Goal: Information Seeking & Learning: Learn about a topic

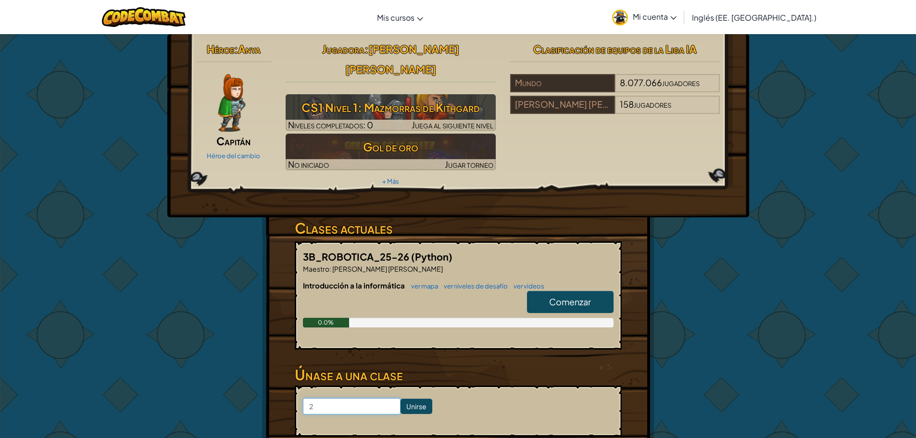
type input "2"
click at [446, 252] on div "Héroe : Anya Capitán Héroe del cambio Jugadora : Luciana Zoe Alquicira Zamora C…" at bounding box center [458, 261] width 563 height 455
click at [446, 296] on font "Comenzar" at bounding box center [570, 301] width 42 height 11
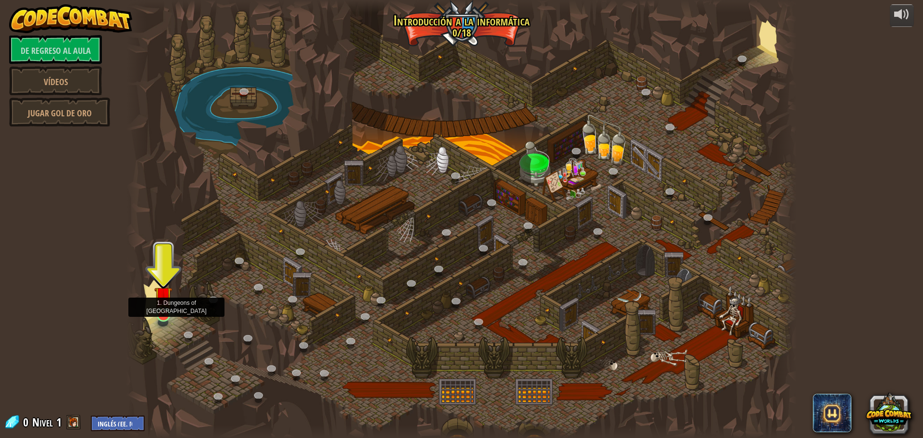
click at [165, 310] on img at bounding box center [163, 295] width 18 height 41
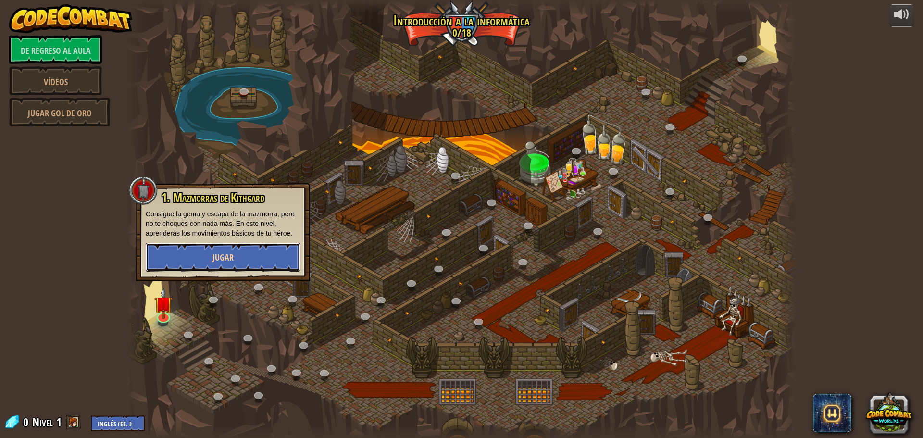
click at [226, 265] on button "Jugar" at bounding box center [223, 257] width 155 height 29
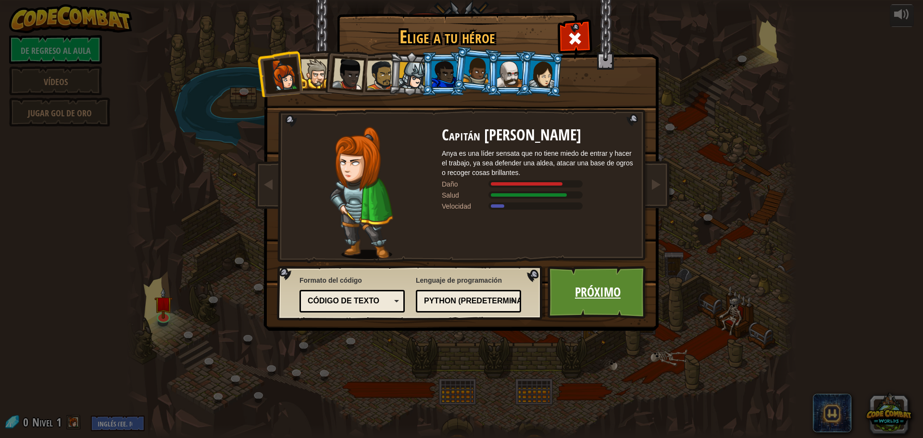
click at [446, 305] on link "Próximo" at bounding box center [598, 292] width 101 height 53
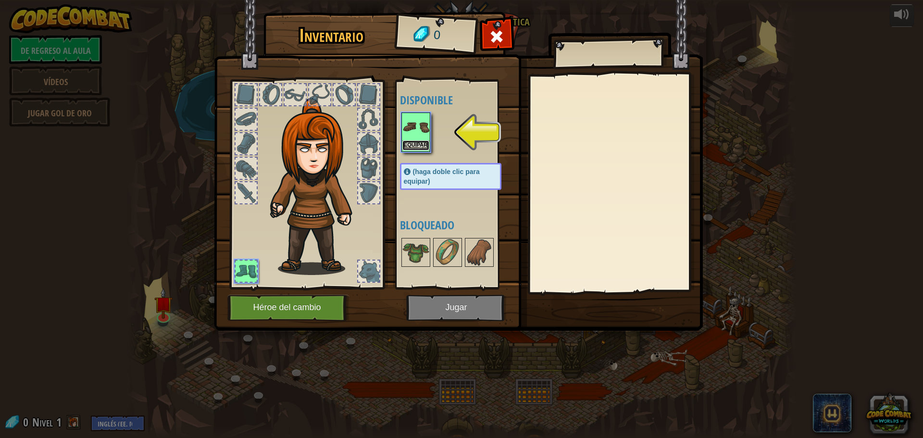
click at [418, 143] on font "Equipar" at bounding box center [416, 145] width 24 height 6
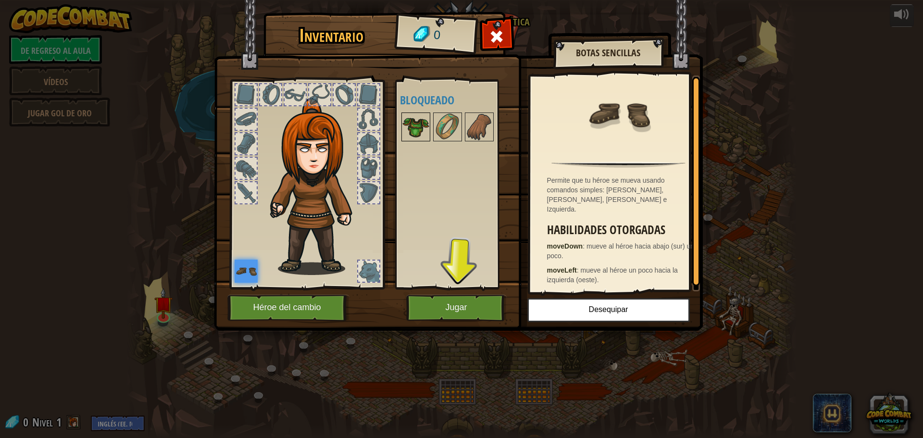
click at [417, 125] on img at bounding box center [416, 127] width 27 height 27
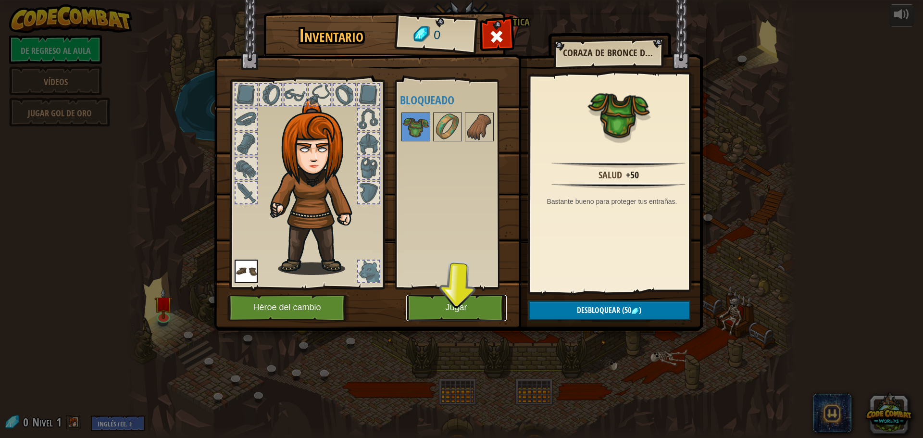
click at [445, 313] on button "Jugar" at bounding box center [456, 308] width 101 height 26
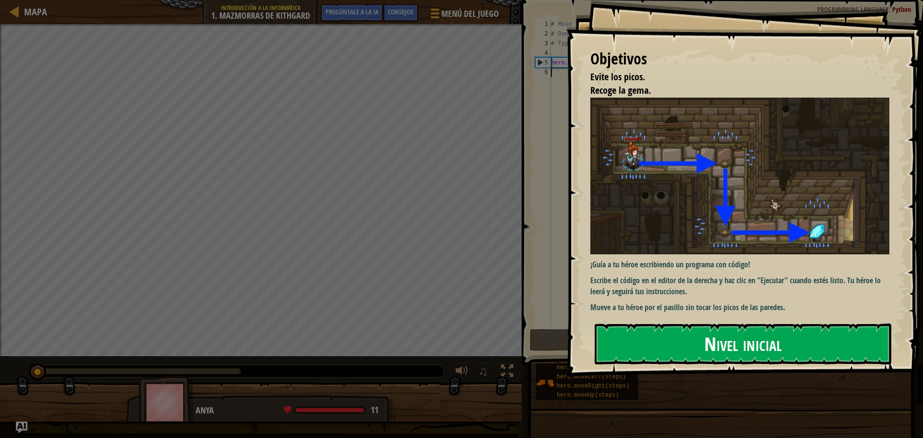
click at [446, 350] on button "Nivel inicial" at bounding box center [743, 344] width 297 height 40
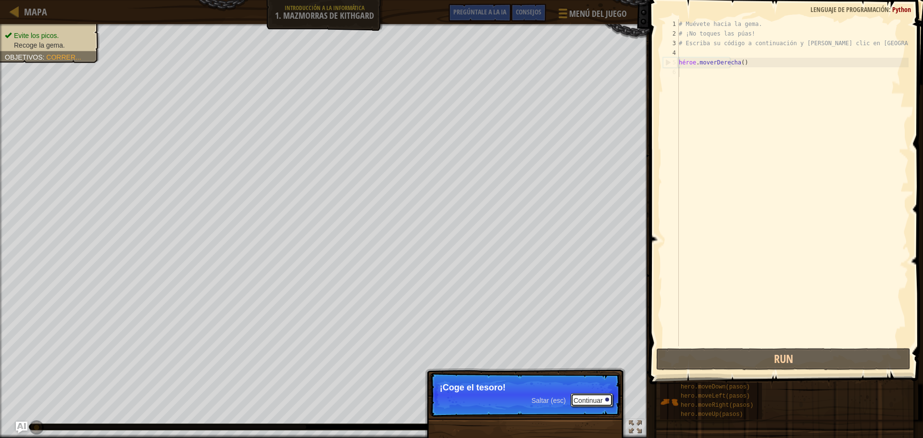
click at [446, 406] on button "Continuar" at bounding box center [592, 399] width 42 height 13
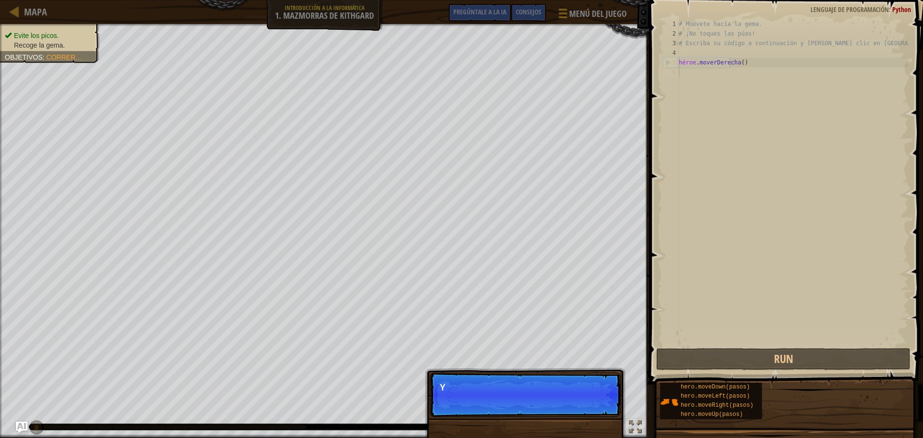
scroll to position [4, 0]
click at [446, 406] on p "Skip (esc) Continue You can use these methods." at bounding box center [525, 395] width 191 height 44
click at [446, 406] on button "Continuar" at bounding box center [592, 399] width 42 height 13
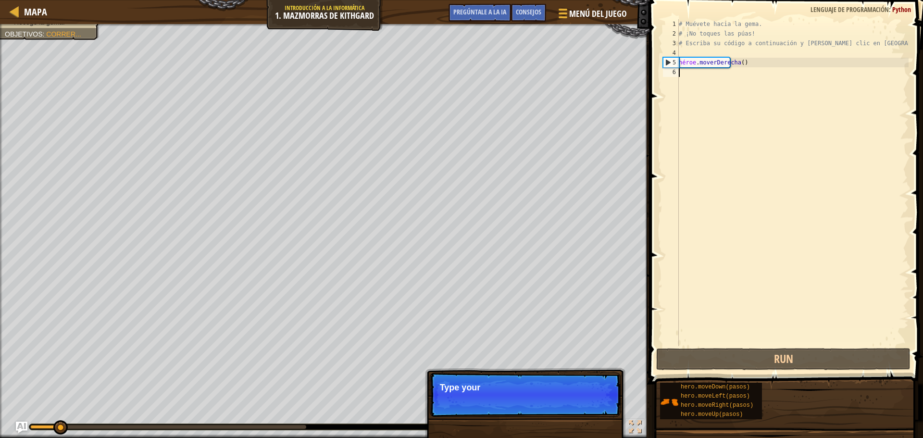
click at [446, 406] on p "Skip (esc) Continue Type your" at bounding box center [525, 395] width 191 height 44
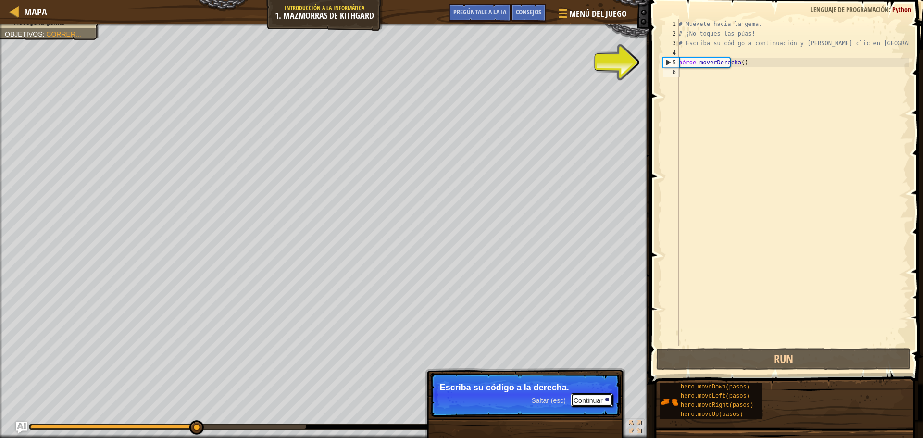
click at [446, 405] on button "Continuar" at bounding box center [592, 399] width 42 height 13
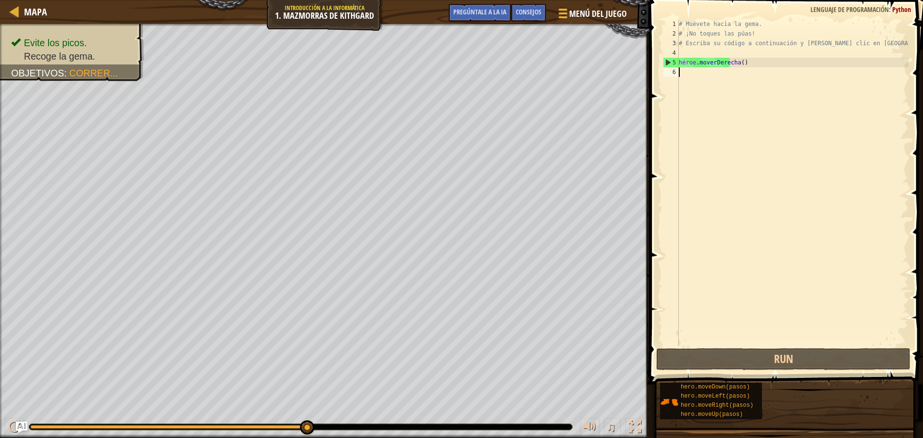
type textarea "d"
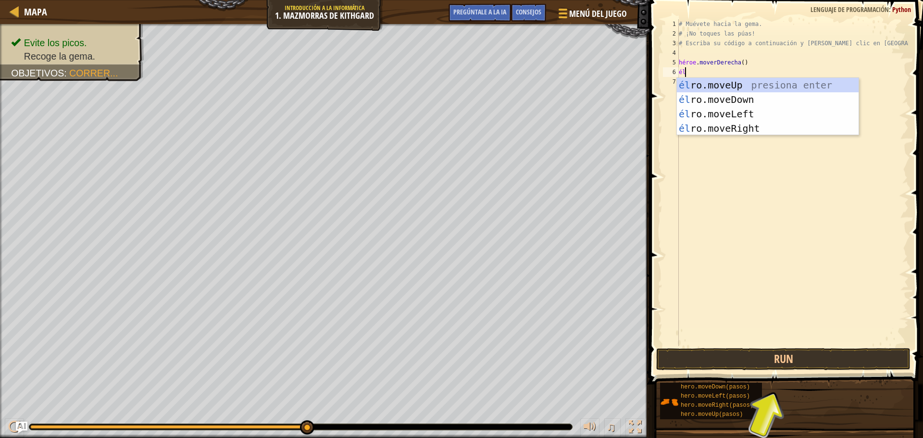
type textarea "h"
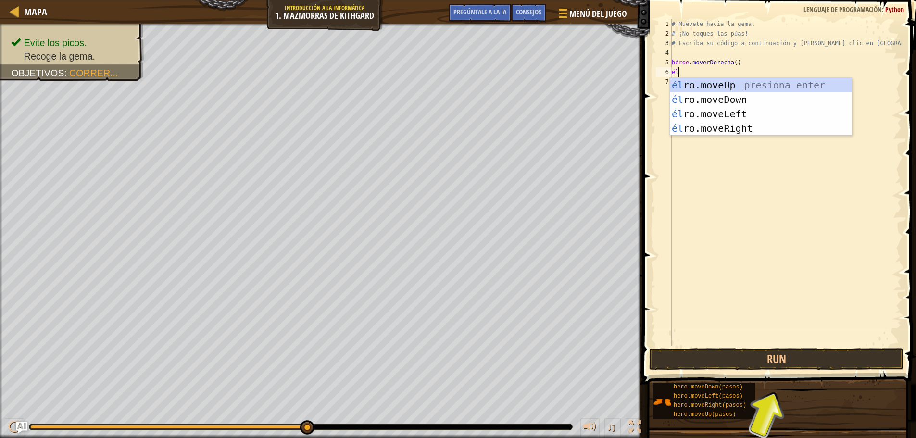
type textarea "h"
type textarea "he"
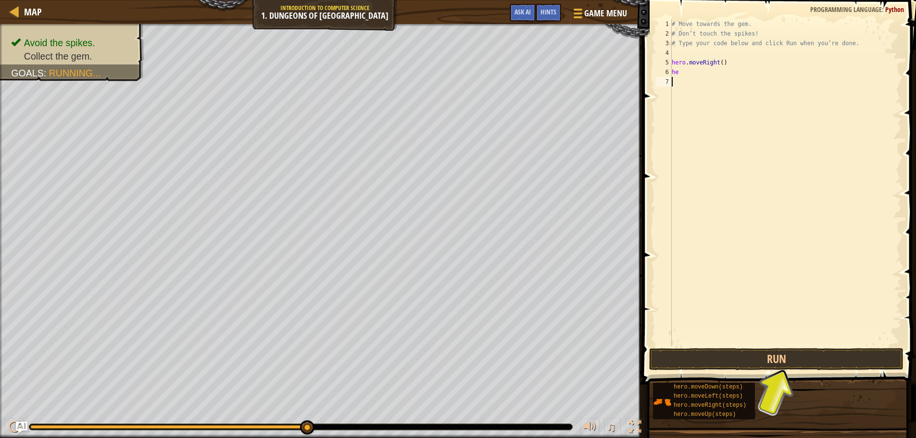
click at [446, 93] on div "# Move towards the gem. # Don’t touch the spikes! # Type your code below and cl…" at bounding box center [786, 192] width 232 height 346
click at [446, 60] on div "# Move towards the gem. # Don’t touch the spikes! # Type your code below and cl…" at bounding box center [786, 192] width 232 height 346
click at [446, 69] on div "# Move towards the gem. # Don’t touch the spikes! # Type your code below and cl…" at bounding box center [786, 192] width 232 height 346
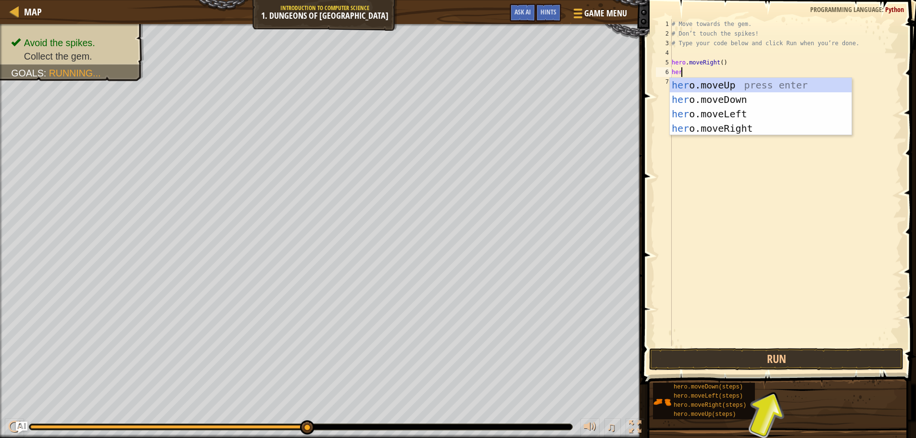
type textarea "hero"
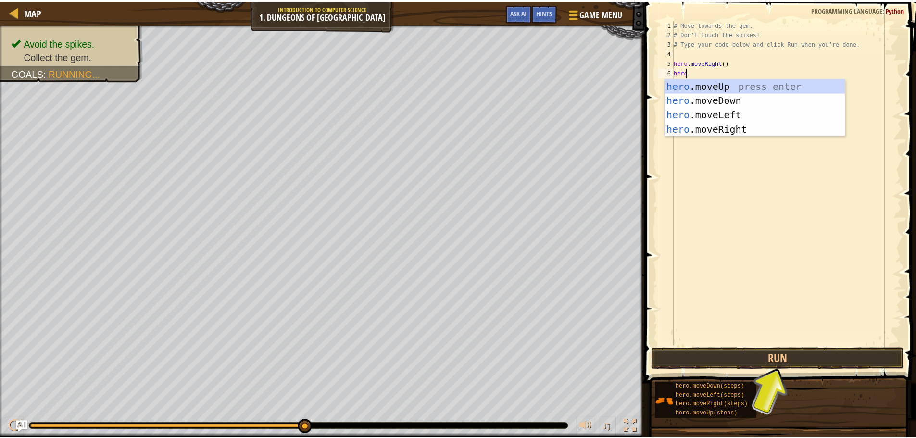
scroll to position [4, 0]
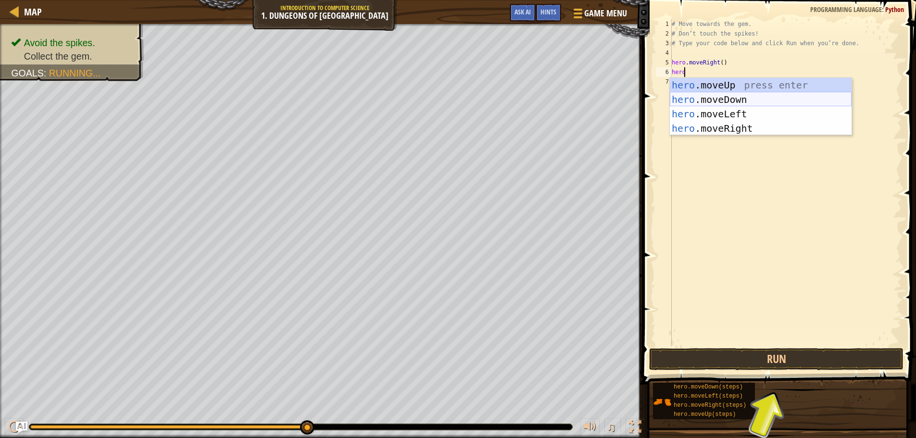
click at [446, 96] on div "hero .moveUp press enter hero .moveDown press enter hero .moveLeft press enter …" at bounding box center [761, 121] width 182 height 87
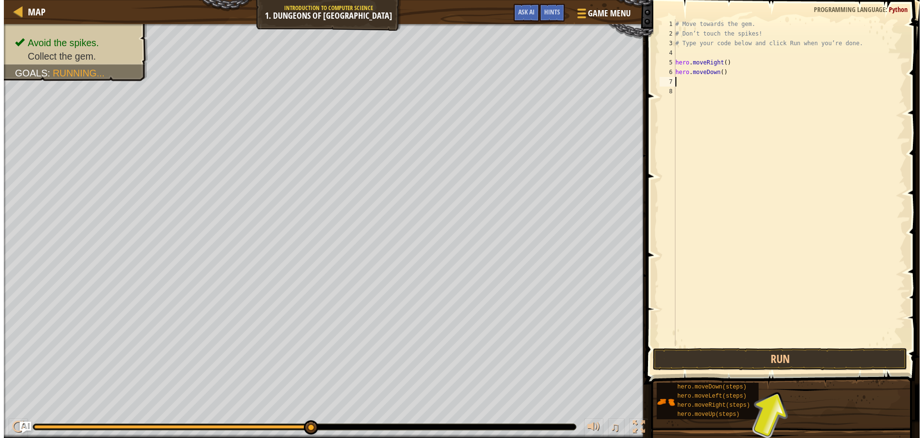
scroll to position [4, 0]
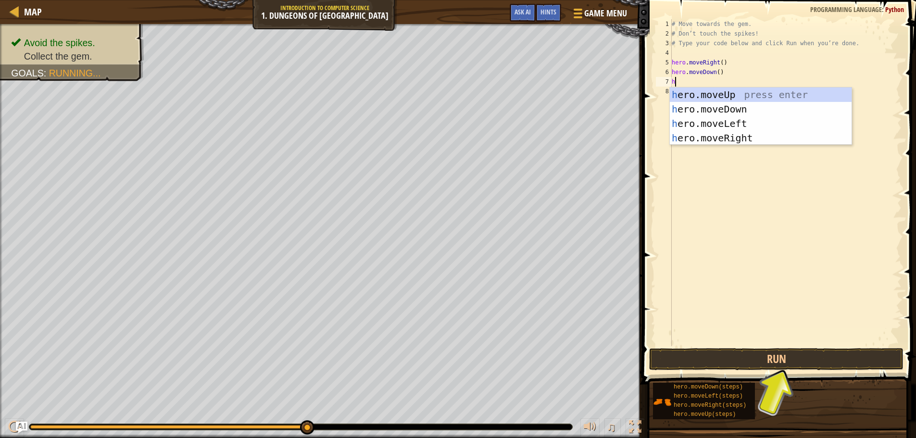
type textarea "he"
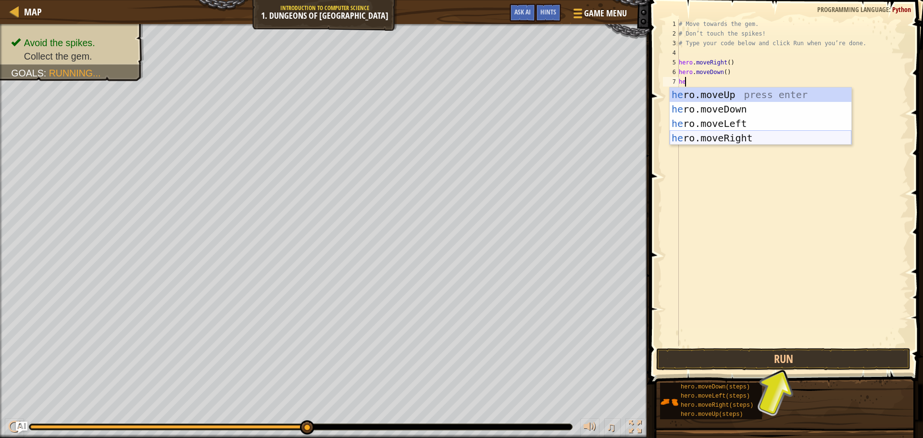
click at [446, 139] on div "he ro.moveUp press enter he ro.moveDown press enter he ro.moveLeft press enter …" at bounding box center [761, 131] width 182 height 87
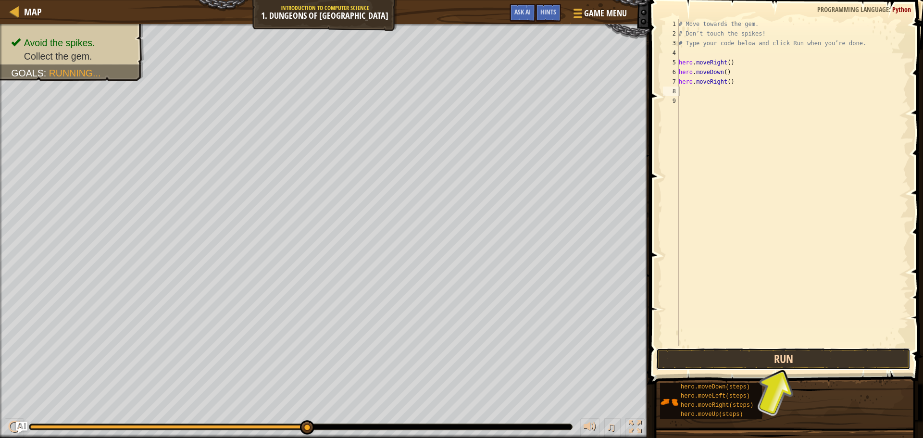
click at [446, 360] on button "Run" at bounding box center [784, 359] width 254 height 22
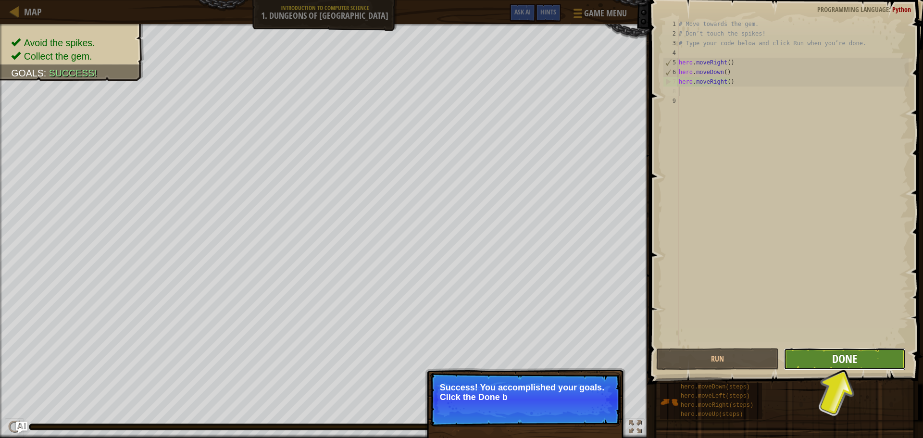
click at [446, 366] on span "Done" at bounding box center [845, 358] width 25 height 15
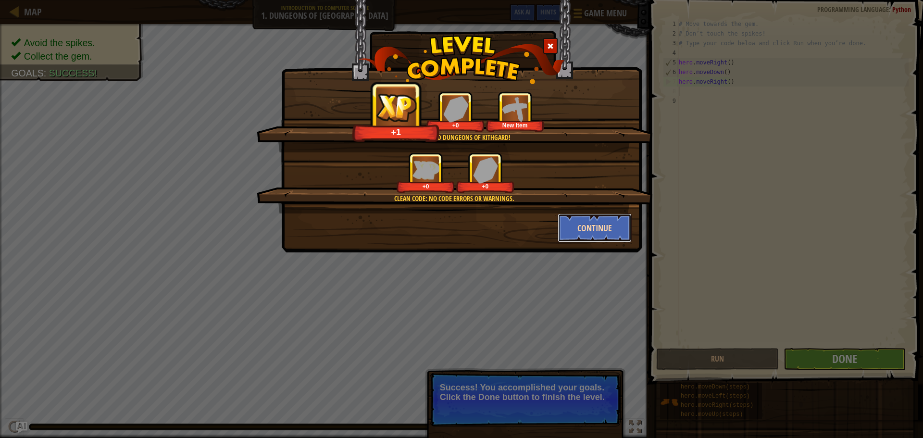
click at [446, 229] on button "Continue" at bounding box center [595, 228] width 75 height 29
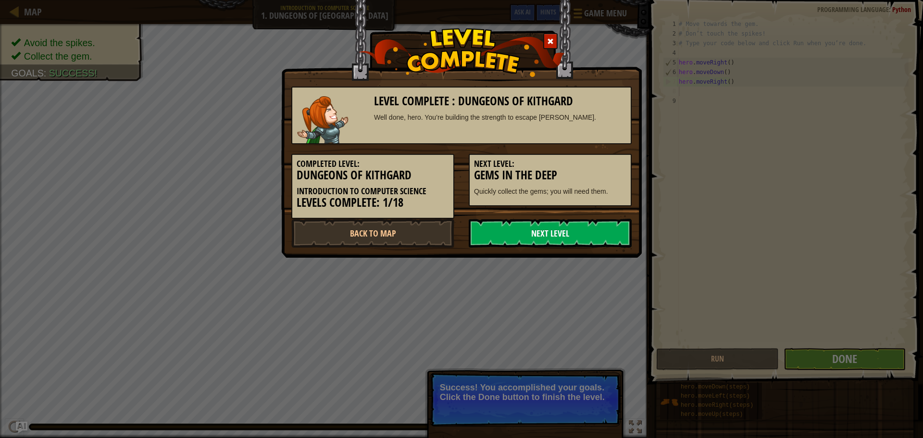
click at [446, 228] on link "Next Level" at bounding box center [550, 233] width 163 height 29
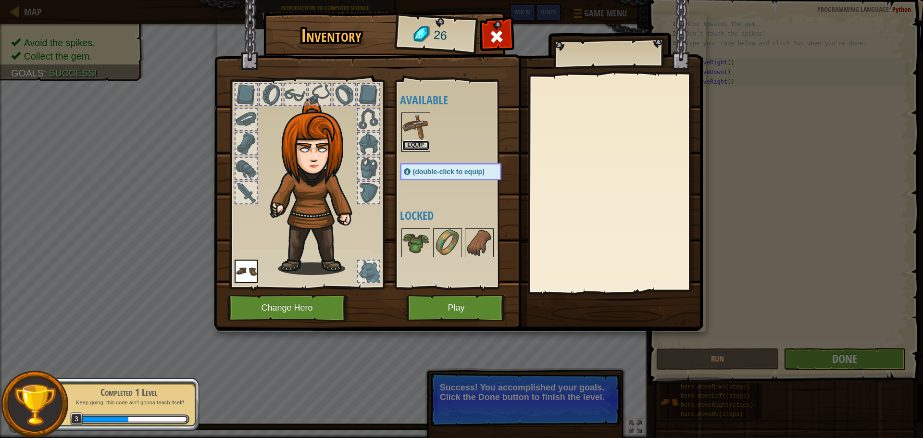
click at [418, 148] on button "Equip" at bounding box center [416, 145] width 27 height 10
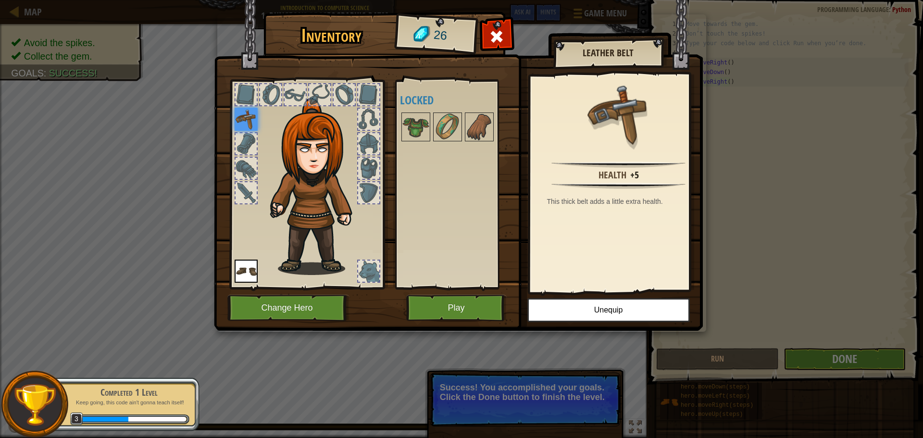
click at [321, 149] on img at bounding box center [317, 186] width 103 height 177
drag, startPoint x: 321, startPoint y: 149, endPoint x: 325, endPoint y: 223, distance: 73.7
click at [320, 150] on img at bounding box center [317, 186] width 103 height 177
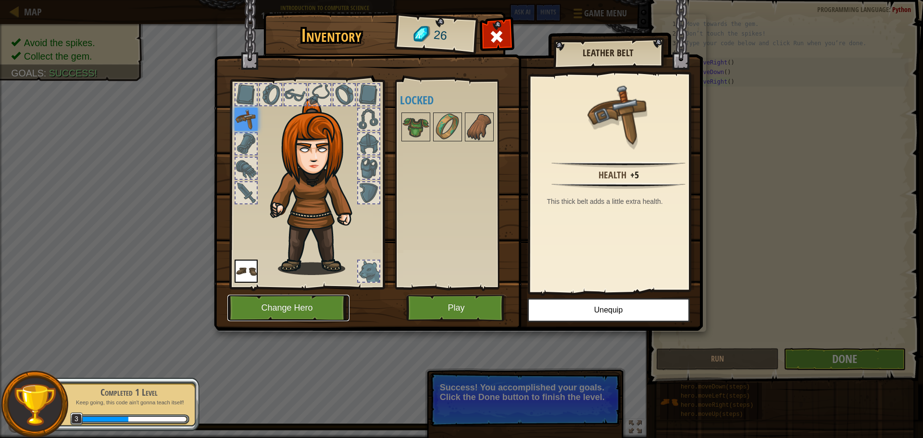
click at [323, 303] on button "Change Hero" at bounding box center [288, 308] width 122 height 26
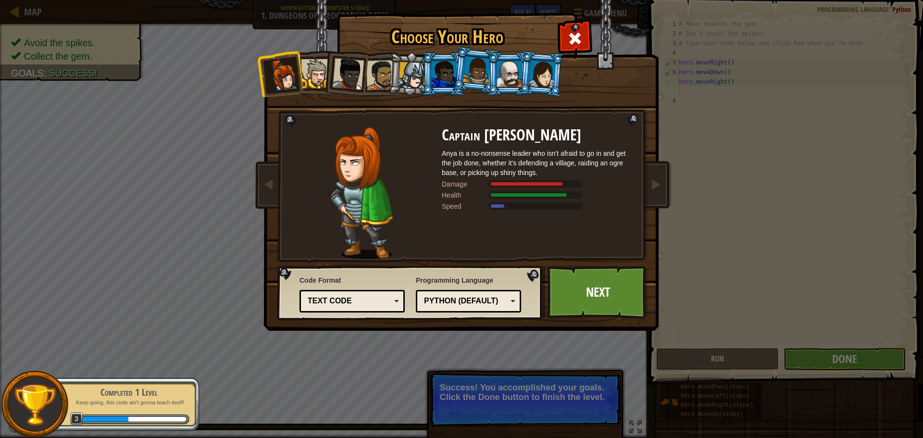
click at [410, 71] on div at bounding box center [412, 75] width 27 height 27
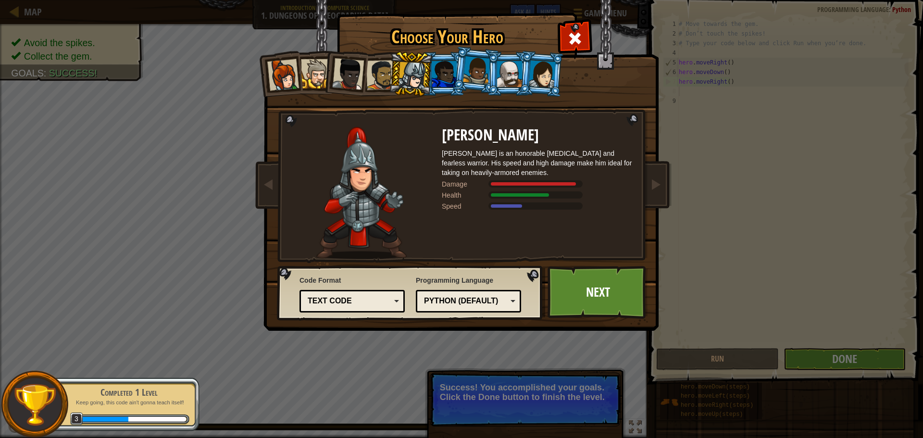
click at [446, 76] on div at bounding box center [542, 73] width 27 height 27
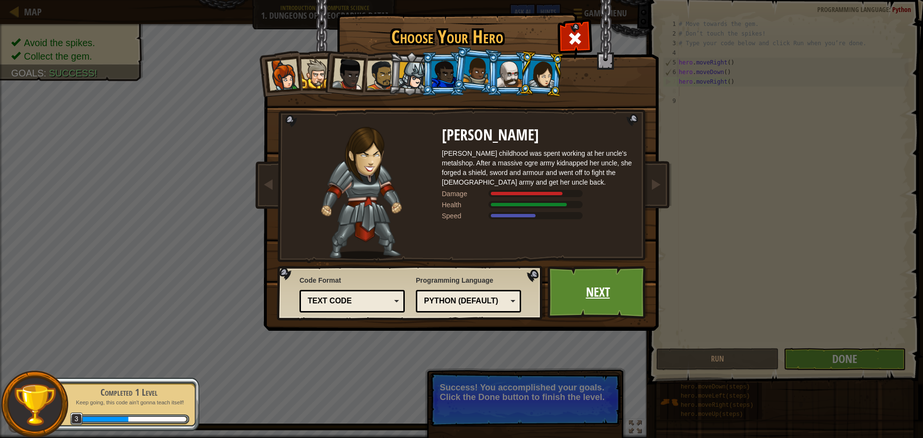
click at [446, 307] on link "Next" at bounding box center [598, 292] width 101 height 53
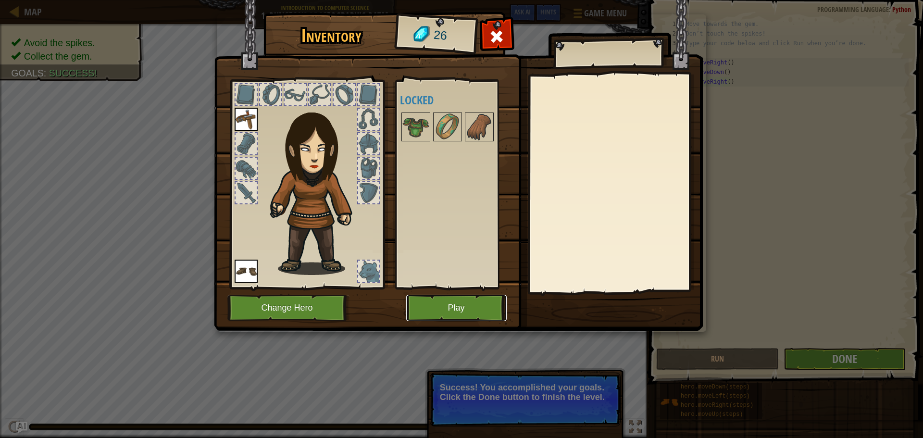
click at [440, 310] on button "Play" at bounding box center [456, 308] width 101 height 26
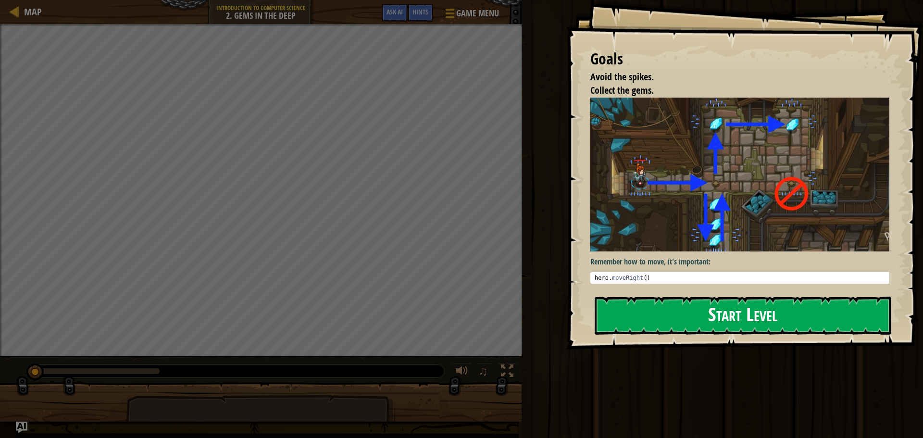
click at [446, 320] on button "Start Level" at bounding box center [743, 316] width 297 height 38
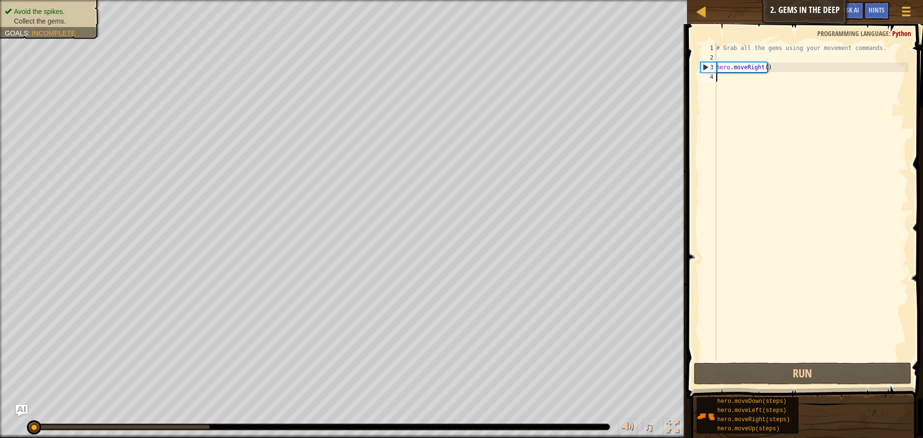
type textarea "h"
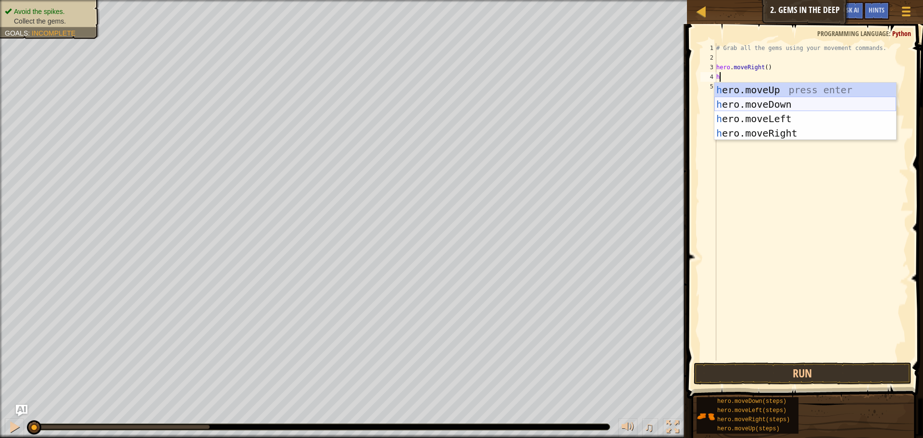
click at [446, 104] on div "h ero.moveUp press enter h ero.moveDown press enter h ero.moveLeft press enter …" at bounding box center [806, 126] width 182 height 87
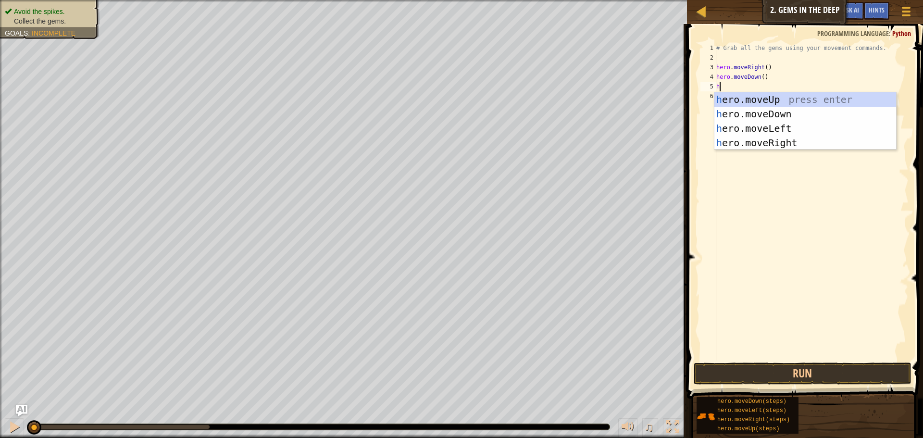
type textarea "hr"
click at [446, 95] on div "h e r o.moveUp press enter h e r o.moveDown press enter h e r o.moveLeft press …" at bounding box center [806, 135] width 182 height 87
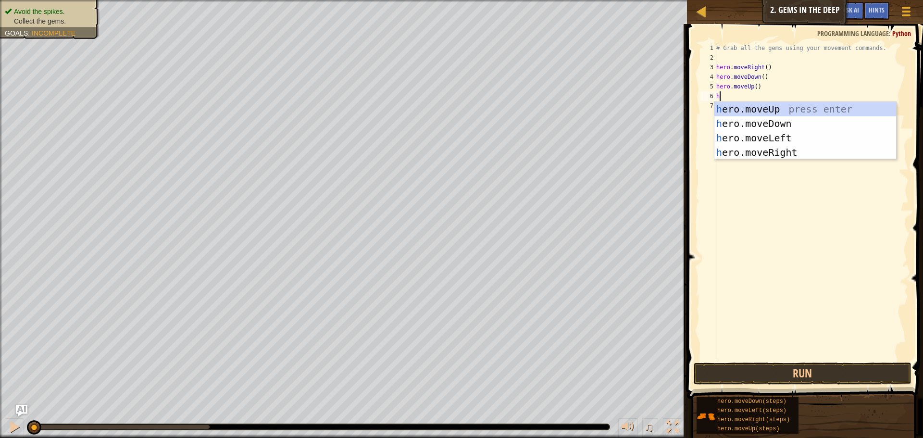
type textarea "hr"
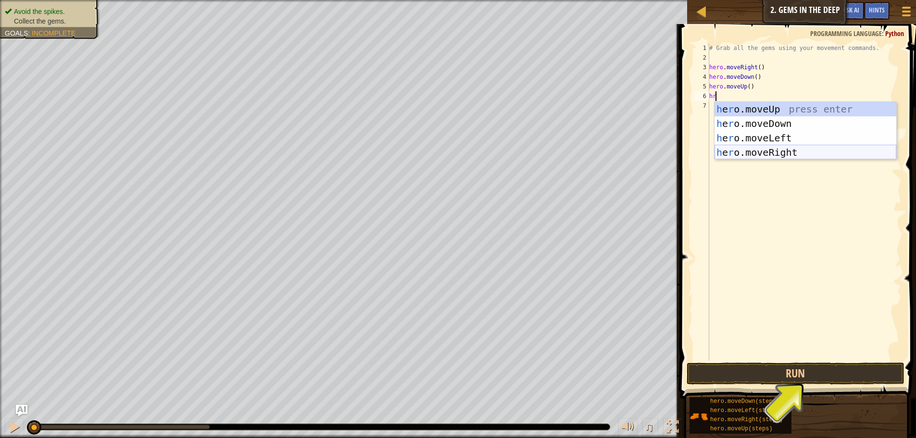
click at [446, 156] on div "h e r o.moveUp press enter h e r o.moveDown press enter h e r o.moveLeft press …" at bounding box center [806, 145] width 182 height 87
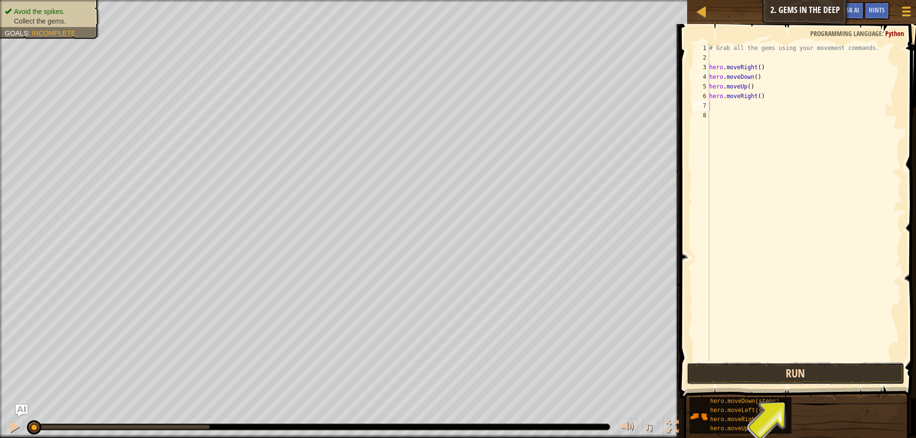
click at [446, 380] on button "Run" at bounding box center [796, 374] width 218 height 22
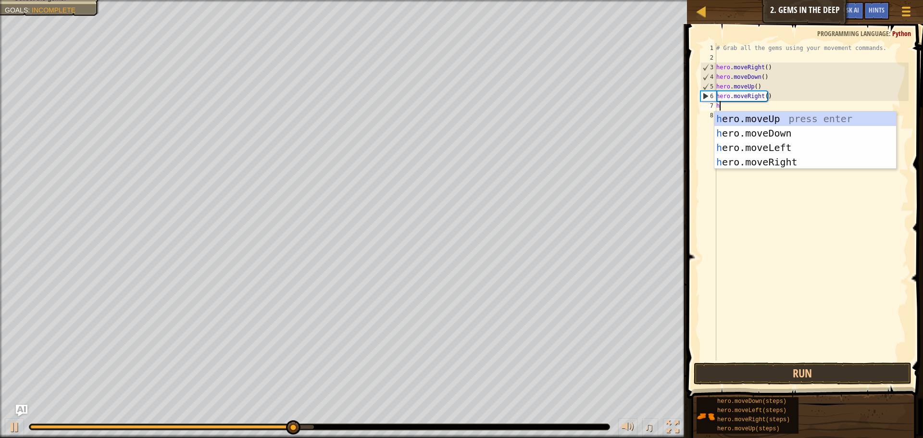
type textarea "he"
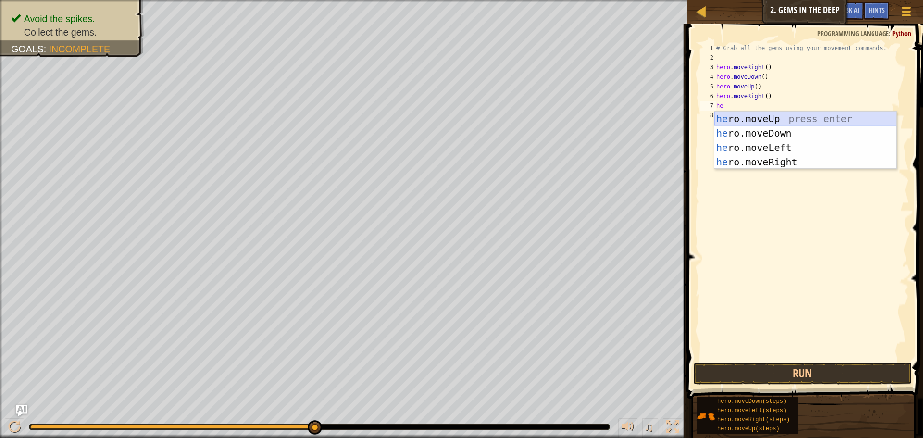
click at [446, 115] on div "he ro.moveUp press enter he ro.moveDown press enter he ro.moveLeft press enter …" at bounding box center [806, 155] width 182 height 87
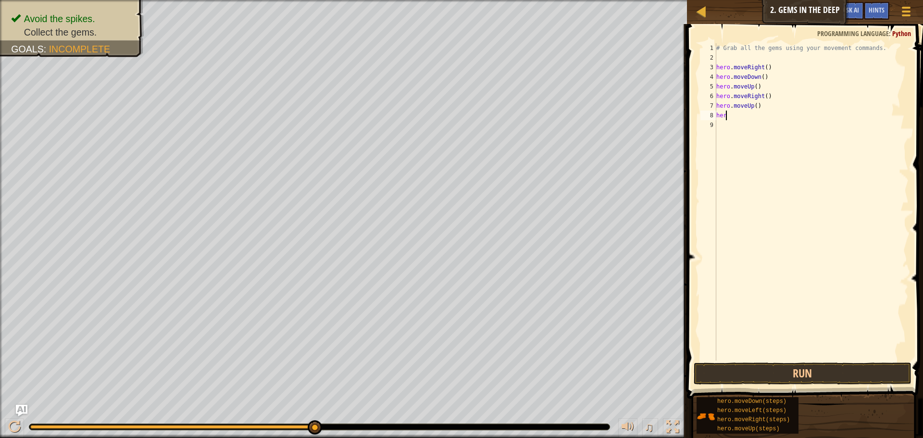
drag, startPoint x: 765, startPoint y: 119, endPoint x: 746, endPoint y: 114, distance: 20.1
click at [446, 114] on div "# Grab all the gems using your movement commands. hero . moveRight ( ) hero . m…" at bounding box center [812, 211] width 194 height 337
click at [446, 116] on div "# Grab all the gems using your movement commands. hero . moveRight ( ) hero . m…" at bounding box center [812, 211] width 194 height 337
type textarea "her"
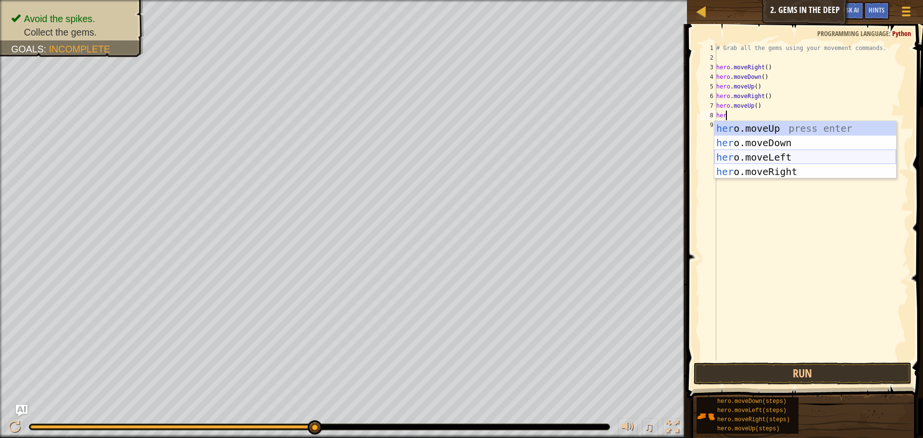
click at [446, 159] on div "her o.moveUp press enter her o.moveDown press enter her o.moveLeft press enter …" at bounding box center [806, 164] width 182 height 87
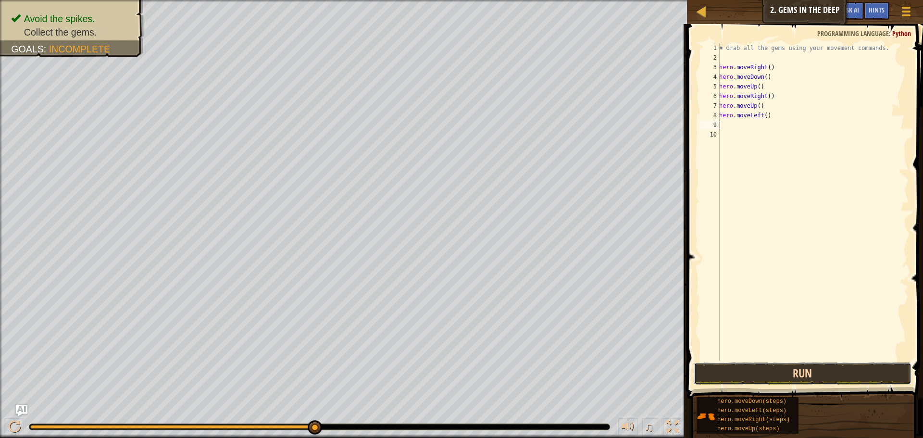
click at [446, 380] on button "Run" at bounding box center [803, 374] width 218 height 22
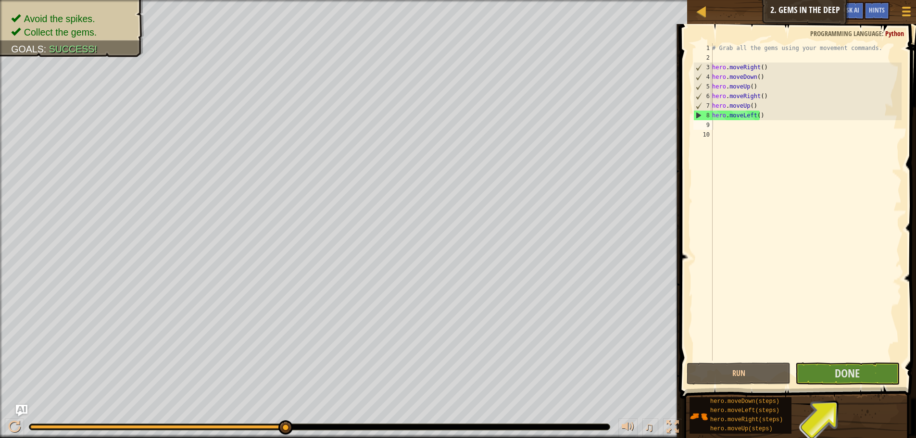
click at [446, 379] on button "Done" at bounding box center [848, 374] width 104 height 22
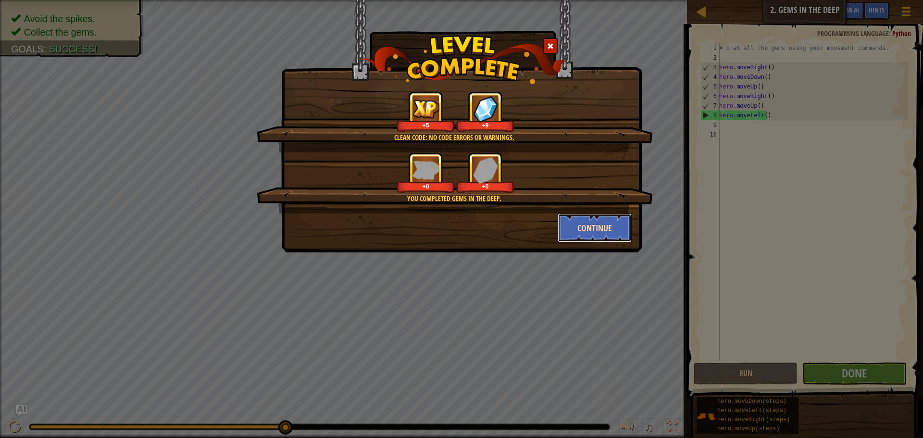
click at [446, 228] on button "Continue" at bounding box center [595, 228] width 75 height 29
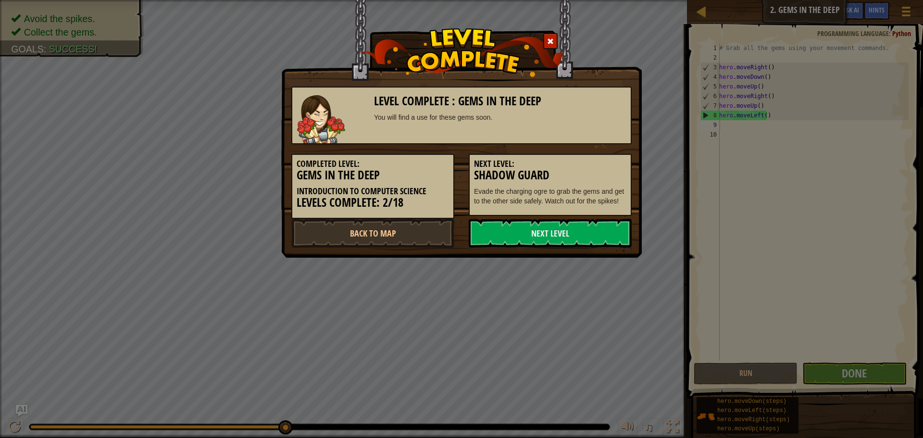
click at [446, 228] on link "Next Level" at bounding box center [550, 233] width 163 height 29
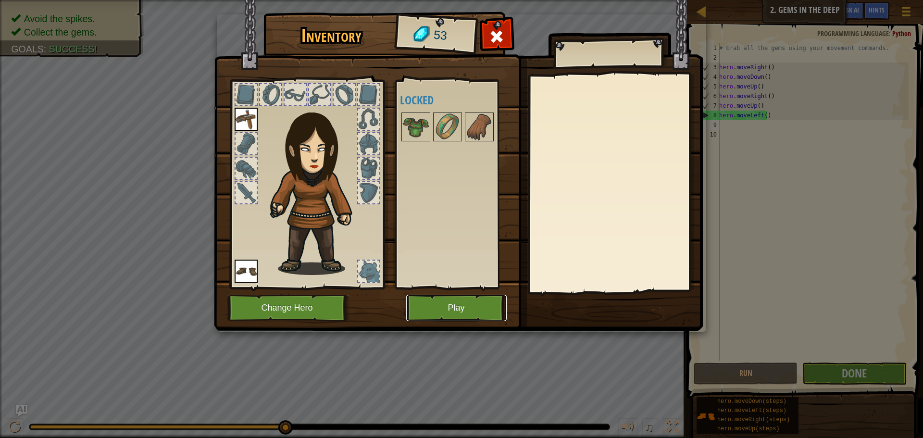
click at [446, 304] on button "Play" at bounding box center [456, 308] width 101 height 26
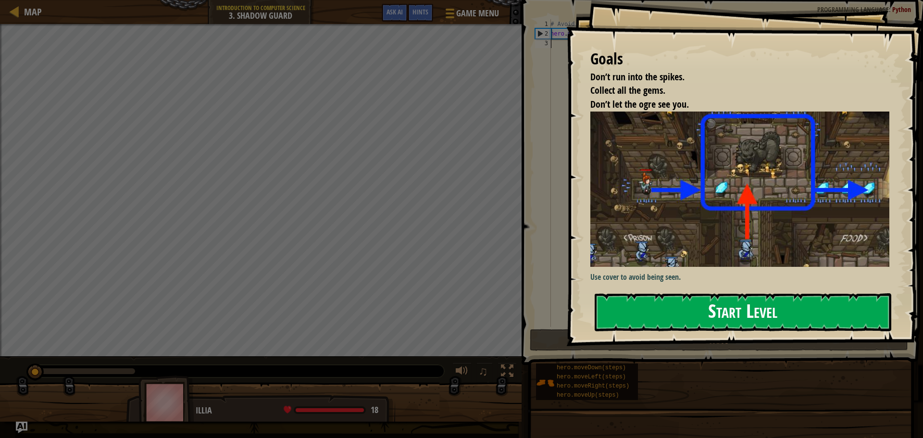
click at [446, 305] on button "Start Level" at bounding box center [743, 312] width 297 height 38
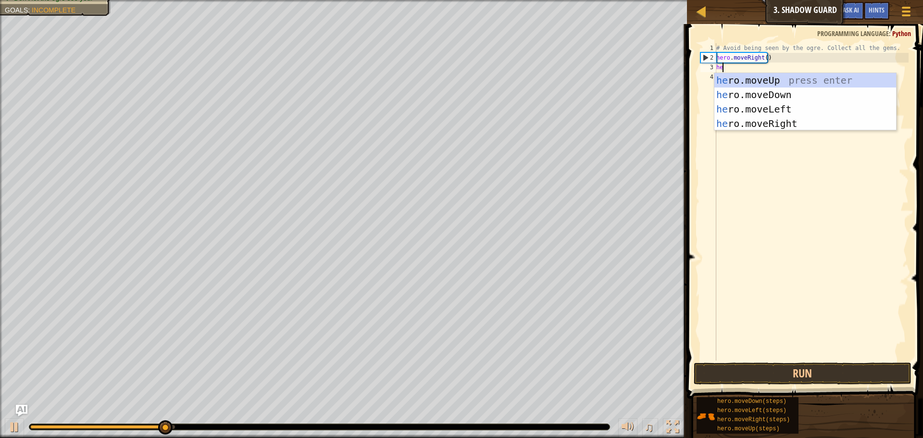
scroll to position [4, 0]
type textarea "hero"
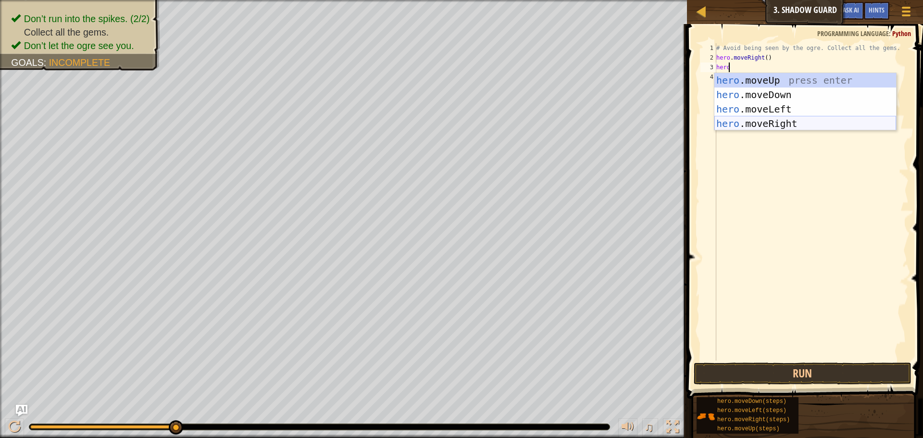
click at [446, 125] on div "hero .moveUp press enter hero .moveDown press enter hero .moveLeft press enter …" at bounding box center [806, 116] width 182 height 87
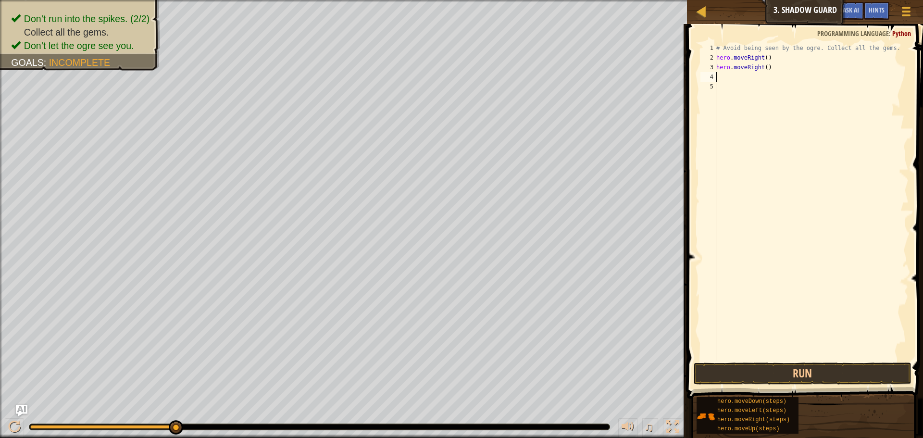
scroll to position [4, 0]
click at [446, 371] on button "Run" at bounding box center [803, 374] width 218 height 22
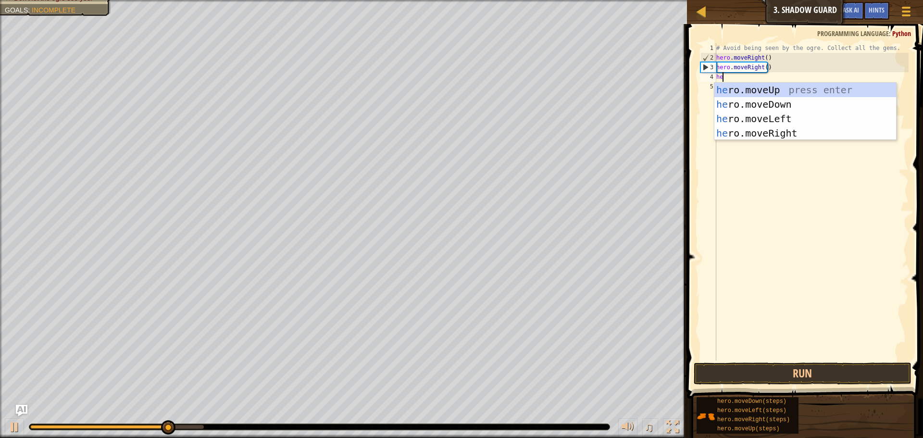
type textarea "her"
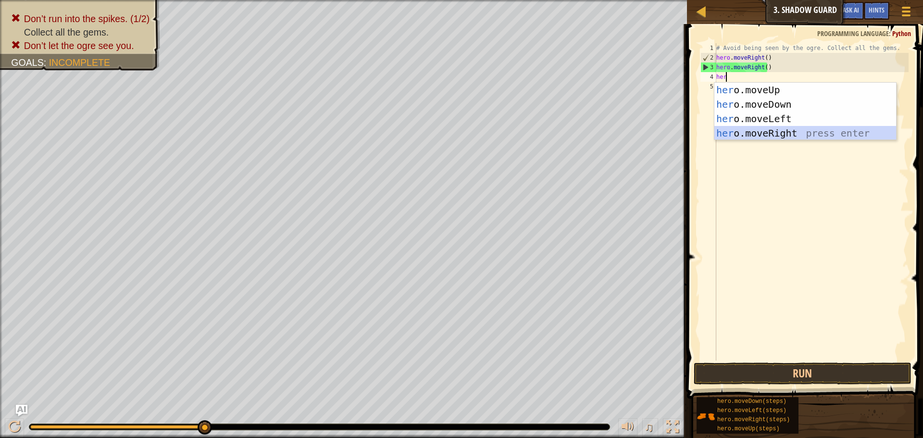
click at [446, 129] on div "her o.moveUp press enter her o.moveDown press enter her o.moveLeft press enter …" at bounding box center [806, 126] width 182 height 87
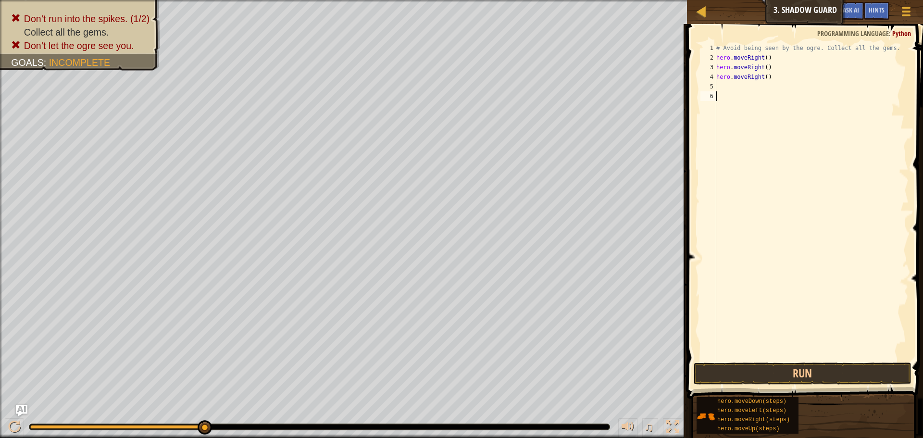
click at [446, 355] on div "# Avoid being seen by the ogre. Collect all the gems. hero . moveRight ( ) hero…" at bounding box center [812, 211] width 194 height 337
click at [446, 367] on button "Run" at bounding box center [803, 374] width 218 height 22
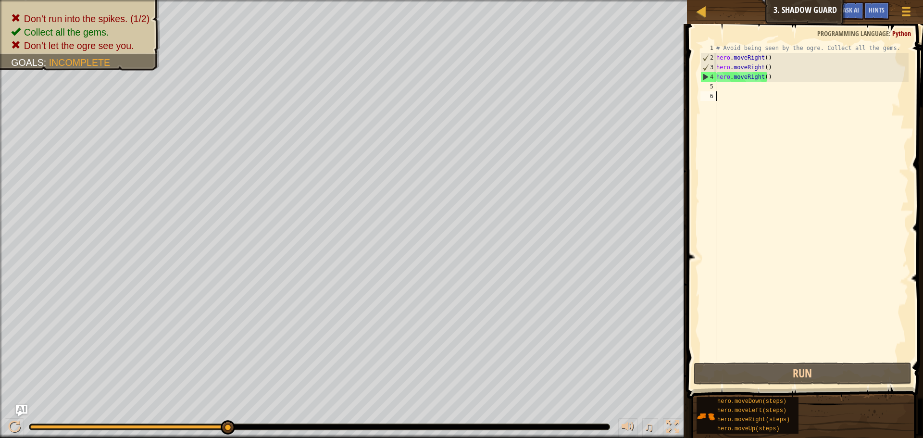
click at [446, 78] on div "# Avoid being seen by the ogre. Collect all the gems. hero . moveRight ( ) hero…" at bounding box center [812, 211] width 194 height 337
drag, startPoint x: 769, startPoint y: 78, endPoint x: 716, endPoint y: 63, distance: 55.1
click at [446, 63] on div "hero.moveRight() 1 2 3 4 5 6 # Avoid being seen by the ogre. Collect all the ge…" at bounding box center [804, 201] width 210 height 317
type textarea "hero.moveRight() hero.moveRight()"
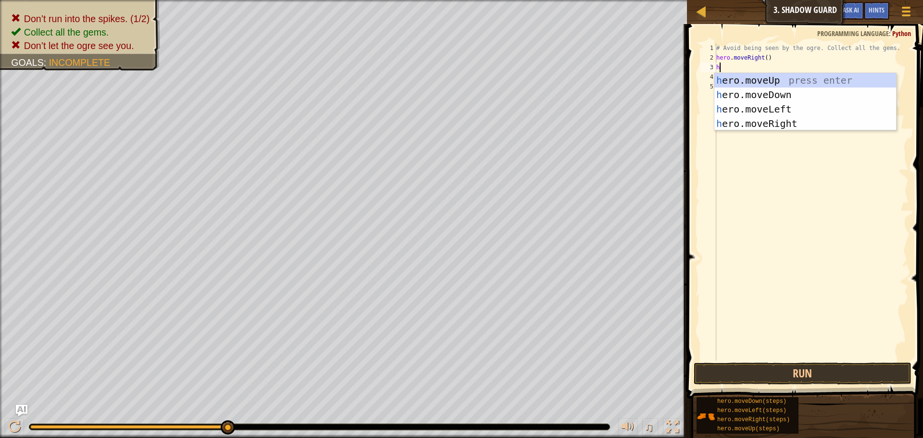
type textarea "he"
click at [446, 84] on div "he ro.moveUp press enter he ro.moveDown press enter he ro.moveLeft press enter …" at bounding box center [806, 116] width 182 height 87
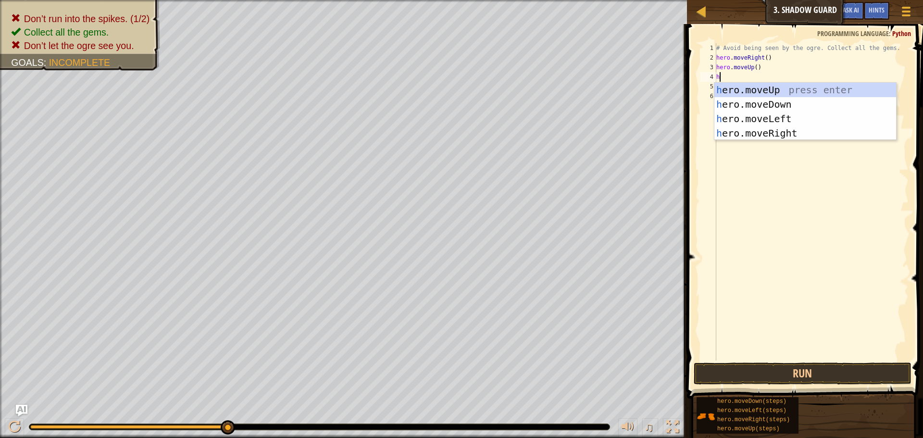
type textarea "he"
click at [446, 135] on div "he ro.moveUp press enter he ro.moveDown press enter he ro.moveLeft press enter …" at bounding box center [806, 126] width 182 height 87
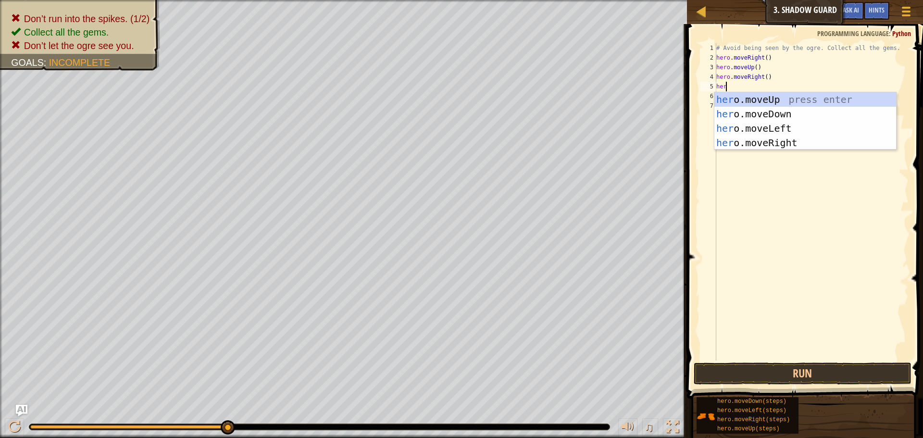
scroll to position [4, 0]
type textarea "hero"
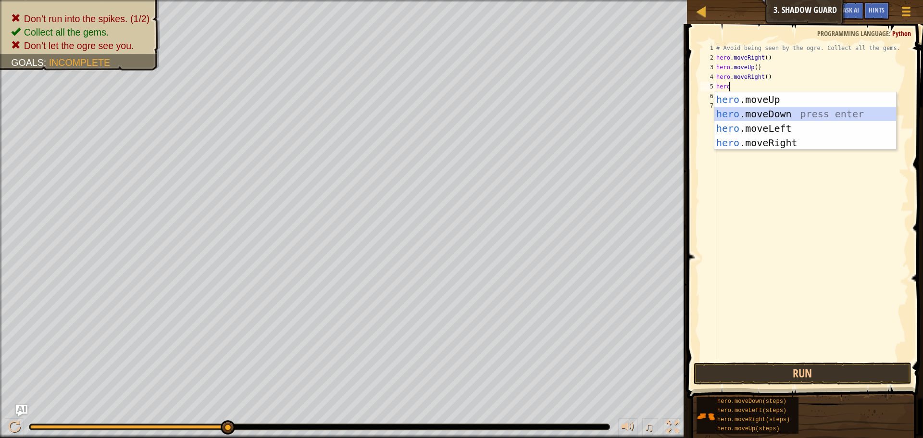
click at [446, 115] on div "hero .moveUp press enter hero .moveDown press enter hero .moveLeft press enter …" at bounding box center [806, 135] width 182 height 87
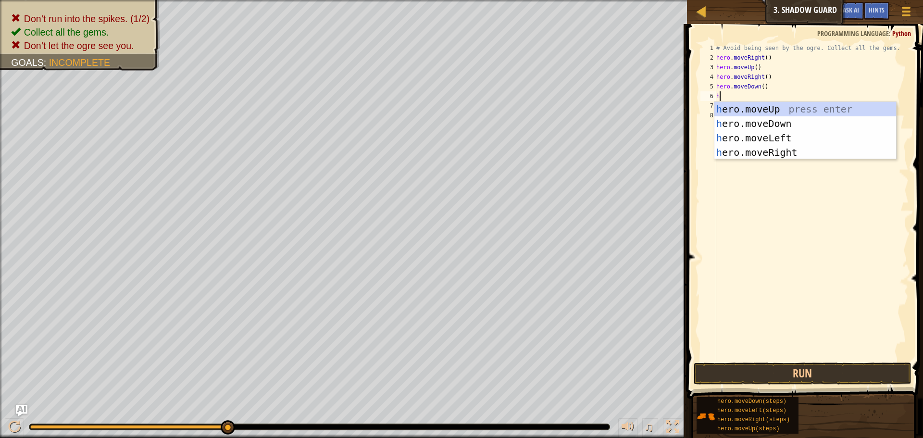
type textarea "he"
click at [446, 146] on div "he ro.moveUp press enter he ro.moveDown press enter he ro.moveLeft press enter …" at bounding box center [806, 145] width 182 height 87
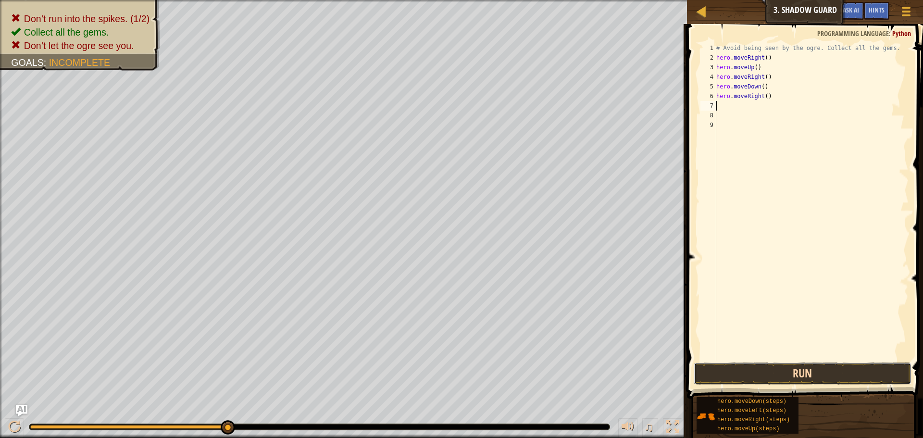
click at [446, 372] on button "Run" at bounding box center [803, 374] width 218 height 22
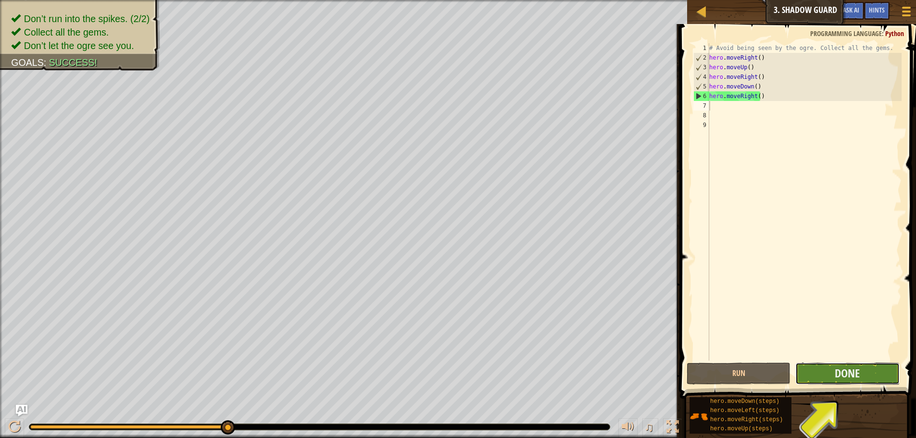
click at [446, 375] on button "Done" at bounding box center [848, 374] width 104 height 22
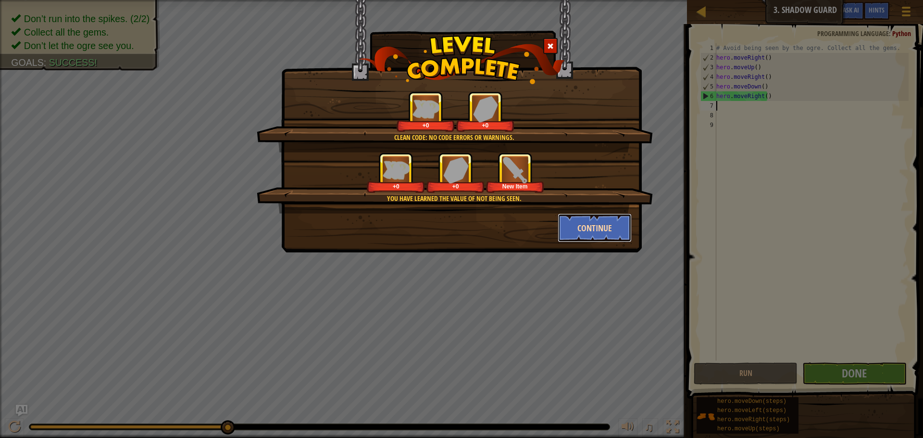
click at [446, 219] on button "Continue" at bounding box center [595, 228] width 75 height 29
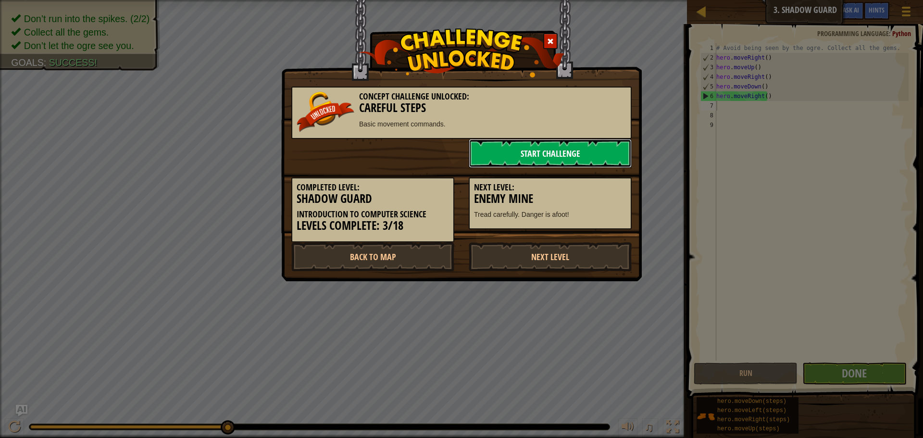
click at [446, 148] on link "Start Challenge" at bounding box center [550, 153] width 163 height 29
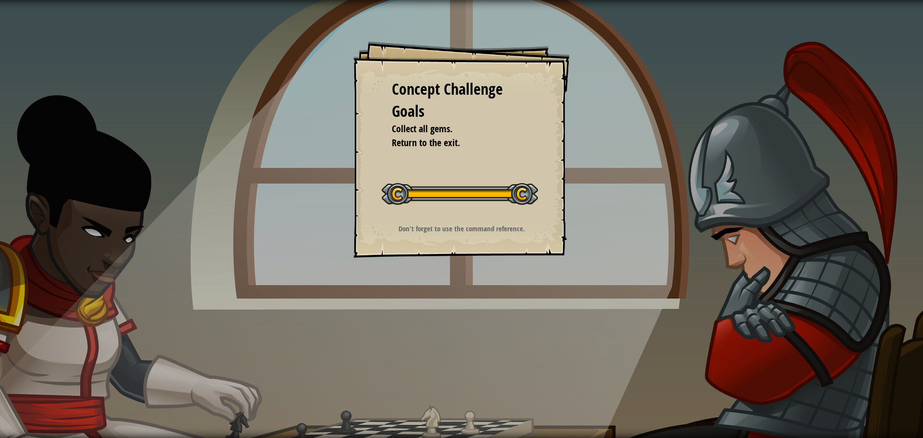
click at [446, 238] on div "Don't forget to use the command reference." at bounding box center [462, 231] width 193 height 15
click at [446, 198] on div "Concept Challenge Goals Collect all gems. Return to the exit. Start Concept Cha…" at bounding box center [462, 149] width 216 height 216
click at [446, 195] on div at bounding box center [460, 194] width 156 height 22
drag, startPoint x: 422, startPoint y: 147, endPoint x: 426, endPoint y: 179, distance: 32.5
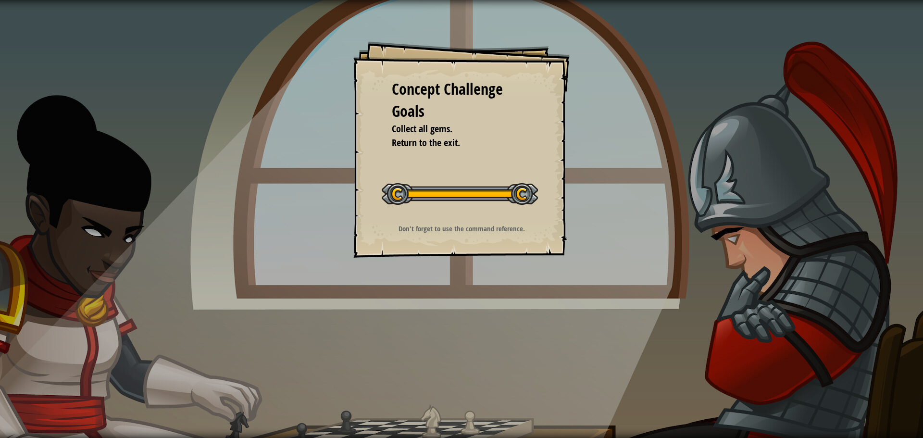
click at [422, 148] on span "Return to the exit." at bounding box center [426, 142] width 68 height 13
click at [446, 247] on div "Concept Challenge Goals Collect all gems. Return to the exit. Start Concept Cha…" at bounding box center [462, 149] width 216 height 216
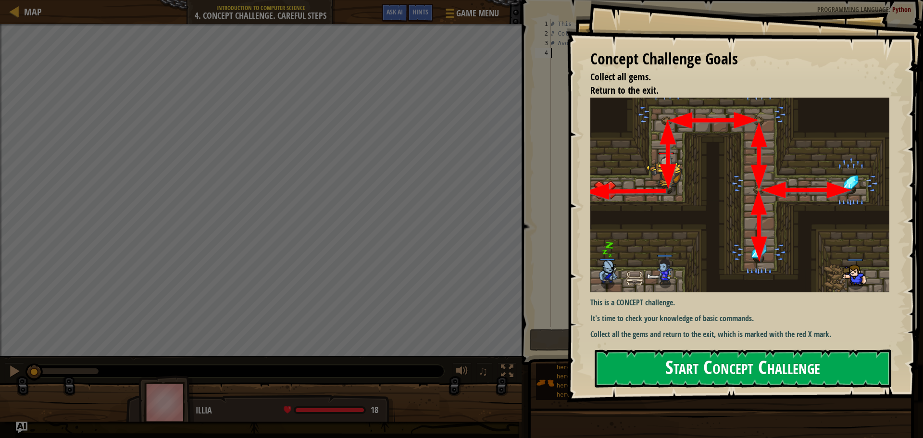
click at [446, 354] on button "Start Concept Challenge" at bounding box center [743, 369] width 297 height 38
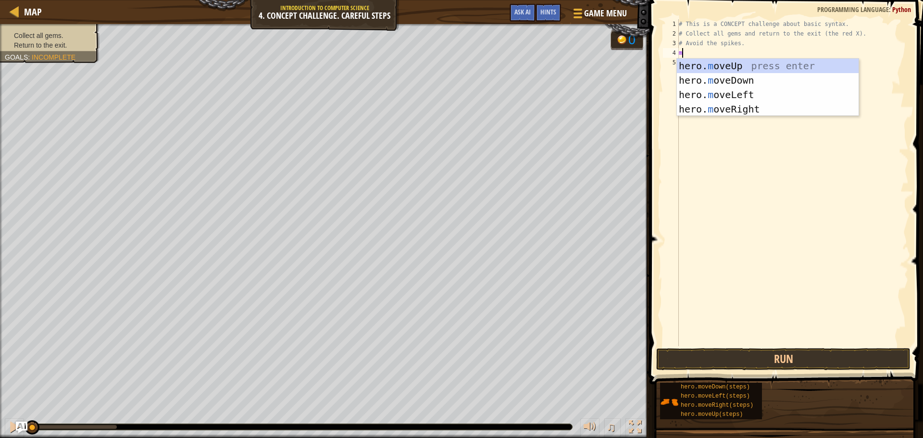
scroll to position [4, 0]
type textarea "mo"
click at [446, 65] on div "hero. mo veUp press enter hero. mo veDown press enter hero. mo veLeft press ent…" at bounding box center [768, 102] width 182 height 87
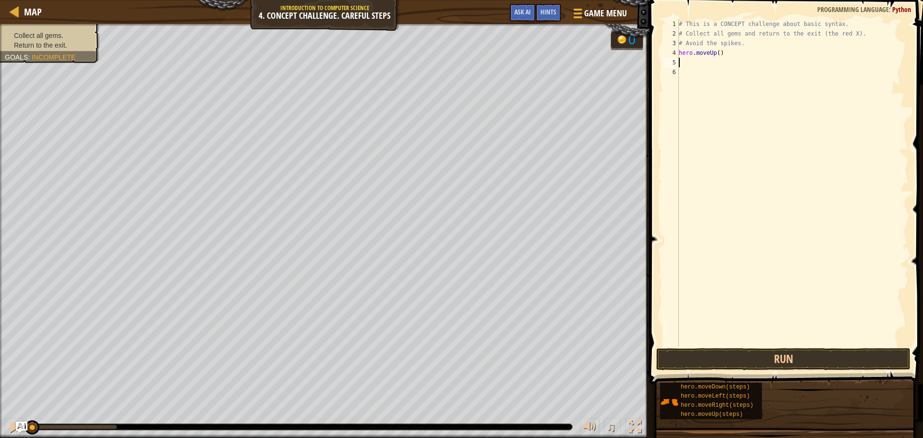
type textarea "m"
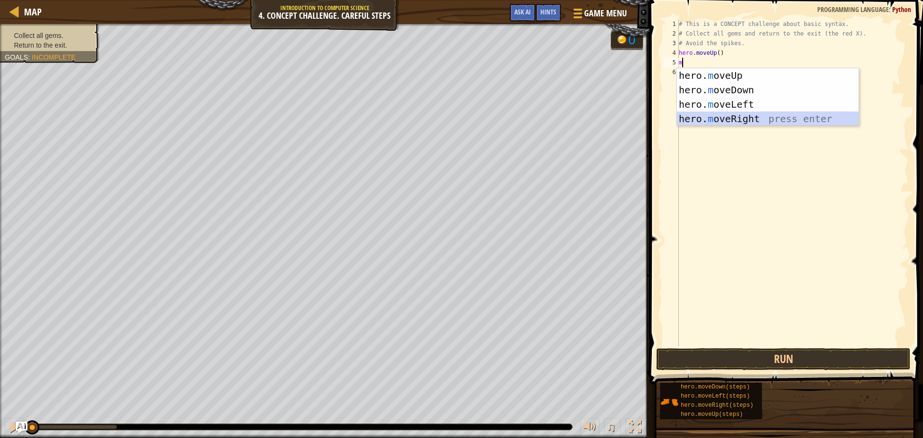
click at [446, 116] on div "hero. m oveUp press enter hero. m oveDown press enter hero. m oveLeft press ent…" at bounding box center [768, 111] width 182 height 87
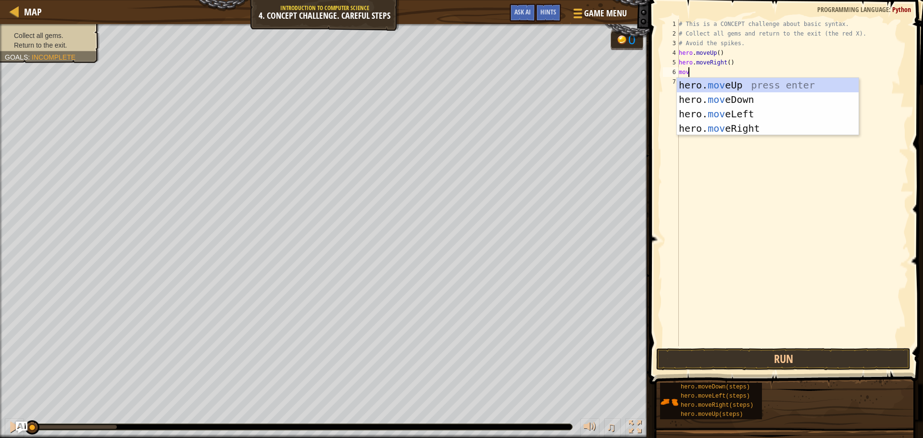
type textarea "move"
click at [446, 106] on div "hero. move Up press enter hero. move Down press enter hero. move Left press ent…" at bounding box center [768, 121] width 182 height 87
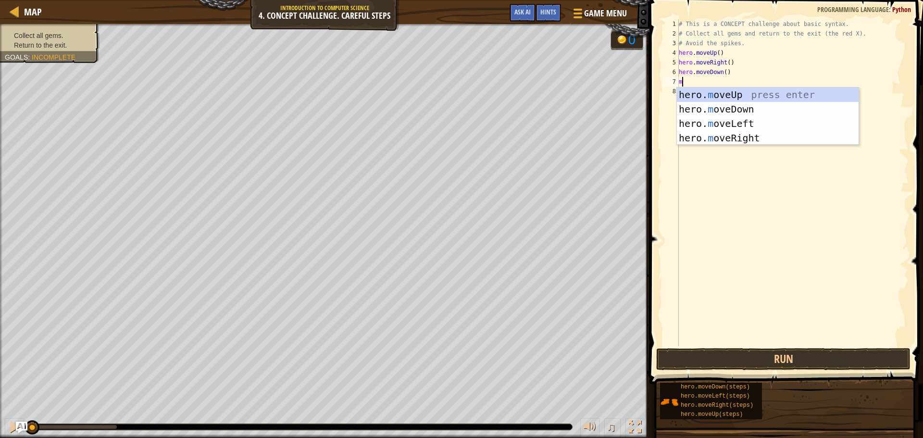
type textarea "mo"
click at [446, 106] on div "hero. mo veUp press enter hero. mo veDown press enter hero. mo veLeft press ent…" at bounding box center [768, 131] width 182 height 87
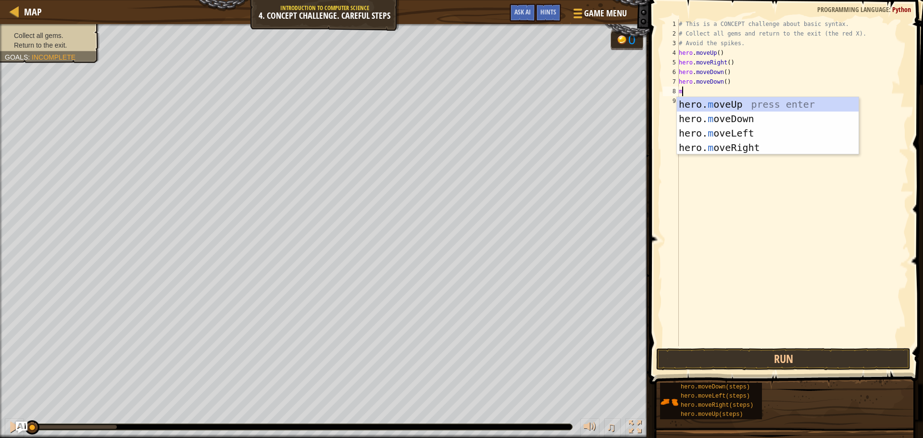
type textarea "mo"
click at [446, 106] on div "hero. mo veUp press enter hero. mo veDown press enter hero. mo veLeft press ent…" at bounding box center [768, 140] width 182 height 87
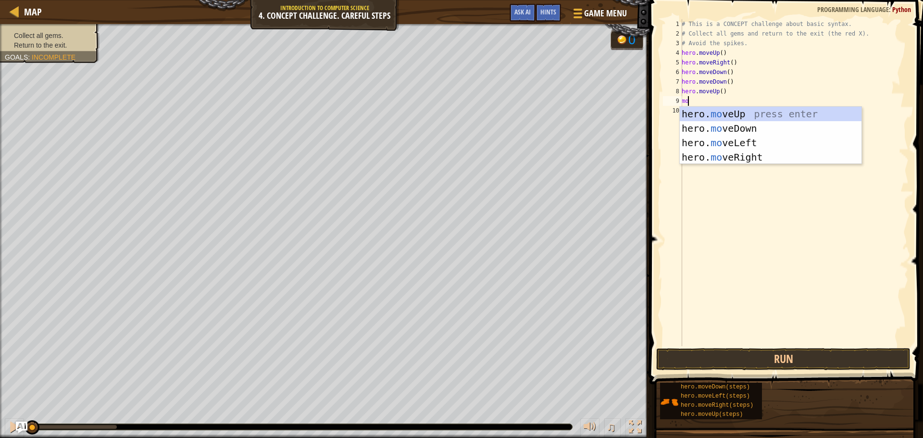
type textarea "mov"
click at [446, 155] on div "hero. mov eUp press enter hero. mov eDown press enter hero. mov eLeft press ent…" at bounding box center [771, 150] width 182 height 87
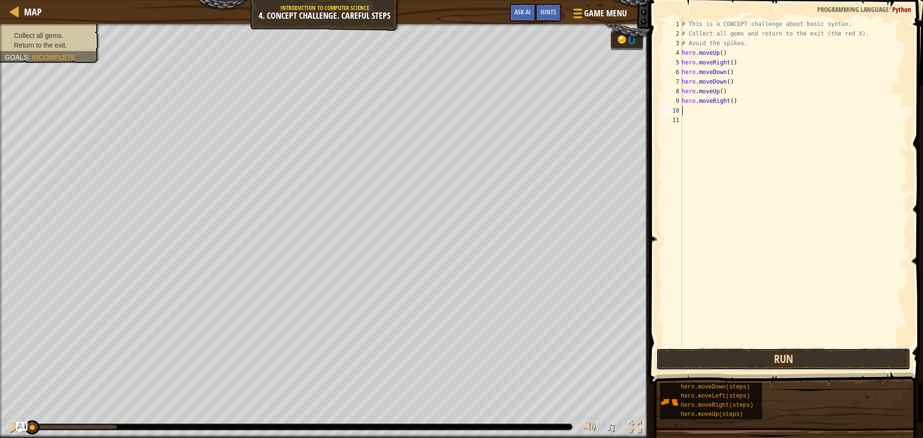
click at [446, 357] on button "Run" at bounding box center [784, 359] width 254 height 22
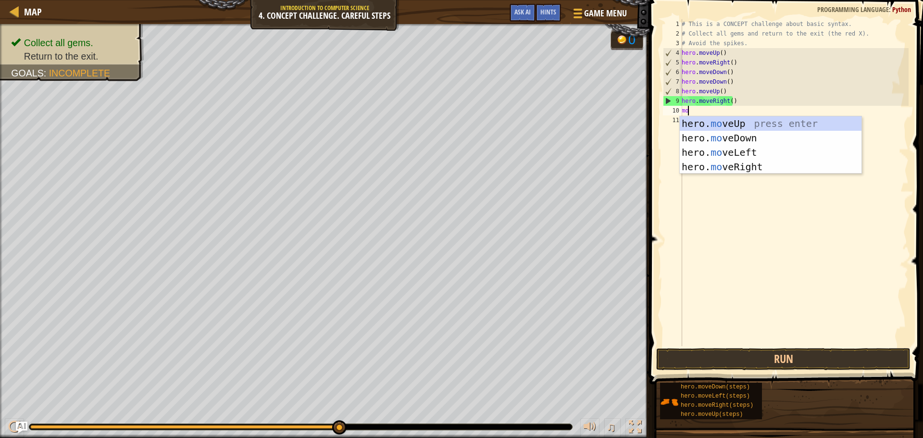
type textarea "mov"
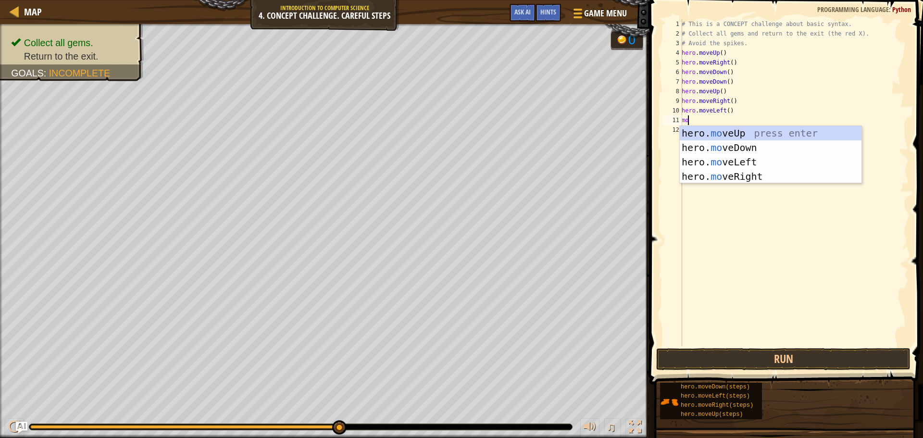
type textarea "mov"
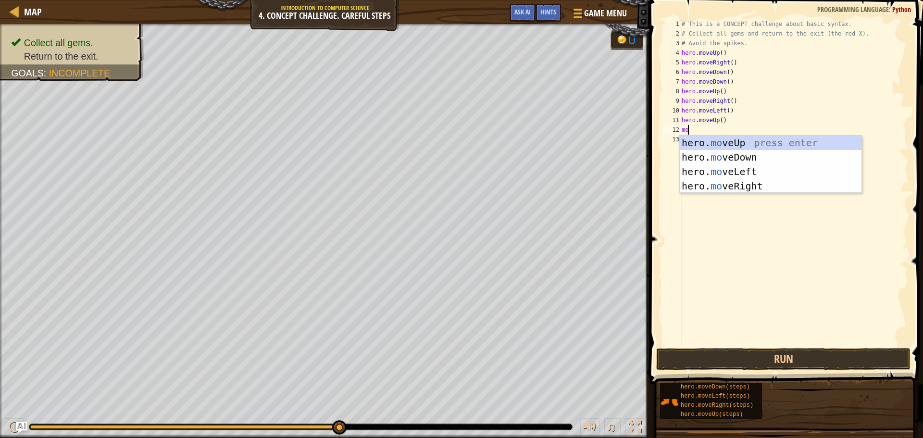
type textarea "mov"
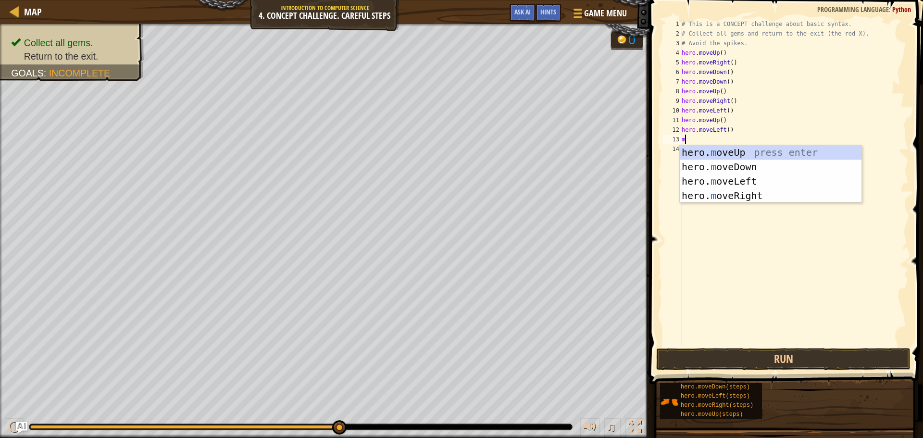
type textarea "mo"
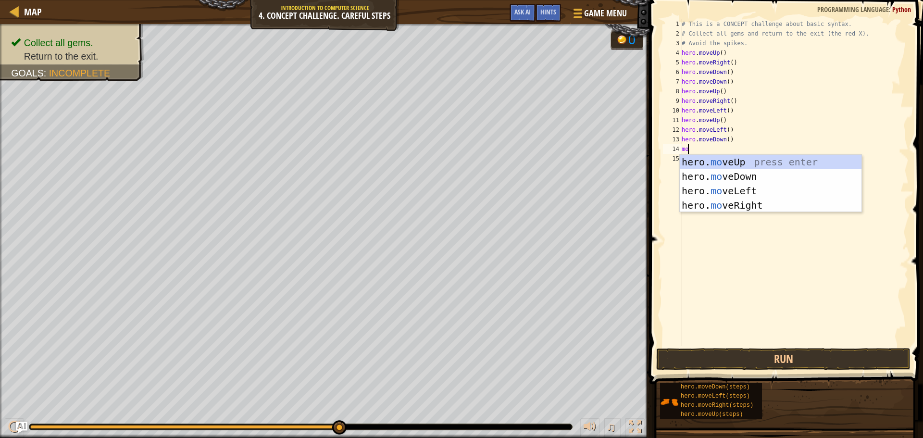
type textarea "mov"
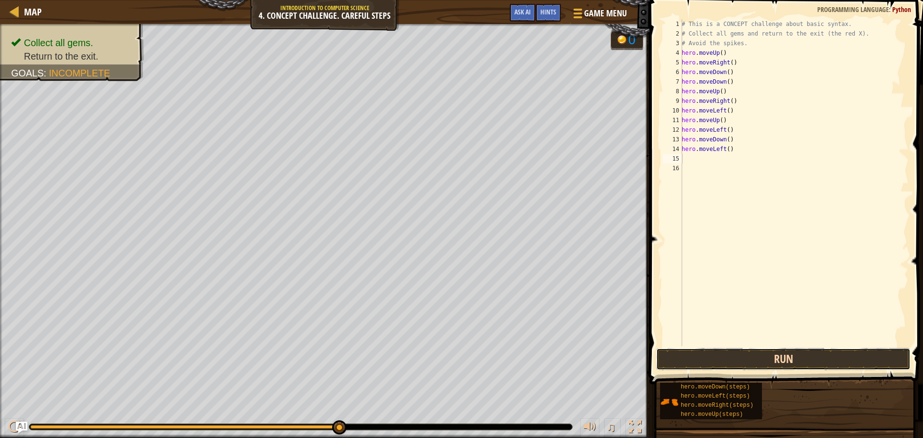
click at [446, 354] on button "Run" at bounding box center [784, 359] width 254 height 22
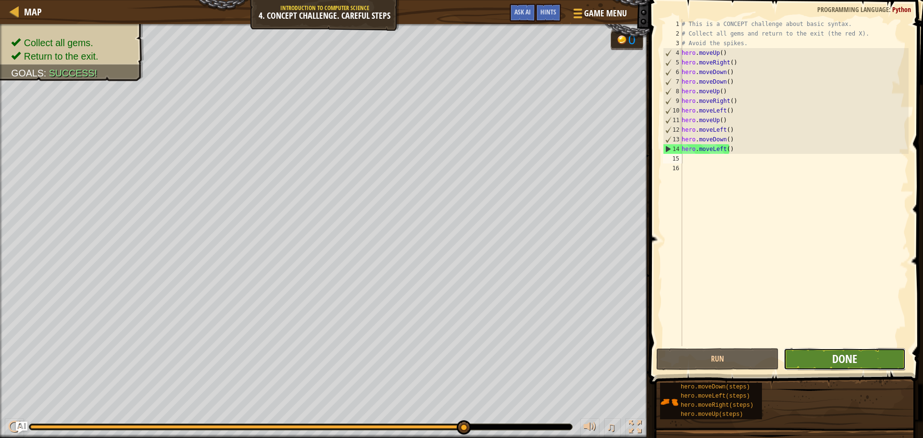
click at [446, 362] on span "Done" at bounding box center [845, 358] width 25 height 15
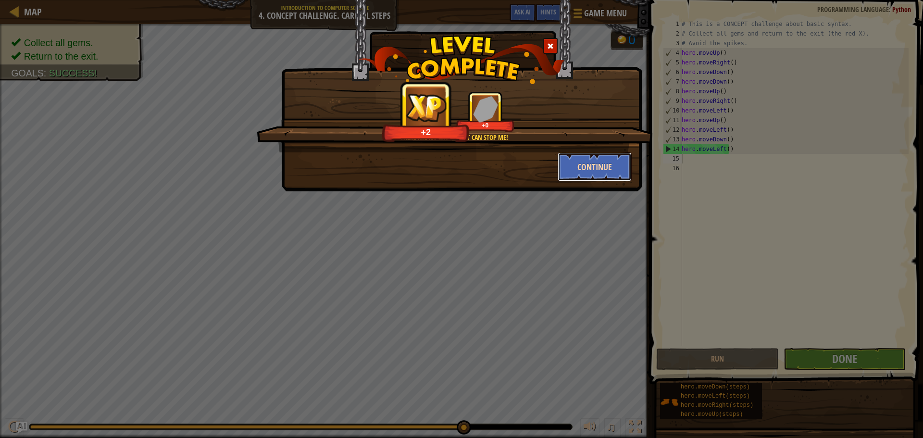
click at [446, 165] on button "Continue" at bounding box center [595, 166] width 75 height 29
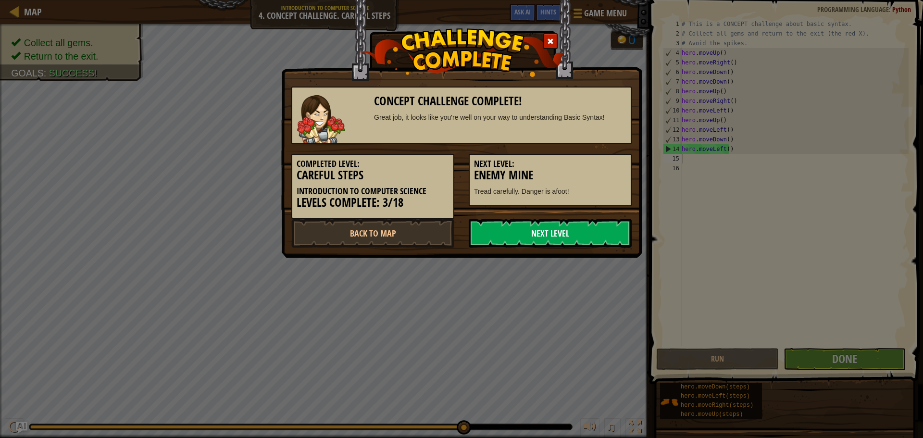
click at [446, 232] on link "Next Level" at bounding box center [550, 233] width 163 height 29
click at [446, 238] on link "Next Level" at bounding box center [550, 233] width 163 height 29
click at [446, 302] on div "Concept Challenge Complete! Great job, it looks like you're well on your way to…" at bounding box center [461, 219] width 923 height 438
click at [446, 192] on p "Tread carefully. Danger is afoot!" at bounding box center [550, 192] width 152 height 10
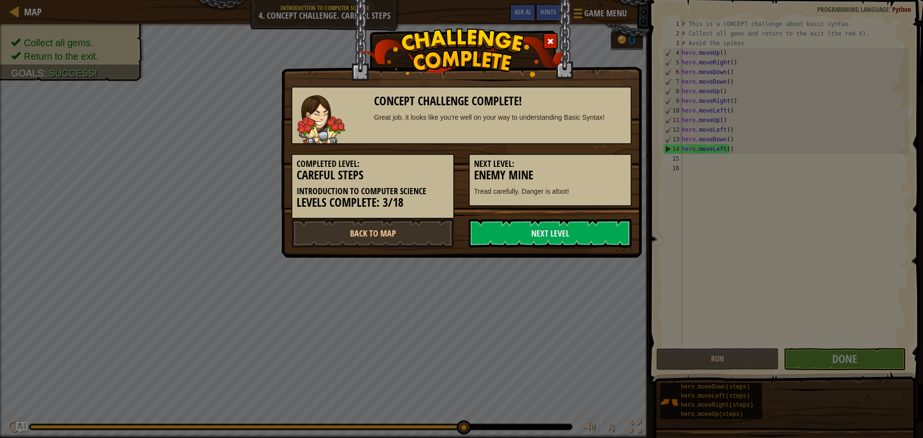
click at [446, 218] on div "Completed Level: Careful Steps Introduction to Computer Science Levels Complete…" at bounding box center [461, 181] width 355 height 75
click at [446, 234] on link "Next Level" at bounding box center [550, 233] width 163 height 29
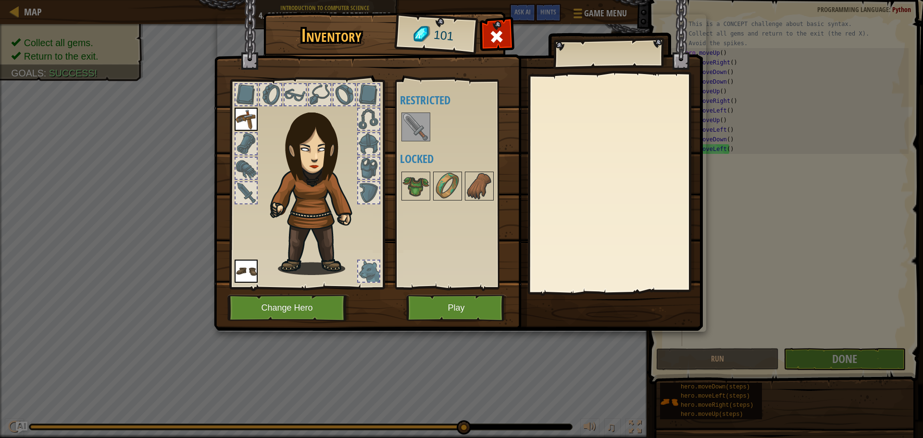
click at [421, 123] on img at bounding box center [416, 127] width 27 height 27
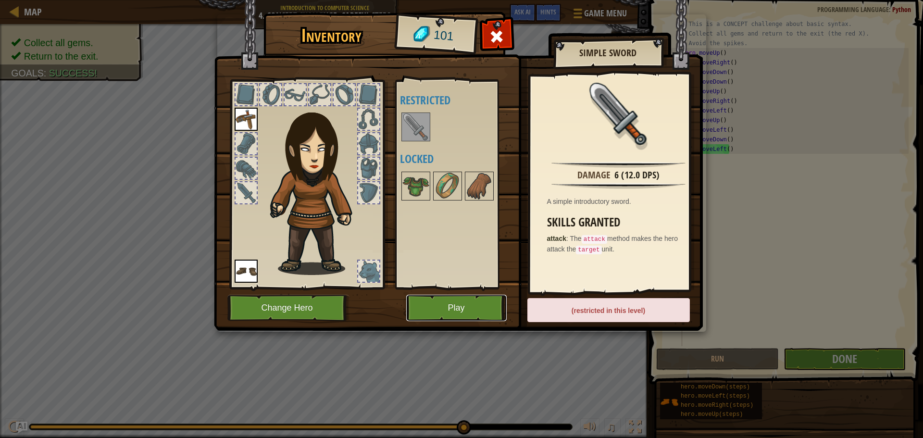
click at [446, 304] on button "Play" at bounding box center [456, 308] width 101 height 26
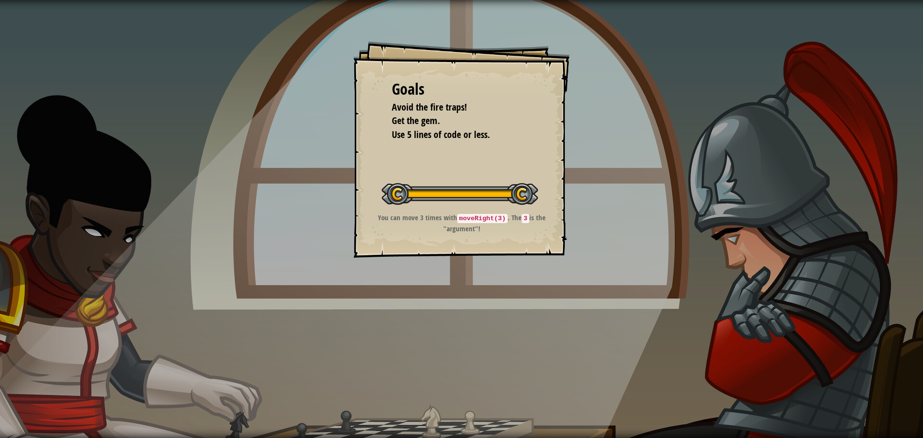
click at [446, 304] on div "Goals Avoid the fire traps! Get the gem. Use 5 lines of code or less. Start Lev…" at bounding box center [461, 219] width 923 height 438
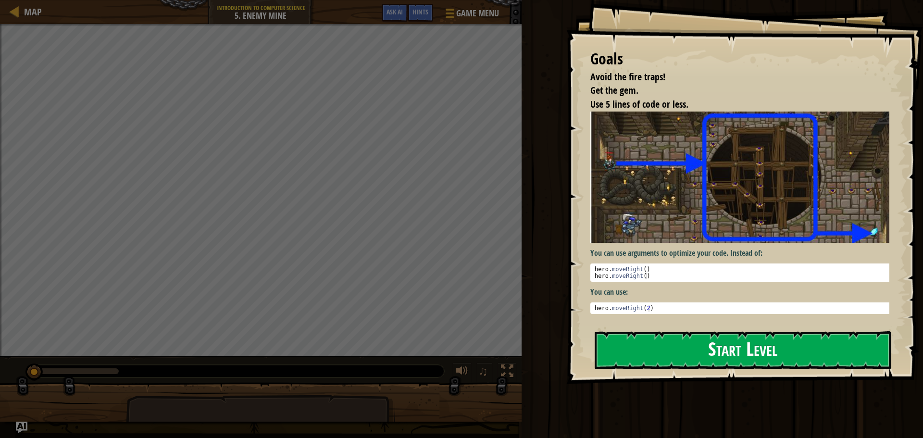
click at [446, 360] on button "Start Level" at bounding box center [743, 350] width 297 height 38
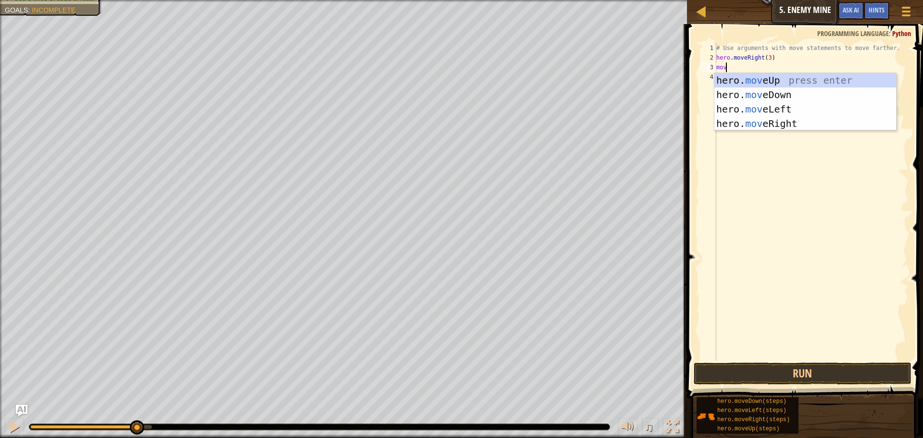
scroll to position [4, 0]
type textarea "moveu"
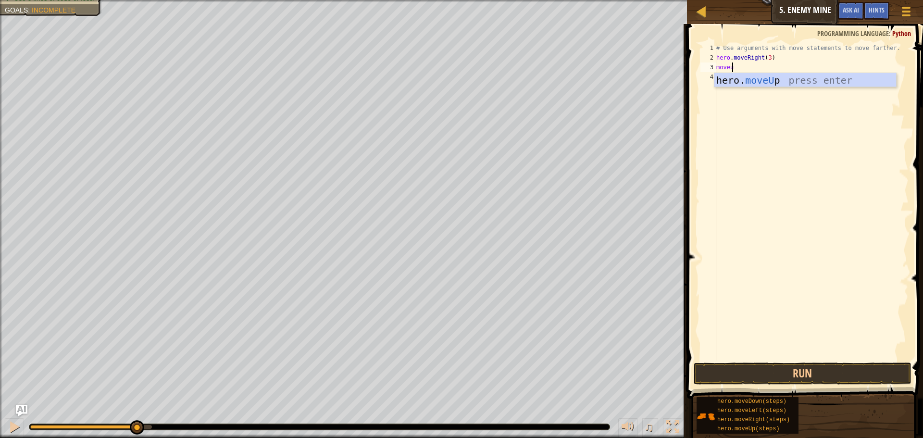
scroll to position [4, 0]
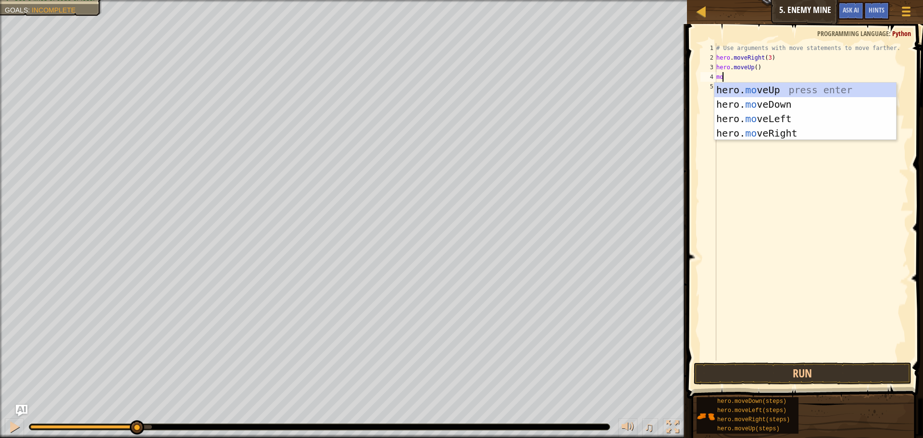
type textarea "mov"
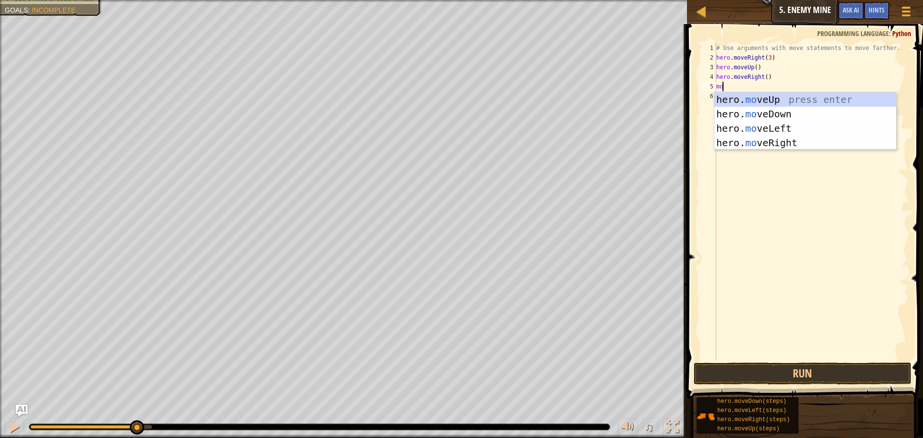
type textarea "mov"
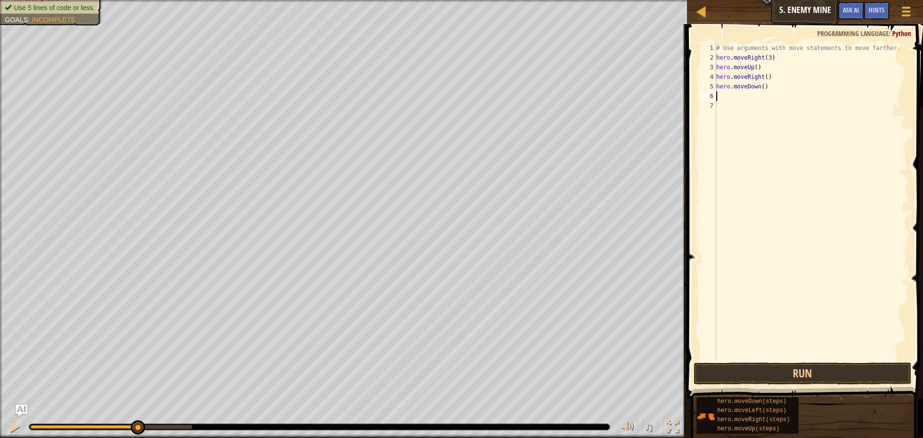
type textarea "m"
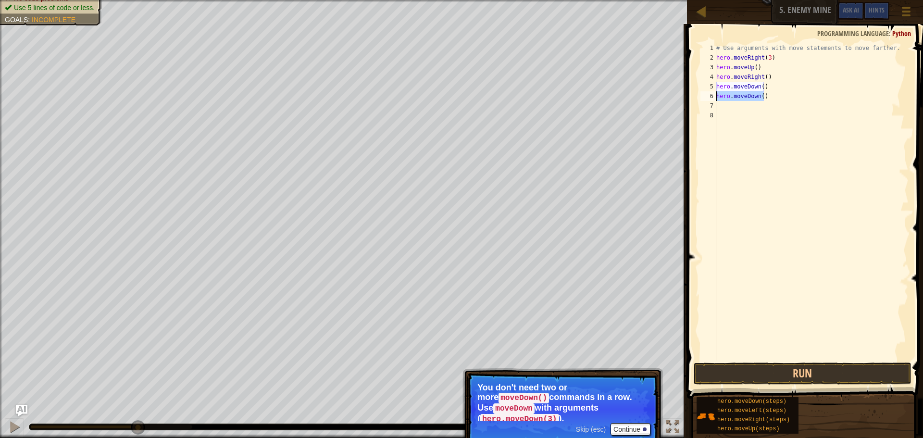
drag, startPoint x: 766, startPoint y: 95, endPoint x: 718, endPoint y: 96, distance: 48.1
click at [446, 96] on div "# Use arguments with move statements to move farther. hero . moveRight ( 3 ) he…" at bounding box center [812, 211] width 194 height 337
type textarea "hero.moveDown()"
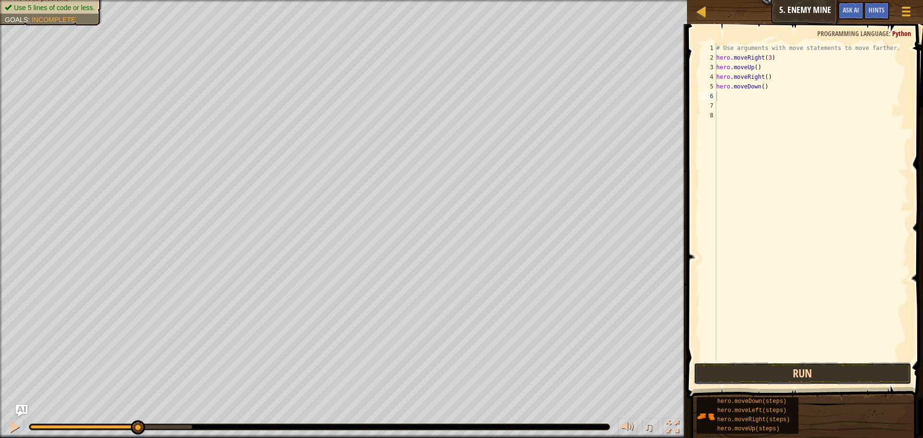
click at [446, 373] on button "Run" at bounding box center [803, 374] width 218 height 22
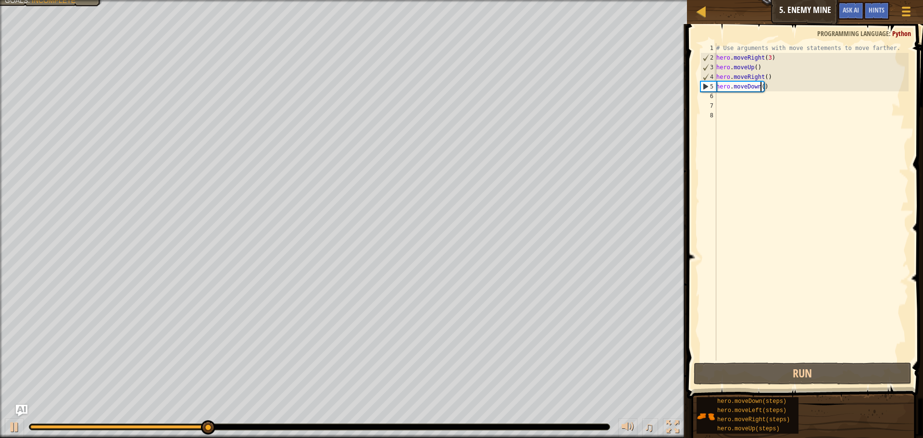
click at [446, 87] on div "# Use arguments with move statements to move farther. hero . moveRight ( 3 ) he…" at bounding box center [812, 211] width 194 height 337
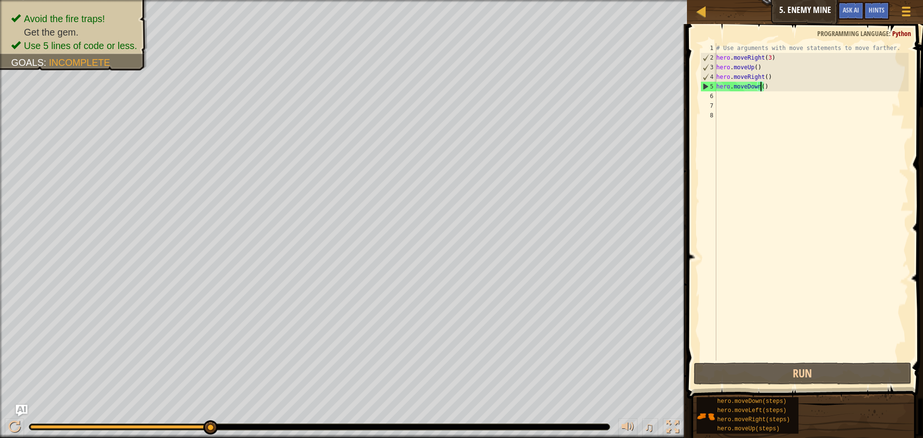
type textarea "hero.moveDown(3)"
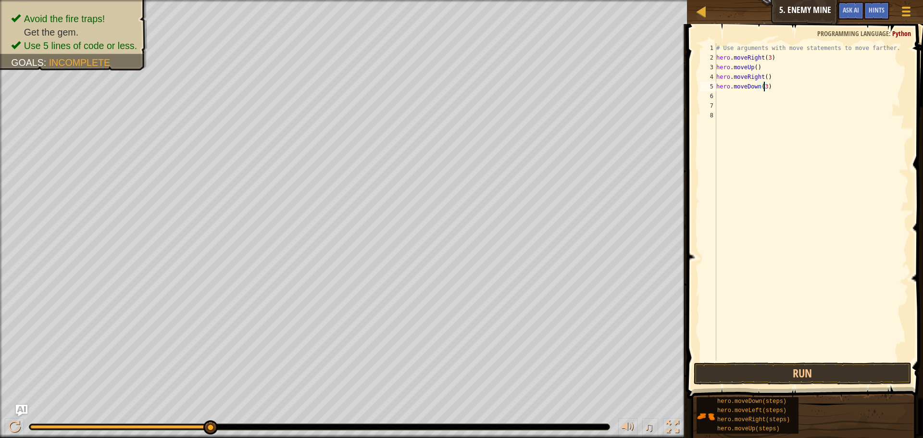
click at [446, 100] on div "# Use arguments with move statements to move farther. hero . moveRight ( 3 ) he…" at bounding box center [812, 211] width 194 height 337
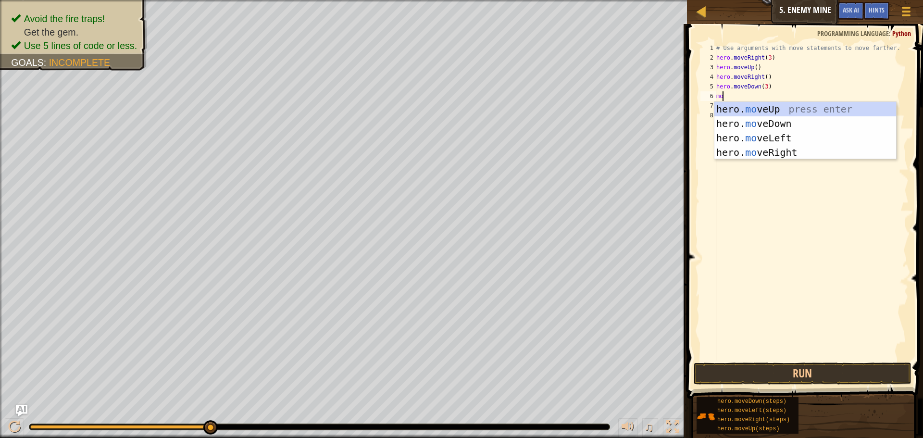
type textarea "mov"
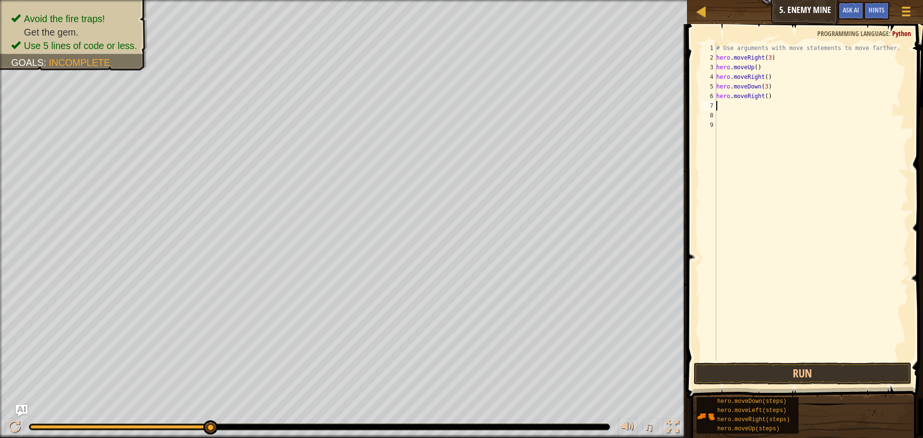
click at [446, 98] on div "# Use arguments with move statements to move farther. hero . moveRight ( 3 ) he…" at bounding box center [812, 211] width 194 height 337
type textarea "hero.moveRight(2)"
click at [446, 372] on button "Run" at bounding box center [803, 374] width 218 height 22
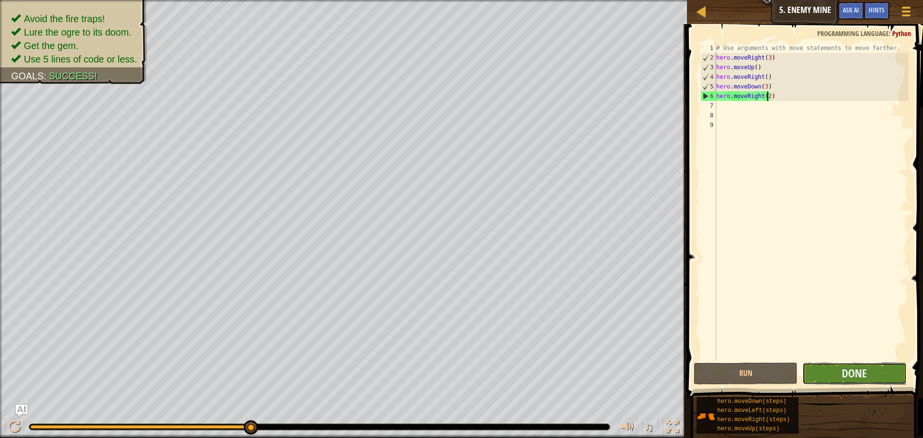
click at [446, 377] on button "Done" at bounding box center [855, 374] width 104 height 22
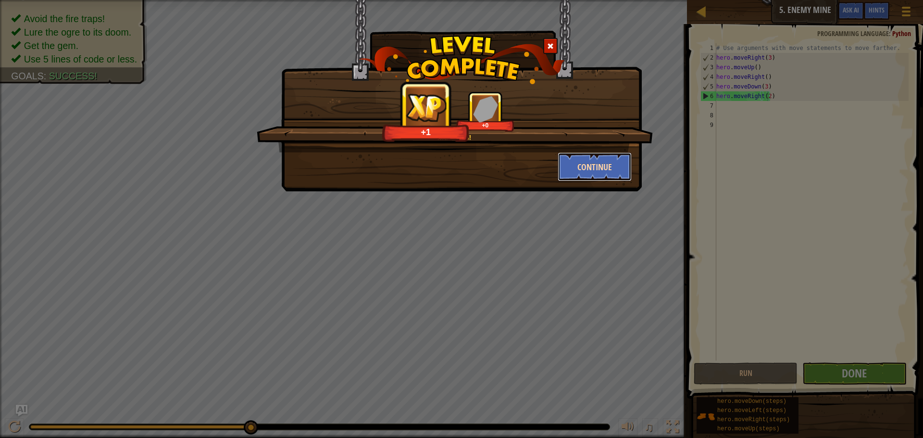
click at [446, 160] on button "Continue" at bounding box center [595, 166] width 75 height 29
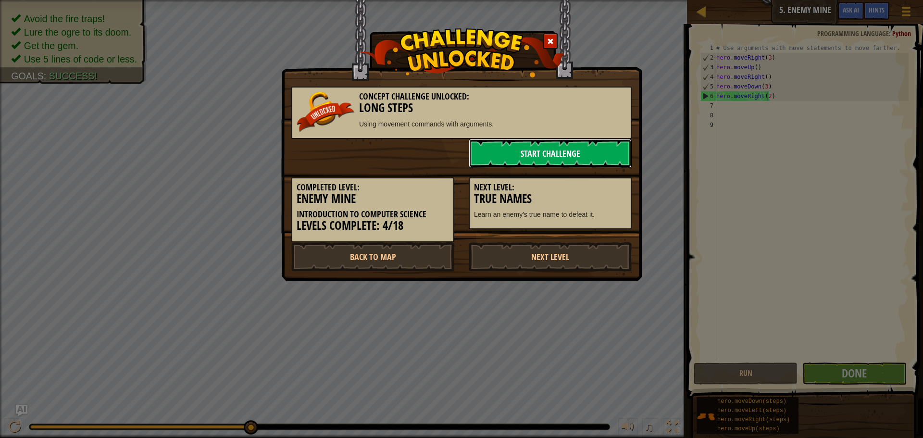
click at [446, 156] on link "Start Challenge" at bounding box center [550, 153] width 163 height 29
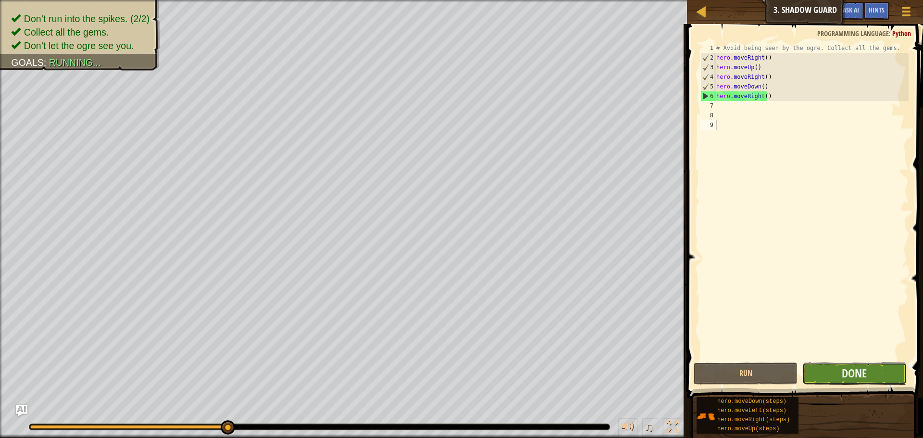
click at [823, 380] on button "Done" at bounding box center [855, 374] width 104 height 22
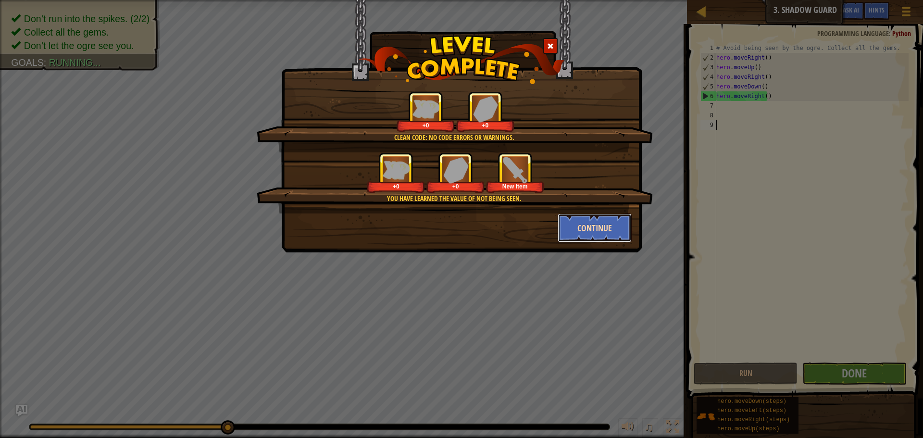
click at [619, 228] on button "Continue" at bounding box center [595, 228] width 75 height 29
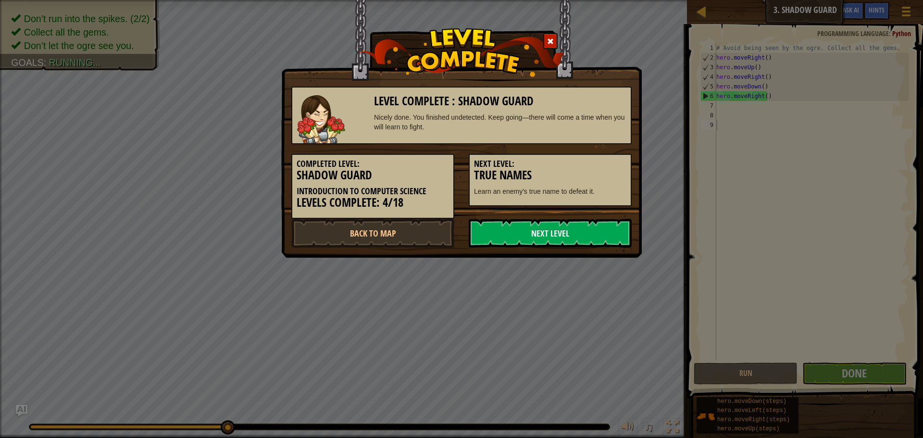
click at [619, 228] on link "Next Level" at bounding box center [550, 233] width 163 height 29
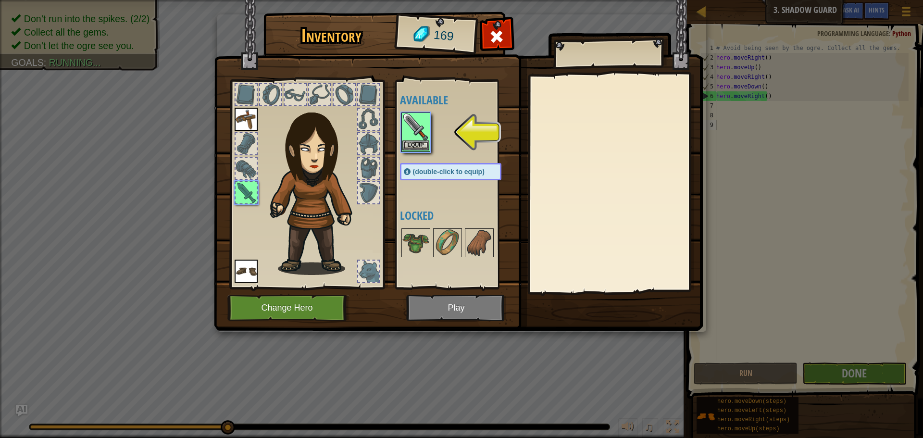
click at [412, 138] on img at bounding box center [416, 127] width 27 height 27
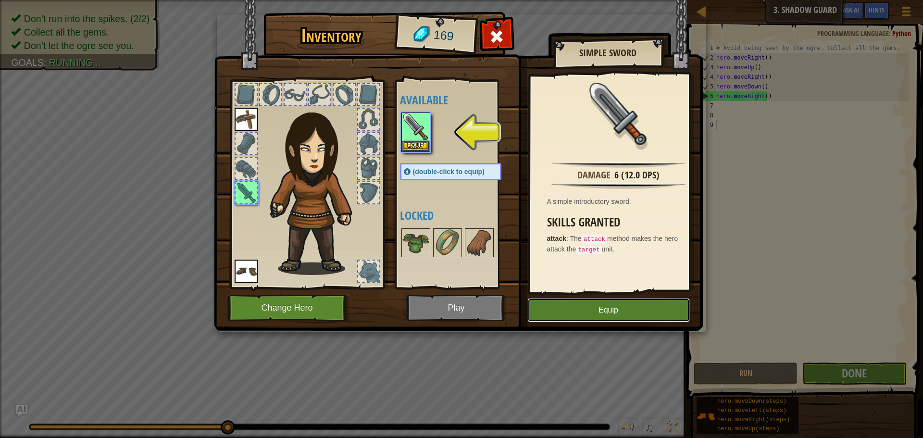
click at [547, 312] on button "Equip" at bounding box center [609, 310] width 163 height 24
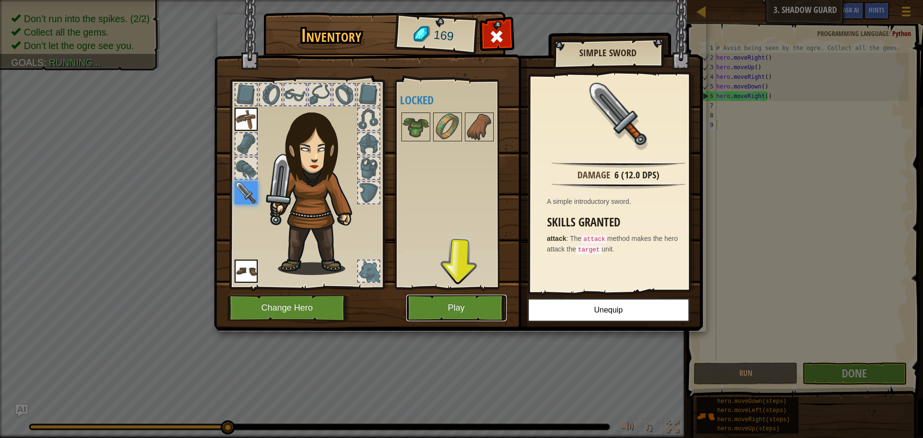
click at [456, 307] on button "Play" at bounding box center [456, 308] width 101 height 26
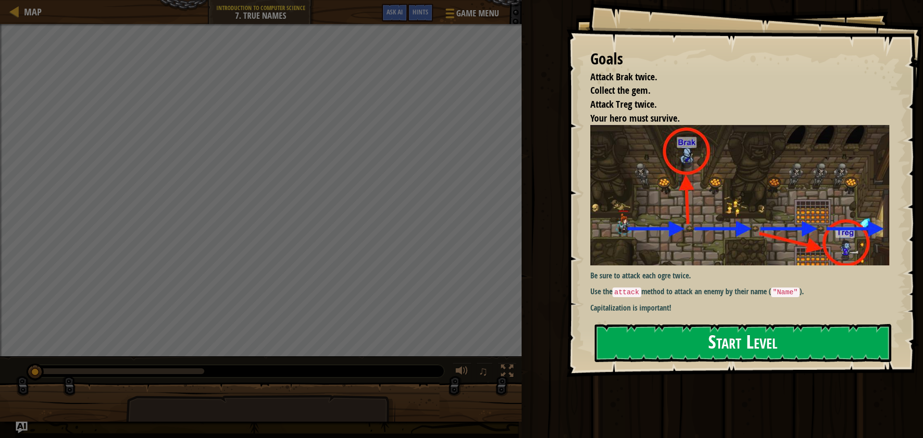
click at [676, 347] on button "Start Level" at bounding box center [743, 343] width 297 height 38
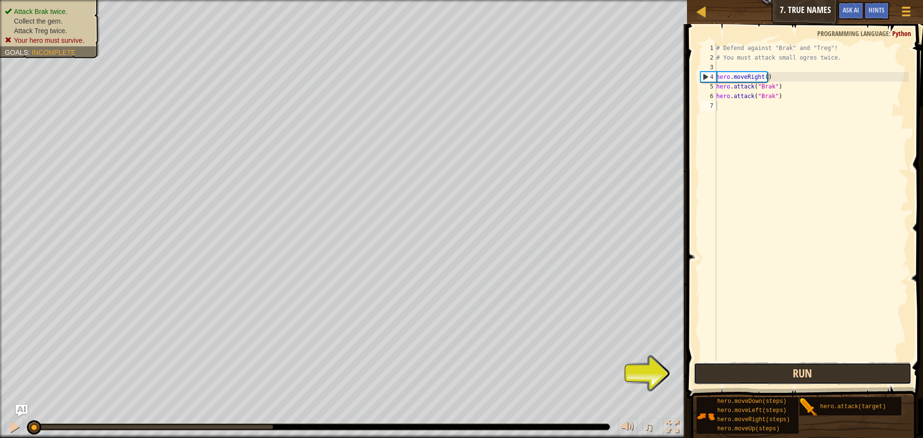
click at [808, 373] on button "Run" at bounding box center [803, 374] width 218 height 22
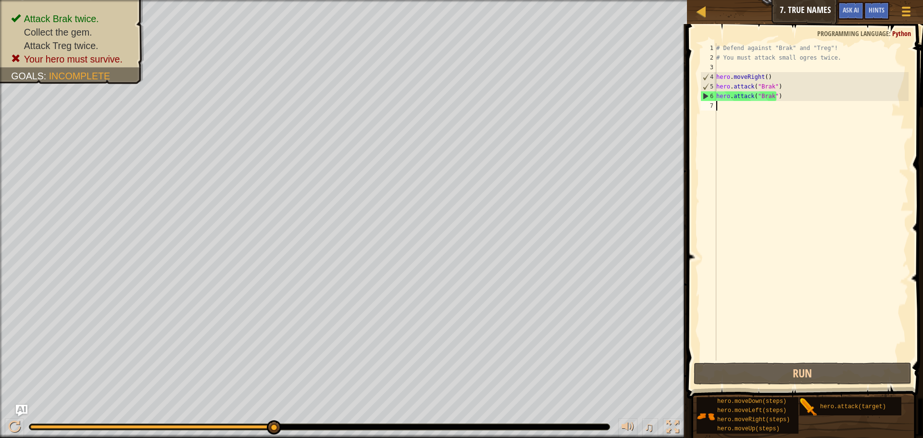
click at [778, 97] on div "# Defend against "Brak" and "Treg"! # You must attack small ogres twice. hero .…" at bounding box center [812, 211] width 194 height 337
type textarea "hero.attack("Brak")"
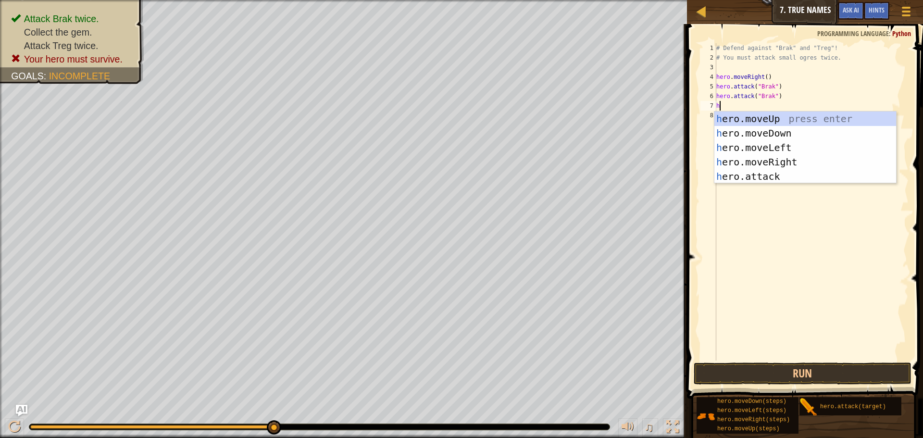
scroll to position [4, 0]
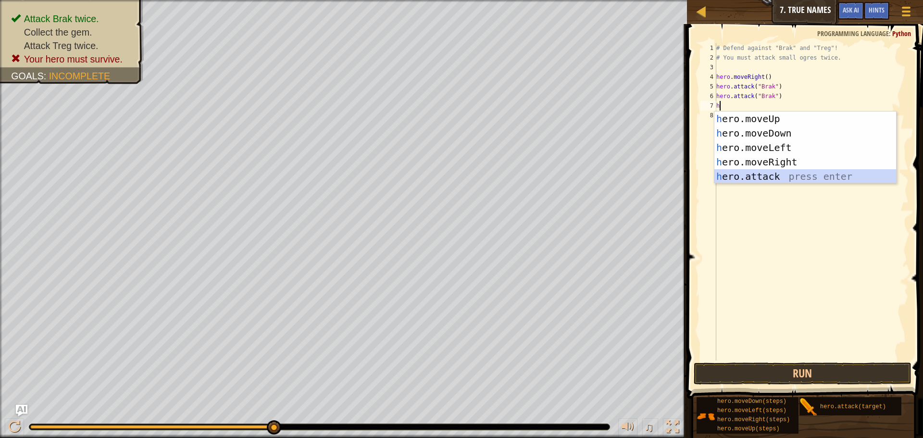
click at [768, 175] on div "h ero.moveUp press enter h ero.moveDown press enter h ero.moveLeft press enter …" at bounding box center [806, 162] width 182 height 101
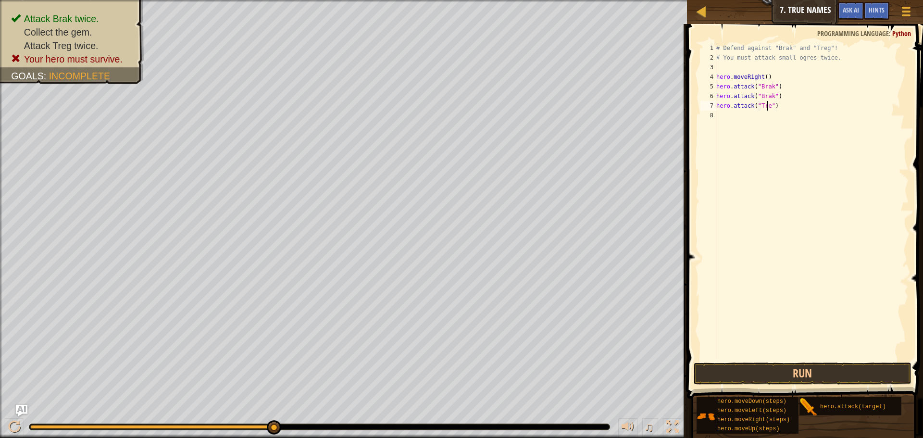
scroll to position [4, 4]
type textarea "hero.attack("Treg")"
click at [729, 125] on div "# Defend against "Brak" and "Treg"! # You must attack small ogres twice. hero .…" at bounding box center [812, 211] width 194 height 337
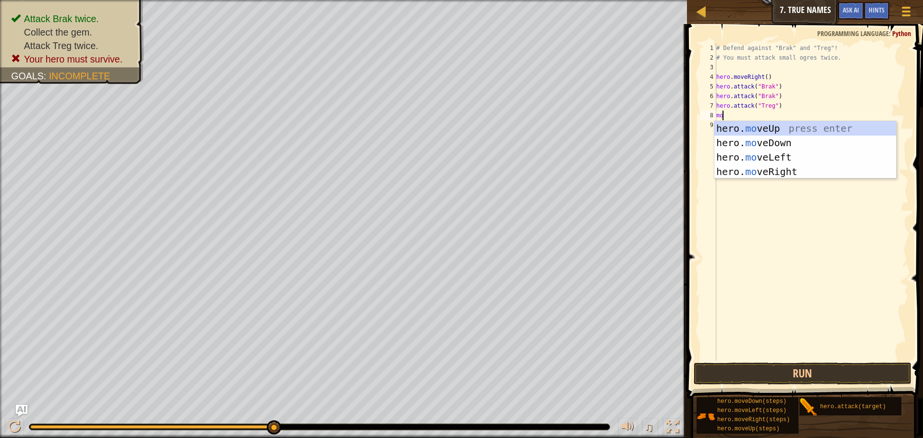
type textarea "mov"
click at [790, 166] on div "hero. mov eUp press enter hero. mov eDown press enter hero. mov eLeft press ent…" at bounding box center [806, 164] width 182 height 87
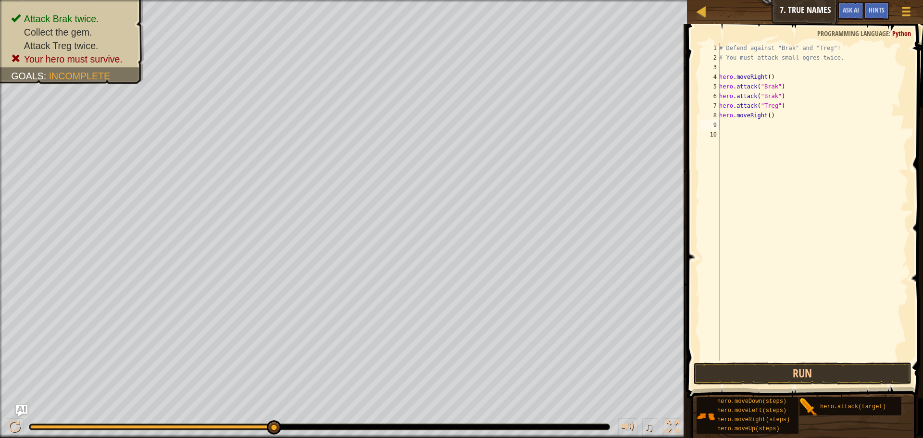
scroll to position [4, 0]
click at [786, 380] on button "Run" at bounding box center [803, 374] width 218 height 22
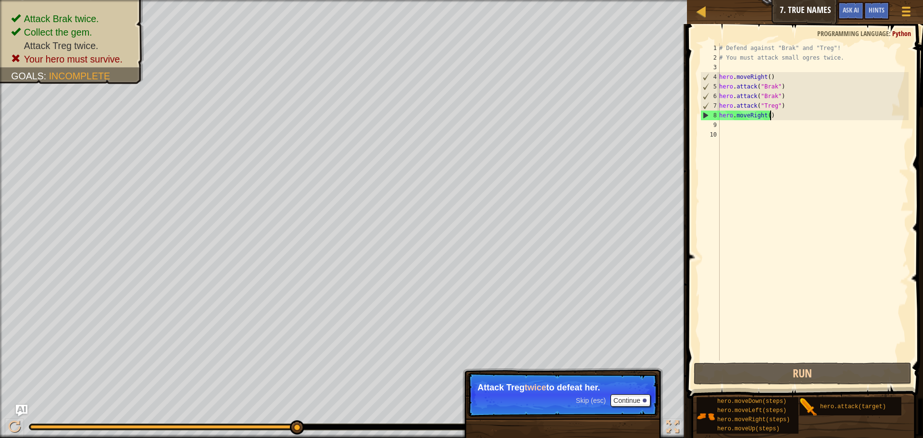
click at [771, 113] on div "# Defend against "Brak" and "Treg"! # You must attack small ogres twice. hero .…" at bounding box center [813, 211] width 191 height 337
type textarea "hero.moveRight()"
drag, startPoint x: 771, startPoint y: 113, endPoint x: 714, endPoint y: 115, distance: 57.8
click at [714, 115] on div "hero.moveRight() 1 2 3 4 5 6 7 8 9 10 # Defend against "Brak" and "Treg"! # You…" at bounding box center [804, 201] width 210 height 317
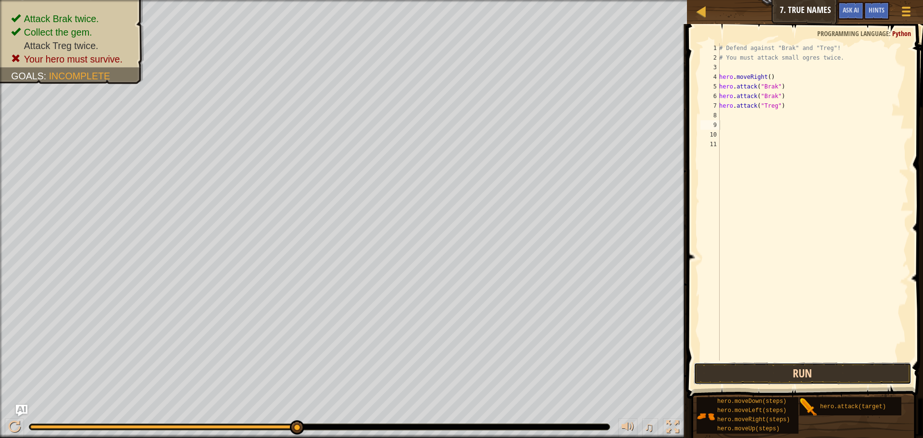
click at [815, 382] on button "Run" at bounding box center [803, 374] width 218 height 22
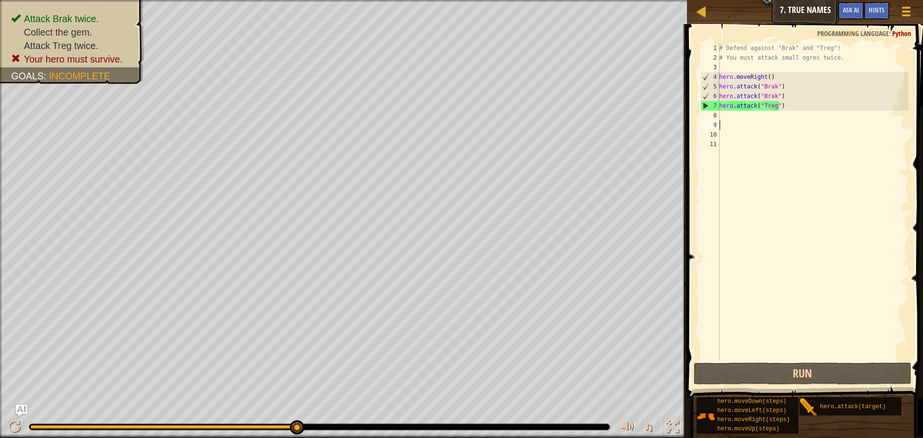
click at [756, 110] on div "# Defend against "Brak" and "Treg"! # You must attack small ogres twice. hero .…" at bounding box center [813, 211] width 191 height 337
type textarea "hero.attack("Treg")"
click at [754, 126] on div "# Defend against "Brak" and "Treg"! # You must attack small ogres twice. hero .…" at bounding box center [813, 211] width 191 height 337
click at [753, 114] on div "# Defend against "Brak" and "Treg"! # You must attack small ogres twice. hero .…" at bounding box center [813, 211] width 191 height 337
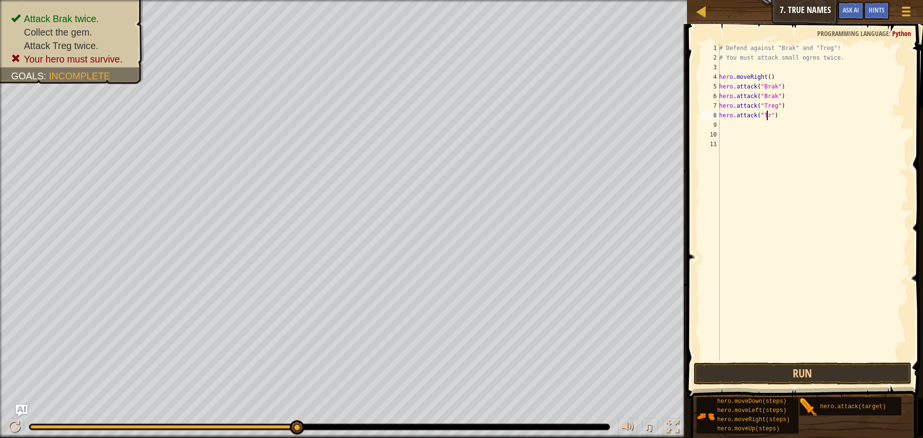
scroll to position [4, 4]
type textarea "hero.attack("Treg")"
click at [784, 371] on button "Run" at bounding box center [803, 374] width 218 height 22
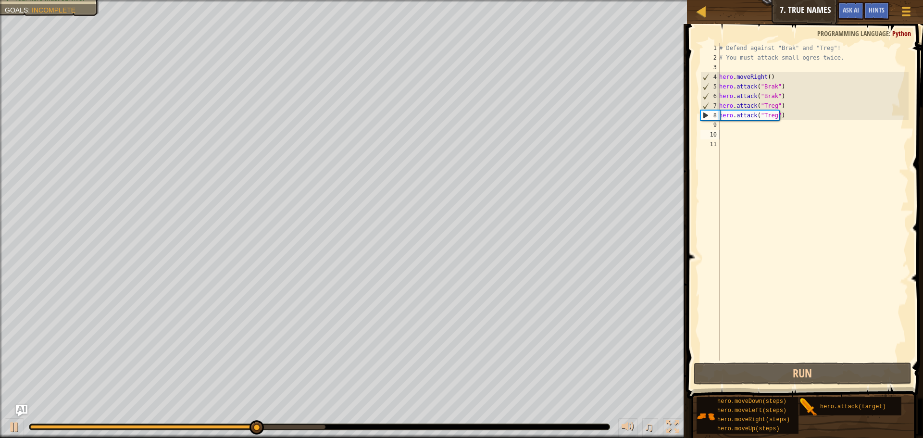
click at [745, 139] on div "# Defend against "Brak" and "Treg"! # You must attack small ogres twice. hero .…" at bounding box center [813, 211] width 191 height 337
click at [743, 126] on div "# Defend against "Brak" and "Treg"! # You must attack small ogres twice. hero .…" at bounding box center [813, 211] width 191 height 337
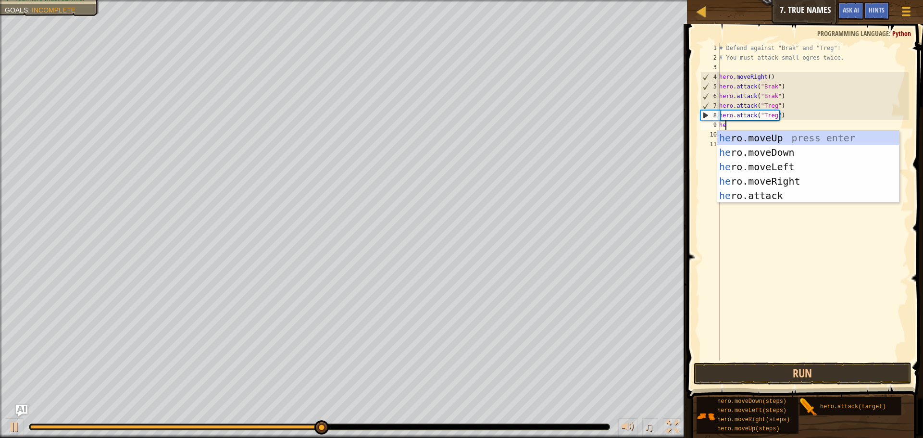
type textarea "her"
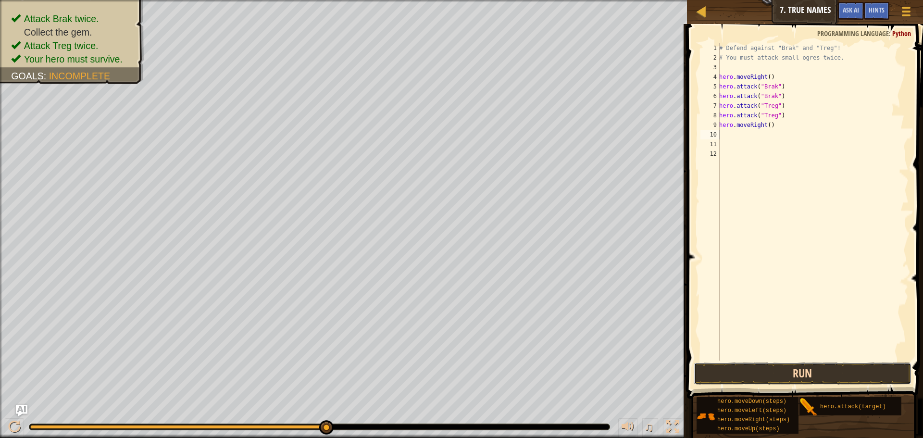
click at [765, 370] on button "Run" at bounding box center [803, 374] width 218 height 22
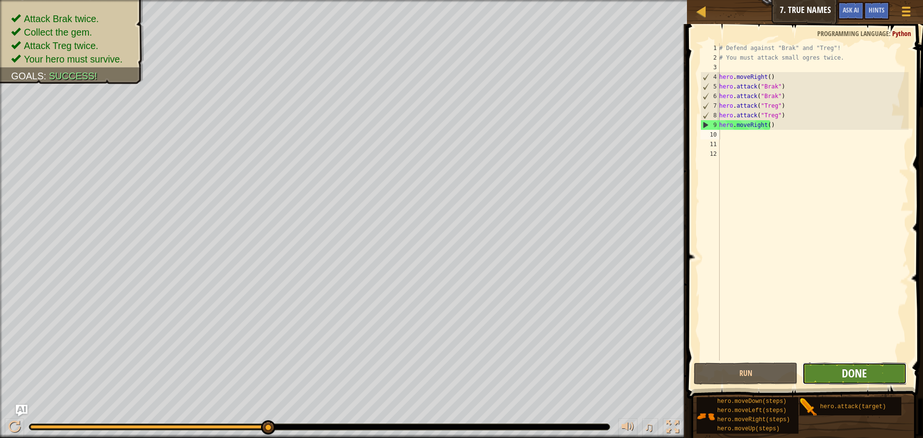
click at [864, 374] on span "Done" at bounding box center [854, 373] width 25 height 15
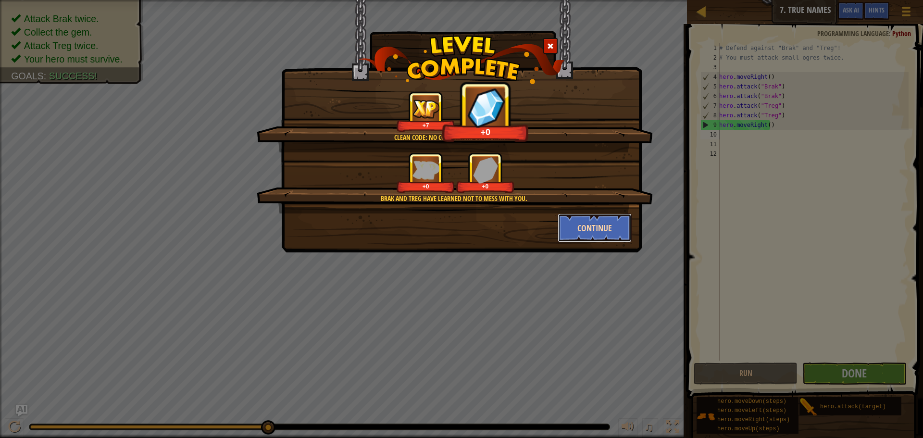
click at [611, 225] on button "Continue" at bounding box center [595, 228] width 75 height 29
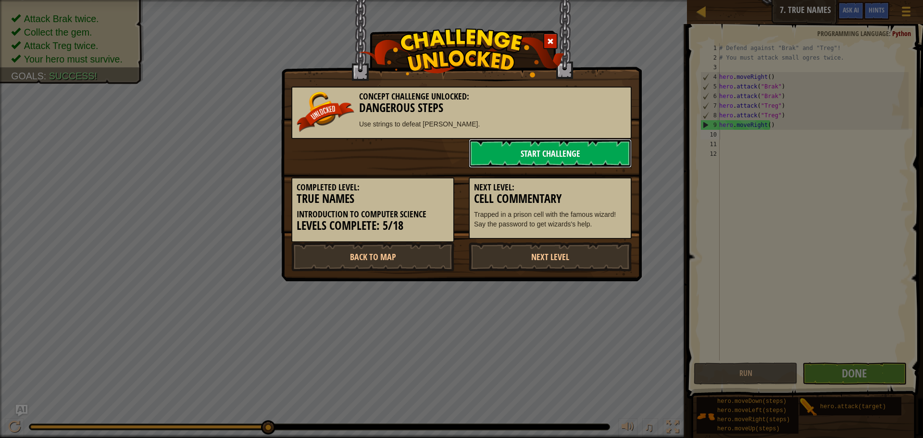
click at [585, 158] on link "Start Challenge" at bounding box center [550, 153] width 163 height 29
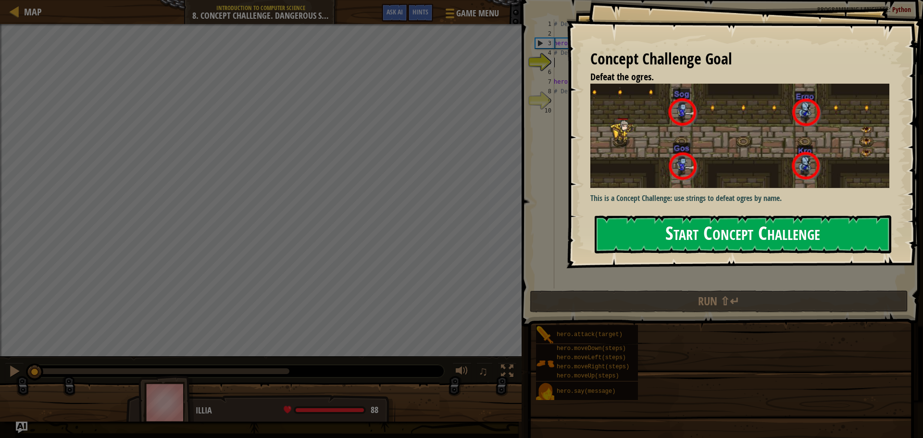
click at [711, 238] on button "Start Concept Challenge" at bounding box center [743, 234] width 297 height 38
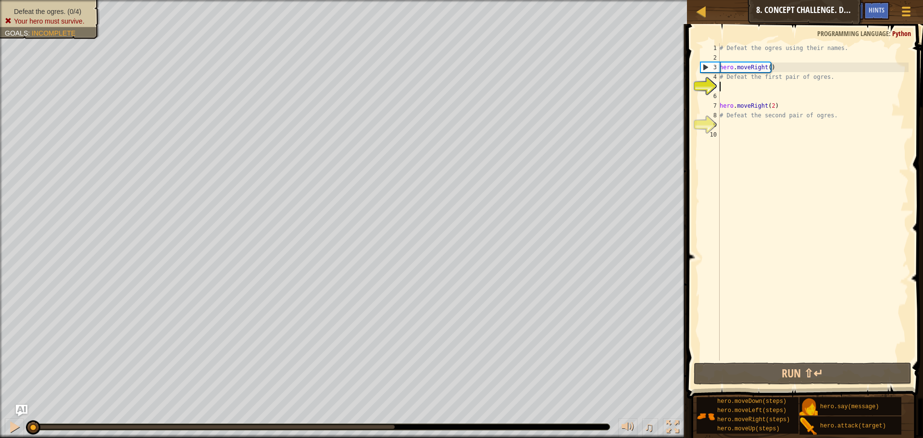
scroll to position [4, 0]
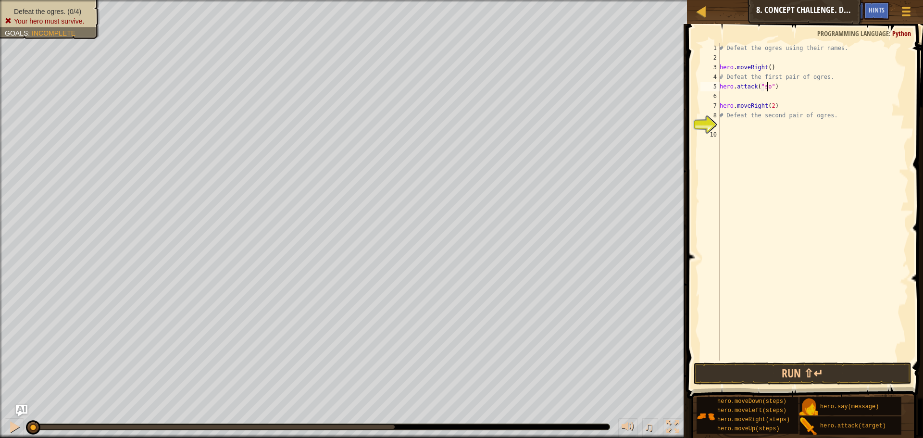
type textarea "hero.attack("sog")"
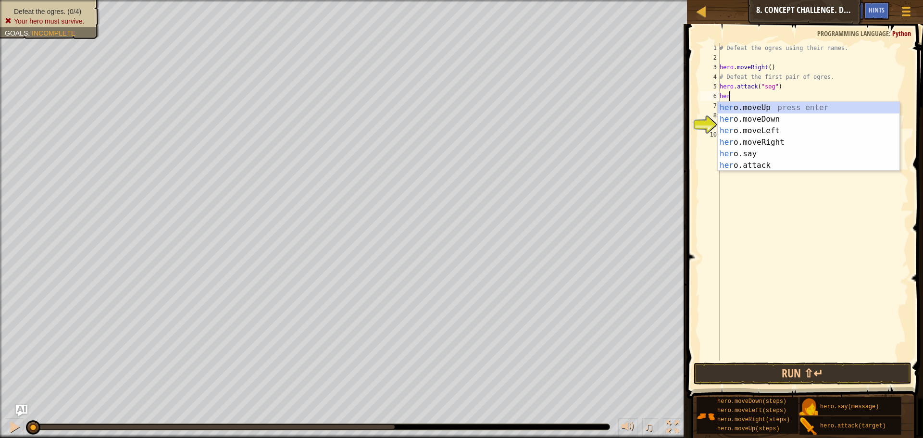
scroll to position [4, 0]
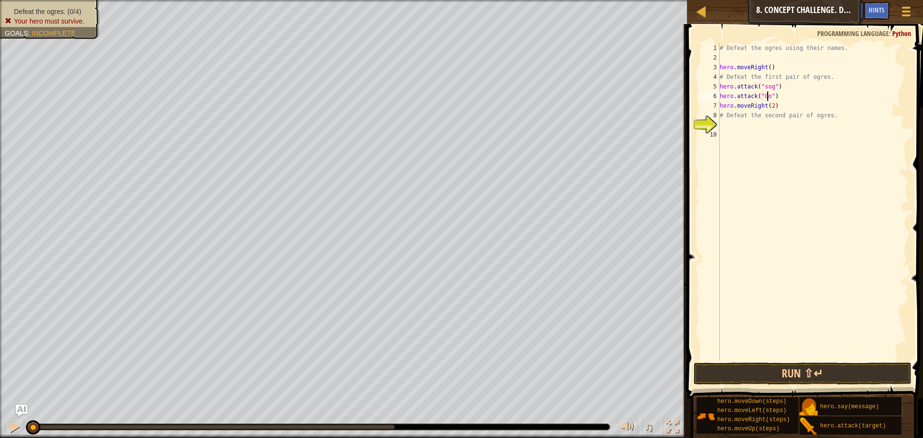
type textarea "hero.attack("Gos")"
click at [735, 141] on div "# Defeat the ogres using their names. hero . moveRight ( ) # Defeat the first p…" at bounding box center [813, 211] width 191 height 337
click at [726, 133] on div "# Defeat the ogres using their names. hero . moveRight ( ) # Defeat the first p…" at bounding box center [813, 211] width 191 height 337
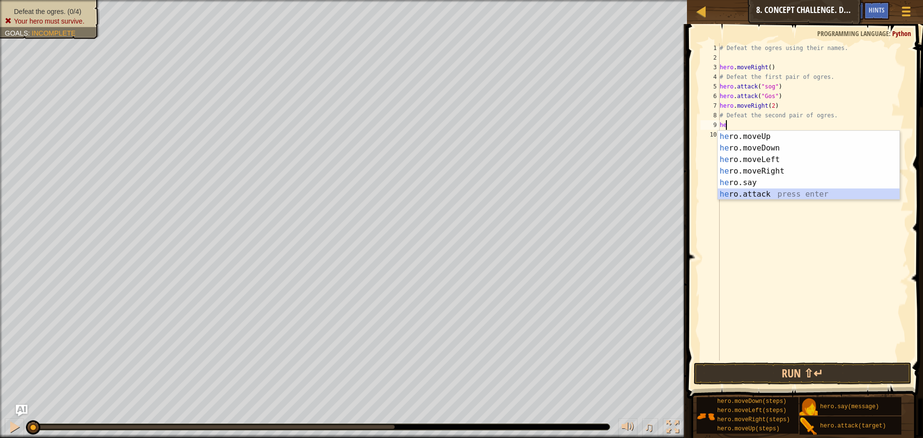
click at [771, 189] on div "he ro.moveUp press enter he ro.moveDown press enter he ro.moveLeft press enter …" at bounding box center [809, 177] width 182 height 92
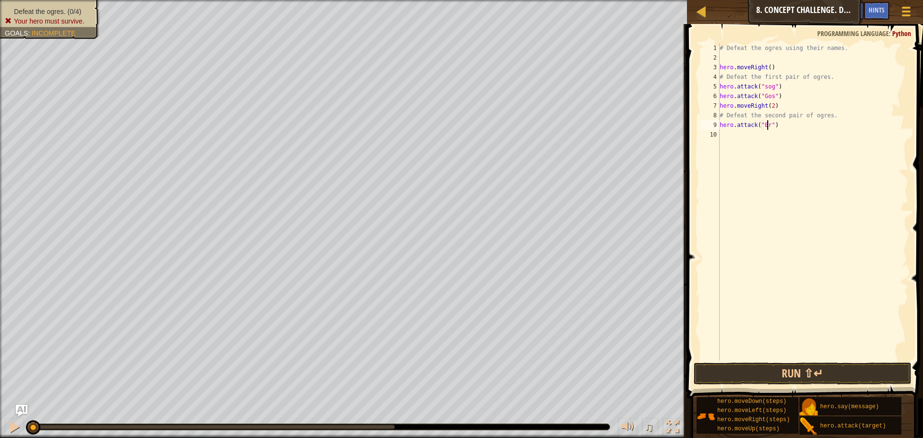
scroll to position [4, 4]
type textarea "hero.attack("Ergo")"
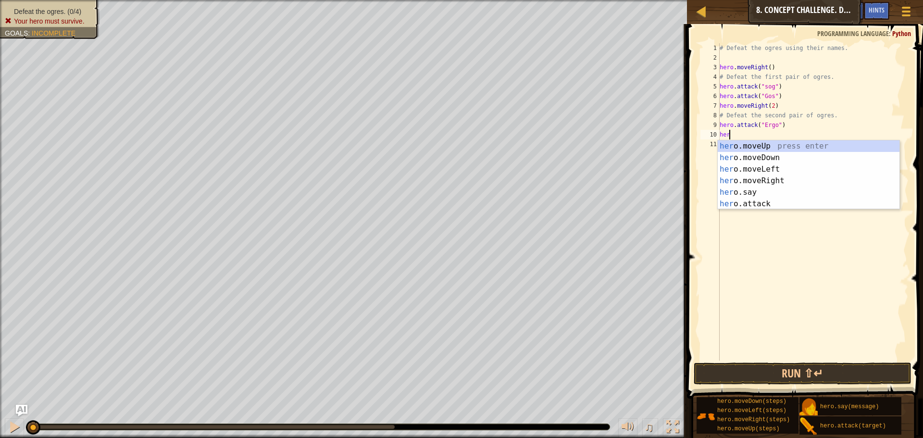
scroll to position [4, 0]
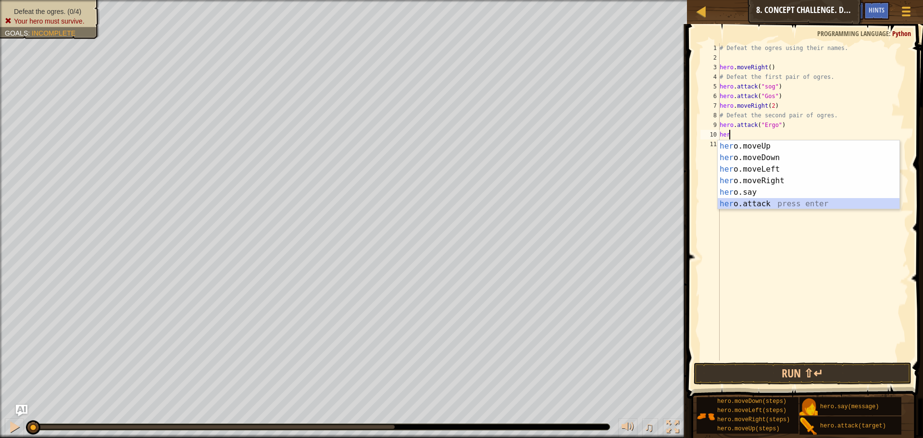
click at [751, 201] on div "her o.moveUp press enter her o.moveDown press enter her o.moveLeft press enter …" at bounding box center [809, 186] width 182 height 92
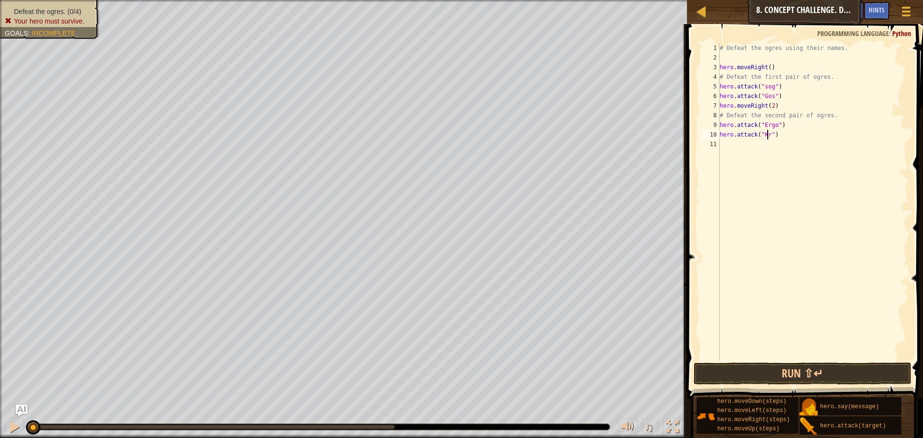
type textarea "hero.attack("Kro")"
click at [789, 372] on button "Run ⇧↵" at bounding box center [803, 374] width 218 height 22
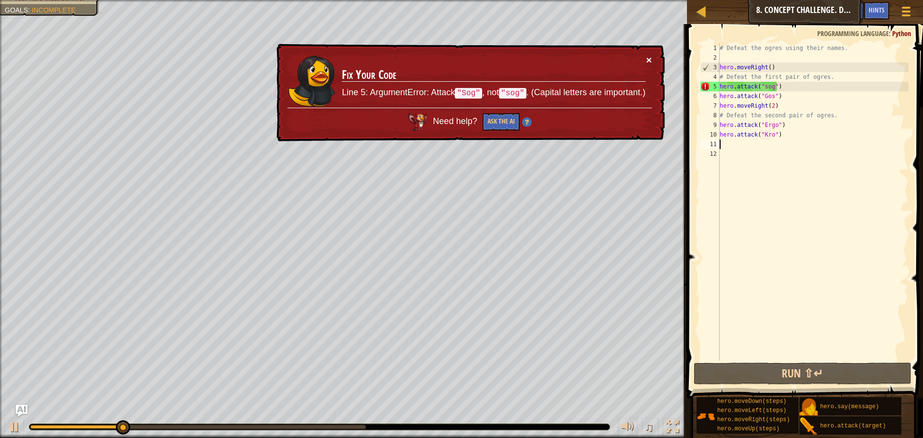
click at [651, 61] on button "×" at bounding box center [649, 60] width 6 height 10
drag, startPoint x: 765, startPoint y: 88, endPoint x: 770, endPoint y: 96, distance: 10.0
click at [765, 88] on div "# Defeat the ogres using their names. hero . moveRight ( ) # Defeat the first p…" at bounding box center [813, 211] width 191 height 337
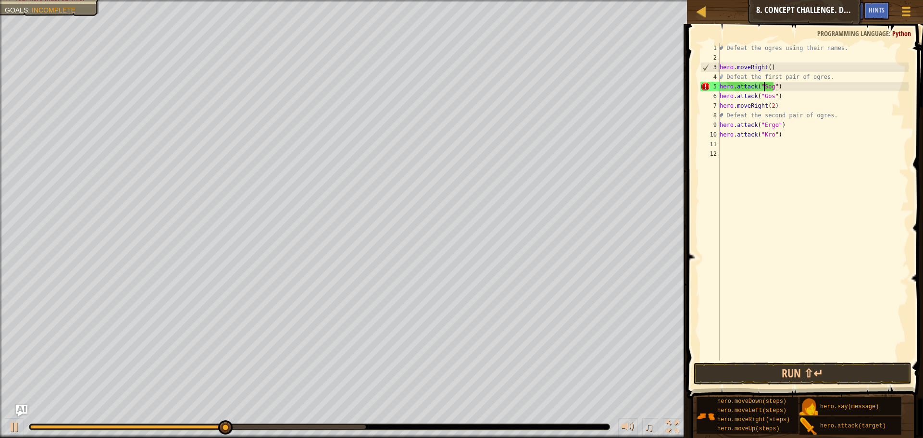
scroll to position [4, 4]
type textarea "hero.attack("Sog")"
click at [850, 375] on button "Run ⇧↵" at bounding box center [803, 374] width 218 height 22
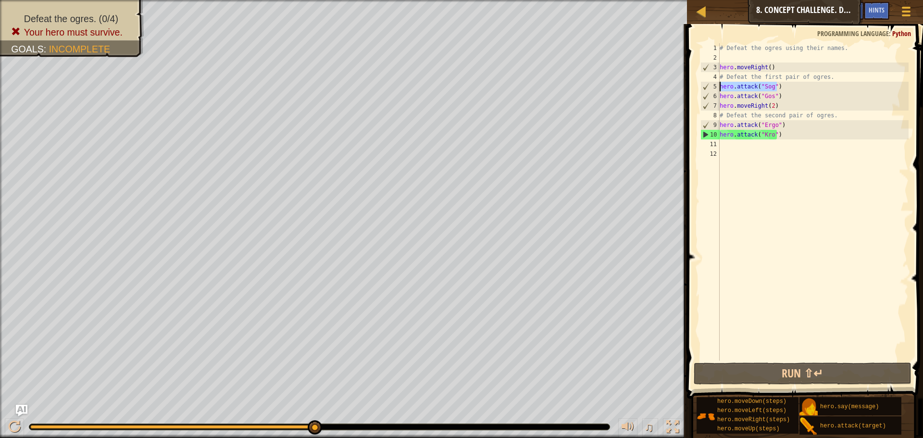
drag, startPoint x: 780, startPoint y: 84, endPoint x: 717, endPoint y: 90, distance: 63.3
click at [717, 90] on div "hero.attack("Sog") 1 2 3 4 5 6 7 8 9 10 11 12 # Defeat the ogres using their na…" at bounding box center [804, 201] width 210 height 317
click at [786, 88] on div "# Defeat the ogres using their names. hero . moveRight ( ) # Defeat the first p…" at bounding box center [813, 201] width 191 height 317
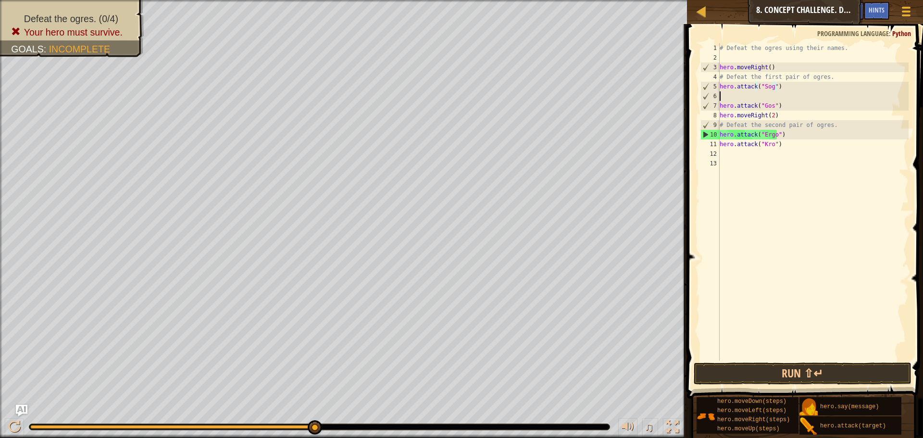
scroll to position [4, 0]
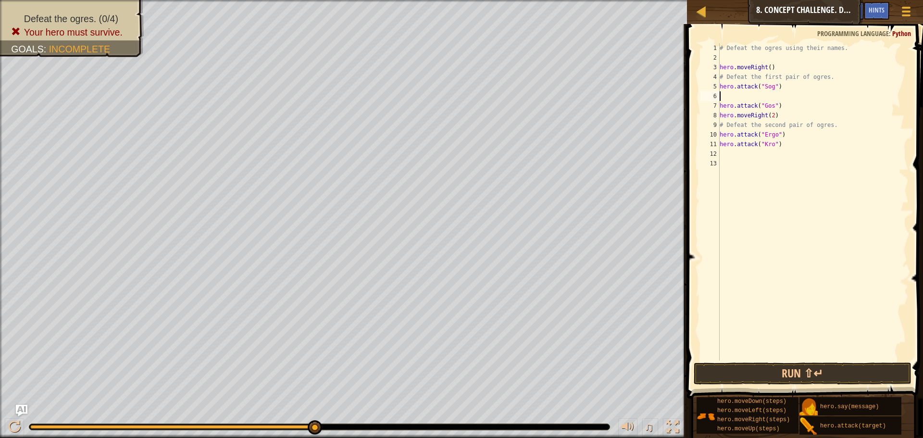
paste textarea "hero.attack("Sog")"
drag, startPoint x: 787, startPoint y: 101, endPoint x: 705, endPoint y: 109, distance: 82.6
click at [705, 109] on div "hero.attack("Sog") 1 2 3 4 5 6 7 8 9 10 11 12 13 # Defeat the ogres using their…" at bounding box center [804, 201] width 210 height 317
type textarea "hero.attack("Gos")"
paste textarea "hero.attack("Gos")"
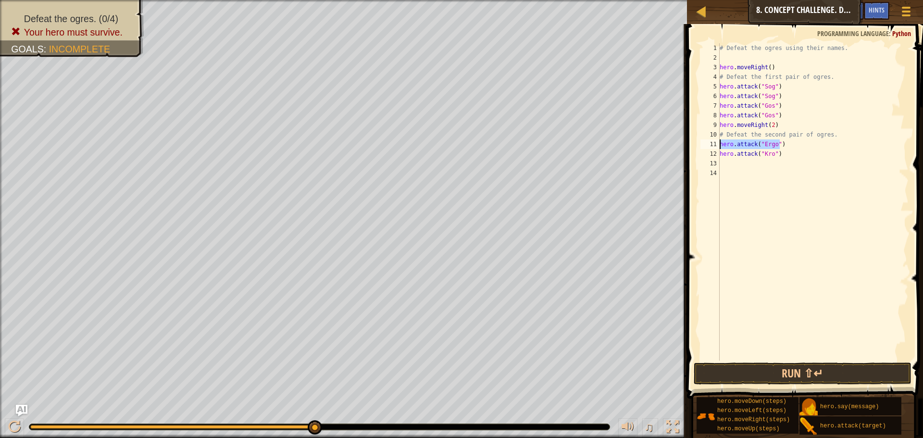
drag, startPoint x: 794, startPoint y: 143, endPoint x: 696, endPoint y: 146, distance: 97.7
click at [696, 146] on div "hero.attack("Gos") 1 2 3 4 5 6 7 8 9 10 11 12 13 14 # Defeat the ogres using th…" at bounding box center [803, 230] width 239 height 403
paste textarea "Gos"
type textarea "hero.attack("Gos")"
paste textarea "hero.attack("Gos")"
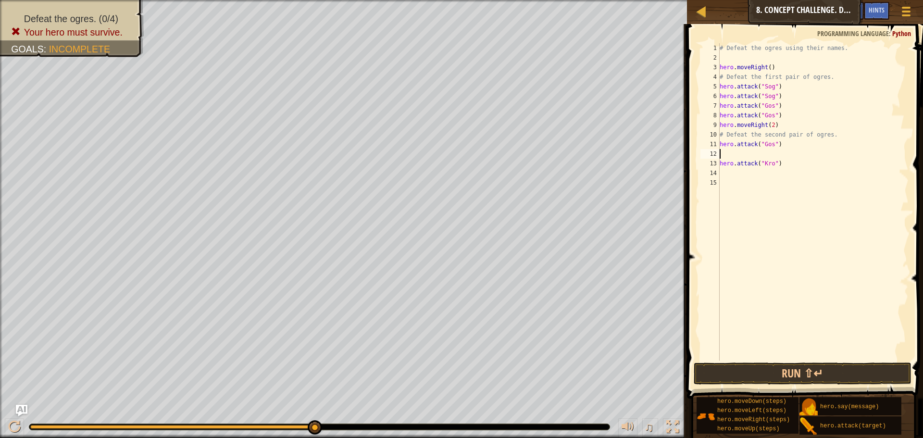
type textarea "hero.attack("Gos")"
drag, startPoint x: 784, startPoint y: 171, endPoint x: 730, endPoint y: 173, distance: 54.4
click at [730, 173] on div "# Defeat the ogres using their names. hero . moveRight ( ) # Defeat the first p…" at bounding box center [813, 211] width 191 height 337
drag, startPoint x: 826, startPoint y: 183, endPoint x: 788, endPoint y: 170, distance: 40.2
click at [799, 183] on div "# Defeat the ogres using their names. hero . moveRight ( ) # Defeat the first p…" at bounding box center [813, 211] width 191 height 337
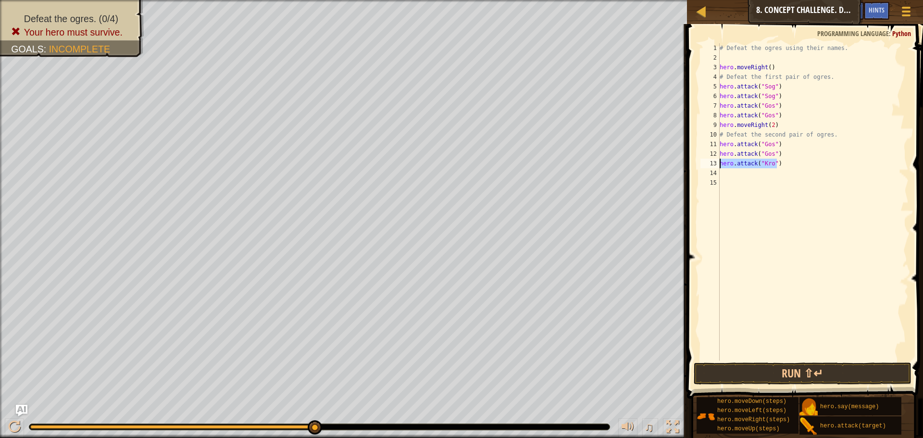
click at [679, 163] on div "Map Introduction to Computer Science 8. Concept Challenge. Dangerous Steps Game…" at bounding box center [461, 219] width 923 height 438
type textarea "hero.attack("Kro")"
click at [723, 172] on div "# Defeat the ogres using their names. hero . moveRight ( ) # Defeat the first p…" at bounding box center [813, 211] width 191 height 337
paste textarea "hero.attack("Kro")"
type textarea "hero.attack("Kro")"
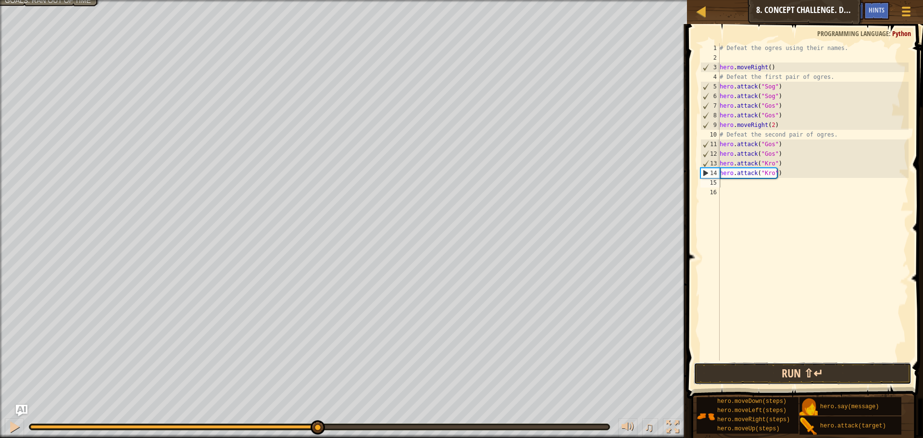
click at [745, 368] on button "Run ⇧↵" at bounding box center [803, 374] width 218 height 22
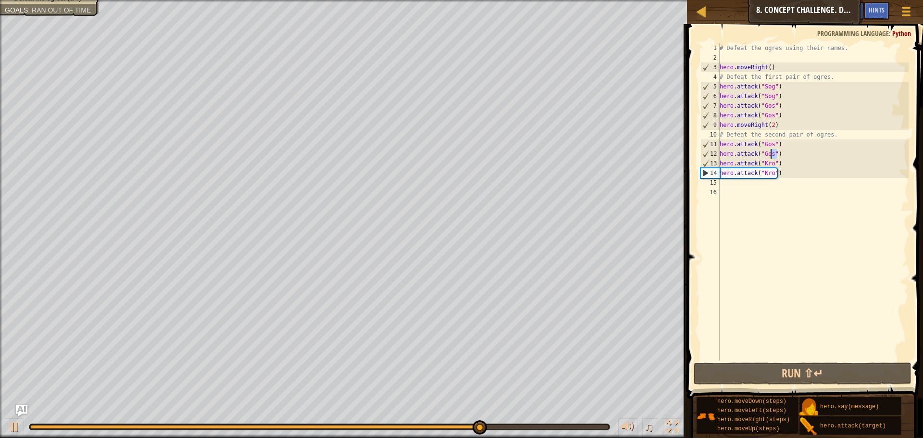
drag, startPoint x: 779, startPoint y: 151, endPoint x: 772, endPoint y: 153, distance: 7.3
click at [772, 153] on div "# Defeat the ogres using their names. hero . moveRight ( ) # Defeat the first p…" at bounding box center [813, 211] width 191 height 337
click at [767, 156] on div "# Defeat the ogres using their names. hero . moveRight ( ) # Defeat the first p…" at bounding box center [813, 211] width 191 height 337
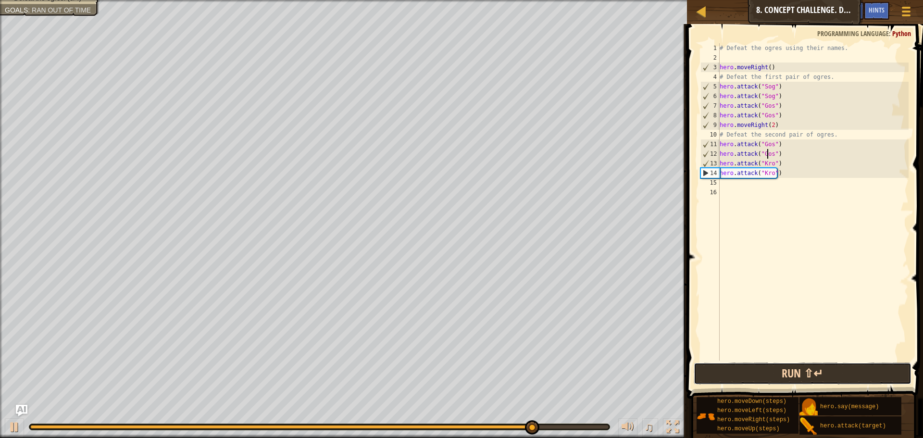
click at [762, 370] on button "Run ⇧↵" at bounding box center [803, 374] width 218 height 22
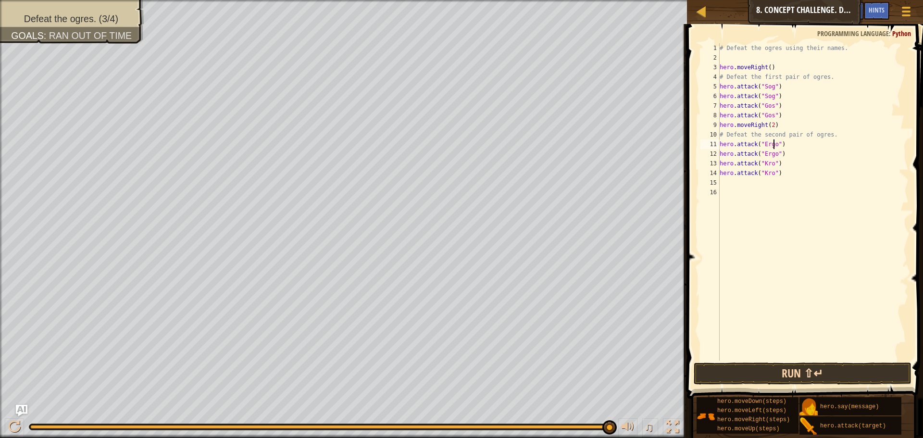
type textarea "hero.attack("Ergo")"
click at [833, 368] on button "Run ⇧↵" at bounding box center [803, 374] width 218 height 22
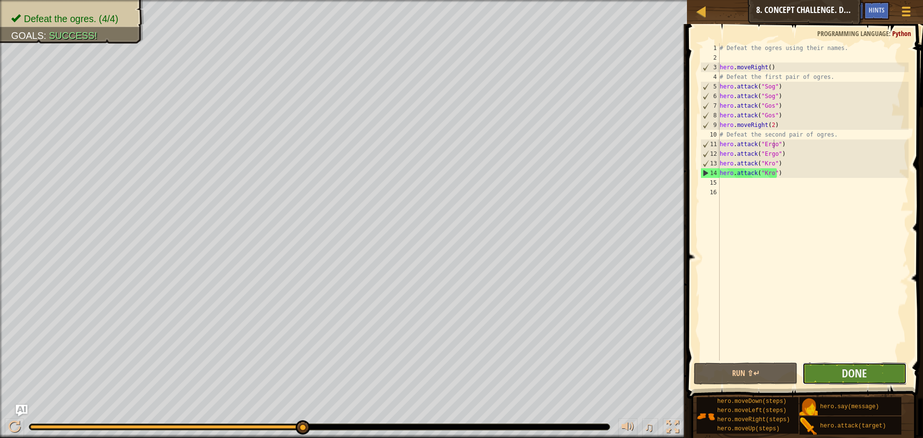
click at [818, 372] on button "Done" at bounding box center [855, 374] width 104 height 22
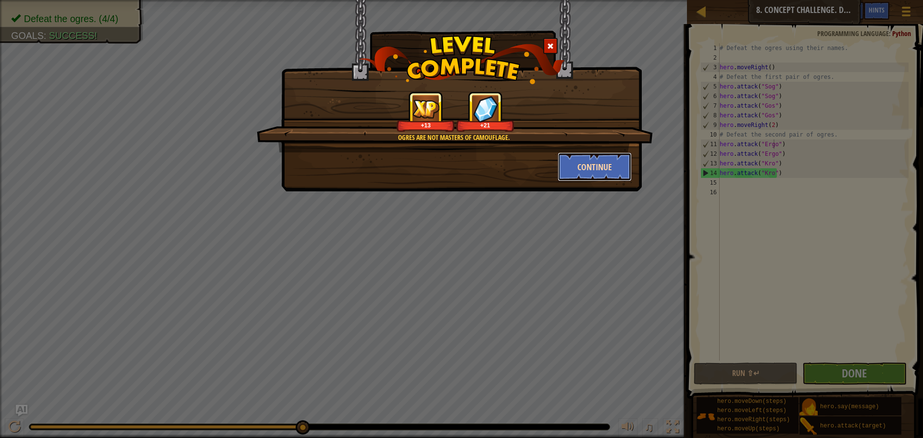
click at [593, 161] on button "Continue" at bounding box center [595, 166] width 75 height 29
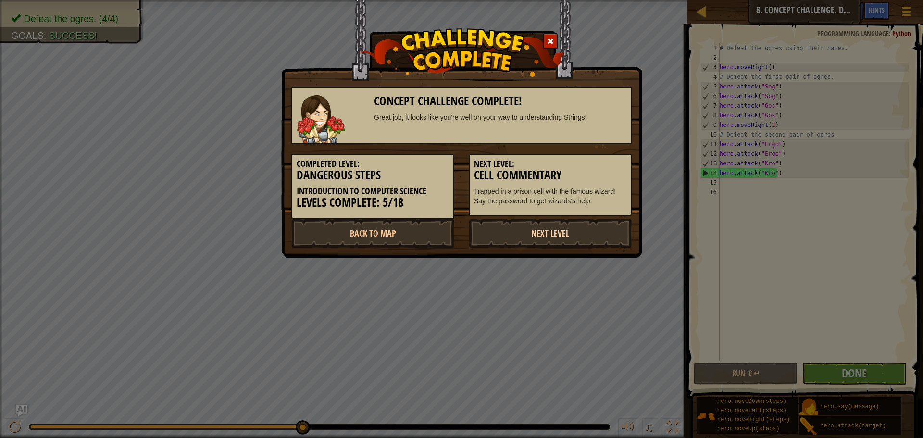
click at [579, 229] on link "Next Level" at bounding box center [550, 233] width 163 height 29
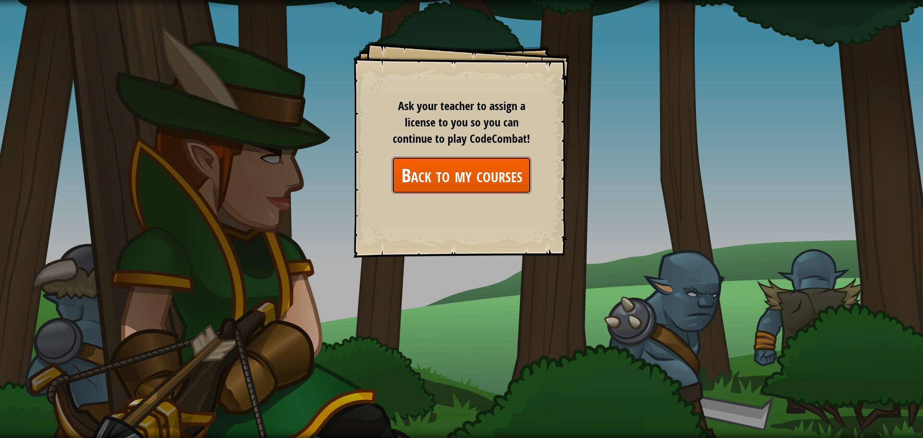
click at [434, 166] on link "Back to my courses" at bounding box center [461, 175] width 139 height 37
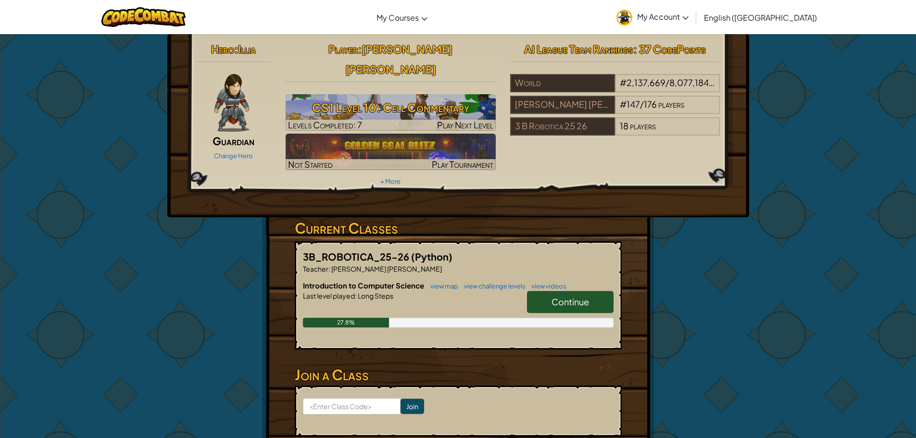
click at [586, 296] on span "Continue" at bounding box center [571, 301] width 38 height 11
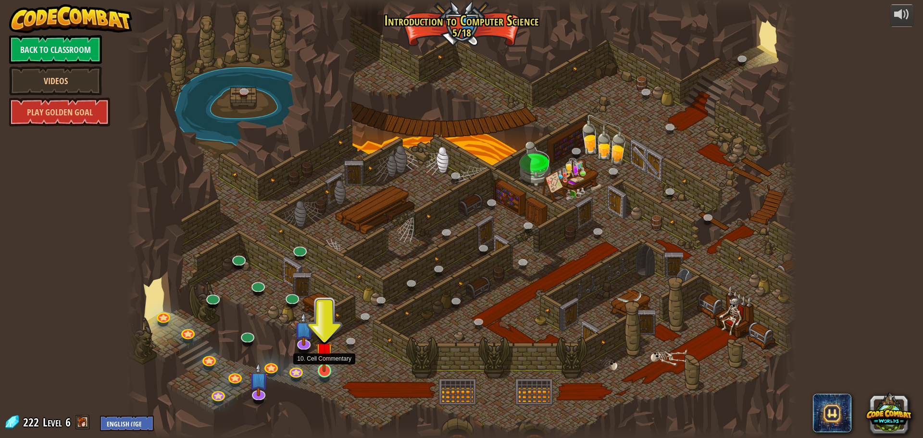
click at [324, 364] on img at bounding box center [325, 351] width 18 height 41
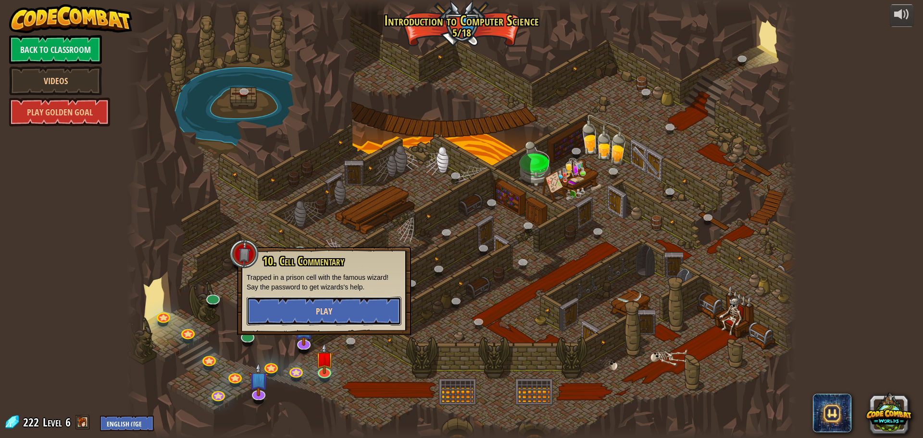
click at [331, 309] on span "Play" at bounding box center [324, 311] width 16 height 12
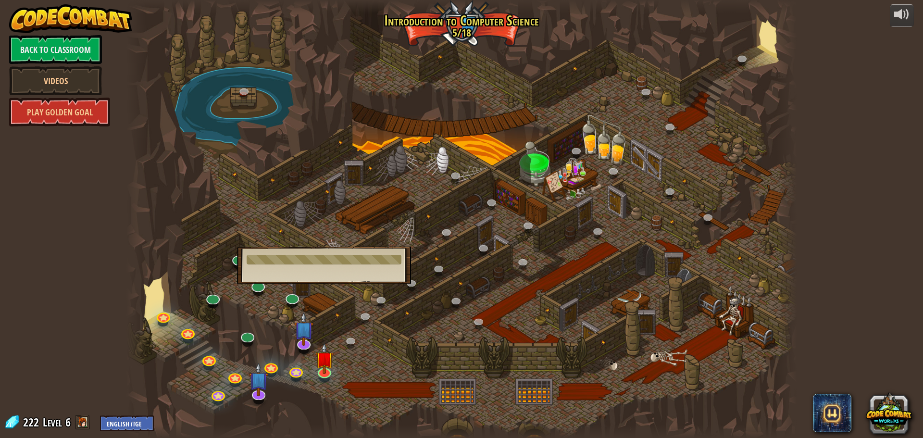
click at [345, 268] on div "10. Cell Commentary Trapped in a prison cell with the famous wizard! Say the pa…" at bounding box center [324, 265] width 174 height 37
click at [321, 367] on img at bounding box center [325, 351] width 18 height 41
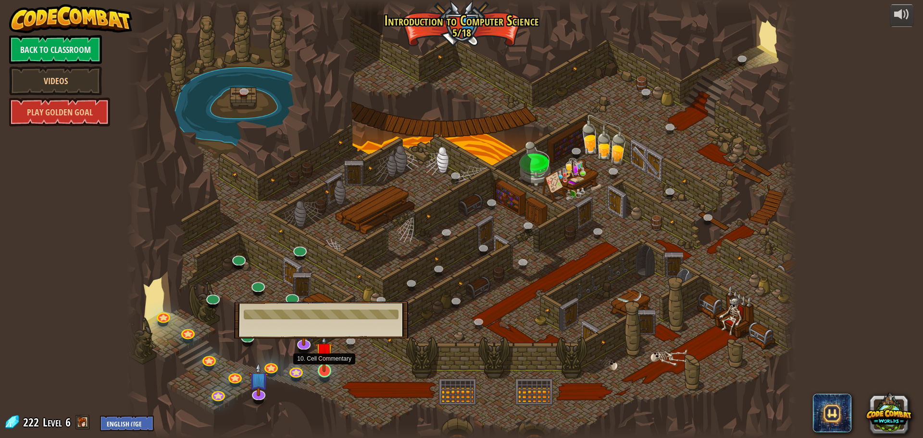
click at [321, 367] on img at bounding box center [325, 351] width 18 height 41
click at [38, 42] on link "Back to Classroom" at bounding box center [55, 49] width 93 height 29
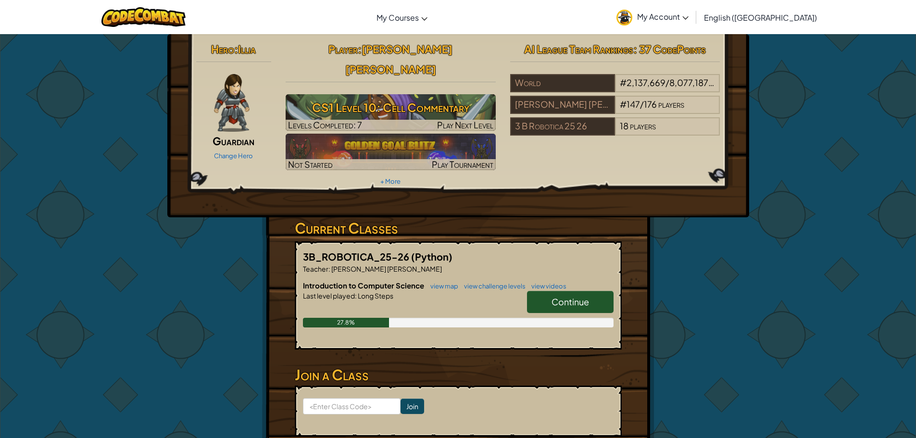
click at [593, 291] on link "Continue" at bounding box center [570, 302] width 87 height 22
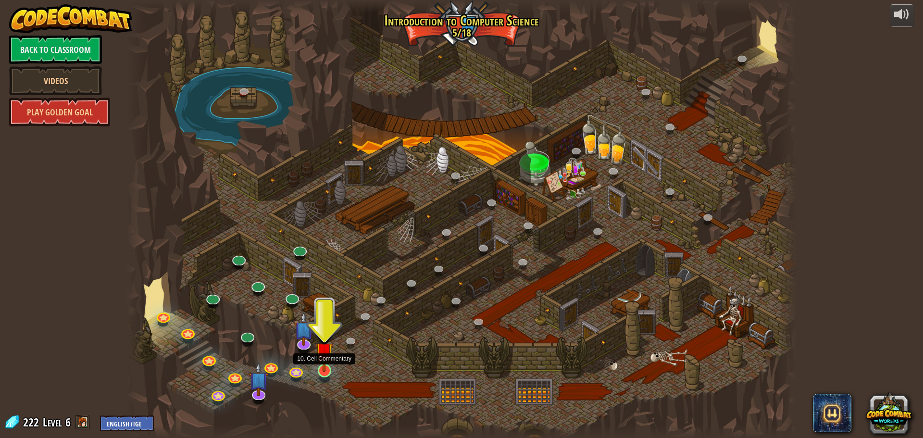
click at [327, 369] on img at bounding box center [325, 351] width 18 height 41
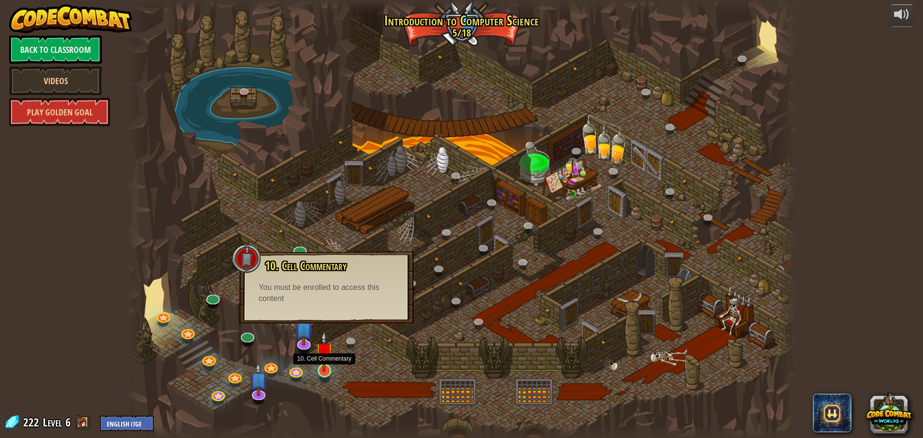
click at [322, 365] on img at bounding box center [325, 351] width 18 height 41
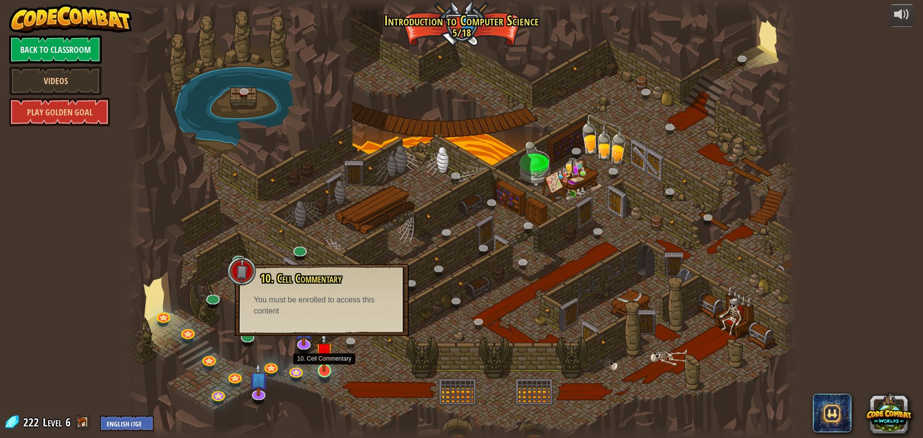
click at [322, 365] on img at bounding box center [325, 351] width 18 height 41
click at [319, 295] on div "You must be enrolled to access this content" at bounding box center [322, 306] width 136 height 22
click at [330, 368] on img at bounding box center [325, 351] width 18 height 41
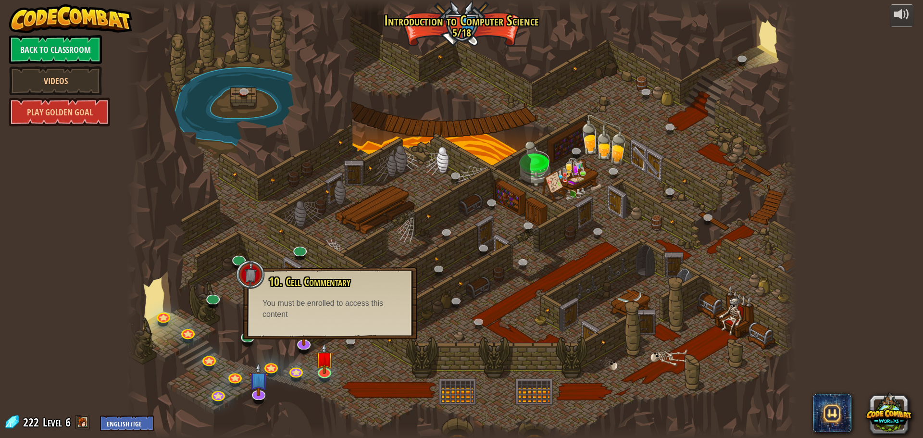
click at [342, 243] on div at bounding box center [461, 219] width 670 height 438
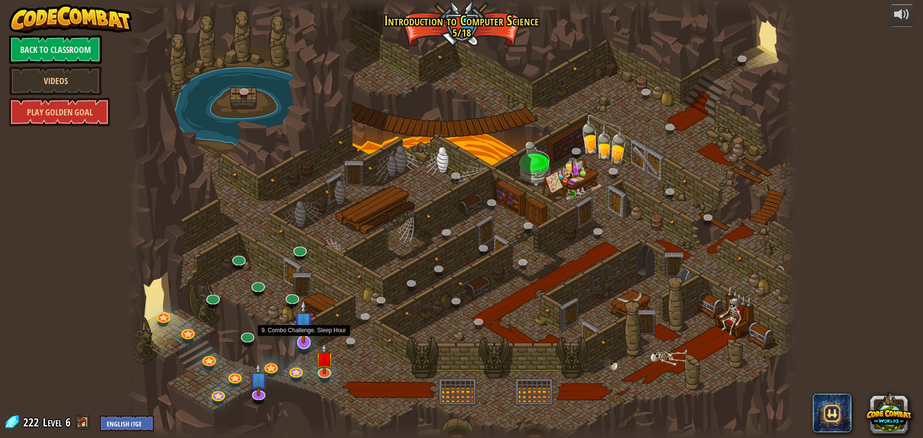
click at [305, 341] on img at bounding box center [304, 321] width 20 height 45
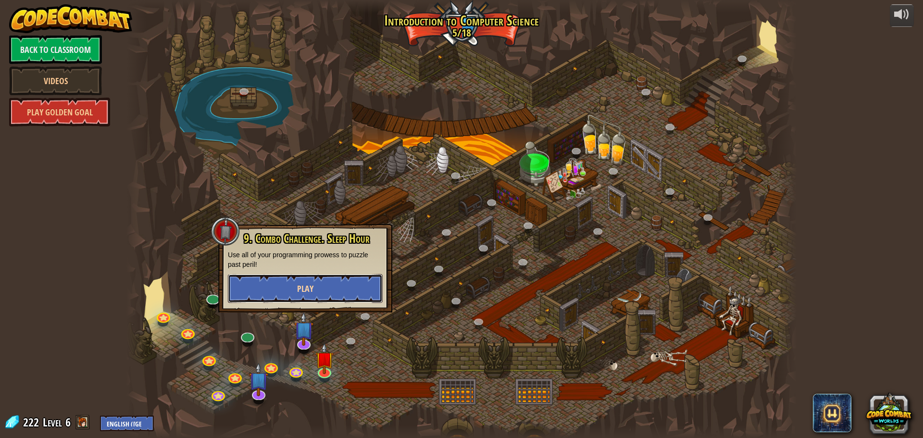
click at [296, 289] on button "Play" at bounding box center [305, 288] width 155 height 29
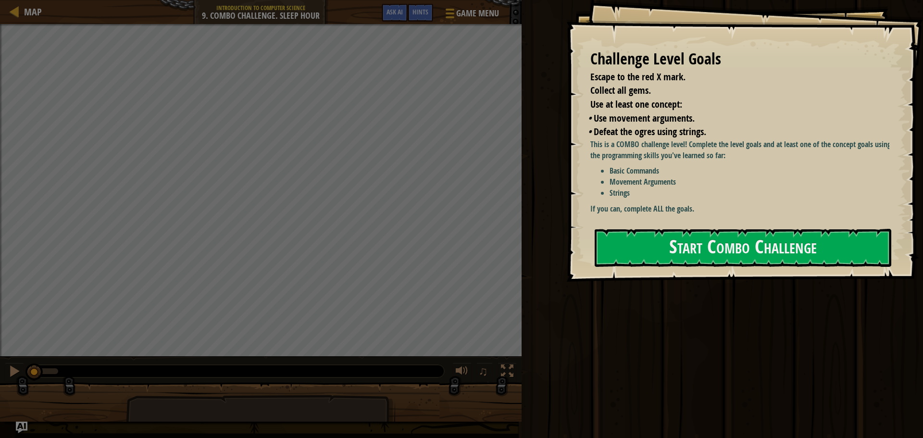
click at [745, 226] on div "Challenge Level Goals Escape to the red X mark. Collect all gems. Use at least …" at bounding box center [745, 141] width 357 height 282
click at [744, 245] on button "Start Combo Challenge" at bounding box center [743, 248] width 297 height 38
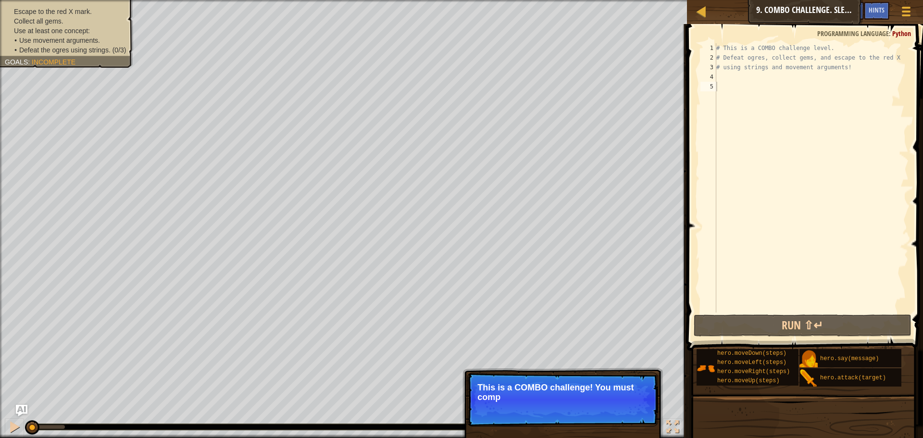
click at [10, 13] on li "Escape to the red X mark." at bounding box center [65, 12] width 121 height 10
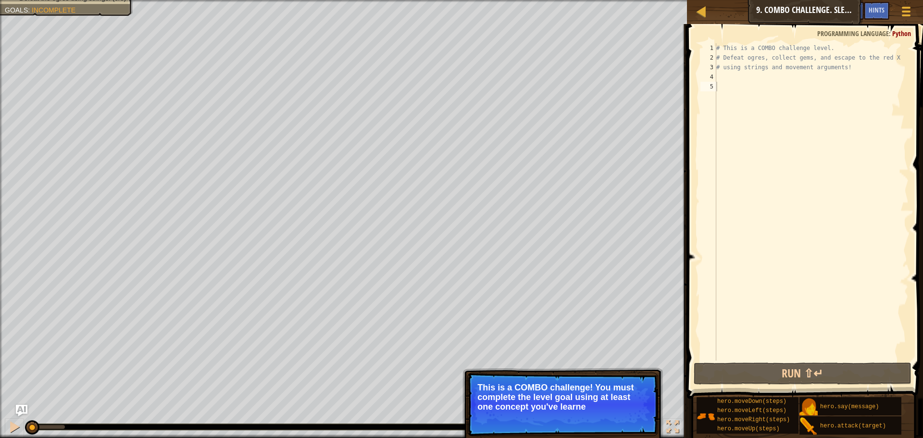
click at [894, 9] on div "Game Menu Done Hints Ask AI" at bounding box center [875, 13] width 85 height 23
click at [902, 13] on div at bounding box center [906, 11] width 13 height 14
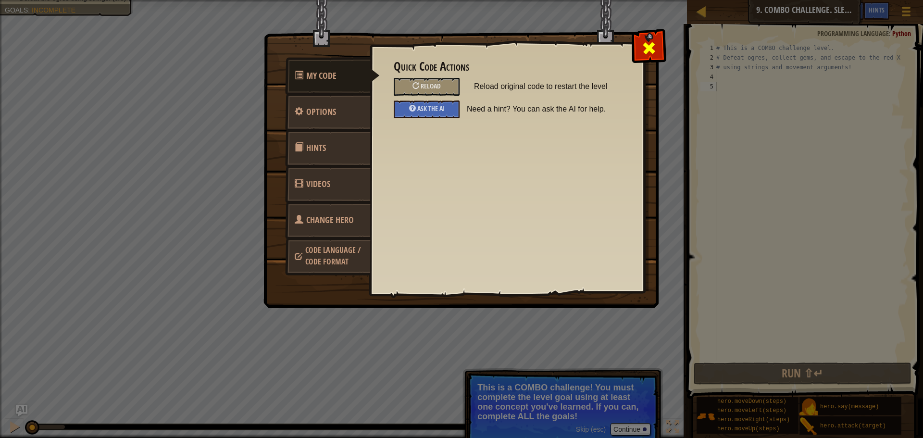
click at [636, 51] on div at bounding box center [649, 46] width 30 height 30
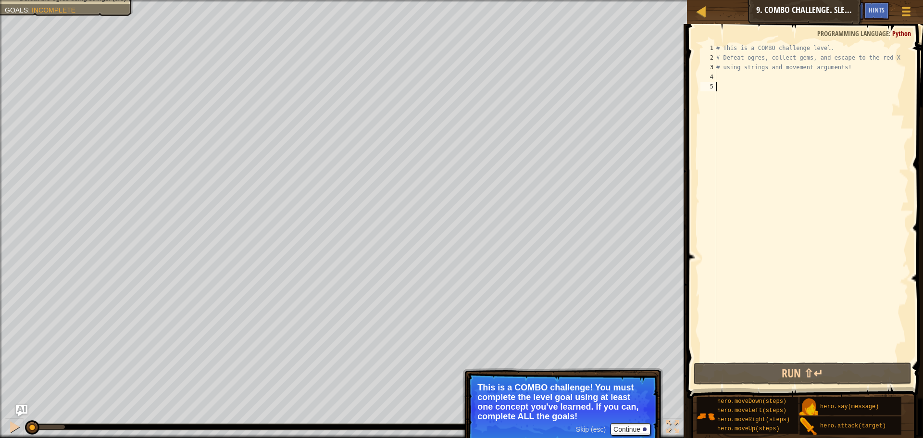
click at [732, 79] on div "# This is a COMBO challenge level. # Defeat [PERSON_NAME], collect gems, and es…" at bounding box center [812, 211] width 194 height 337
click at [840, 14] on button "Ask AI" at bounding box center [851, 11] width 26 height 18
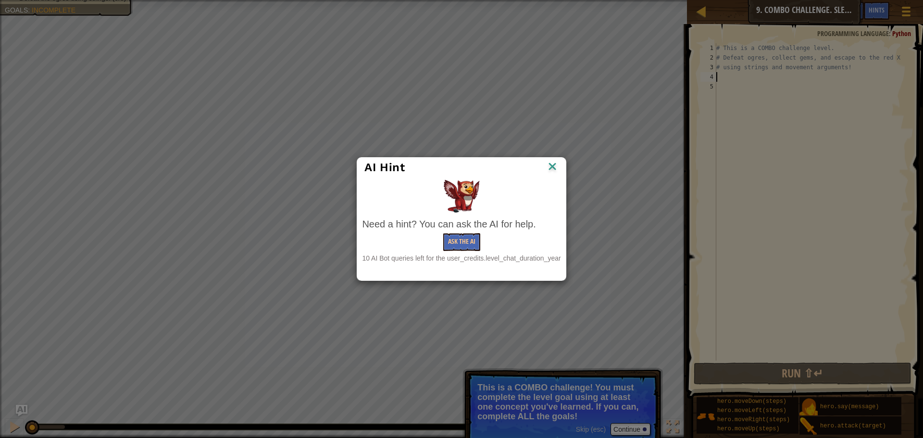
click at [629, 18] on div "AI Hint Need a hint? You can ask the AI for help. Ask the AI 10 AI Bot queries …" at bounding box center [461, 219] width 923 height 438
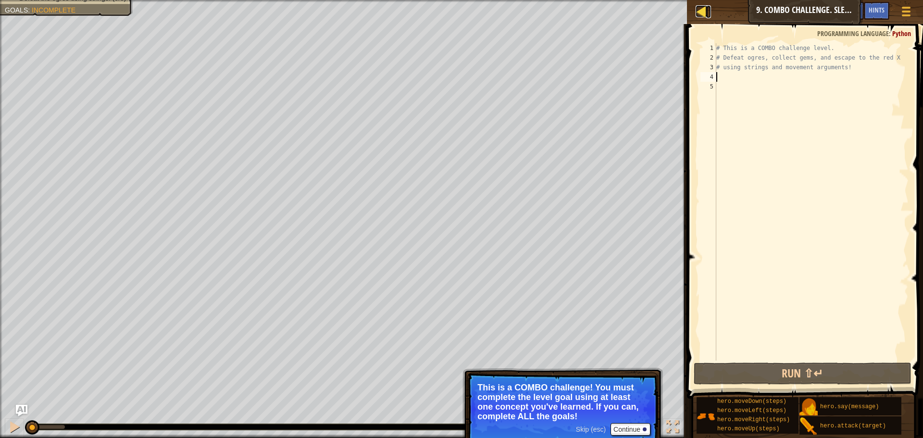
click at [707, 11] on div at bounding box center [702, 11] width 12 height 12
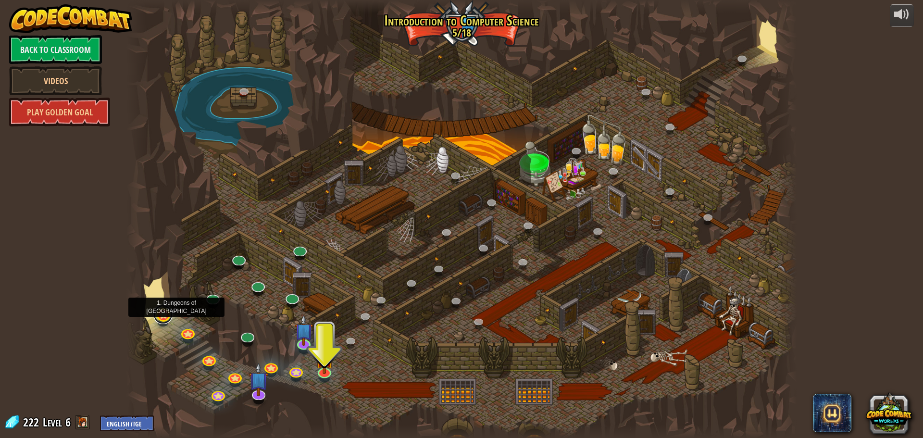
click at [165, 320] on link at bounding box center [162, 314] width 19 height 19
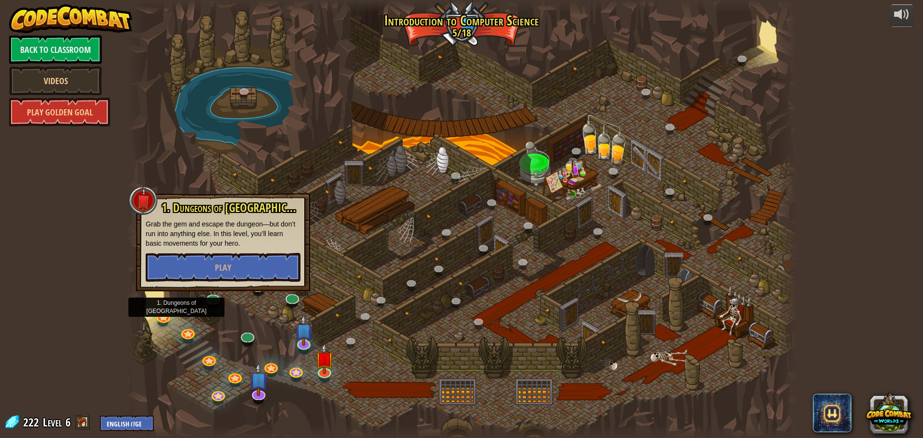
click at [229, 108] on div at bounding box center [461, 219] width 670 height 438
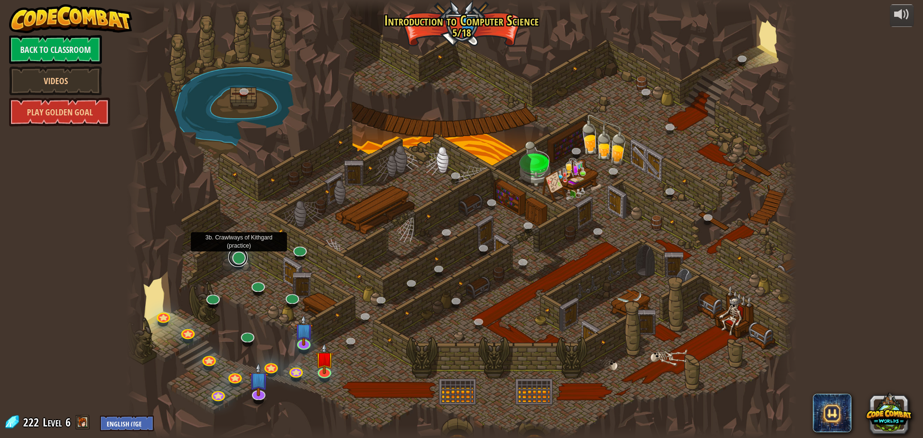
click at [240, 256] on link at bounding box center [237, 257] width 19 height 19
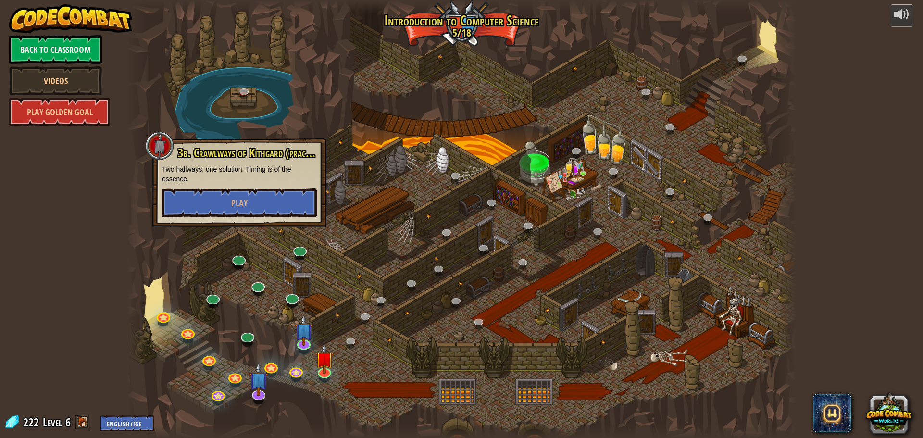
click at [221, 288] on div at bounding box center [461, 219] width 670 height 438
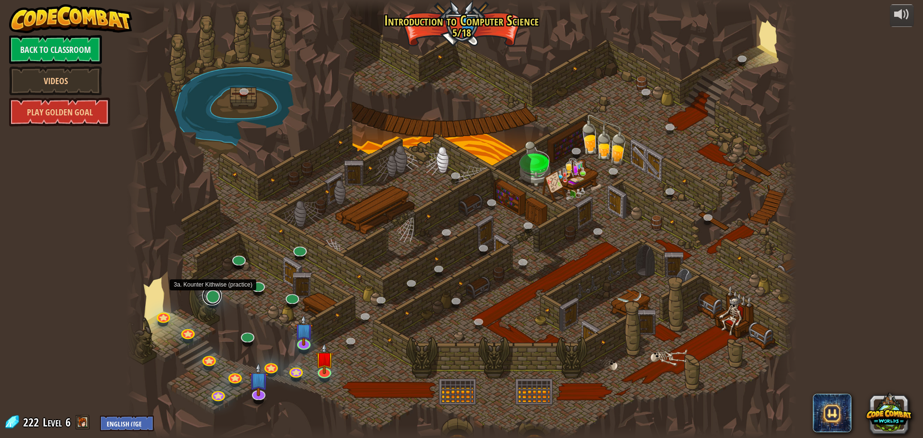
click at [215, 295] on link at bounding box center [211, 295] width 19 height 19
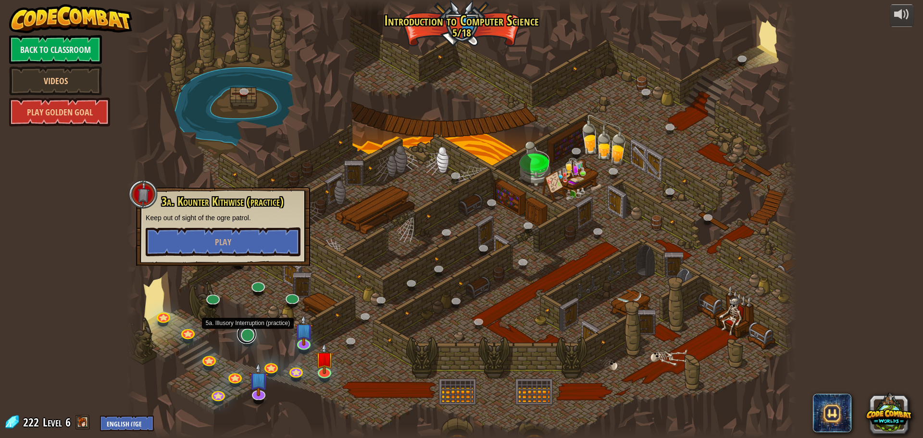
click at [244, 332] on link at bounding box center [246, 334] width 19 height 19
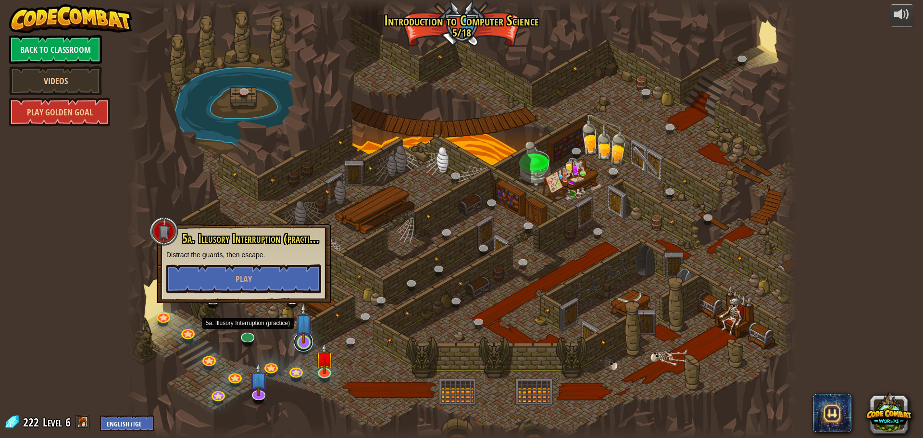
click at [306, 346] on link at bounding box center [303, 341] width 19 height 19
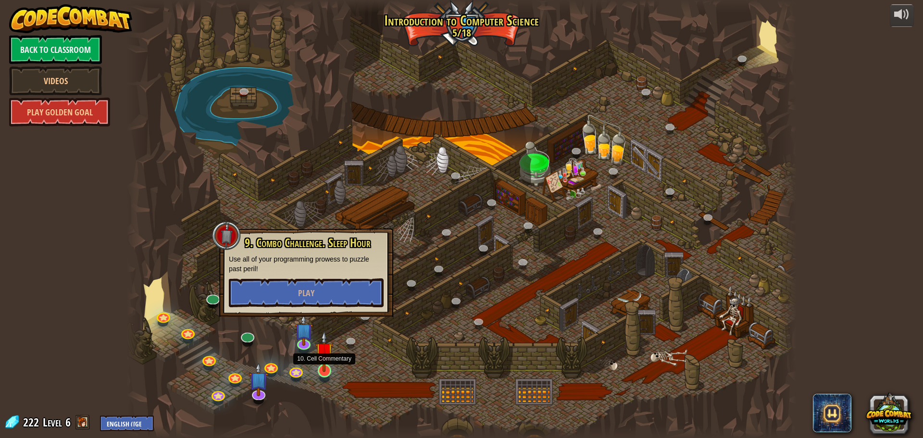
click at [326, 364] on img at bounding box center [325, 351] width 18 height 41
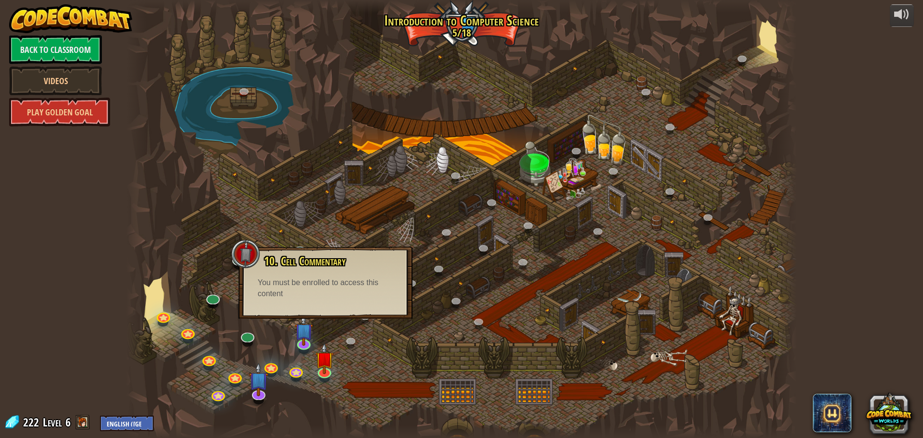
click at [116, 247] on div "powered by Back to Classroom Videos Play Golden Goal 25. Kithgard Gates (Locked…" at bounding box center [461, 219] width 923 height 438
click at [278, 252] on div "10. Cell Commentary Trapped in a prison cell with the famous wizard! Say the pa…" at bounding box center [326, 283] width 174 height 72
click at [234, 226] on div at bounding box center [461, 219] width 670 height 438
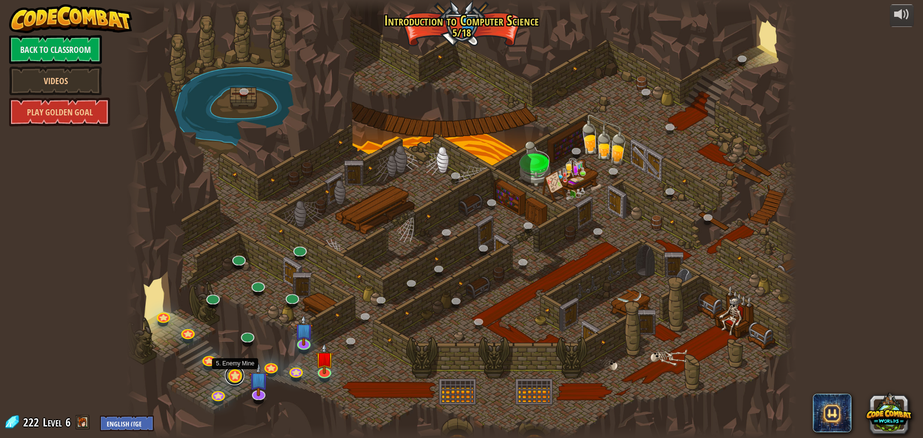
click at [236, 375] on link at bounding box center [234, 375] width 19 height 19
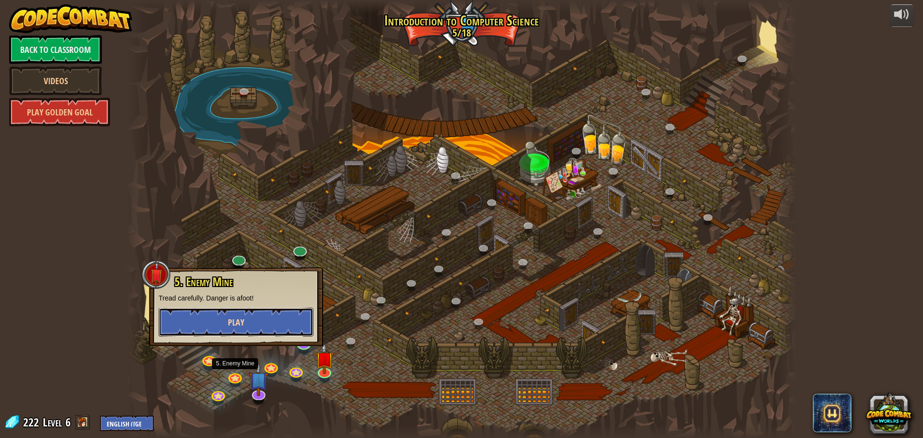
click at [239, 321] on span "Play" at bounding box center [236, 322] width 16 height 12
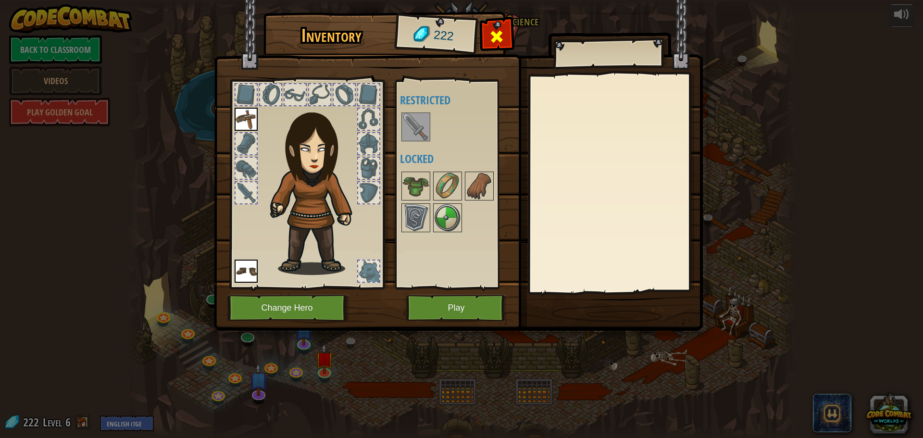
drag, startPoint x: 487, startPoint y: 25, endPoint x: 491, endPoint y: 38, distance: 14.0
click at [485, 25] on div "Inventory 222 Available Equip Equip (double-click to equip) Restricted Locked E…" at bounding box center [461, 172] width 489 height 317
click at [496, 38] on span at bounding box center [496, 36] width 15 height 15
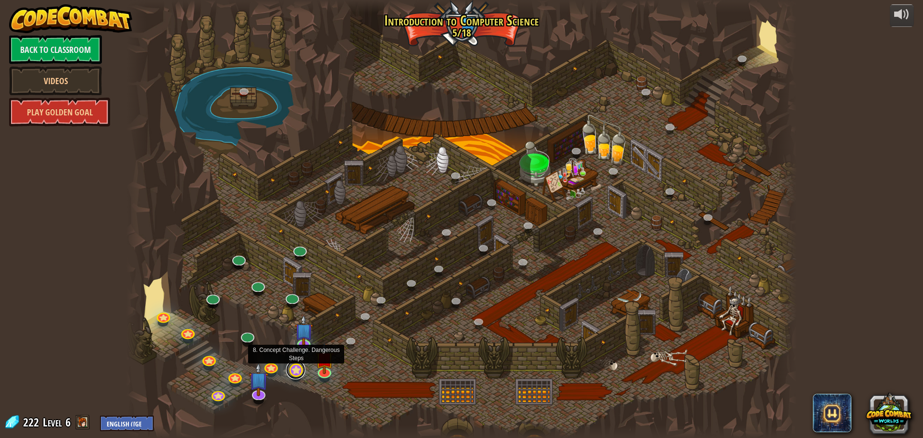
click at [302, 373] on link at bounding box center [295, 369] width 19 height 19
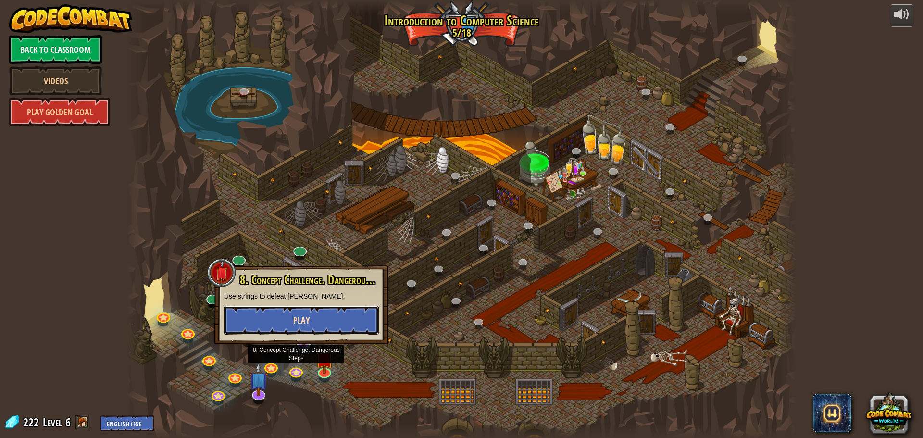
click at [291, 315] on button "Play" at bounding box center [301, 320] width 155 height 29
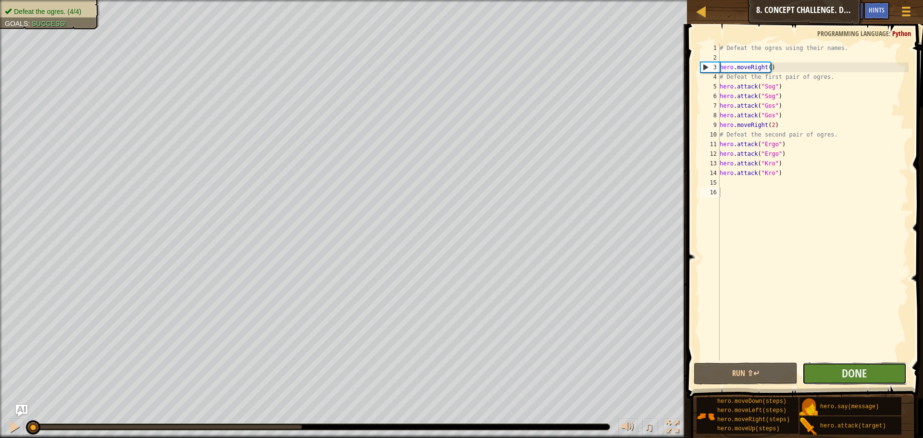
click at [829, 369] on button "Done" at bounding box center [855, 374] width 104 height 22
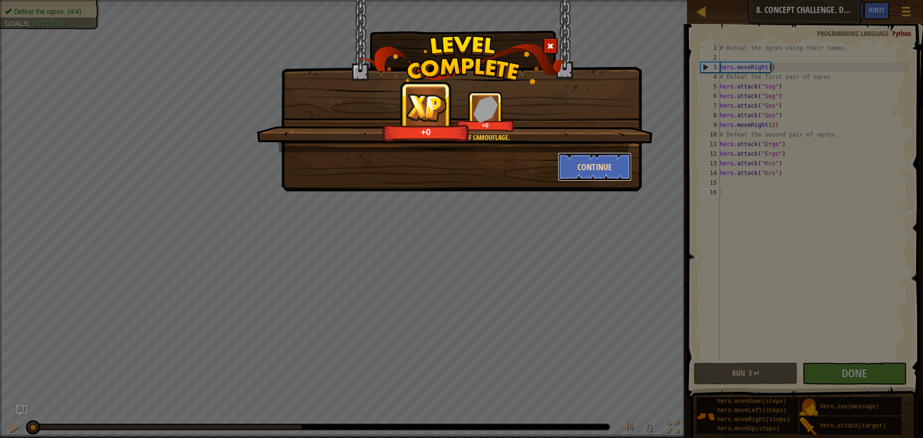
click at [567, 158] on button "Continue" at bounding box center [595, 166] width 75 height 29
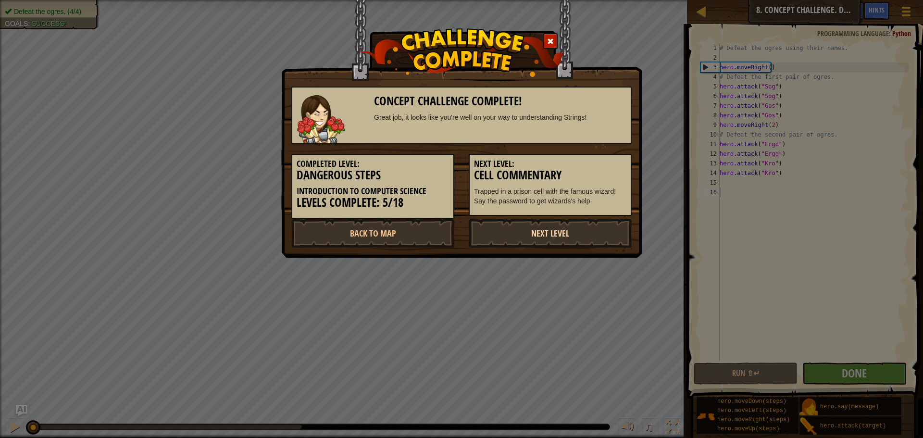
click at [554, 238] on link "Next Level" at bounding box center [550, 233] width 163 height 29
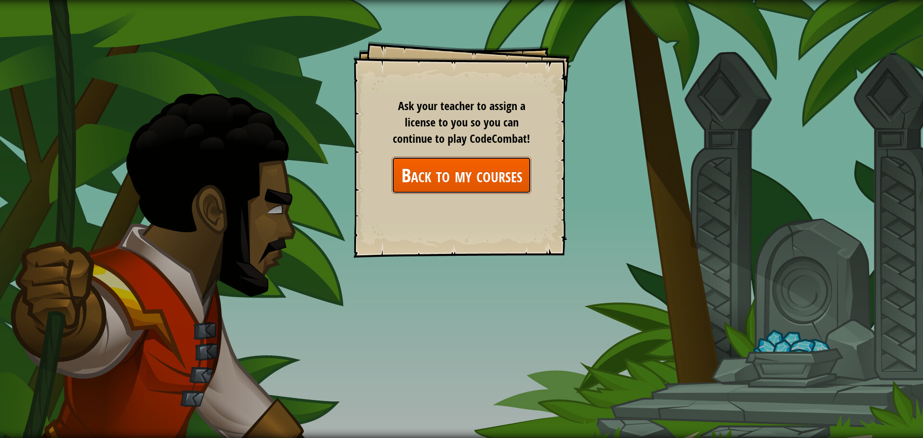
click at [480, 172] on link "Back to my courses" at bounding box center [461, 175] width 139 height 37
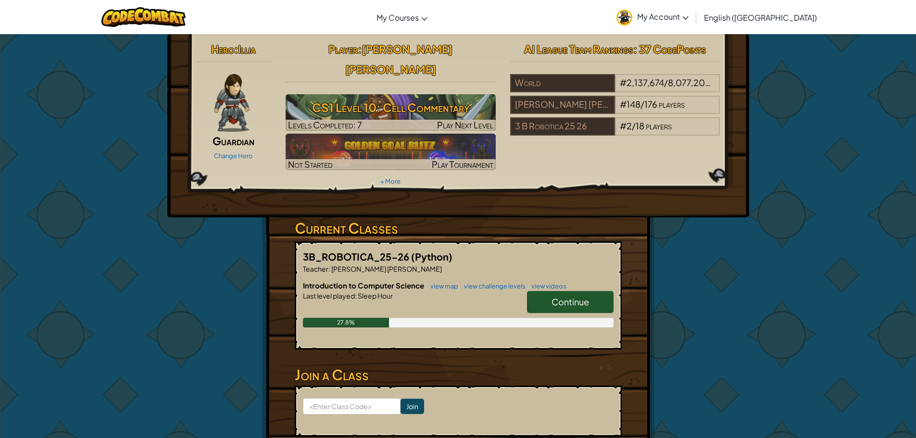
click at [582, 296] on span "Continue" at bounding box center [571, 301] width 38 height 11
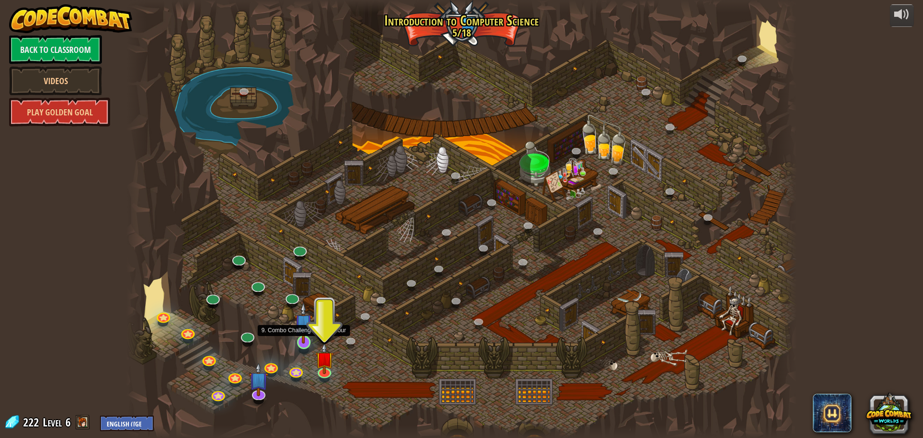
click at [309, 341] on img at bounding box center [304, 323] width 18 height 41
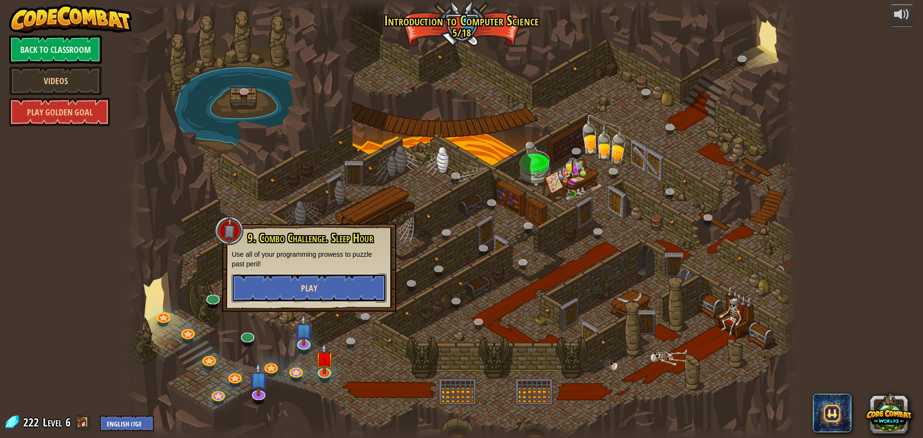
click at [311, 286] on span "Play" at bounding box center [309, 288] width 16 height 12
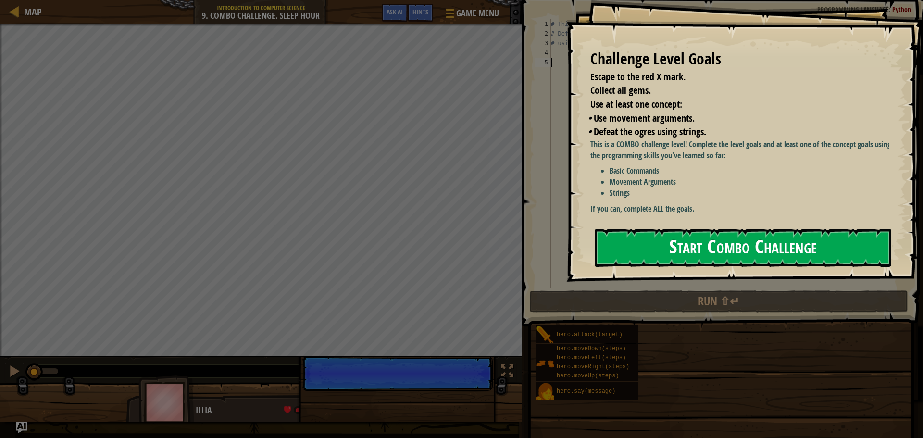
click at [778, 229] on button "Start Combo Challenge" at bounding box center [743, 248] width 297 height 38
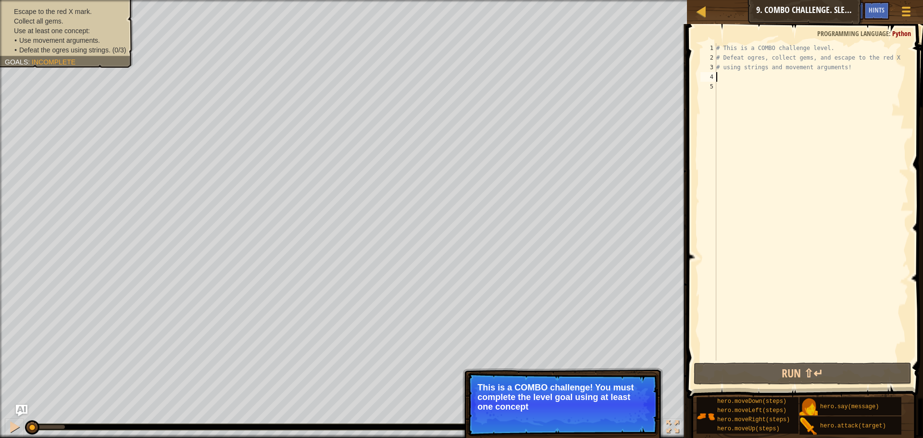
click at [733, 76] on div "# This is a COMBO challenge level. # Defeat [PERSON_NAME], collect gems, and es…" at bounding box center [812, 211] width 194 height 337
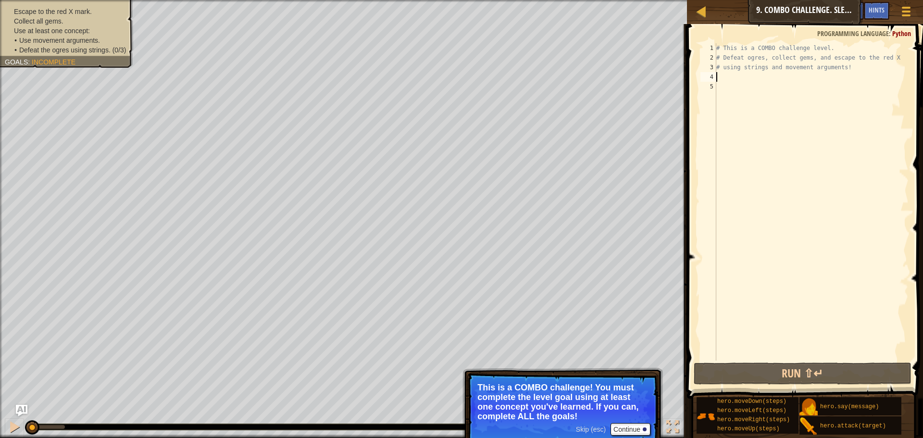
scroll to position [4, 0]
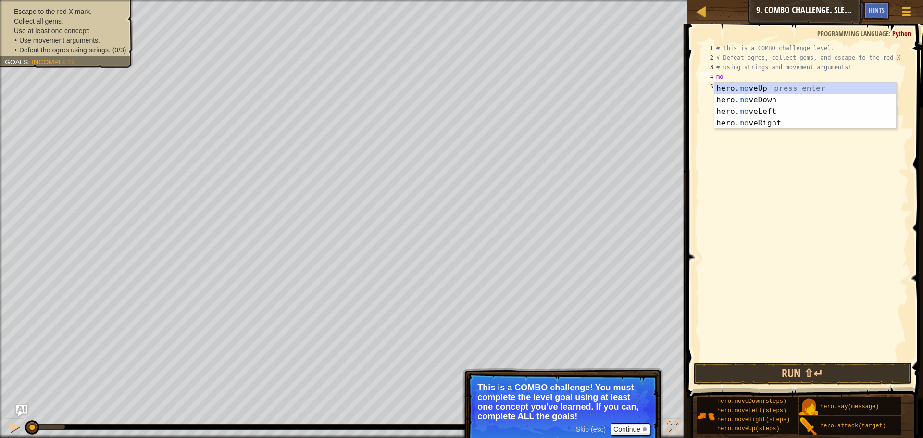
type textarea "mov"
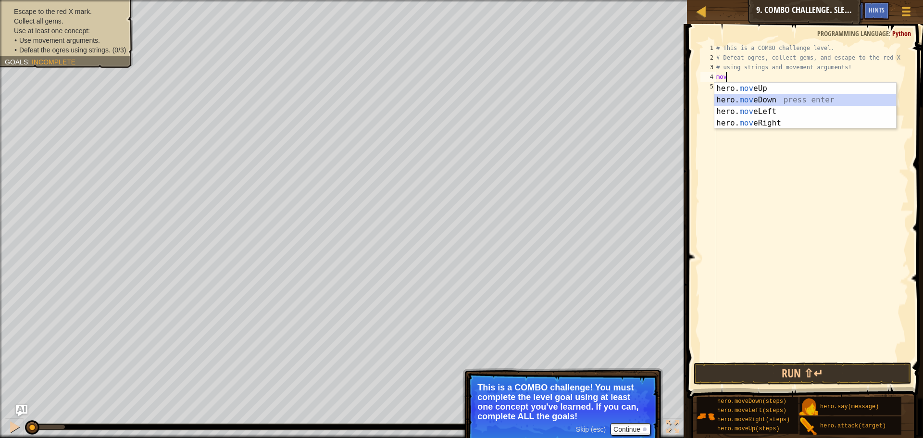
click at [816, 100] on div "hero. mov eUp press enter hero. mov eDown press enter hero. mov eLeft press ent…" at bounding box center [806, 117] width 182 height 69
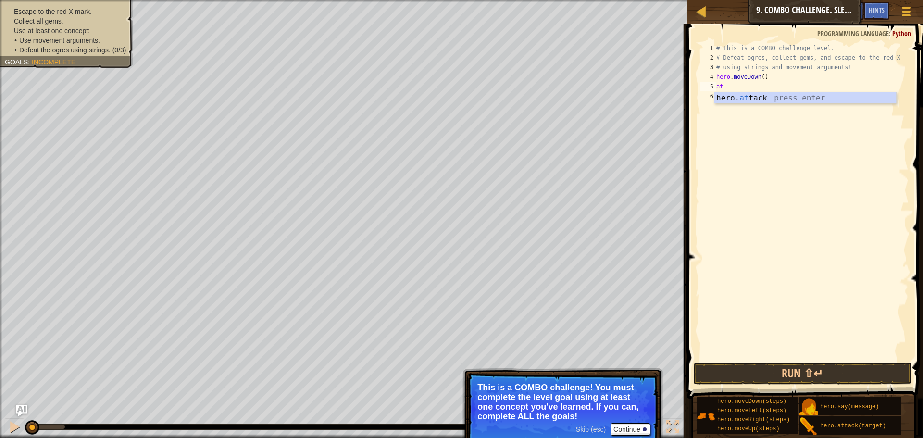
click at [816, 100] on div "hero. at tack press enter" at bounding box center [806, 109] width 182 height 35
type textarea "hero.attack("Bubble")"
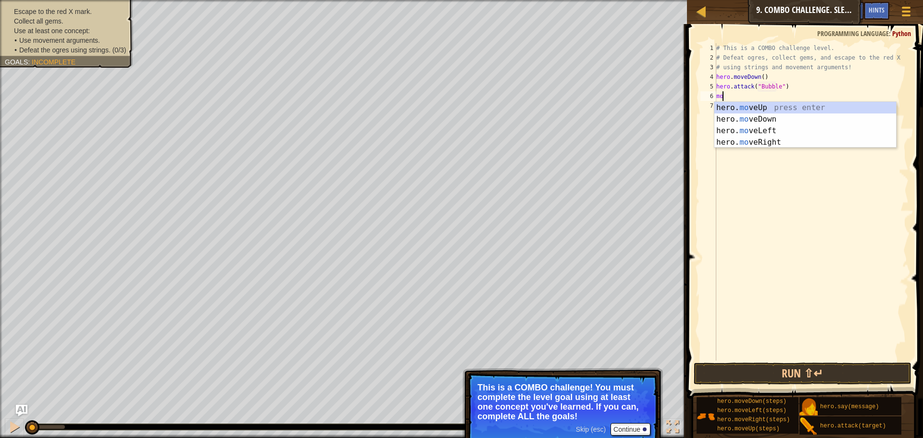
scroll to position [4, 0]
type textarea "move"
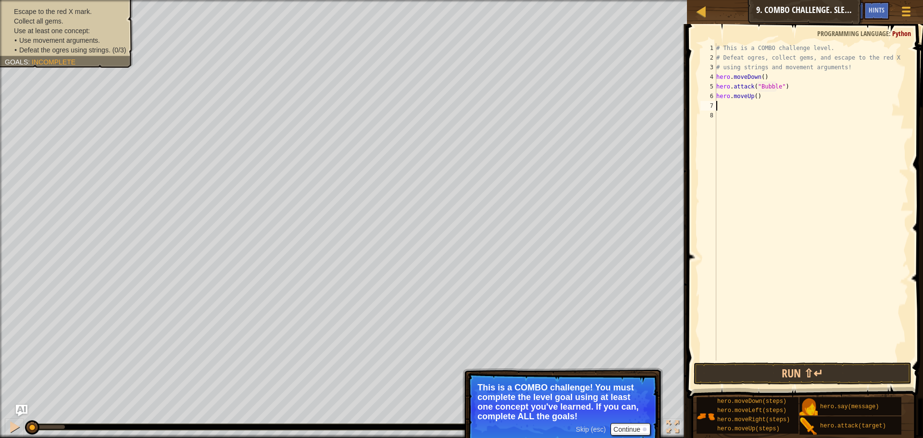
scroll to position [4, 0]
type textarea "hero.moveUp(2)"
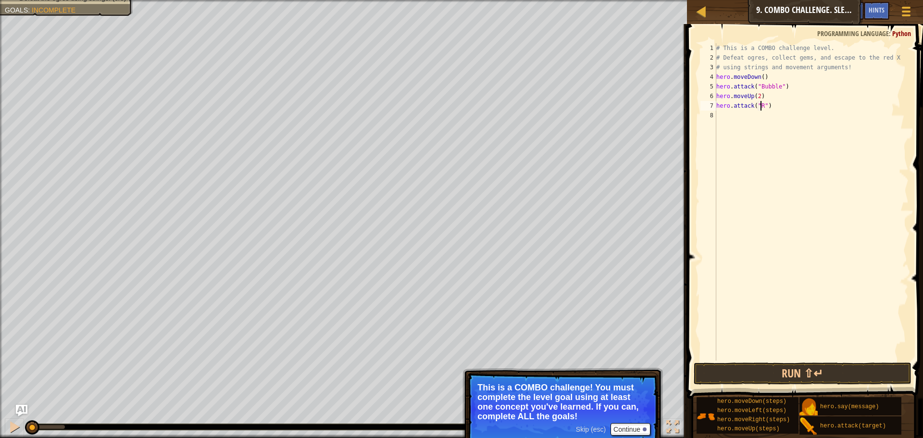
scroll to position [4, 4]
type textarea "hero.attack("Rexxar")"
click at [820, 379] on button "Run ⇧↵" at bounding box center [803, 374] width 218 height 22
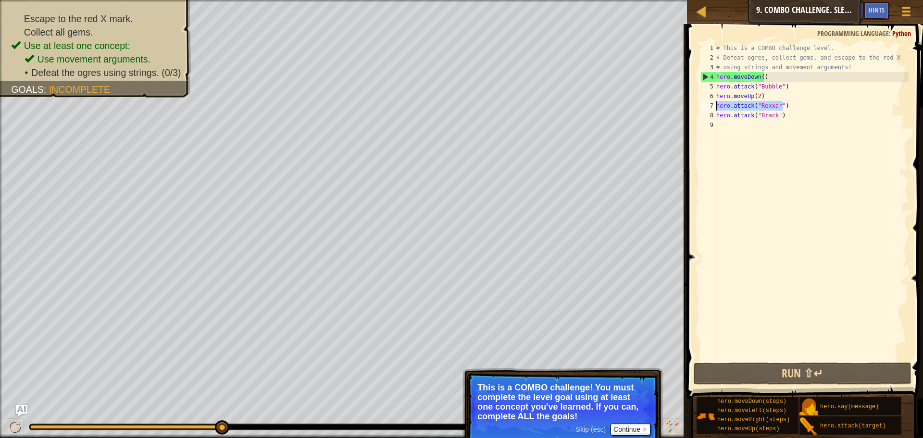
drag, startPoint x: 786, startPoint y: 105, endPoint x: 712, endPoint y: 103, distance: 74.6
click at [712, 103] on div "hero.attack("[PERSON_NAME]") 1 2 3 4 5 6 7 8 9 # This is a COMBO challenge leve…" at bounding box center [804, 201] width 210 height 317
type textarea "hero.attack("Rexxar")"
click at [783, 106] on div "# This is a COMBO challenge level. # Defeat [PERSON_NAME], collect gems, and es…" at bounding box center [812, 201] width 194 height 317
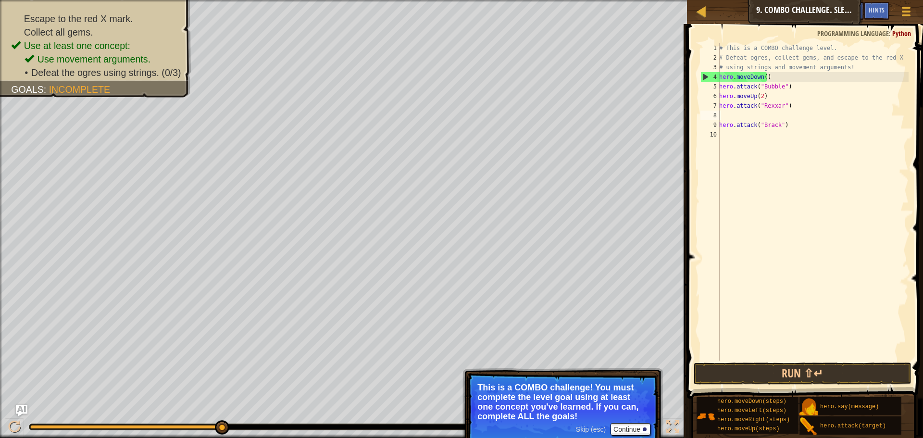
paste textarea "hero.attack("Rexxar")"
type textarea "hero.attack("Rexxar")"
paste textarea "hero.attack("Rexxar")"
type textarea "hero.attack("Rexxar")"
click at [746, 378] on button "Run ⇧↵" at bounding box center [803, 374] width 218 height 22
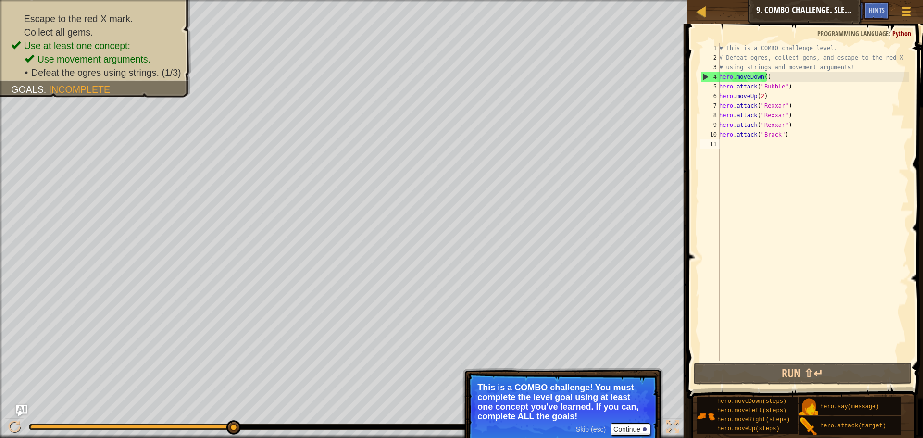
drag, startPoint x: 750, startPoint y: 190, endPoint x: 741, endPoint y: 194, distance: 9.9
click at [741, 194] on div "# This is a COMBO challenge level. # Defeat [PERSON_NAME], collect gems, and es…" at bounding box center [813, 211] width 191 height 337
drag, startPoint x: 826, startPoint y: 169, endPoint x: 837, endPoint y: 164, distance: 12.1
click at [827, 169] on div "# This is a COMBO challenge level. # Defeat [PERSON_NAME], collect gems, and es…" at bounding box center [813, 211] width 191 height 337
drag, startPoint x: 787, startPoint y: 136, endPoint x: 708, endPoint y: 137, distance: 78.9
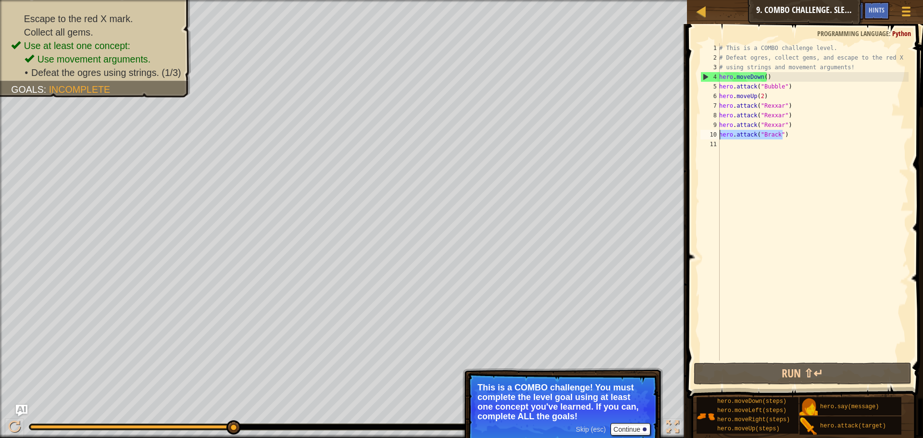
click at [708, 137] on div "1 2 3 4 5 6 7 8 9 10 11 # This is a COMBO challenge level. # Defeat [PERSON_NAM…" at bounding box center [804, 201] width 210 height 317
type textarea "hero.attack("Brack")"
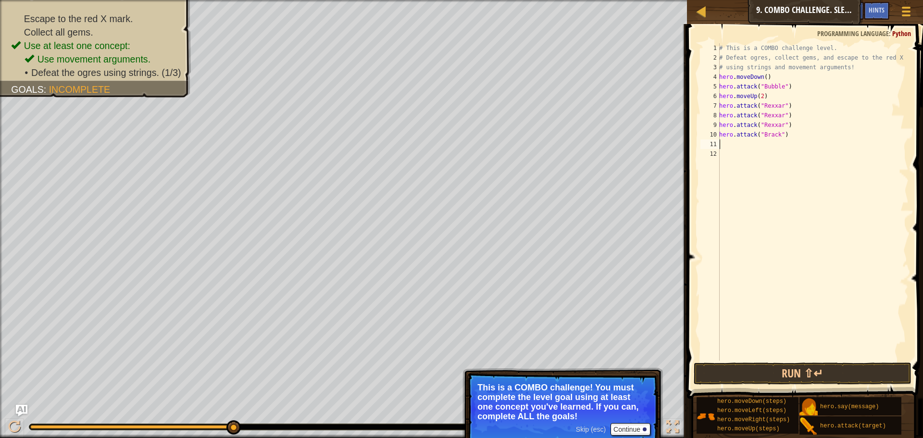
paste textarea "hero.attack("Brack")"
type textarea "hero.attack("Brack")"
paste textarea "hero.attack("Brack")"
type textarea "hero.attack("Brack")"
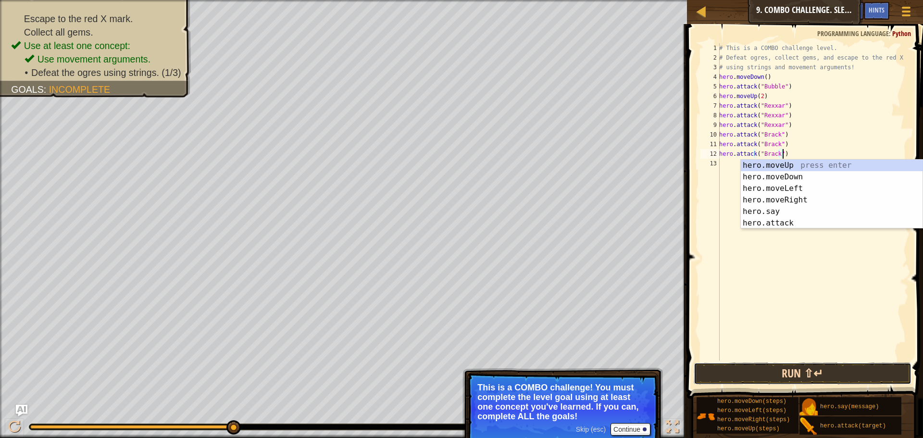
click at [757, 376] on button "Run ⇧↵" at bounding box center [803, 374] width 218 height 22
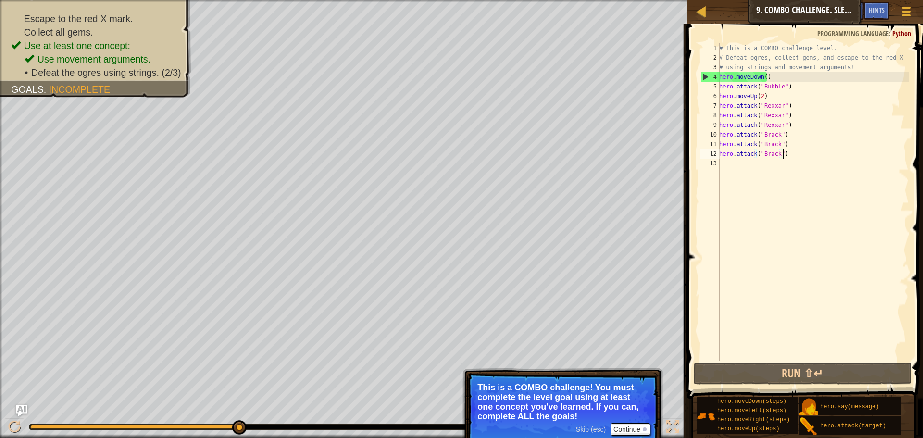
click at [749, 165] on div "# This is a COMBO challenge level. # Defeat [PERSON_NAME], collect gems, and es…" at bounding box center [813, 211] width 191 height 337
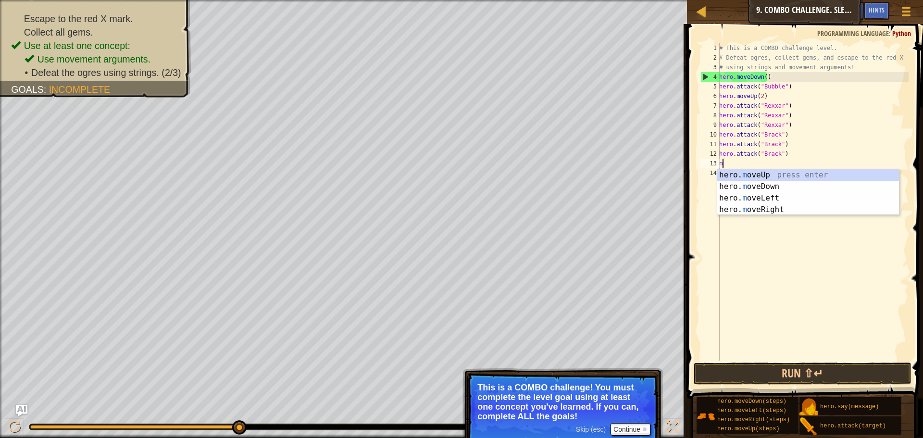
type textarea "mo"
click at [751, 213] on div "hero. mo veUp press enter hero. mo veDown press enter hero. mo veLeft press ent…" at bounding box center [809, 203] width 182 height 69
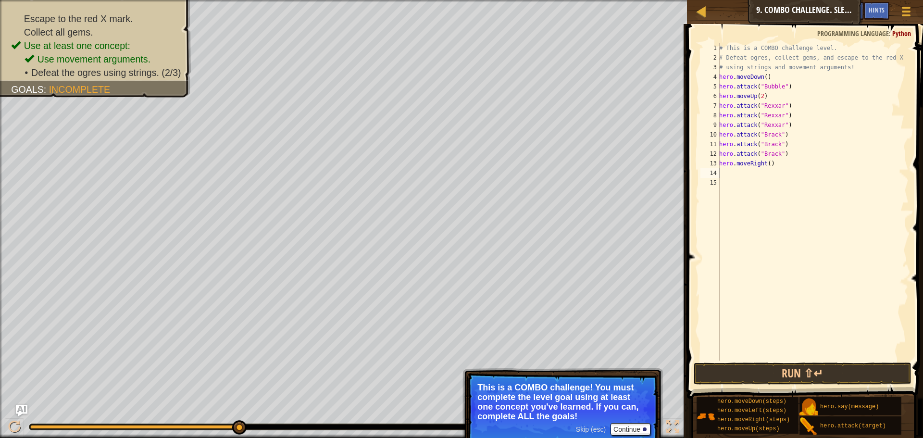
click at [768, 165] on div "# This is a COMBO challenge level. # Defeat [PERSON_NAME], collect gems, and es…" at bounding box center [813, 211] width 191 height 337
click at [761, 366] on button "Run ⇧↵" at bounding box center [803, 374] width 218 height 22
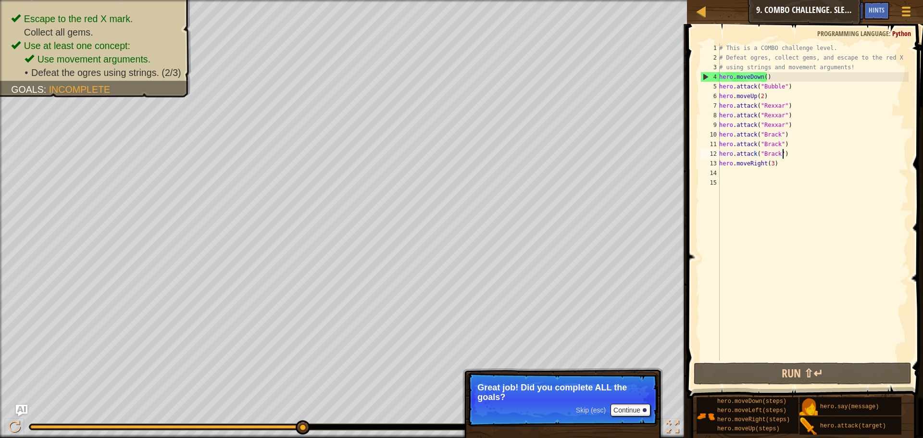
click at [788, 152] on div "# This is a COMBO challenge level. # Defeat [PERSON_NAME], collect gems, and es…" at bounding box center [813, 211] width 191 height 337
type textarea "hero.attack("Brack")"
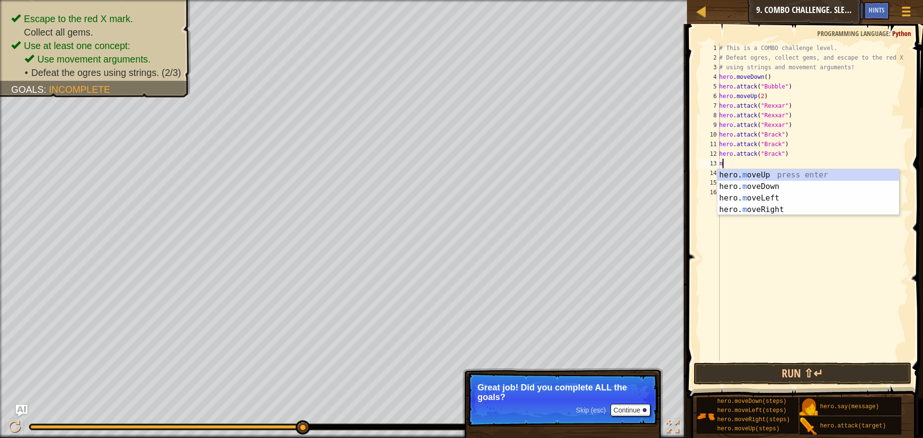
type textarea "mo"
click at [749, 184] on div "hero. mo veUp press enter hero. mo veDown press enter hero. mo veLeft press ent…" at bounding box center [809, 203] width 182 height 69
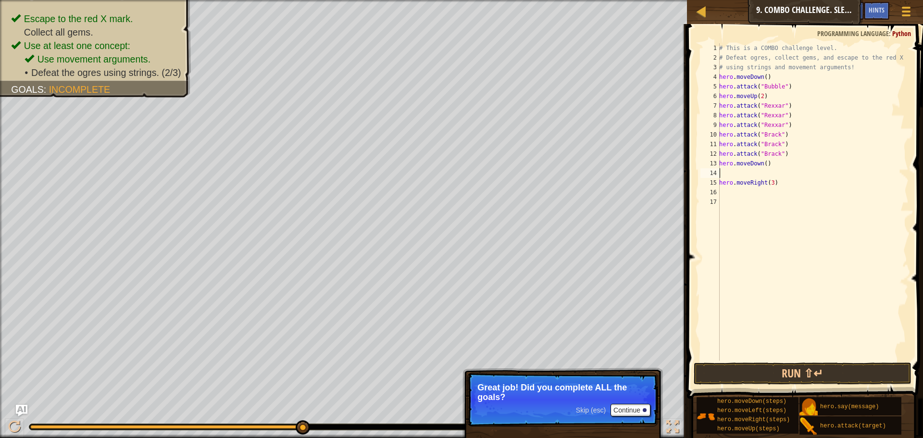
type textarea "g"
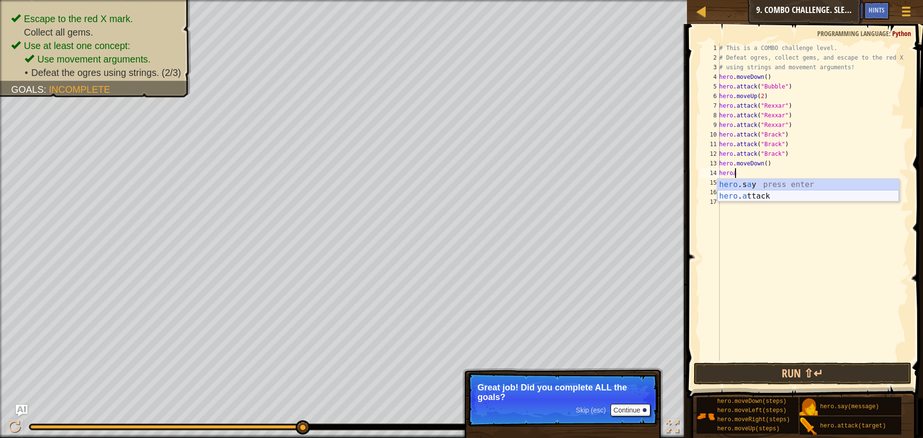
click at [774, 196] on div "hero .s a y press enter hero . a ttack press enter" at bounding box center [809, 202] width 182 height 46
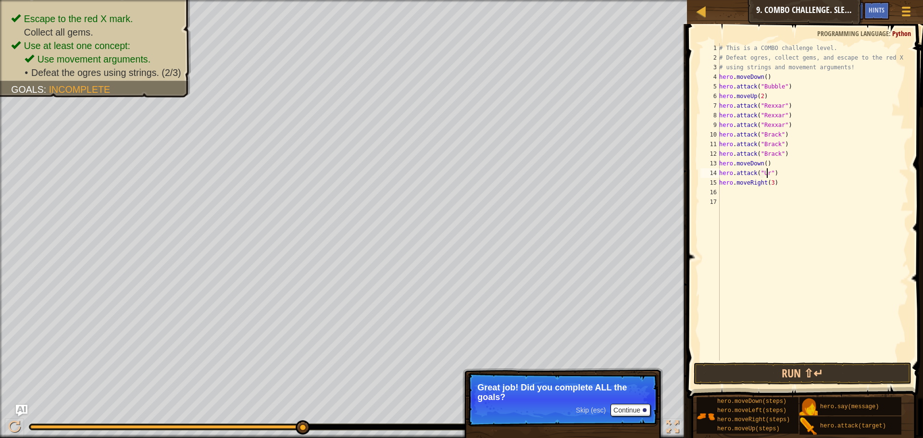
scroll to position [4, 4]
drag, startPoint x: 786, startPoint y: 178, endPoint x: 771, endPoint y: 175, distance: 14.8
click at [771, 175] on div "# This is a COMBO challenge level. # Defeat [PERSON_NAME], collect gems, and es…" at bounding box center [813, 211] width 191 height 337
click at [779, 172] on div "# This is a COMBO challenge level. # Defeat [PERSON_NAME], collect gems, and es…" at bounding box center [813, 201] width 191 height 317
drag, startPoint x: 780, startPoint y: 172, endPoint x: 720, endPoint y: 177, distance: 59.4
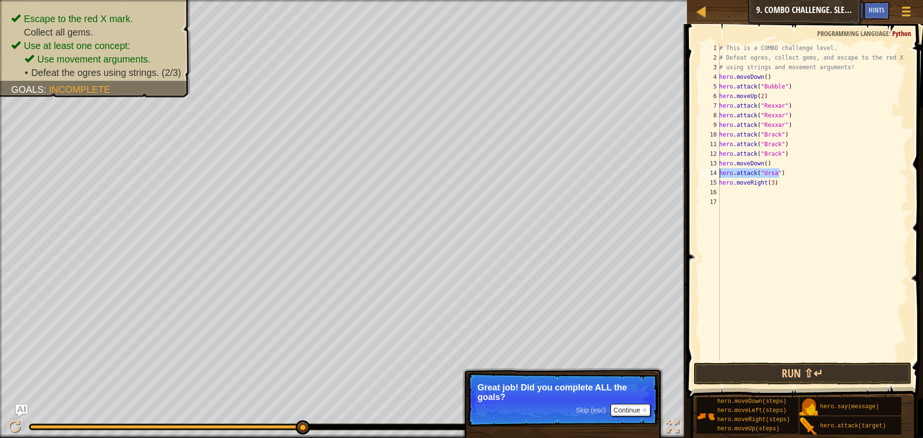
click at [720, 177] on div "# This is a COMBO challenge level. # Defeat [PERSON_NAME], collect gems, and es…" at bounding box center [813, 211] width 191 height 337
click at [793, 154] on div "# This is a COMBO challenge level. # Defeat [PERSON_NAME], collect gems, and es…" at bounding box center [813, 211] width 191 height 337
click at [793, 173] on div "# This is a COMBO challenge level. # Defeat [PERSON_NAME], collect gems, and es…" at bounding box center [813, 211] width 191 height 337
type textarea "hero.attack("Ursa")"
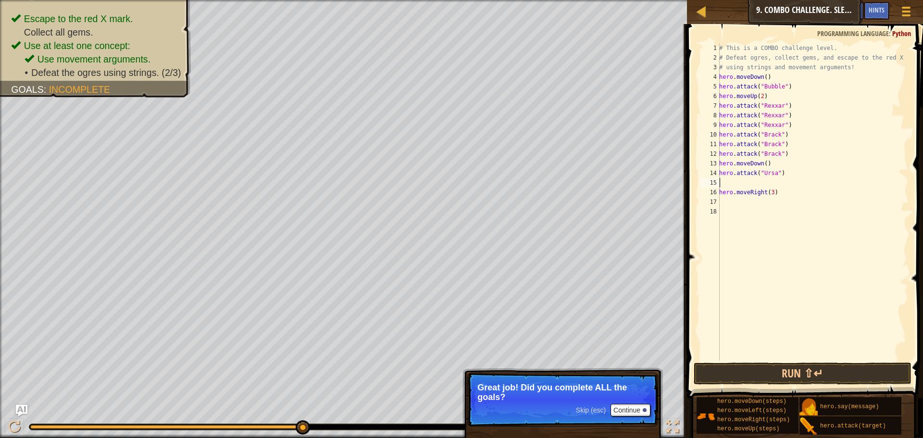
paste textarea "hero.attack("Ursa")"
drag, startPoint x: 773, startPoint y: 198, endPoint x: 734, endPoint y: 189, distance: 39.3
click at [734, 189] on div "# This is a COMBO challenge level. # Defeat [PERSON_NAME], collect gems, and es…" at bounding box center [813, 211] width 191 height 337
type textarea "hero."
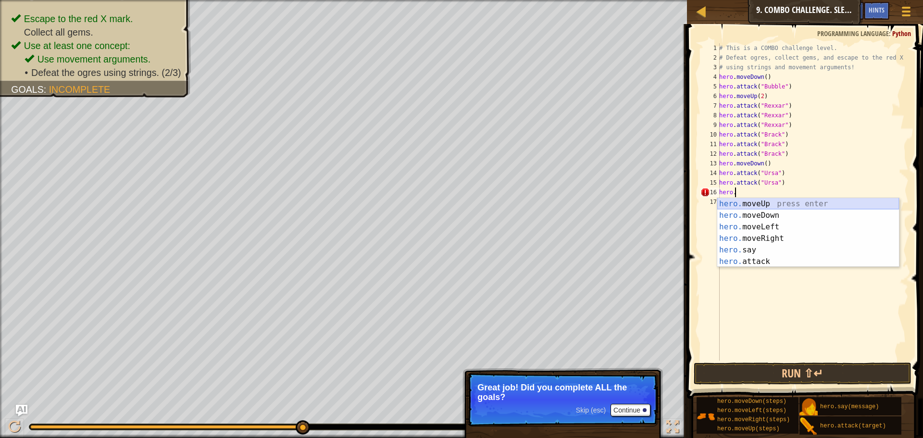
click at [741, 206] on div "hero. moveUp press enter hero. moveDown press enter hero. moveLeft press enter …" at bounding box center [809, 244] width 182 height 92
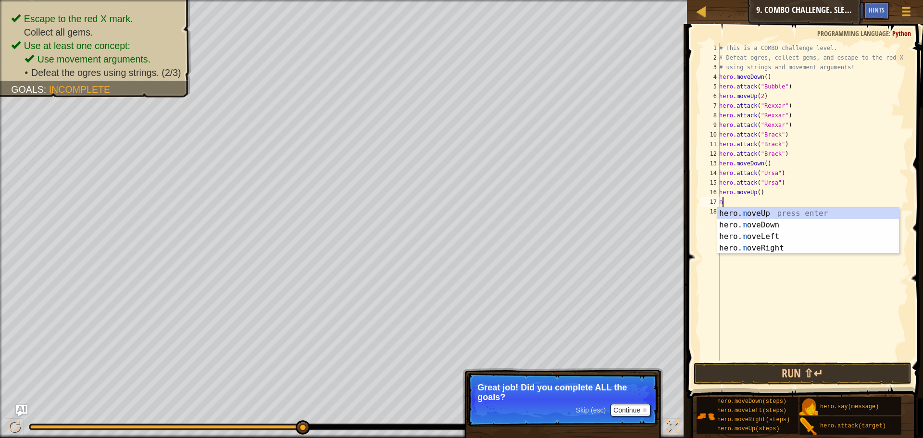
type textarea "mo"
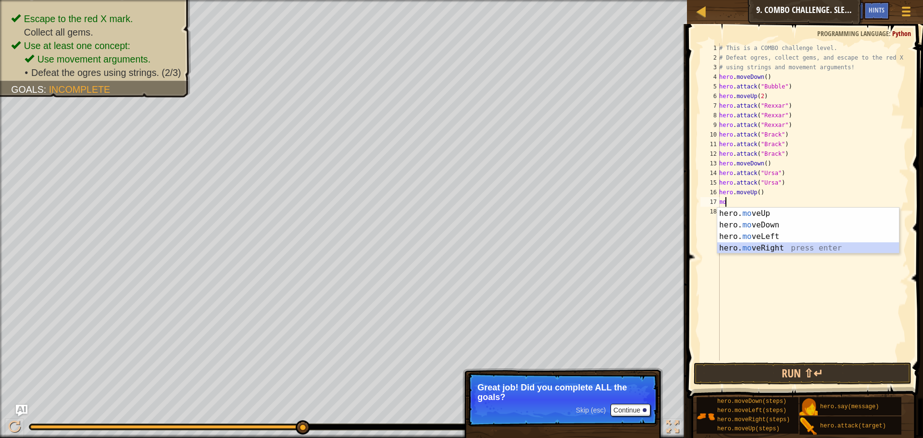
click at [731, 243] on div "hero. mo veUp press enter hero. mo veDown press enter hero. mo veLeft press ent…" at bounding box center [809, 242] width 182 height 69
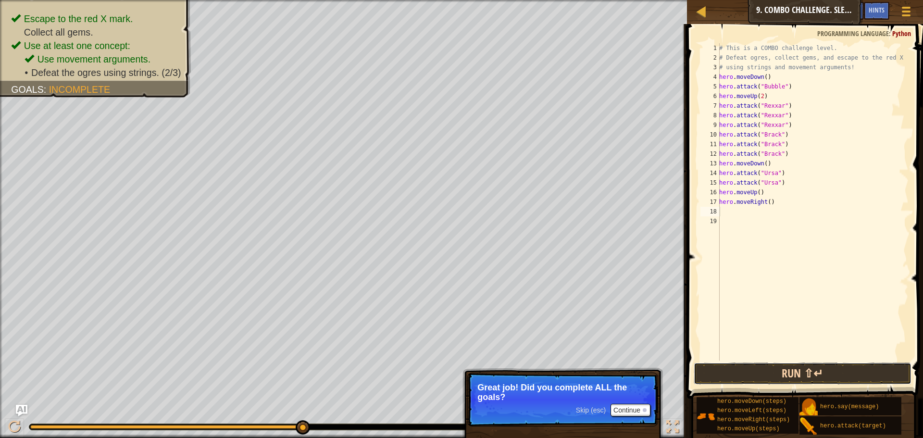
click at [715, 374] on button "Run ⇧↵" at bounding box center [803, 374] width 218 height 22
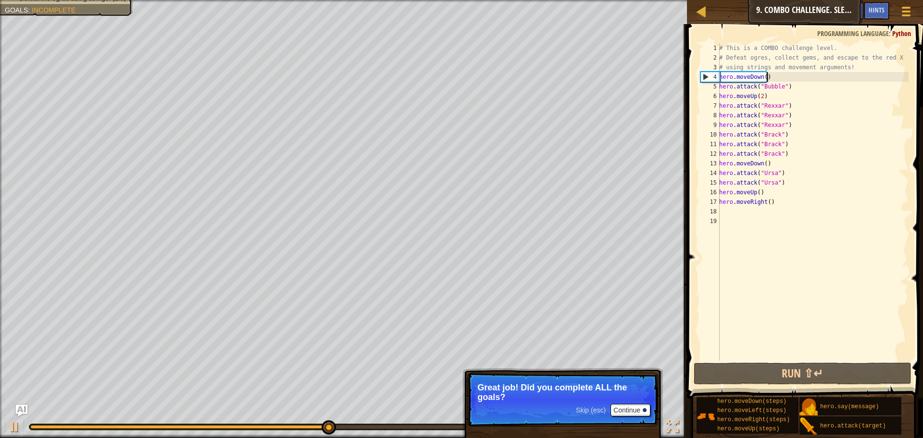
click at [811, 75] on div "# This is a COMBO challenge level. # Defeat [PERSON_NAME], collect gems, and es…" at bounding box center [813, 211] width 191 height 337
click at [831, 140] on div "# This is a COMBO challenge level. # Defeat [PERSON_NAME], collect gems, and es…" at bounding box center [813, 211] width 191 height 337
click at [767, 159] on div "# This is a COMBO challenge level. # Defeat [PERSON_NAME], collect gems, and es…" at bounding box center [813, 211] width 191 height 337
click at [784, 154] on div "# This is a COMBO challenge level. # Defeat [PERSON_NAME], collect gems, and es…" at bounding box center [813, 211] width 191 height 337
type textarea "hero.attack("Brack")"
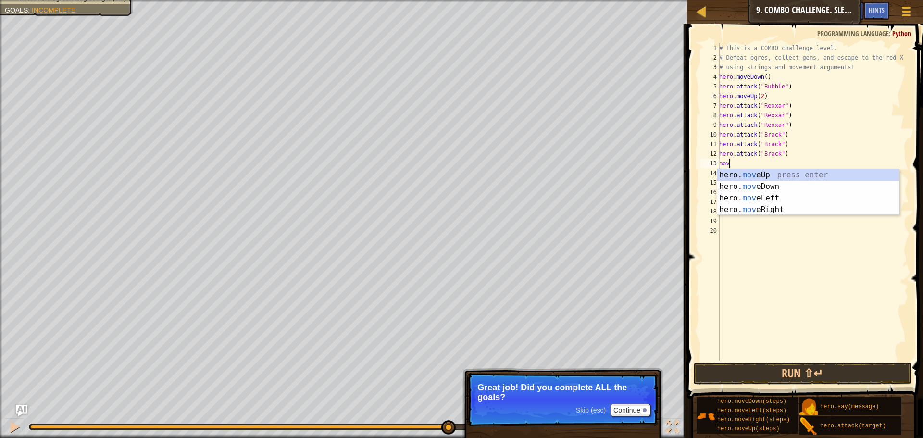
scroll to position [4, 0]
type textarea "move"
click at [763, 206] on div "hero. move Up press enter hero. move Down press enter hero. move Left press ent…" at bounding box center [809, 203] width 182 height 69
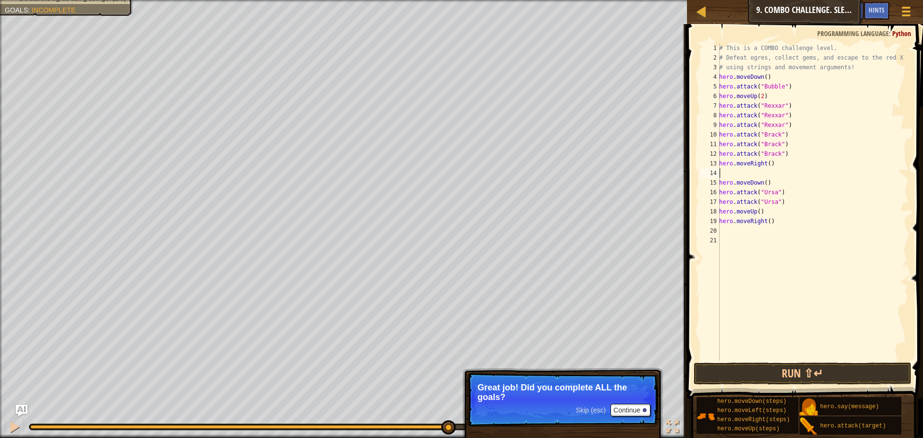
scroll to position [4, 0]
click at [752, 369] on button "Run ⇧↵" at bounding box center [803, 374] width 218 height 22
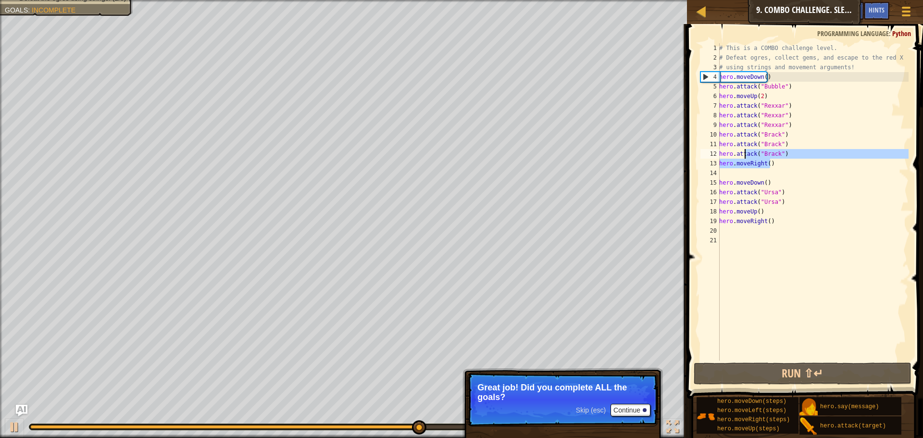
drag, startPoint x: 774, startPoint y: 163, endPoint x: 744, endPoint y: 156, distance: 31.6
click at [744, 156] on div "# This is a COMBO challenge level. # Defeat [PERSON_NAME], collect gems, and es…" at bounding box center [813, 211] width 191 height 337
click at [744, 156] on div "# This is a COMBO challenge level. # Defeat [PERSON_NAME], collect gems, and es…" at bounding box center [813, 201] width 191 height 317
click at [743, 163] on div "# This is a COMBO challenge level. # Defeat [PERSON_NAME], collect gems, and es…" at bounding box center [813, 211] width 191 height 337
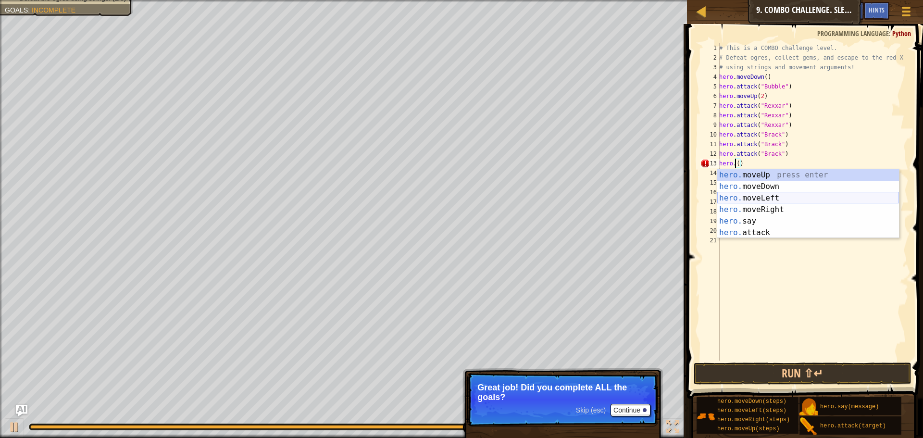
click at [745, 199] on div "hero. moveUp press enter hero. moveDown press enter hero. moveLeft press enter …" at bounding box center [809, 215] width 182 height 92
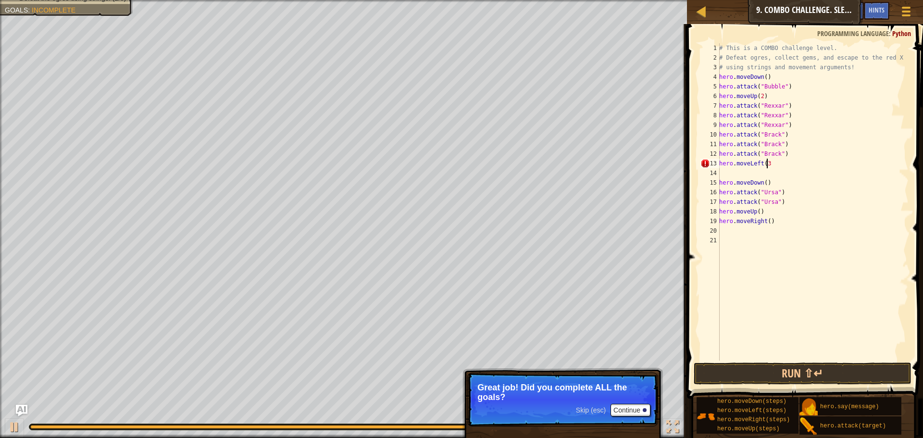
scroll to position [4, 4]
click at [798, 380] on button "Run ⇧↵" at bounding box center [803, 374] width 218 height 22
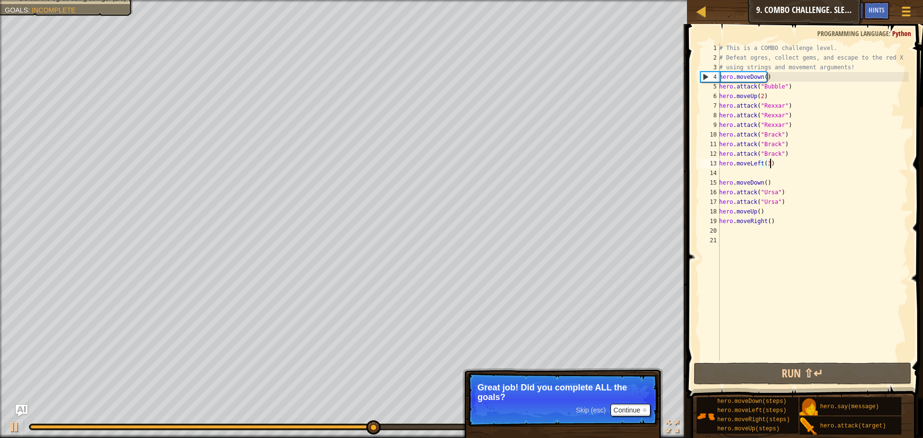
click at [769, 164] on div "# This is a COMBO challenge level. # Defeat [PERSON_NAME], collect gems, and es…" at bounding box center [813, 211] width 191 height 337
click at [763, 165] on div "# This is a COMBO challenge level. # Defeat [PERSON_NAME], collect gems, and es…" at bounding box center [813, 211] width 191 height 337
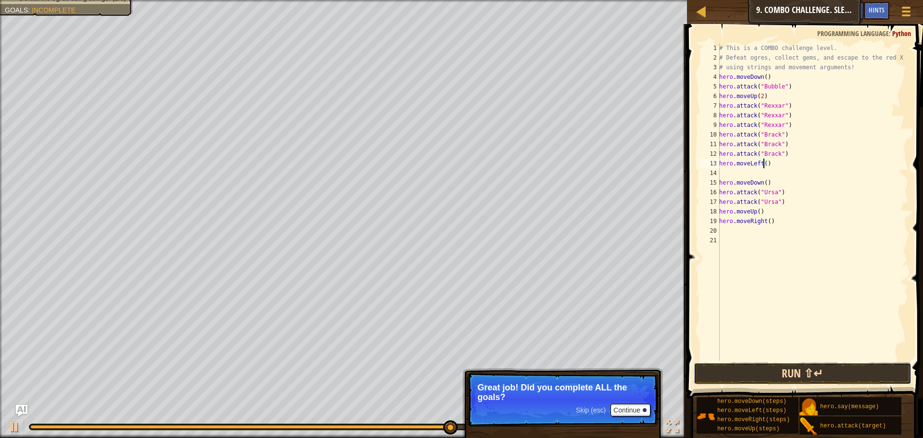
click at [832, 374] on button "Run ⇧↵" at bounding box center [803, 374] width 218 height 22
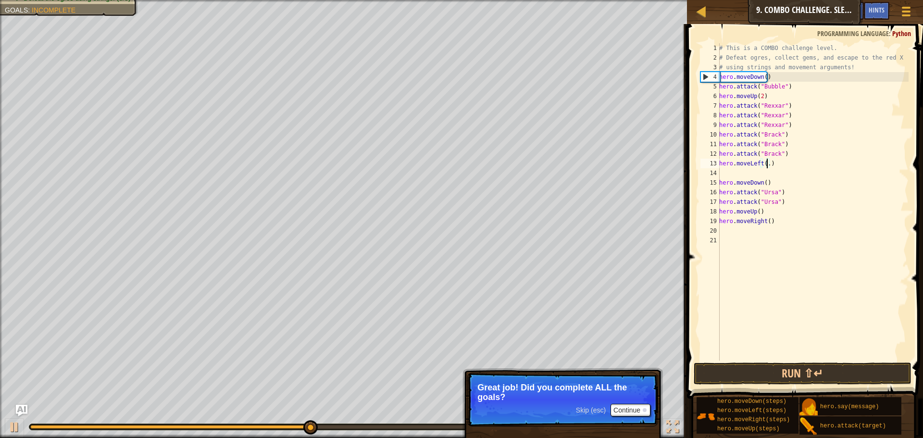
scroll to position [4, 4]
click at [756, 379] on button "Run ⇧↵" at bounding box center [803, 374] width 218 height 22
click at [789, 377] on button "Run ⇧↵" at bounding box center [803, 374] width 218 height 22
click at [788, 378] on button "Run ⇧↵" at bounding box center [803, 374] width 218 height 22
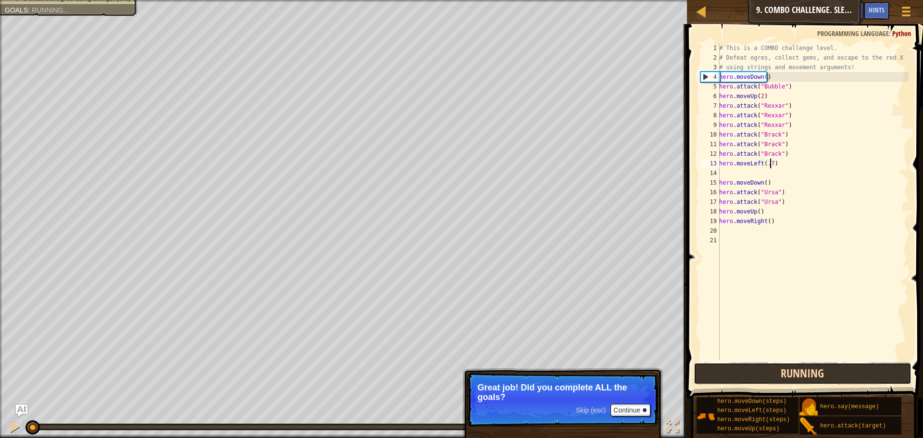
click at [788, 378] on button "Running" at bounding box center [803, 374] width 218 height 22
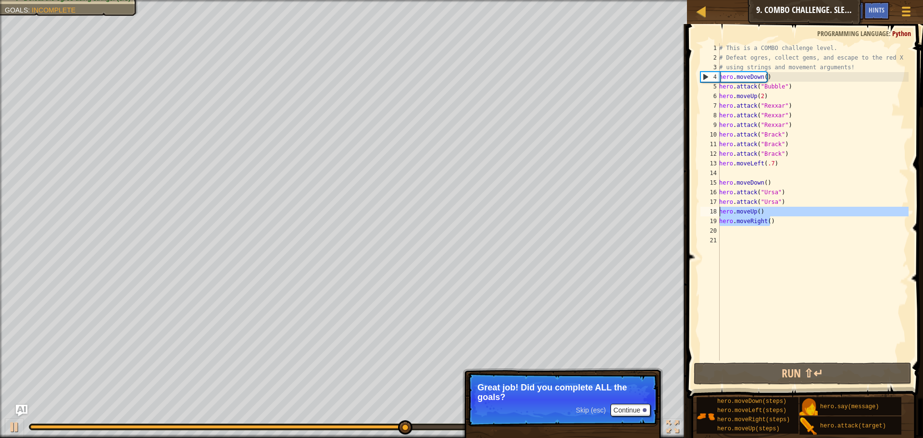
drag, startPoint x: 769, startPoint y: 225, endPoint x: 711, endPoint y: 210, distance: 60.1
click at [711, 210] on div "hero.moveLeft(.7) 1 2 3 4 5 6 7 8 9 10 11 12 13 14 15 16 17 18 19 20 21 # This …" at bounding box center [804, 201] width 210 height 317
type textarea "hero.moveUp() hero.moveRight()"
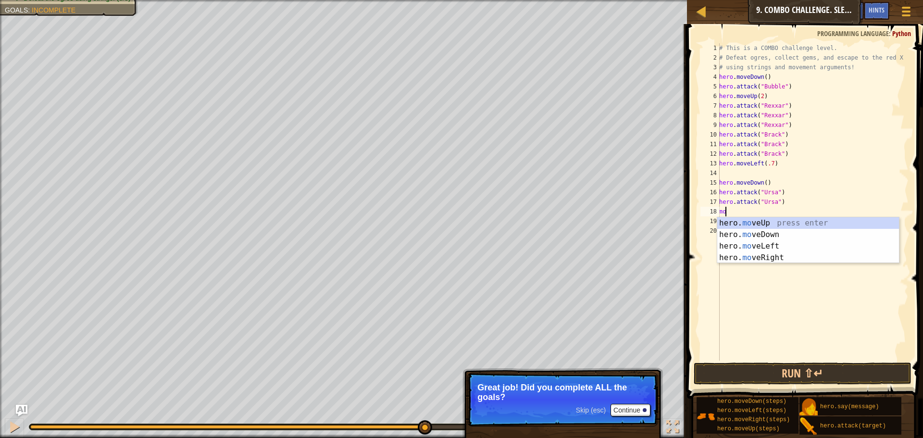
type textarea "mov"
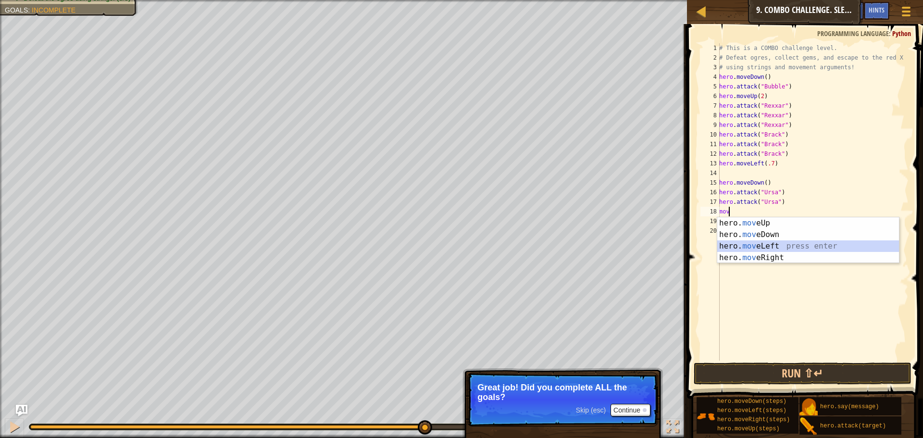
click at [764, 241] on div "hero. mov eUp press enter hero. mov eDown press enter hero. mov eLeft press ent…" at bounding box center [809, 251] width 182 height 69
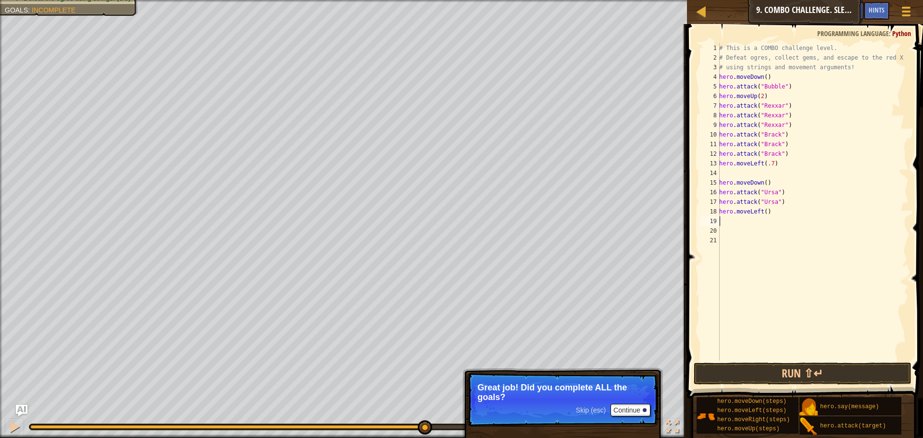
click at [765, 213] on div "# This is a COMBO challenge level. # Defeat [PERSON_NAME], collect gems, and es…" at bounding box center [813, 211] width 191 height 337
type textarea "hero.moveLeft(2)"
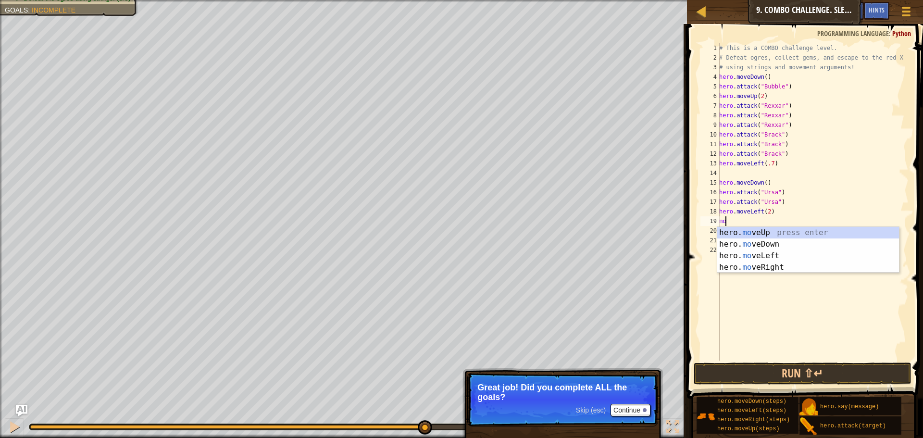
type textarea "mov"
click at [740, 234] on div "hero. mov eUp press enter hero. mov eDown press enter hero. mov eLeft press ent…" at bounding box center [809, 261] width 182 height 69
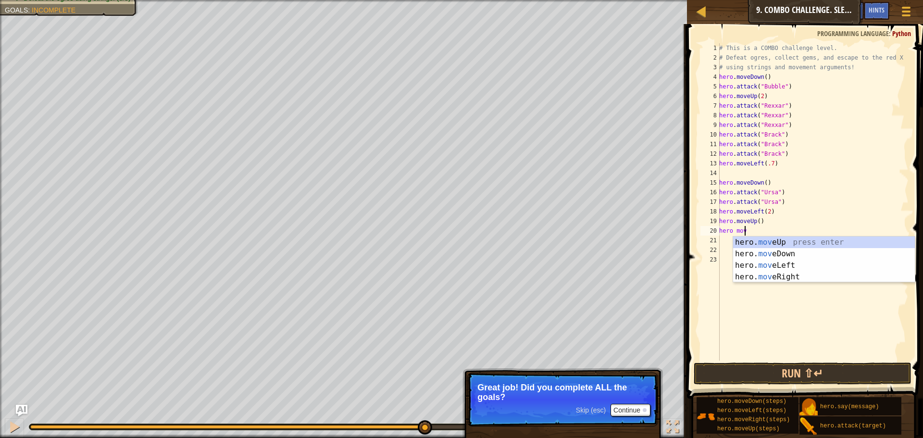
type textarea "hero move"
click at [768, 264] on div "hero. move Up press enter hero. move Down press enter hero. move Left press ent…" at bounding box center [824, 271] width 182 height 69
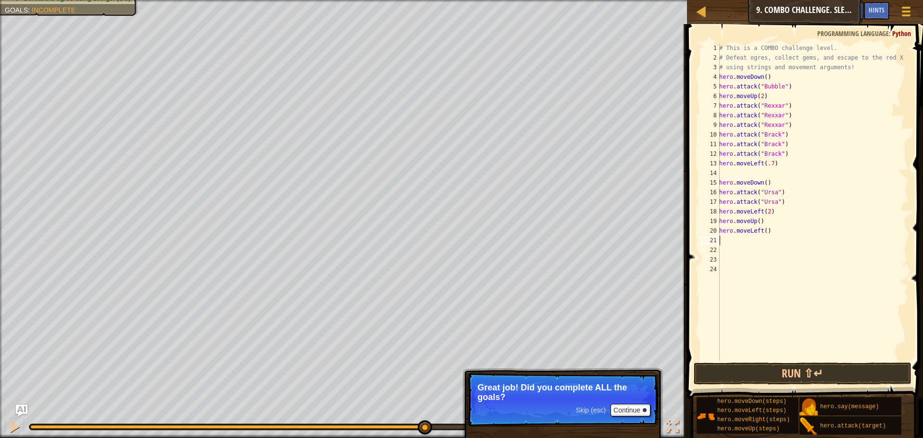
scroll to position [4, 0]
click at [770, 234] on div "# This is a COMBO challenge level. # Defeat [PERSON_NAME], collect gems, and es…" at bounding box center [813, 211] width 191 height 337
type textarea "hero.move"
click at [766, 229] on div "# This is a COMBO challenge level. # Defeat [PERSON_NAME], collect gems, and es…" at bounding box center [813, 211] width 191 height 337
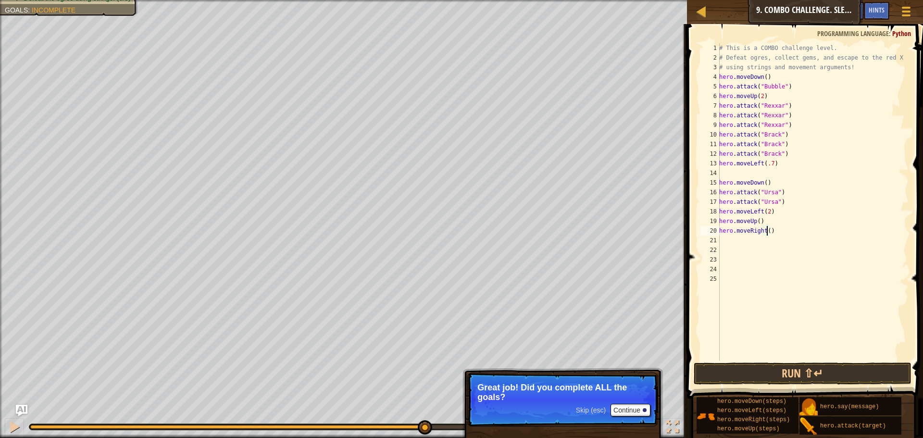
type textarea "hero.moveRight(3)"
click at [727, 376] on button "Run ⇧↵" at bounding box center [803, 374] width 218 height 22
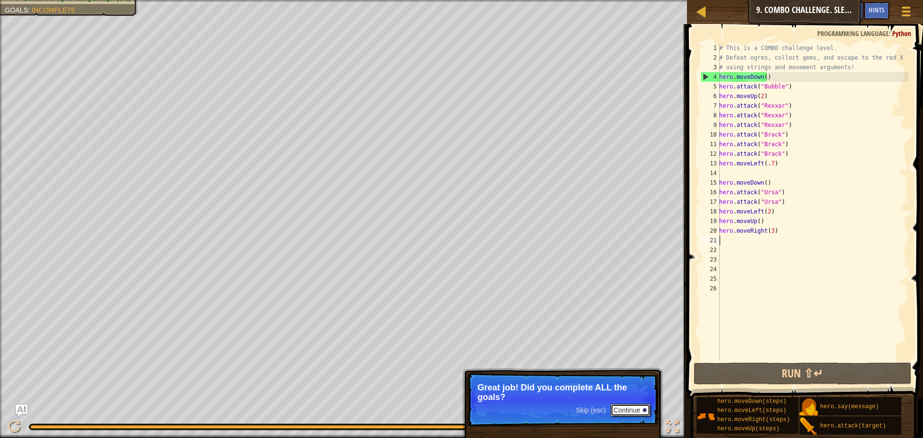
click at [636, 409] on button "Continue" at bounding box center [631, 410] width 40 height 13
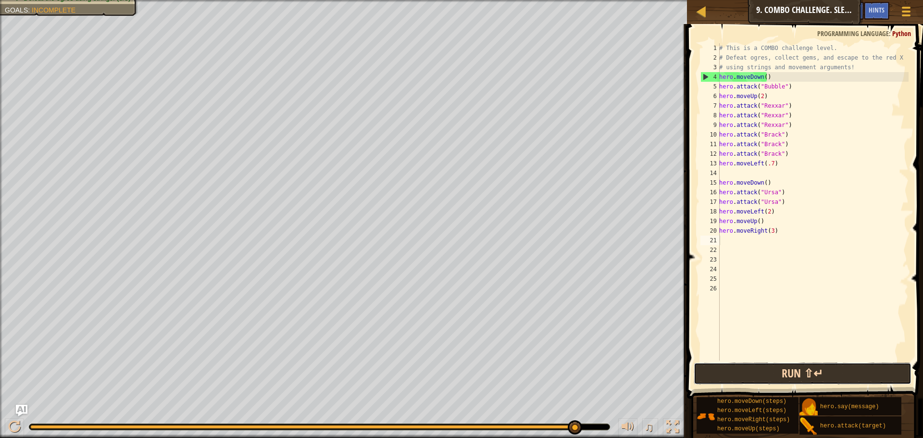
click at [761, 367] on button "Run ⇧↵" at bounding box center [803, 374] width 218 height 22
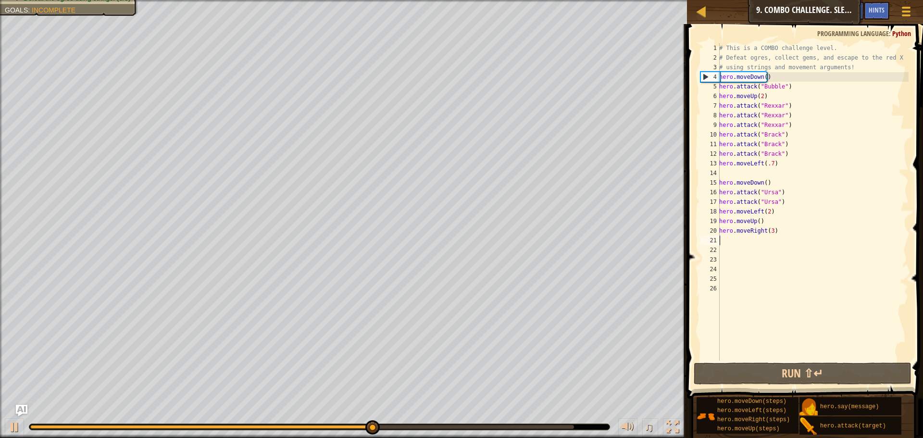
click at [782, 200] on div "# This is a COMBO challenge level. # Defeat [PERSON_NAME], collect gems, and es…" at bounding box center [813, 211] width 191 height 337
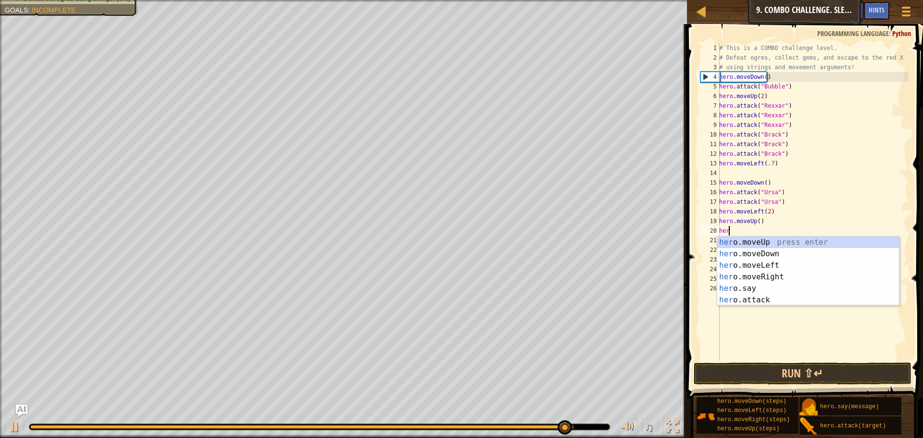
type textarea "h"
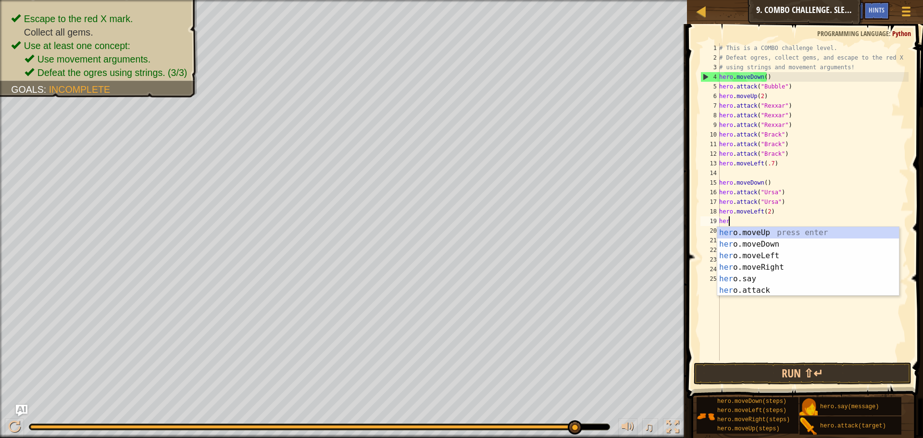
type textarea "h"
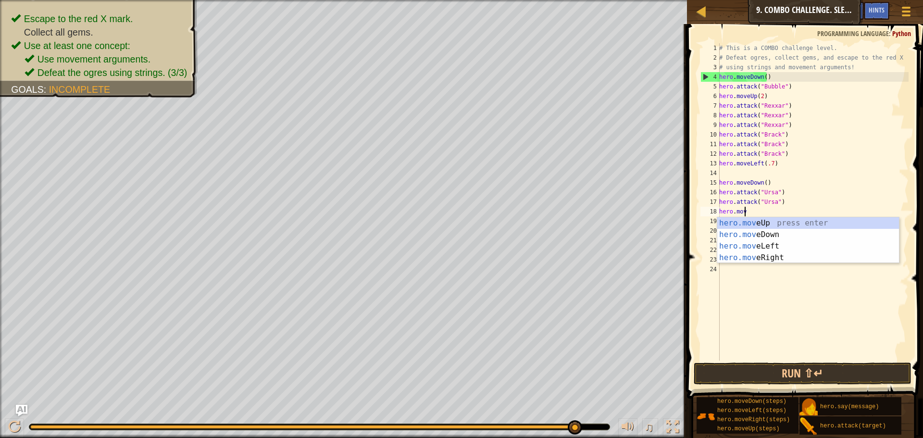
type textarea "[DOMAIN_NAME]"
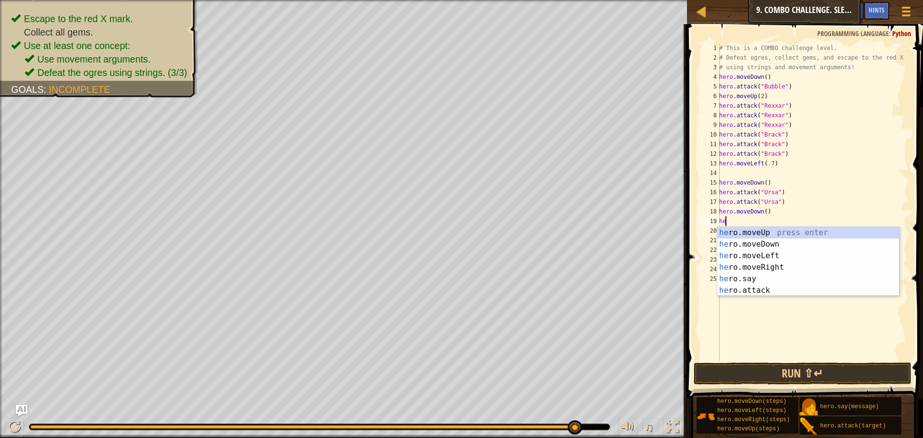
type textarea "her"
click at [778, 254] on div "her o.moveUp press enter her o.moveDown press enter her o.moveLeft press enter …" at bounding box center [809, 273] width 182 height 92
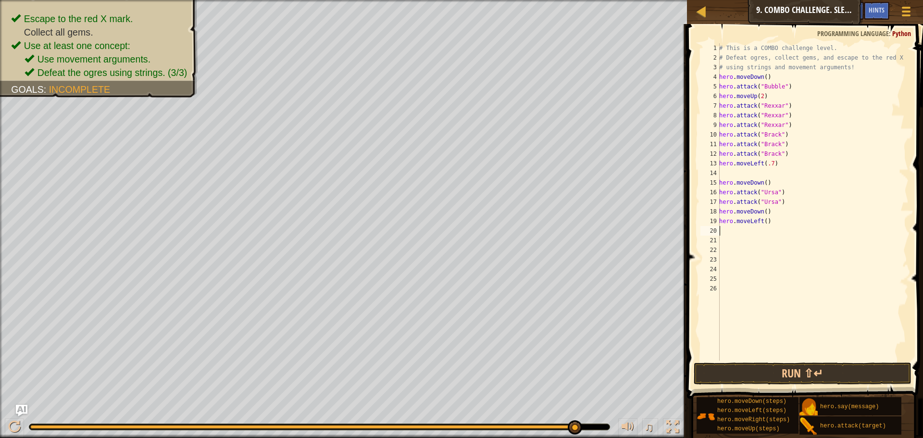
scroll to position [4, 0]
click at [771, 222] on div "# This is a COMBO challenge level. # Defeat [PERSON_NAME], collect gems, and es…" at bounding box center [813, 211] width 191 height 337
click at [767, 225] on div "# This is a COMBO challenge level. # Defeat [PERSON_NAME], collect gems, and es…" at bounding box center [813, 211] width 191 height 337
type textarea "hero.moveLeft(2)"
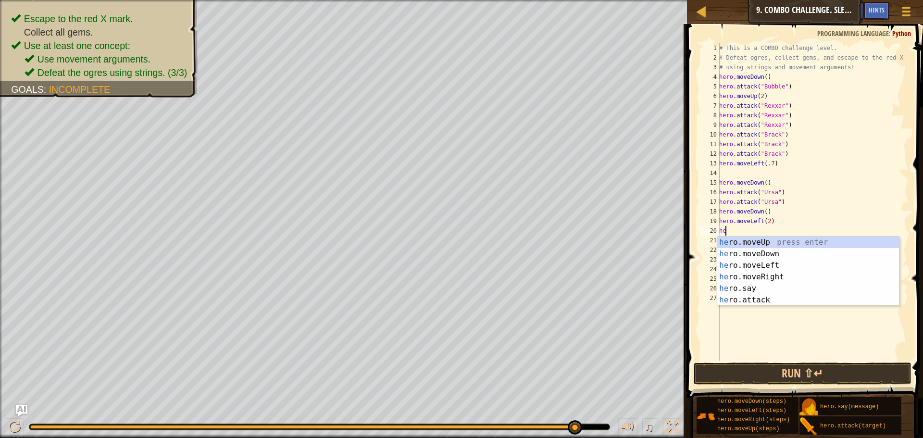
scroll to position [4, 0]
type textarea "hero"
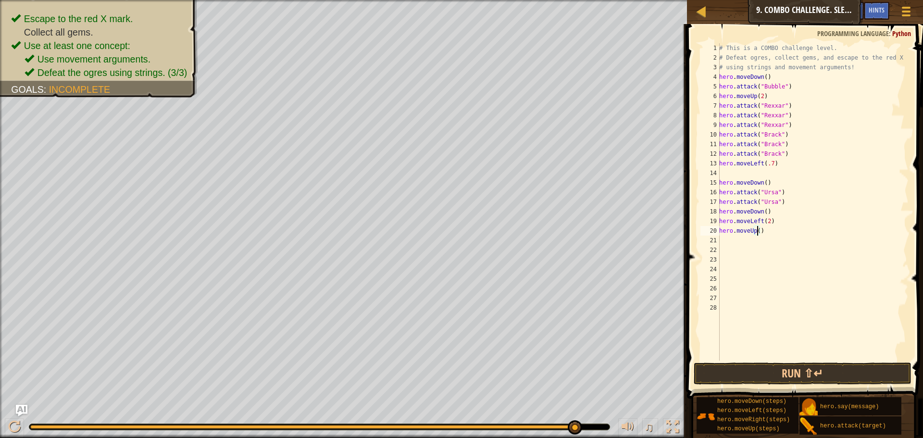
type textarea "hero.moveUp(2)"
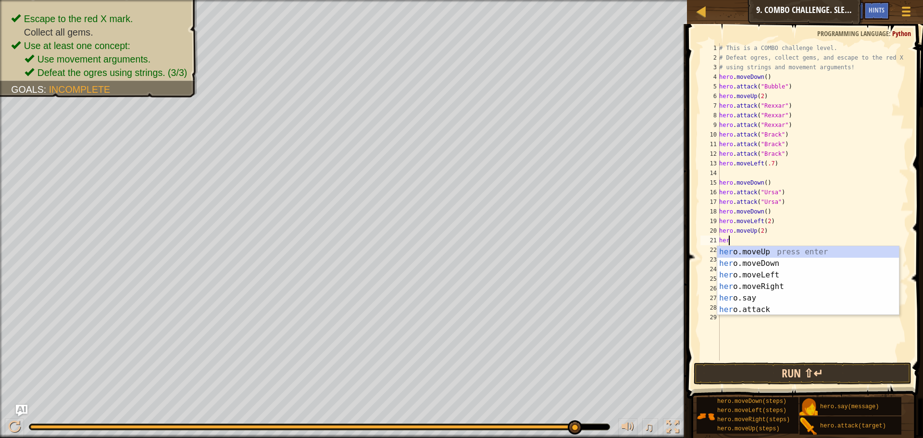
scroll to position [4, 0]
type textarea "hero"
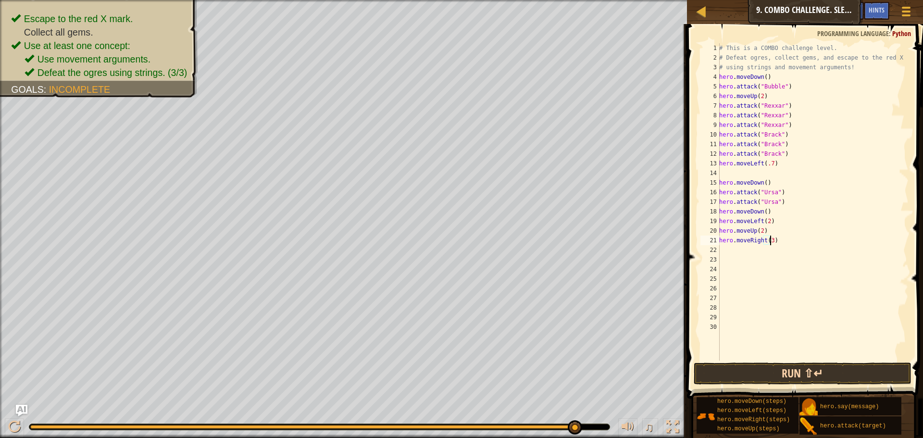
scroll to position [4, 4]
click at [737, 366] on button "Run ⇧↵" at bounding box center [803, 374] width 218 height 22
click at [764, 374] on button "Run ⇧↵" at bounding box center [803, 374] width 218 height 22
click at [820, 377] on button "Run ⇧↵" at bounding box center [803, 374] width 218 height 22
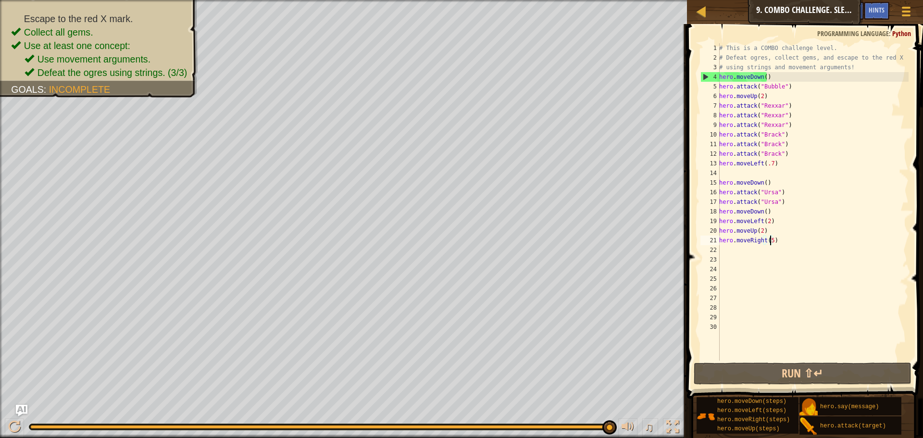
click at [771, 152] on div "# This is a COMBO challenge level. # Defeat [PERSON_NAME], collect gems, and es…" at bounding box center [813, 211] width 191 height 337
click at [752, 151] on div "# This is a COMBO challenge level. # Defeat [PERSON_NAME], collect gems, and es…" at bounding box center [813, 211] width 191 height 337
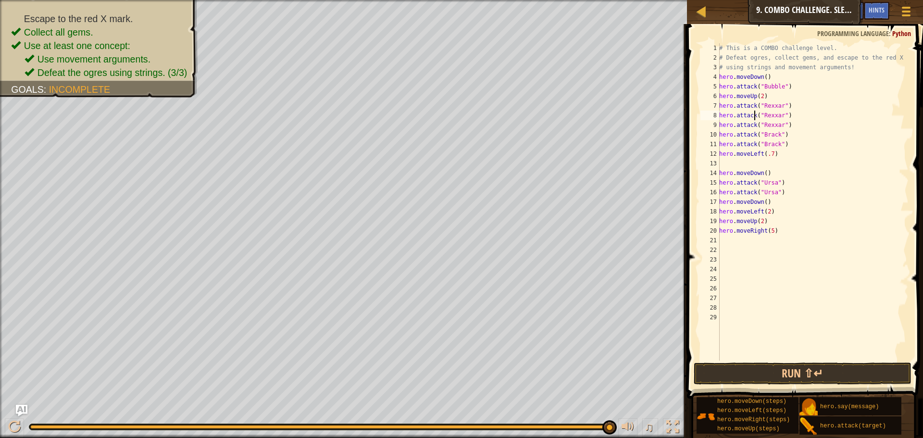
click at [756, 115] on div "# This is a COMBO challenge level. # Defeat [PERSON_NAME], collect gems, and es…" at bounding box center [813, 211] width 191 height 337
type textarea "hero.attack("Rexxar") hero.attack("Rexxar")"
click at [756, 115] on div "# This is a COMBO challenge level. # Defeat [PERSON_NAME], collect gems, and es…" at bounding box center [813, 211] width 191 height 337
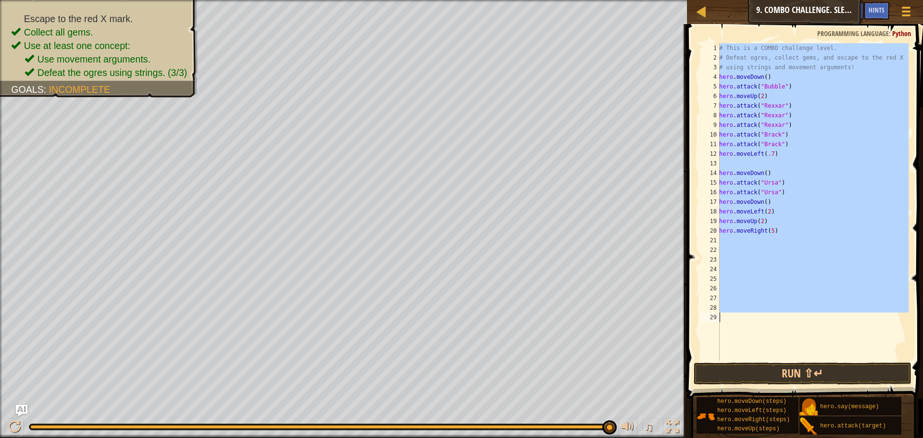
scroll to position [4, 0]
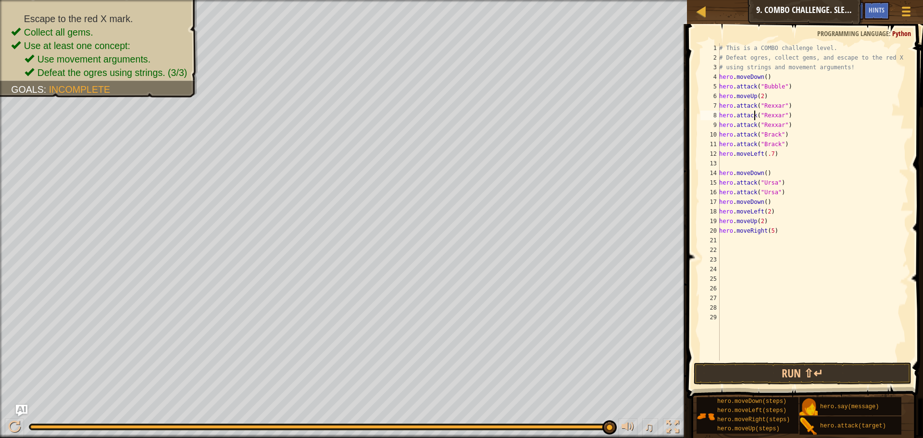
click at [756, 115] on div "# This is a COMBO challenge level. # Defeat [PERSON_NAME], collect gems, and es…" at bounding box center [813, 211] width 191 height 337
click at [758, 86] on div "# This is a COMBO challenge level. # Defeat [PERSON_NAME], collect gems, and es…" at bounding box center [813, 211] width 191 height 337
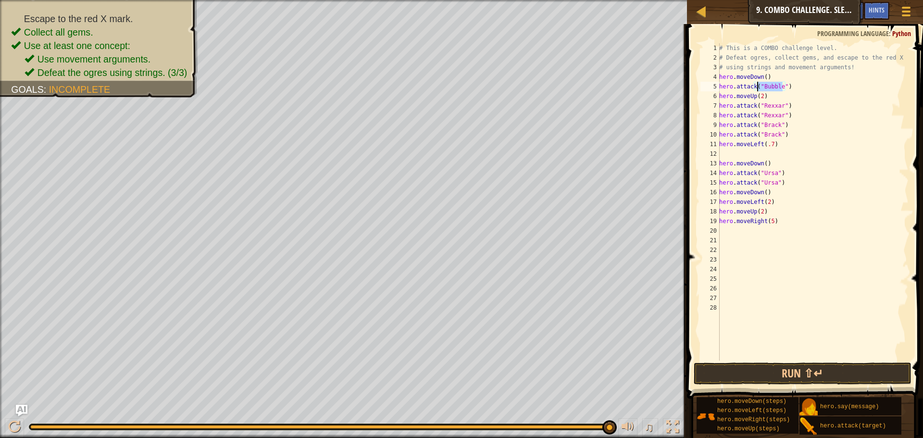
click at [758, 86] on div "# This is a COMBO challenge level. # Defeat [PERSON_NAME], collect gems, and es…" at bounding box center [813, 211] width 191 height 337
type textarea "hero.moveUp(2)"
click at [797, 370] on button "Run ⇧↵" at bounding box center [803, 374] width 218 height 22
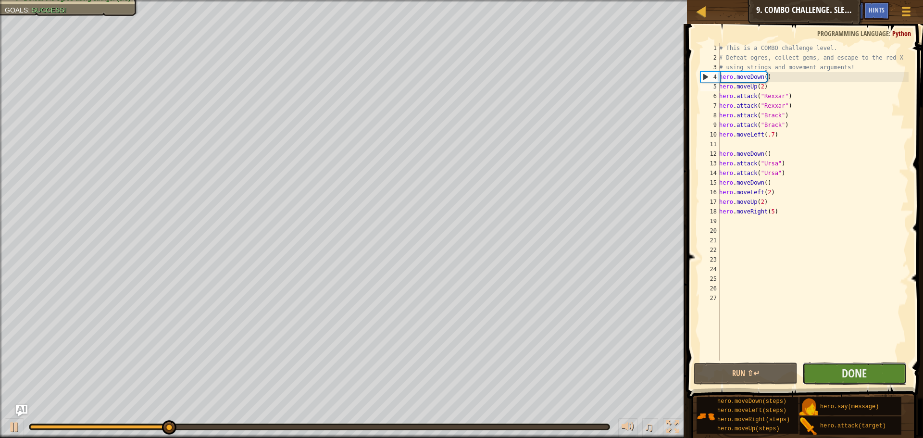
click at [819, 367] on button "Done" at bounding box center [855, 374] width 104 height 22
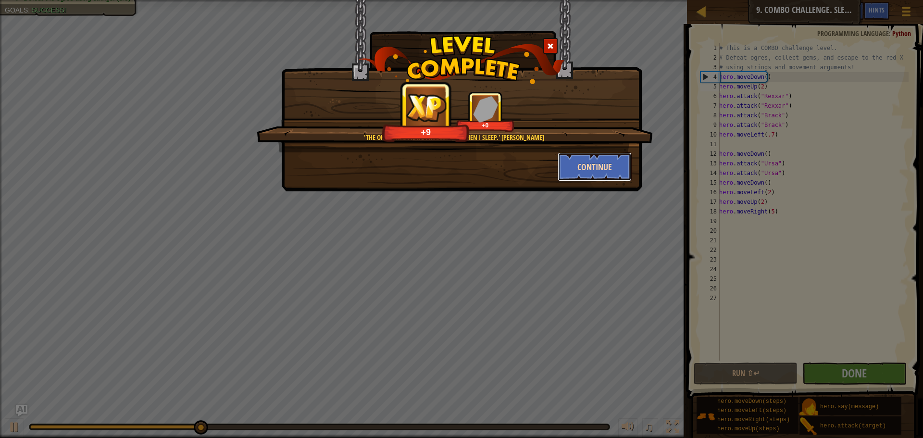
click at [608, 171] on button "Continue" at bounding box center [595, 166] width 75 height 29
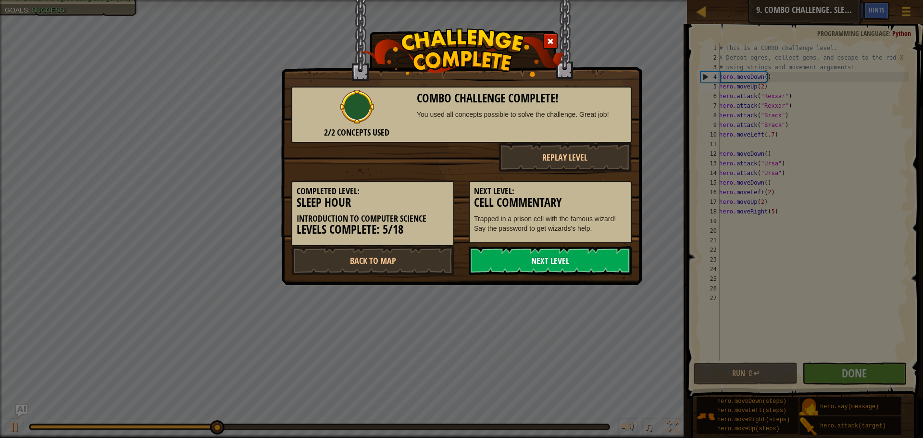
click at [562, 261] on link "Next Level" at bounding box center [550, 260] width 163 height 29
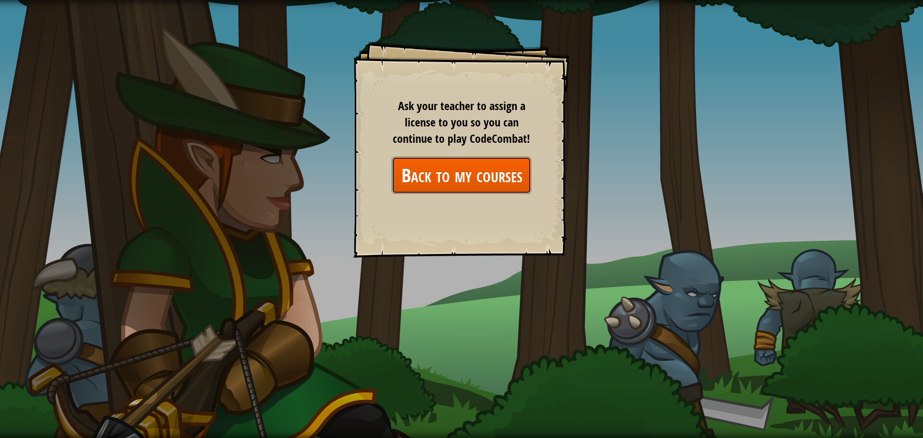
click at [458, 177] on link "Back to my courses" at bounding box center [461, 175] width 139 height 37
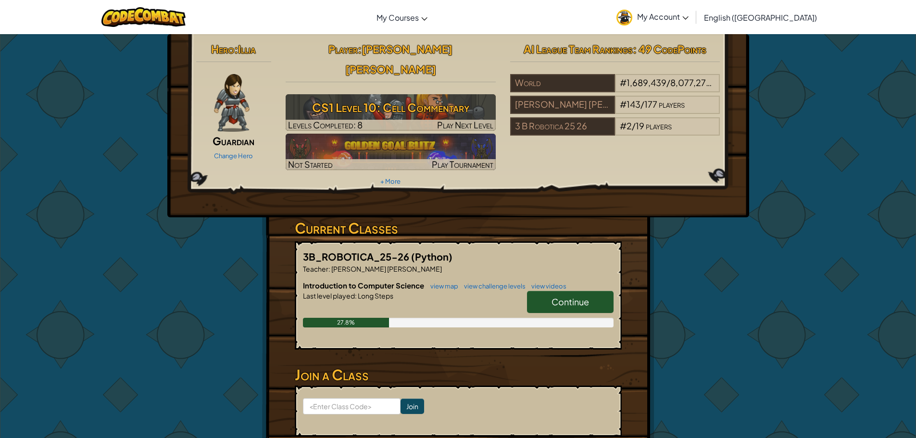
click at [559, 291] on link "Continue" at bounding box center [570, 302] width 87 height 22
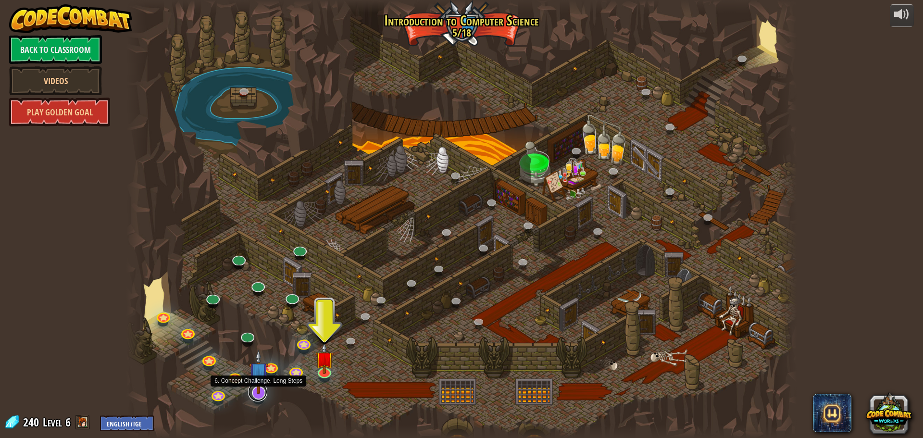
click at [257, 399] on link at bounding box center [257, 391] width 19 height 19
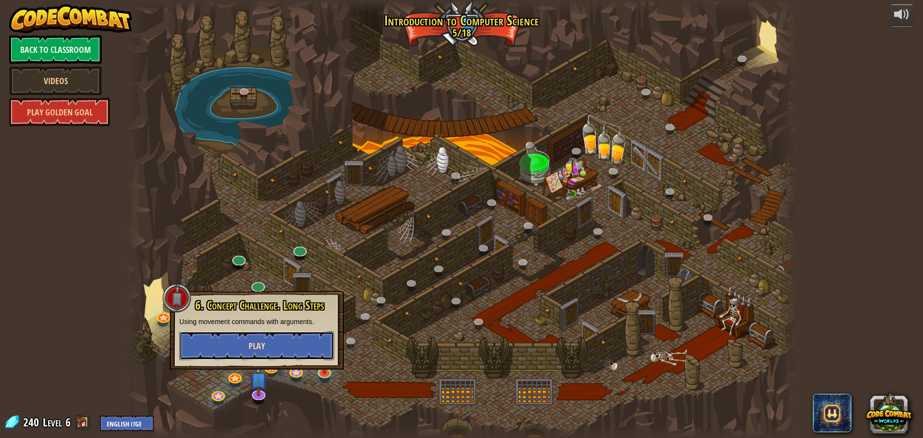
click at [249, 358] on button "Play" at bounding box center [256, 345] width 155 height 29
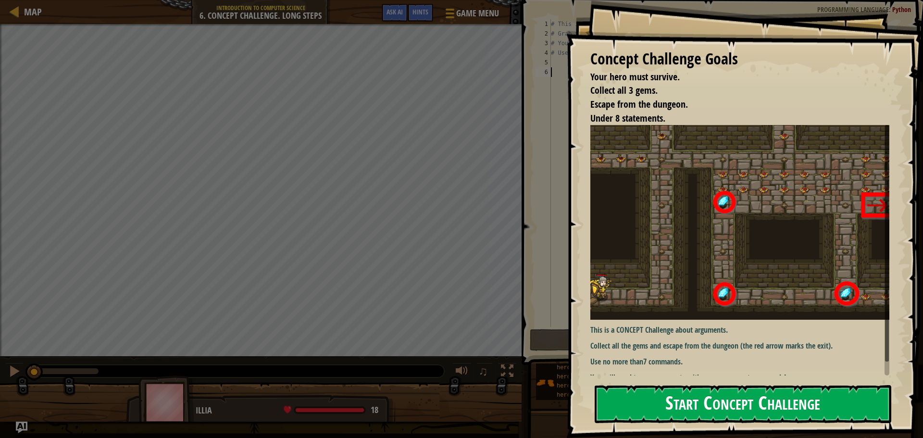
click at [740, 397] on button "Start Concept Challenge" at bounding box center [743, 404] width 297 height 38
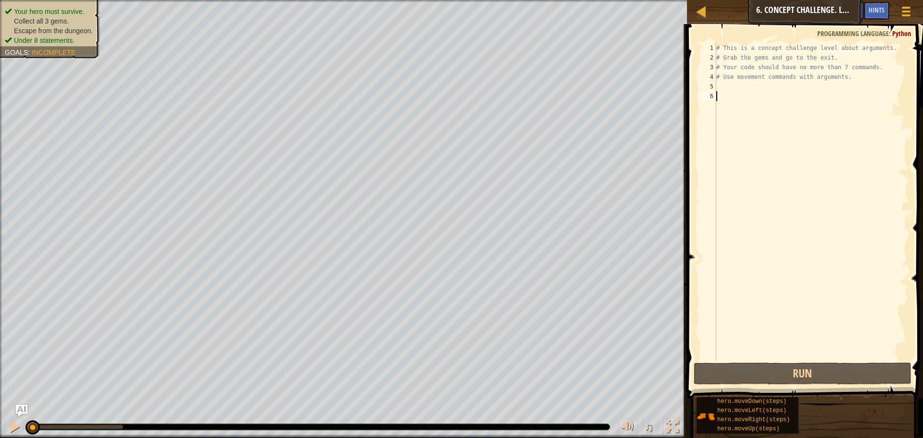
click at [755, 84] on div "# This is a concept challenge level about arguments. # Grab the gems and go to …" at bounding box center [812, 211] width 194 height 337
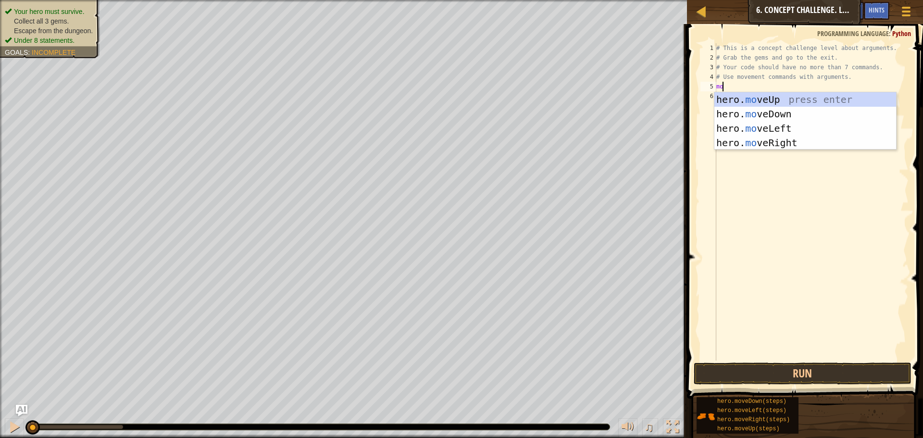
type textarea "mov"
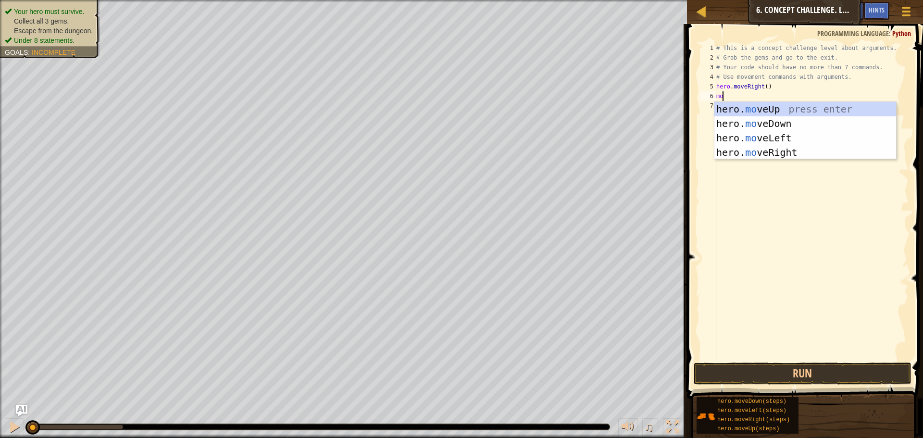
type textarea "mov"
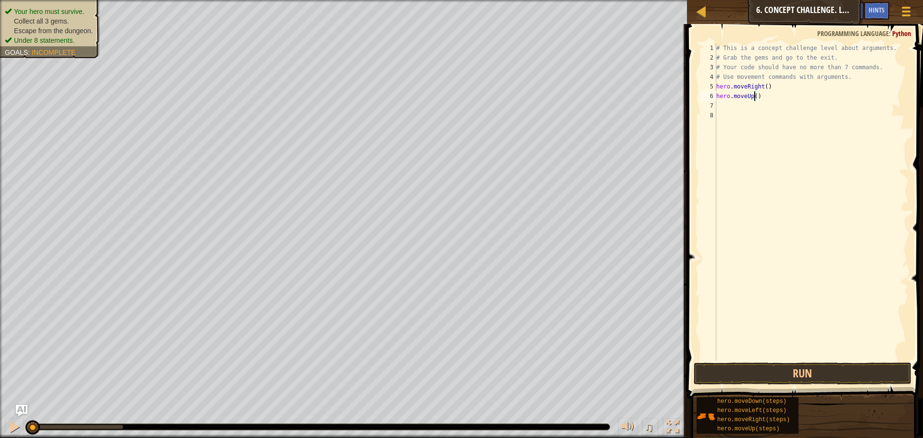
type textarea "hero.moveUp(2)"
type textarea "m"
type textarea "hero.moveRight(2)"
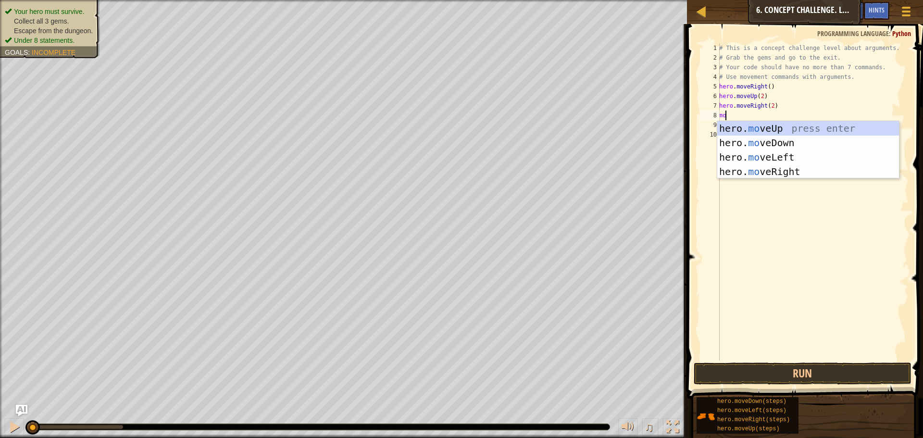
scroll to position [4, 0]
type textarea "move"
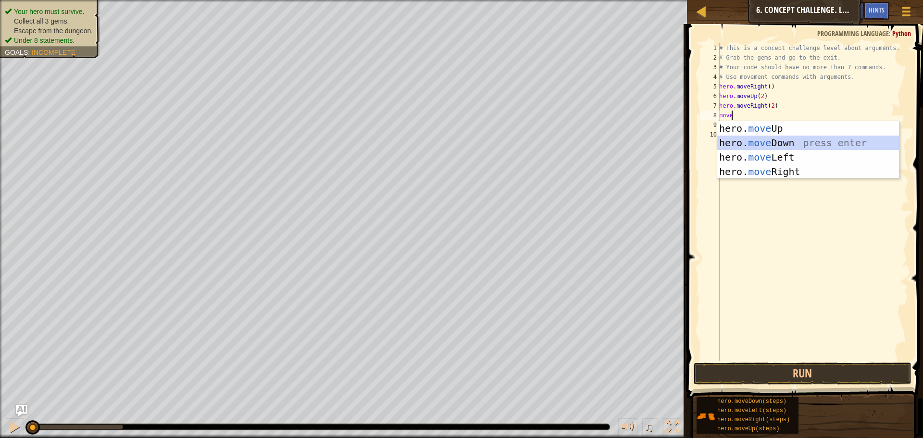
scroll to position [4, 0]
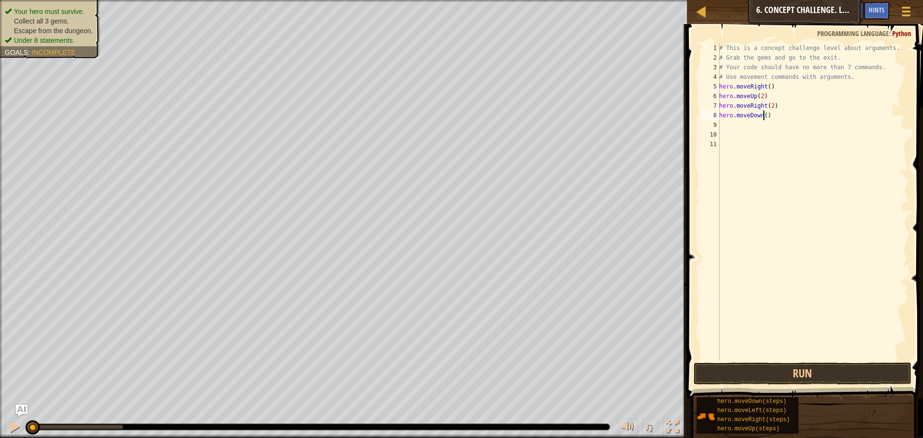
type textarea "hero.moveDown(4)"
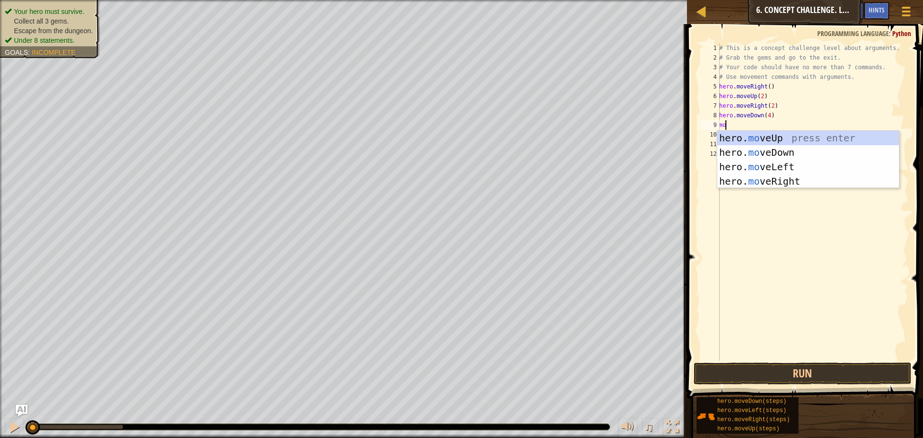
type textarea "mov"
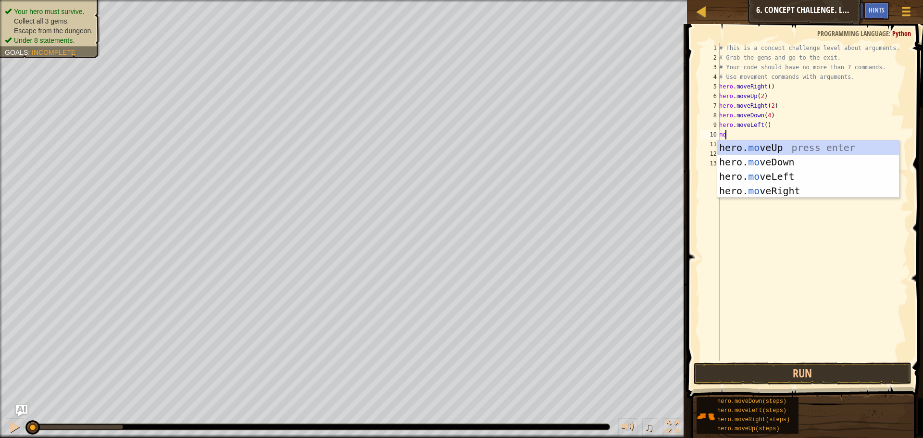
type textarea "mov"
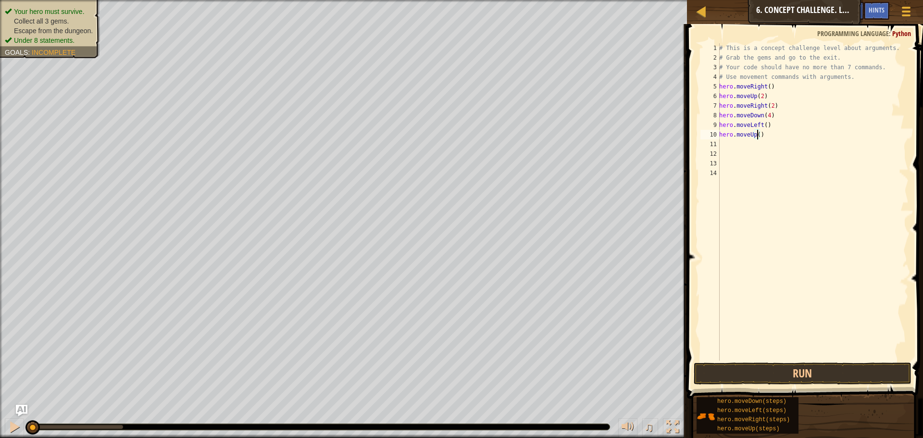
type textarea "hero.moveUp(3)"
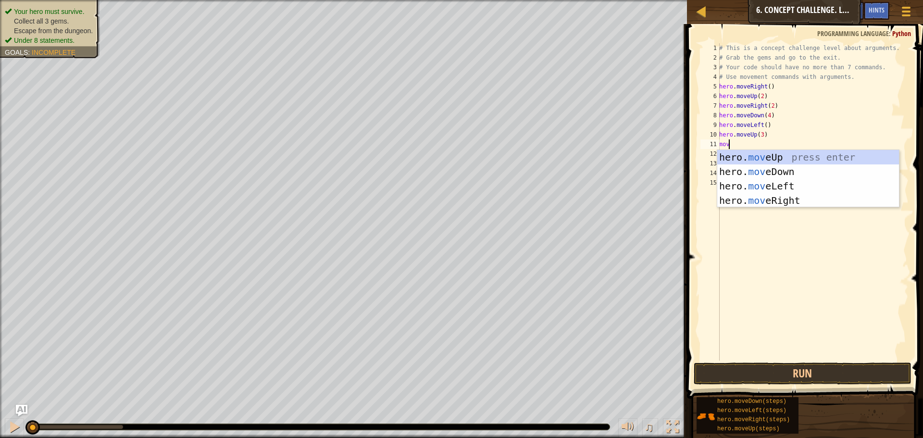
scroll to position [4, 0]
type textarea "move"
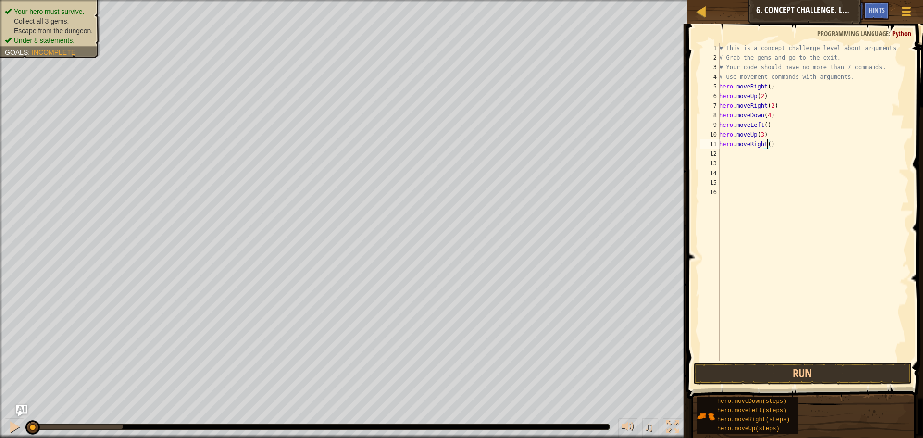
scroll to position [4, 4]
click at [760, 363] on button "Run" at bounding box center [803, 374] width 218 height 22
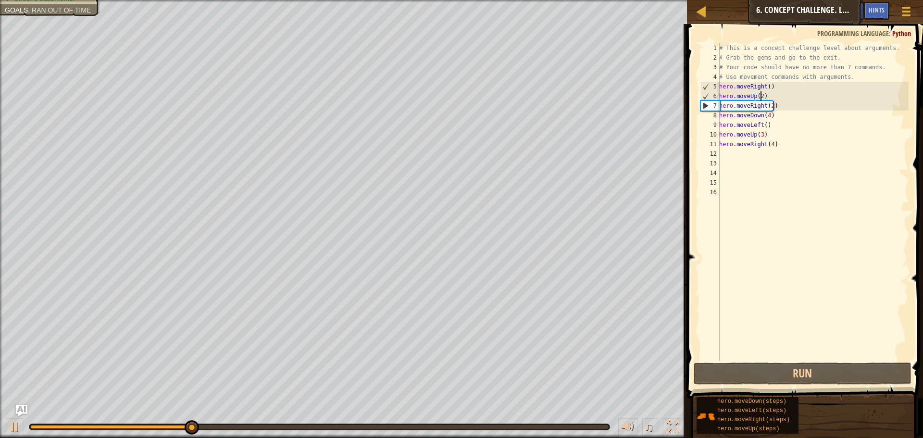
click at [762, 96] on div "# This is a concept challenge level about arguments. # Grab the gems and go to …" at bounding box center [813, 211] width 191 height 337
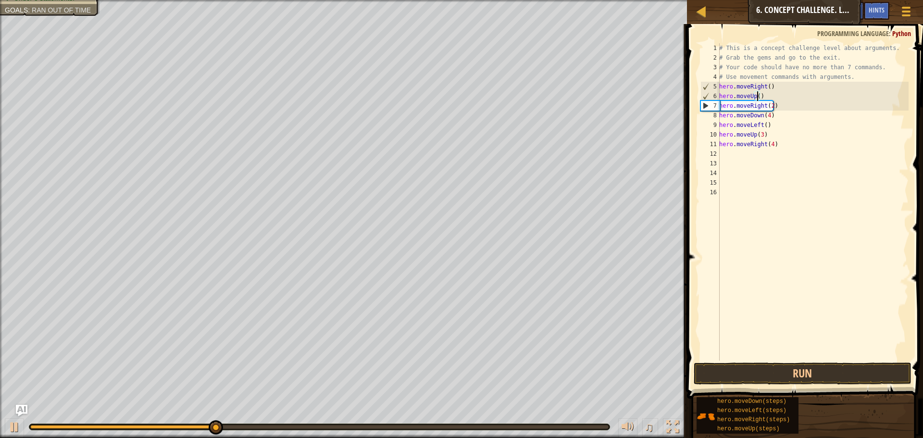
scroll to position [4, 3]
click at [728, 373] on button "Run" at bounding box center [803, 374] width 218 height 22
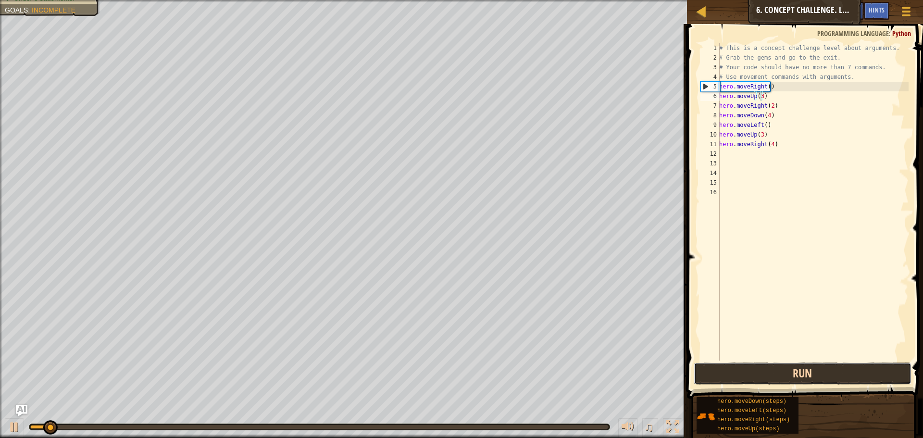
click at [727, 373] on button "Run" at bounding box center [803, 374] width 218 height 22
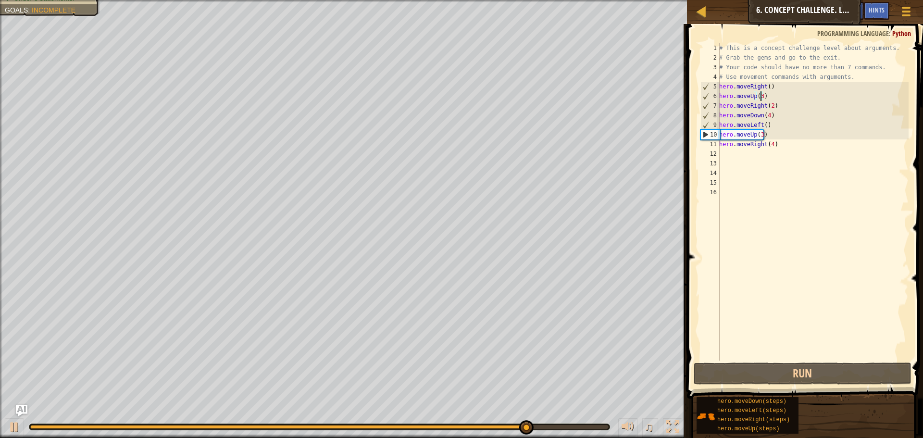
click at [767, 115] on div "# This is a concept challenge level about arguments. # Grab the gems and go to …" at bounding box center [813, 211] width 191 height 337
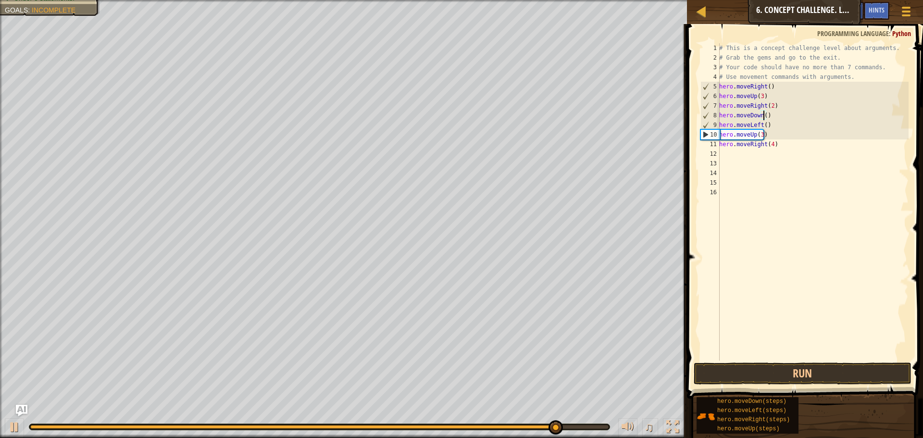
scroll to position [4, 4]
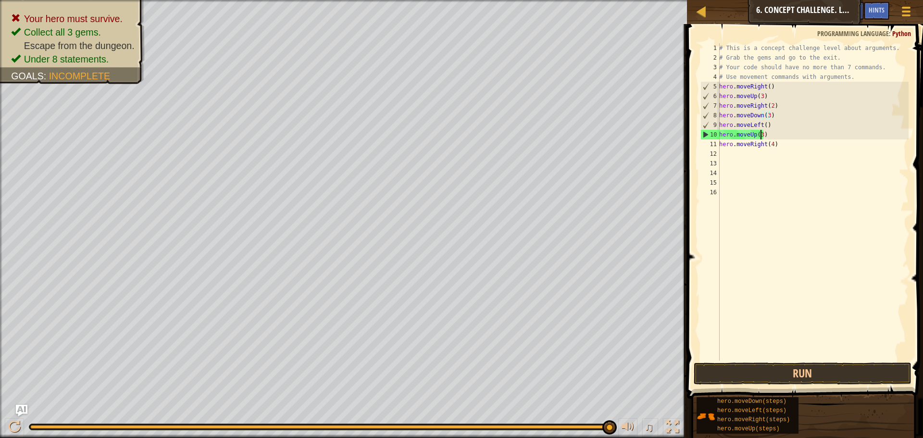
click at [759, 134] on div "# This is a concept challenge level about arguments. # Grab the gems and go to …" at bounding box center [813, 211] width 191 height 337
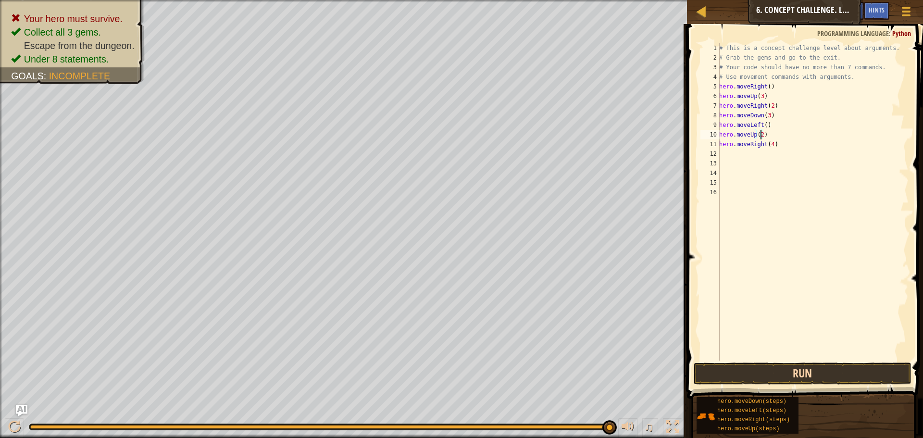
type textarea "hero.moveUp(2)"
click at [747, 374] on button "Run" at bounding box center [803, 374] width 218 height 22
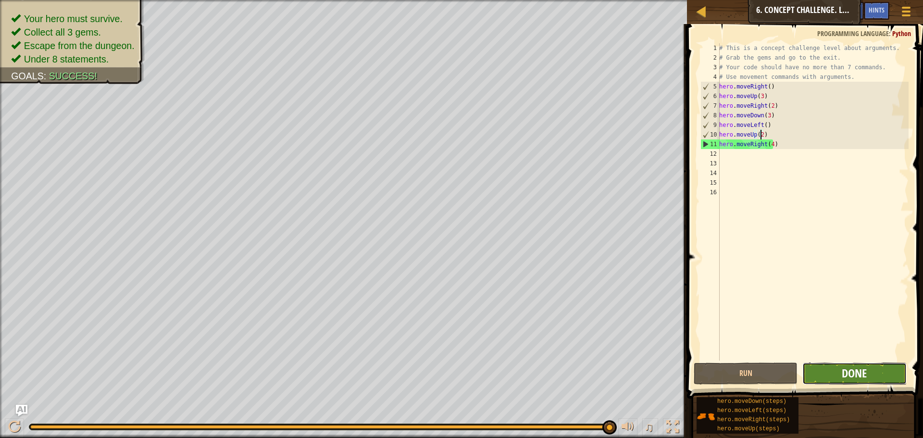
click at [847, 372] on span "Done" at bounding box center [854, 373] width 25 height 15
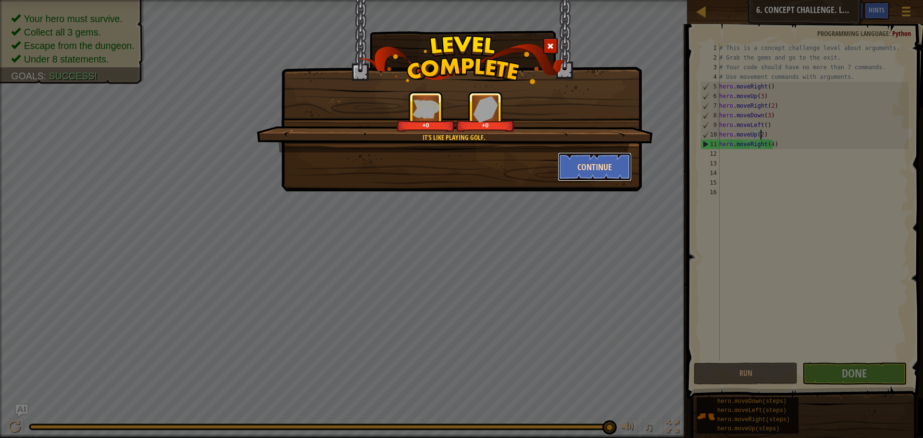
click at [585, 165] on button "Continue" at bounding box center [595, 166] width 75 height 29
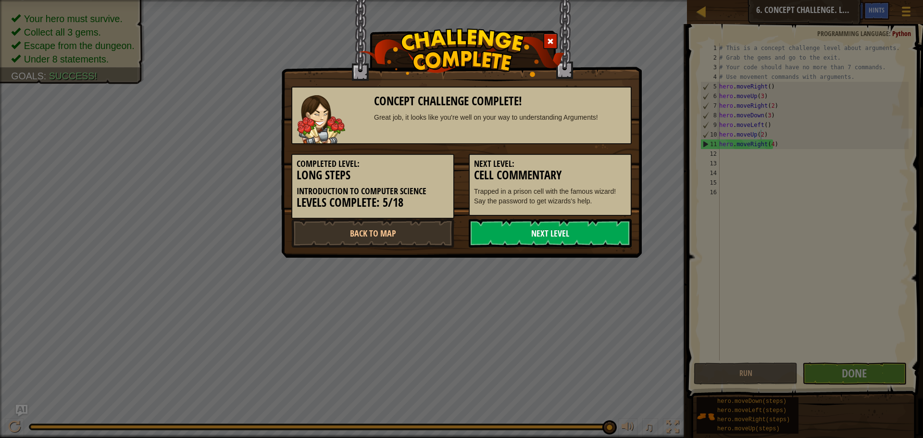
click at [555, 234] on link "Next Level" at bounding box center [550, 233] width 163 height 29
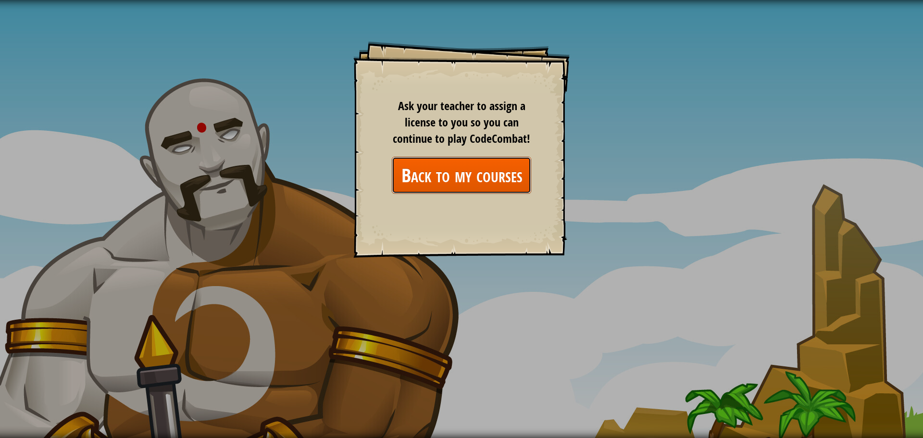
click at [505, 180] on link "Back to my courses" at bounding box center [461, 175] width 139 height 37
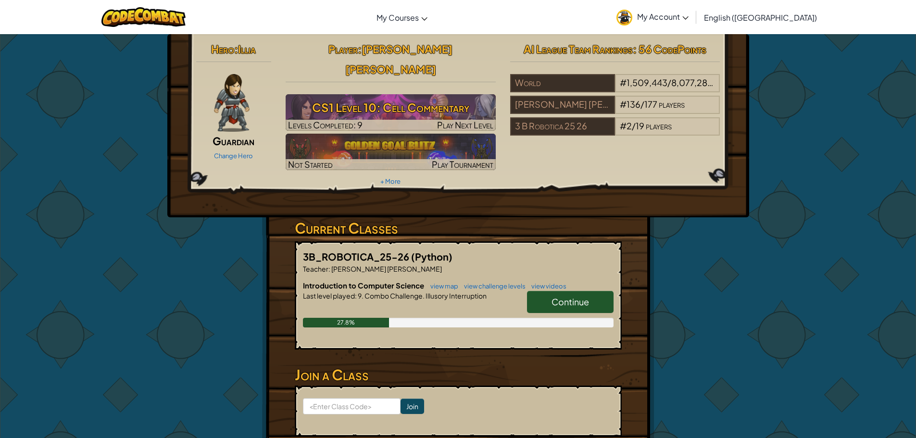
click at [588, 291] on link "Continue" at bounding box center [570, 302] width 87 height 22
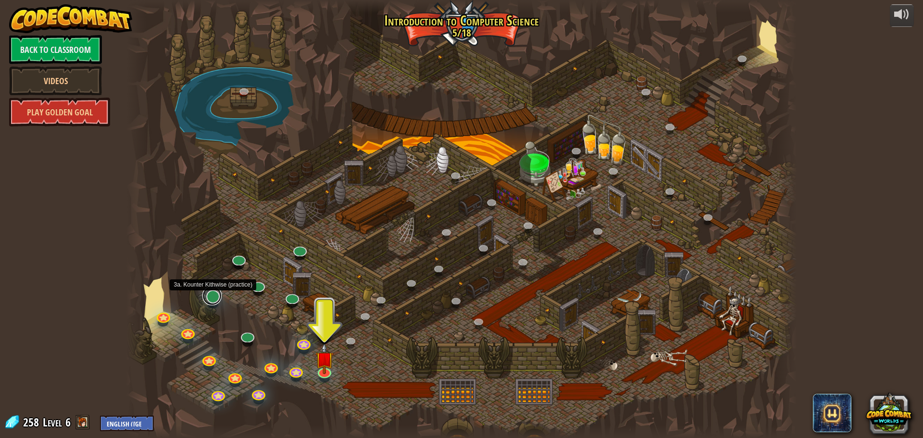
click at [211, 297] on link at bounding box center [211, 295] width 19 height 19
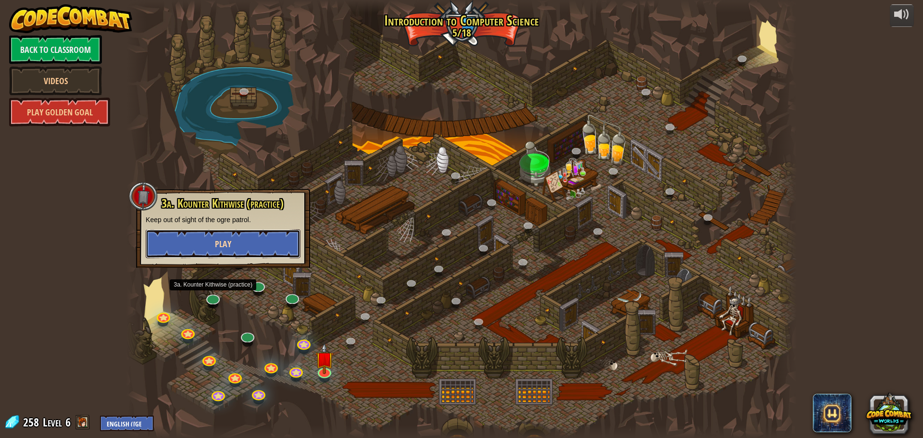
click at [249, 251] on button "Play" at bounding box center [223, 243] width 155 height 29
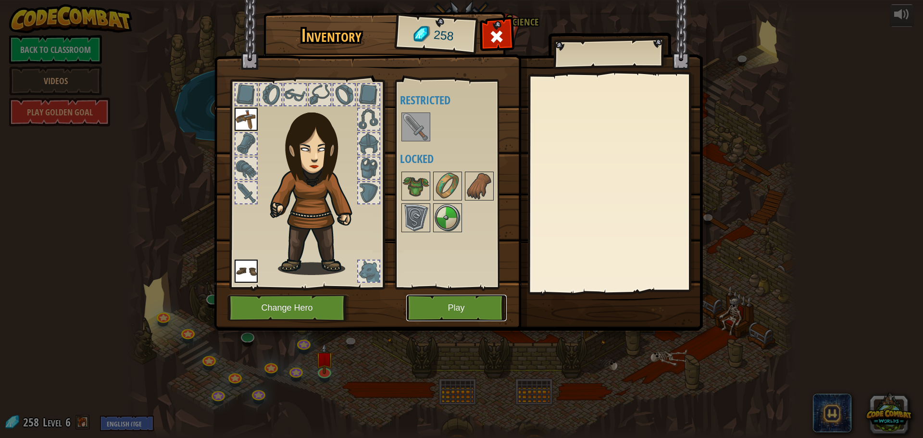
click at [420, 310] on button "Play" at bounding box center [456, 308] width 101 height 26
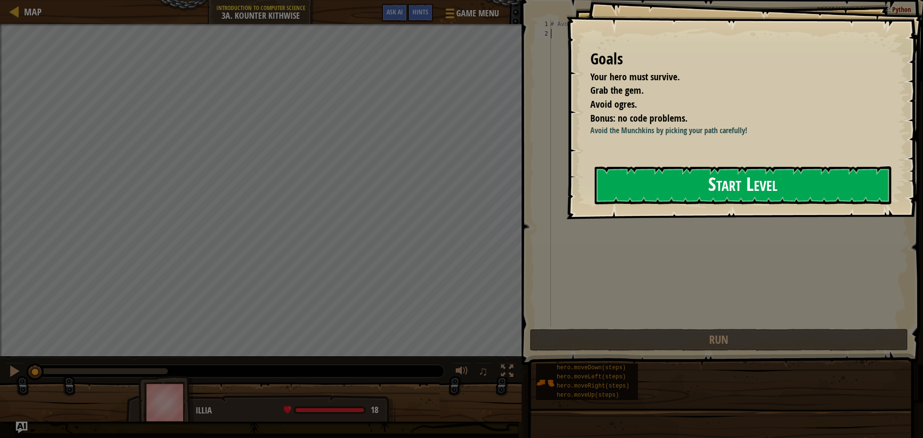
click at [713, 181] on button "Start Level" at bounding box center [743, 185] width 297 height 38
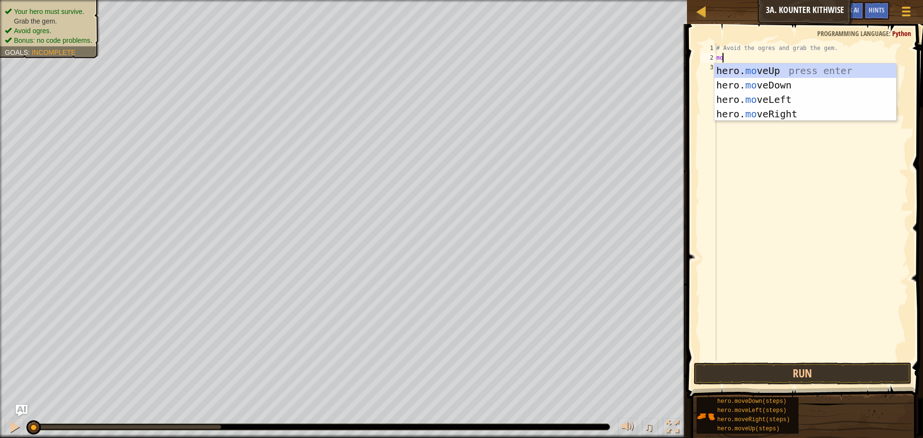
scroll to position [4, 0]
type textarea "move"
click at [814, 86] on div "hero. move Up press enter hero. move Down press enter hero. move Left press ent…" at bounding box center [806, 106] width 182 height 87
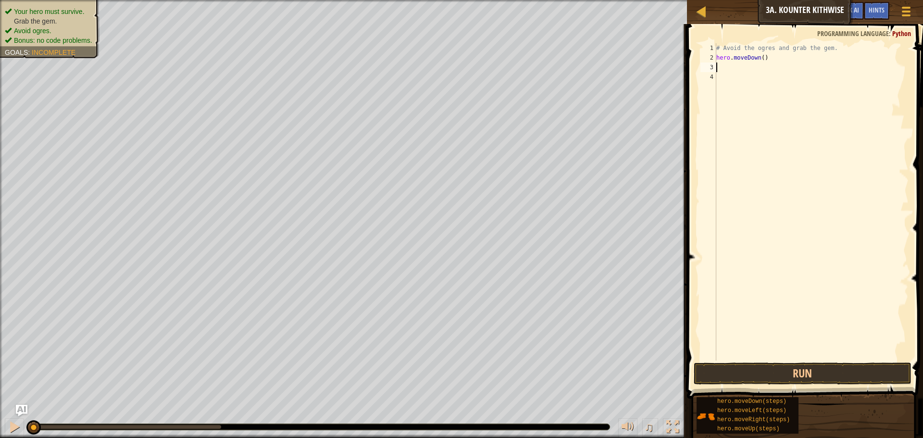
scroll to position [4, 0]
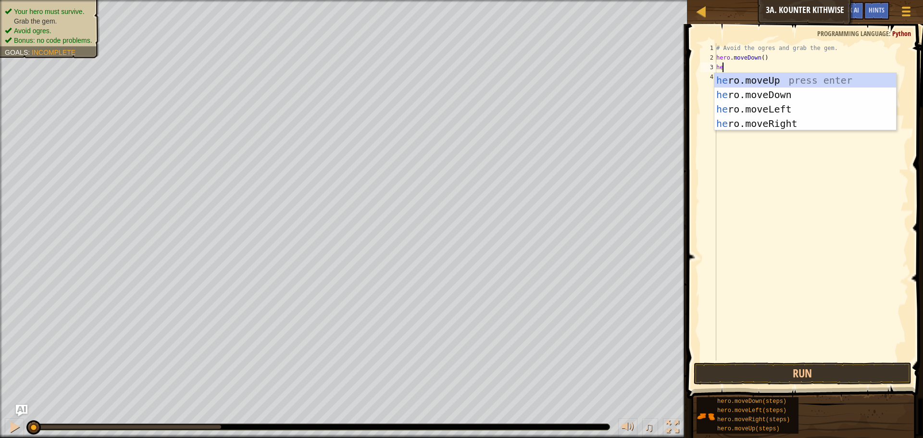
type textarea "her"
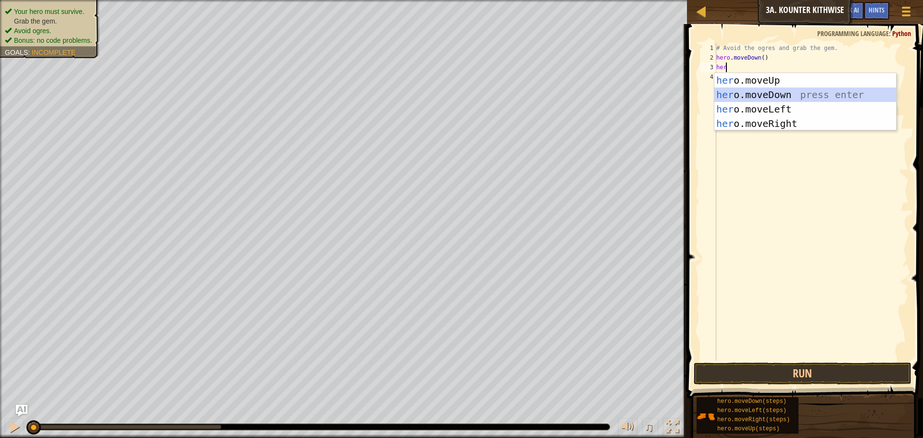
click at [797, 92] on div "her o.moveUp press enter her o.moveDown press enter her o.moveLeft press enter …" at bounding box center [806, 116] width 182 height 87
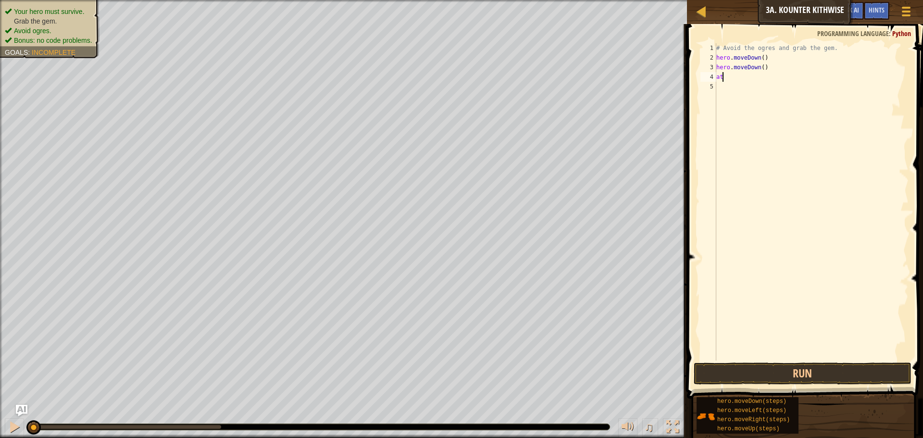
scroll to position [4, 0]
type textarea "a"
type textarea "ha"
click at [833, 364] on button "Run" at bounding box center [803, 374] width 218 height 22
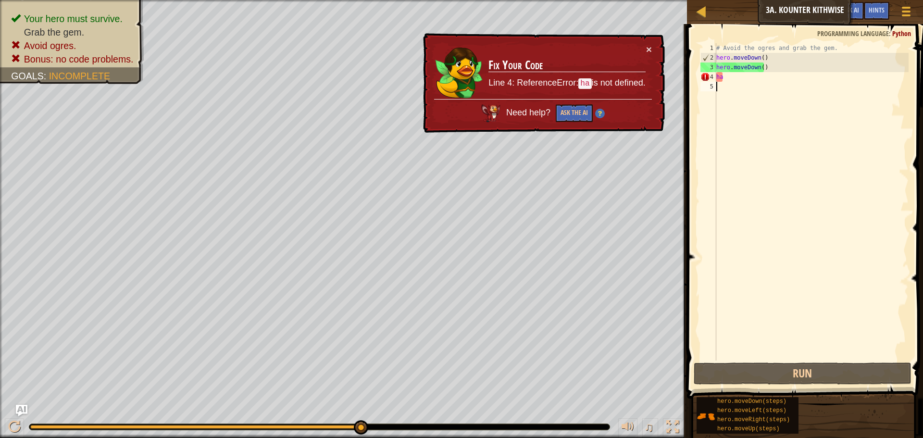
click at [753, 82] on div "# Avoid the ogres and grab the gem. hero . moveDown ( ) hero . moveDown ( ) ha" at bounding box center [812, 211] width 194 height 337
click at [750, 78] on div "# Avoid the ogres and grab the gem. hero . moveDown ( ) hero . moveDown ( ) ha" at bounding box center [812, 211] width 194 height 337
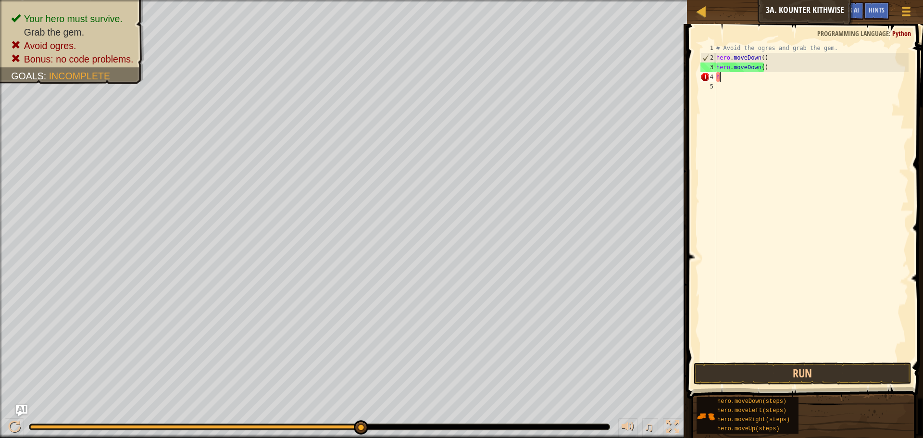
type textarea "he"
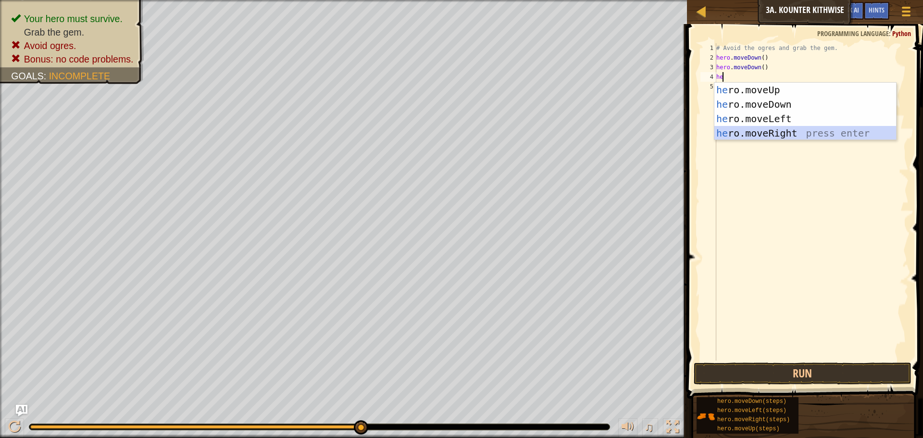
click at [788, 133] on div "he ro.moveUp press enter he ro.moveDown press enter he ro.moveLeft press enter …" at bounding box center [806, 126] width 182 height 87
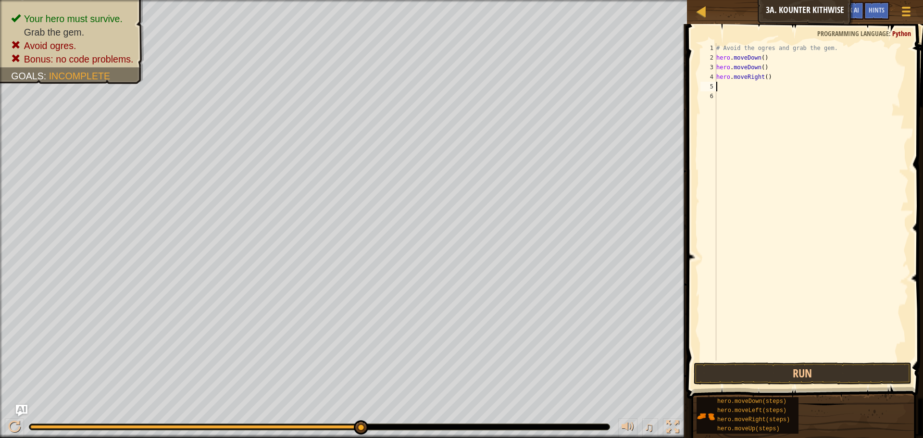
type textarea "h"
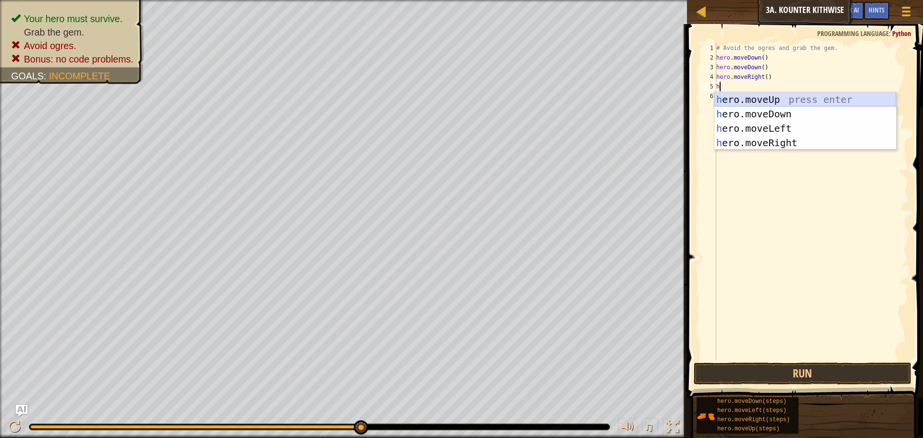
click at [745, 96] on div "h ero.moveUp press enter h ero.moveDown press enter h ero.moveLeft press enter …" at bounding box center [806, 135] width 182 height 87
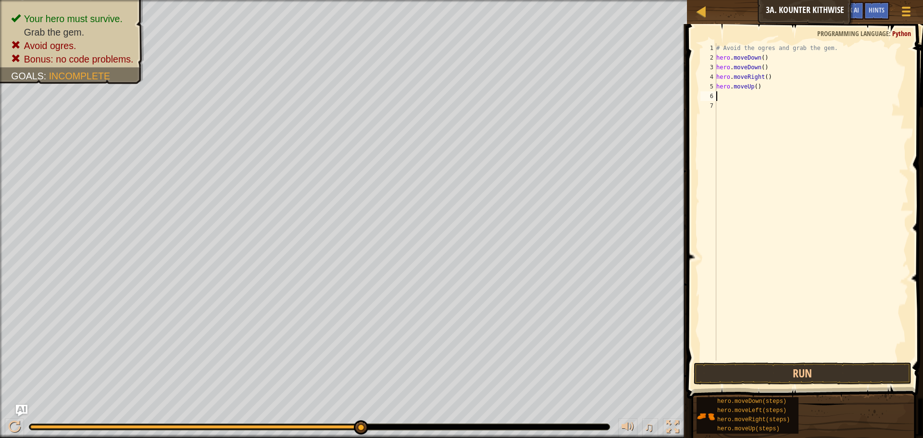
type textarea "h"
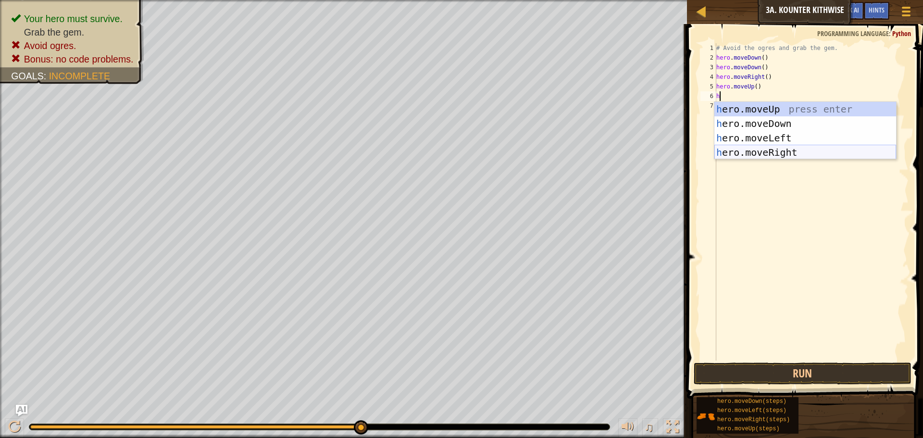
click at [765, 151] on div "h ero.moveUp press enter h ero.moveDown press enter h ero.moveLeft press enter …" at bounding box center [806, 145] width 182 height 87
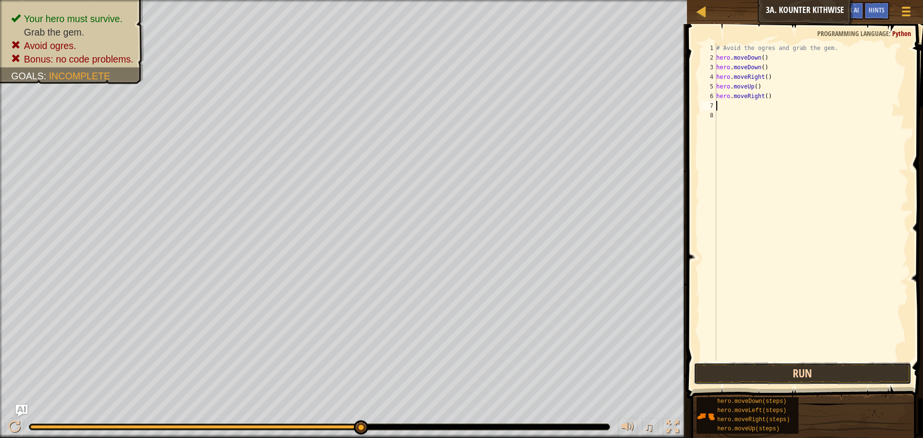
click at [741, 371] on button "Run" at bounding box center [803, 374] width 218 height 22
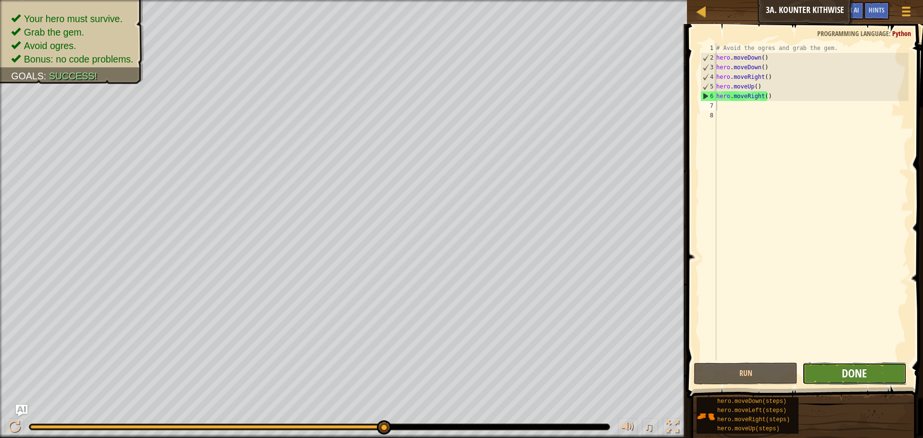
click at [866, 367] on span "Done" at bounding box center [854, 373] width 25 height 15
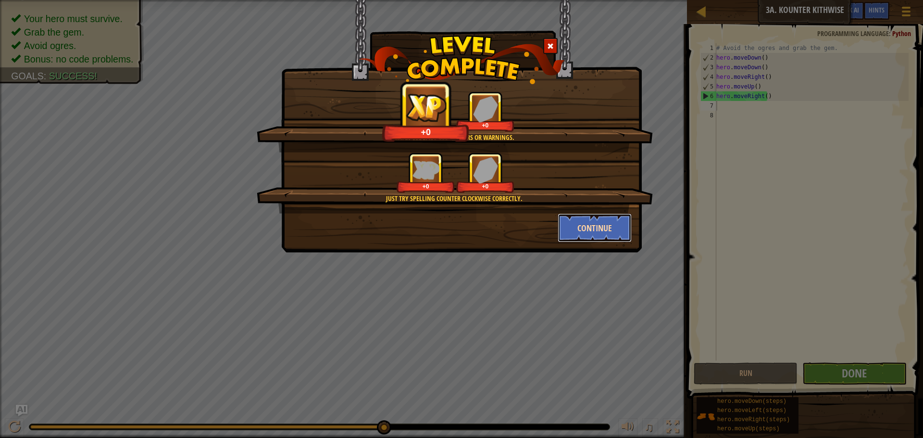
click at [579, 232] on button "Continue" at bounding box center [595, 228] width 75 height 29
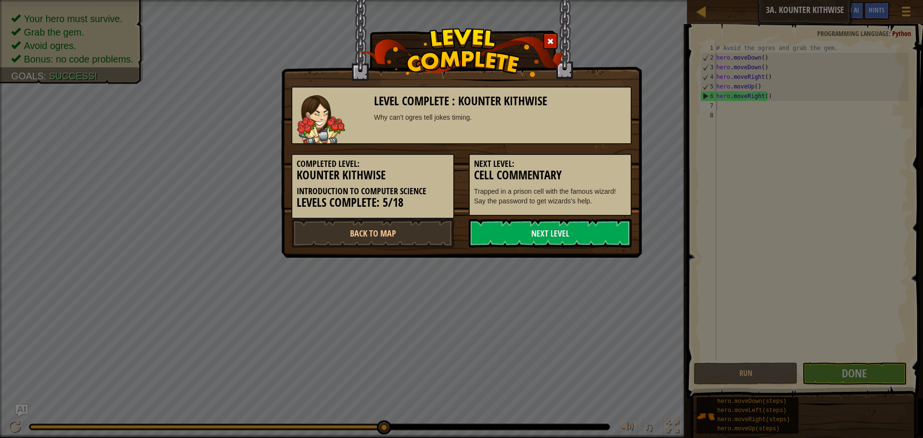
click at [579, 232] on link "Next Level" at bounding box center [550, 233] width 163 height 29
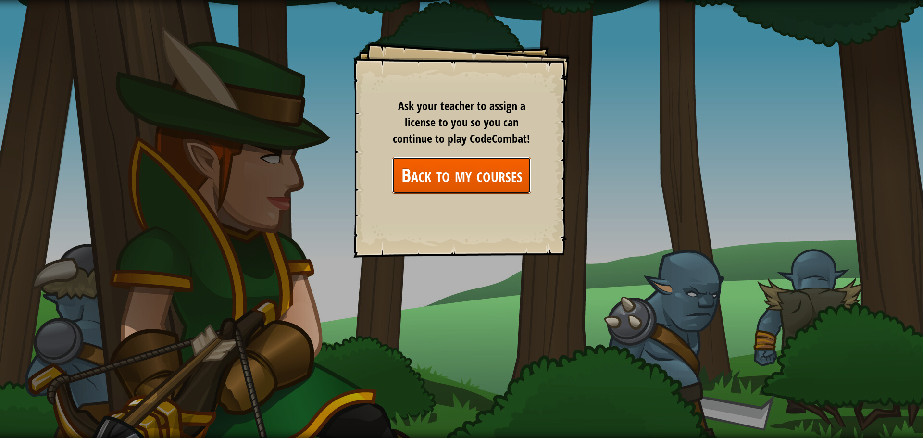
click at [481, 180] on link "Back to my courses" at bounding box center [461, 175] width 139 height 37
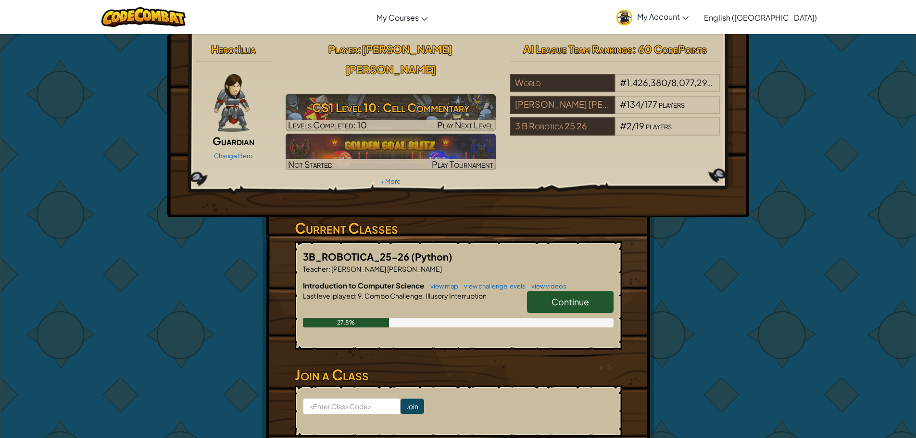
click at [602, 291] on link "Continue" at bounding box center [570, 302] width 87 height 22
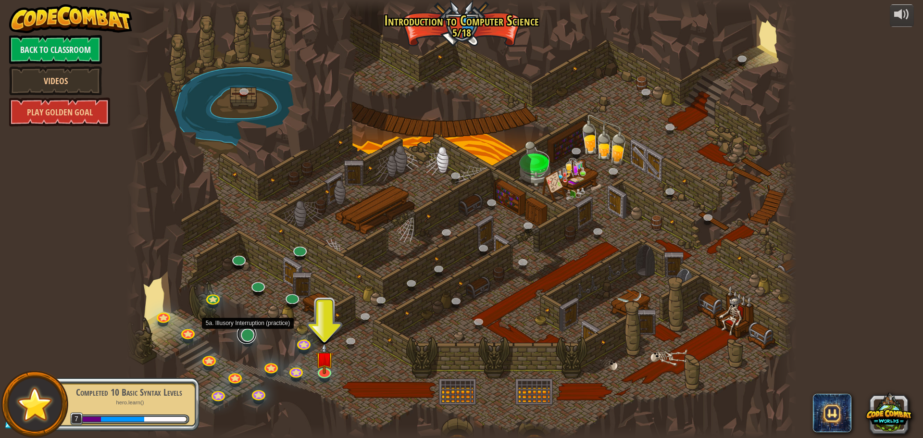
click at [250, 337] on link at bounding box center [246, 334] width 19 height 19
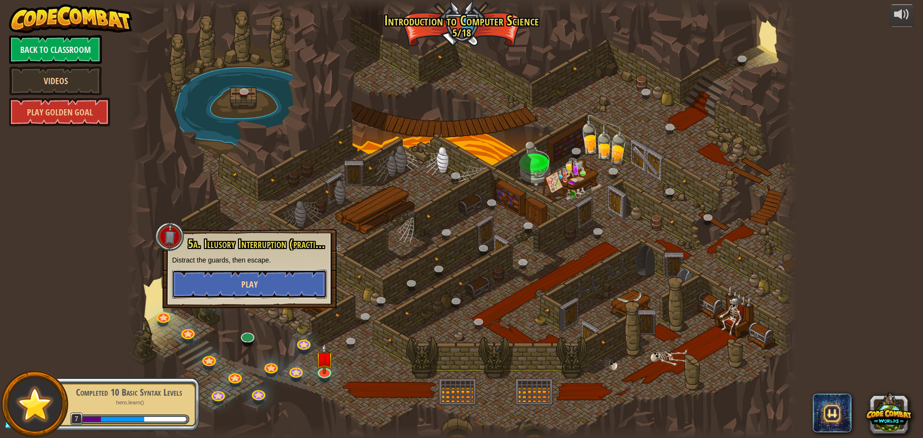
click at [266, 275] on button "Play" at bounding box center [249, 284] width 155 height 29
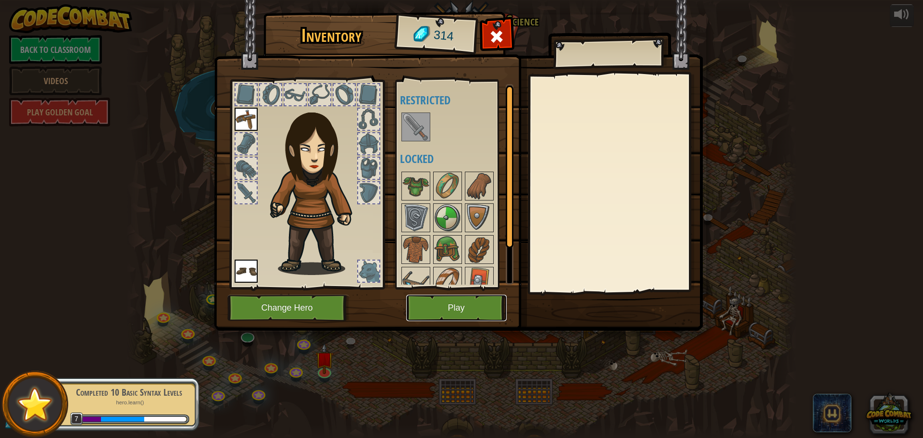
click at [471, 307] on button "Play" at bounding box center [456, 308] width 101 height 26
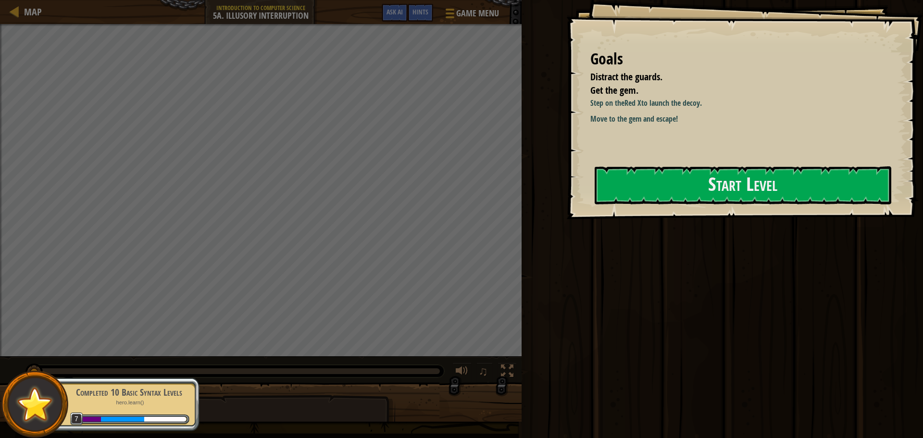
click at [625, 158] on div "Goals Distract the guards. Get the gem. Step on the Red X to launch the decoy. …" at bounding box center [745, 109] width 357 height 219
click at [620, 179] on button "Start Level" at bounding box center [743, 185] width 297 height 38
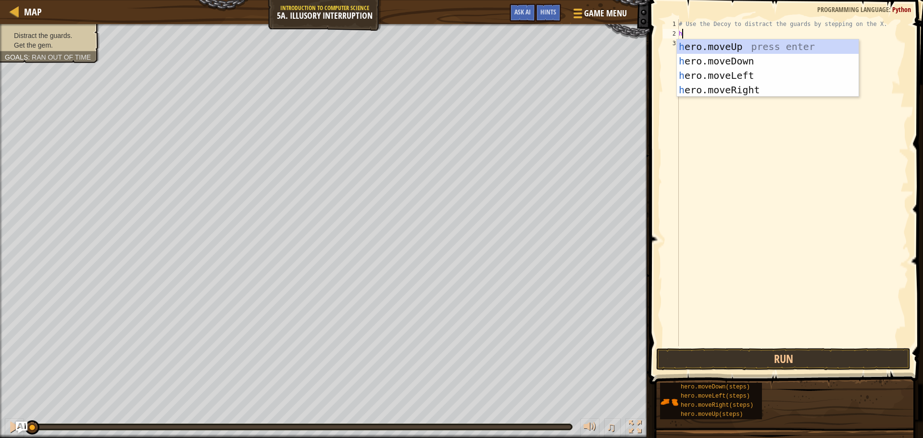
scroll to position [4, 0]
type textarea "hero"
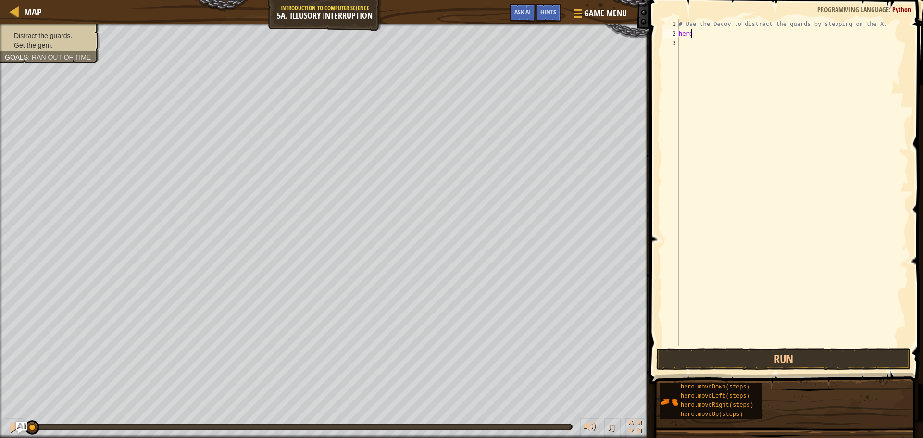
type textarea "herom"
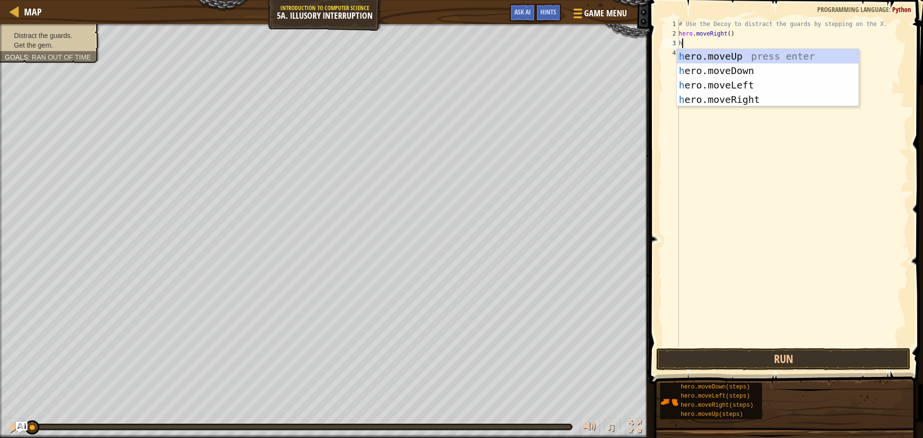
type textarea "he"
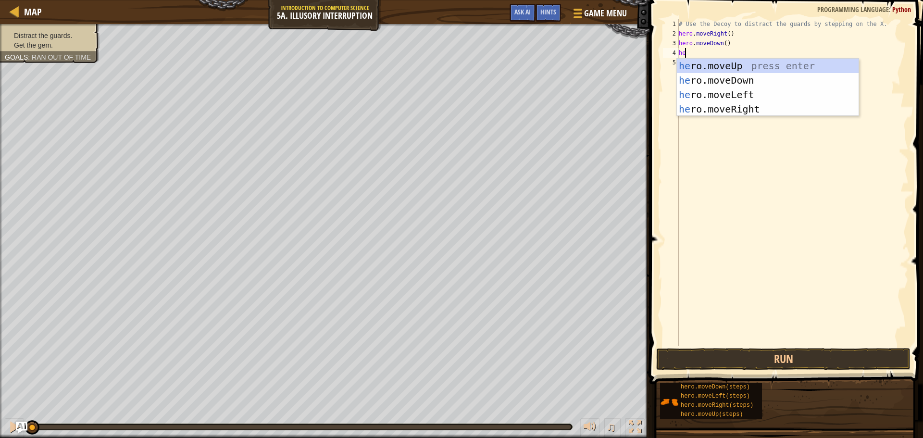
type textarea "hero"
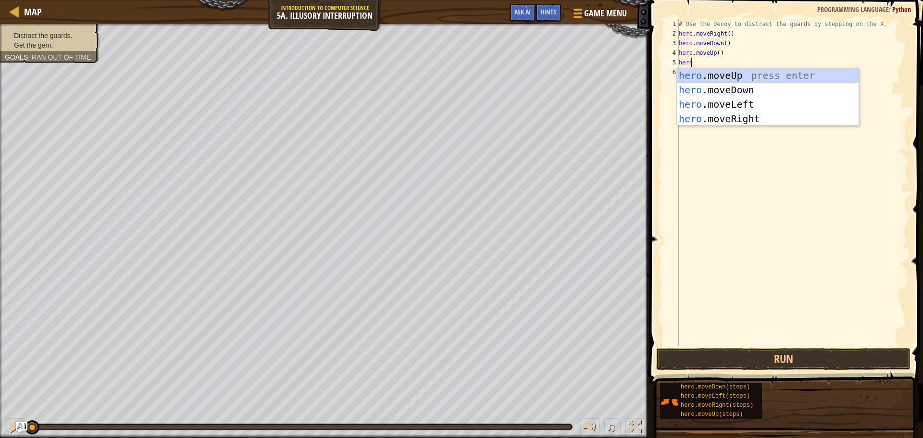
type textarea "hero"
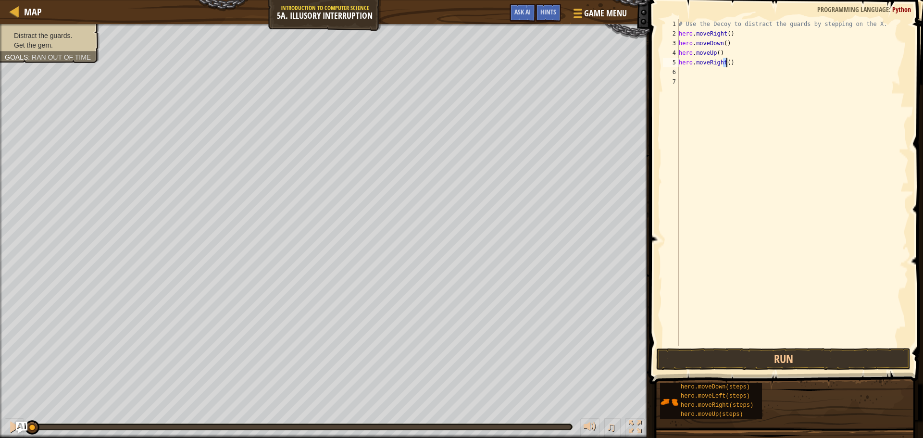
click at [726, 62] on div "# Use the Decoy to distract the guards by stepping on the X. hero . moveRight (…" at bounding box center [793, 192] width 232 height 346
click at [728, 61] on div "# Use the Decoy to distract the guards by stepping on the X. hero . moveRight (…" at bounding box center [793, 182] width 232 height 327
click at [682, 369] on button "Run" at bounding box center [784, 359] width 254 height 22
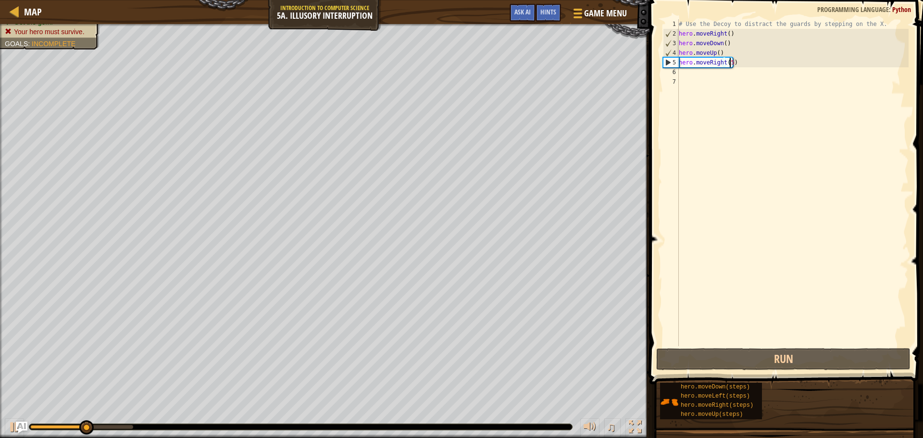
click at [721, 44] on div "# Use the Decoy to distract the guards by stepping on the X. hero . moveRight (…" at bounding box center [793, 192] width 232 height 346
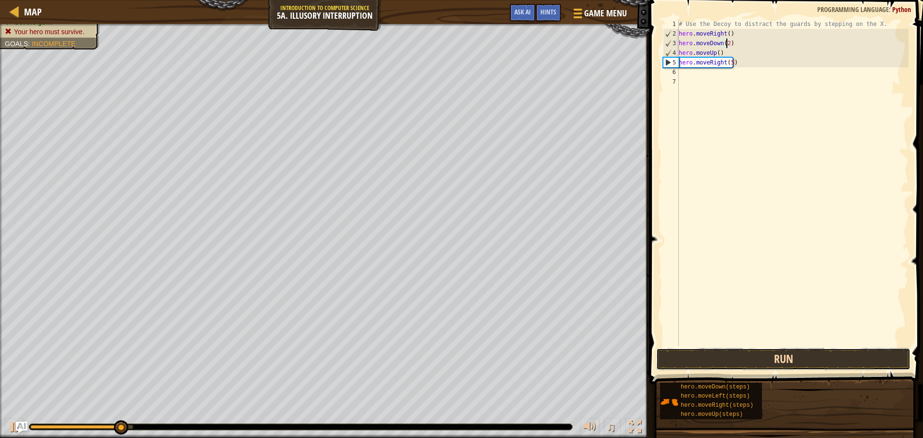
click at [744, 354] on button "Run" at bounding box center [784, 359] width 254 height 22
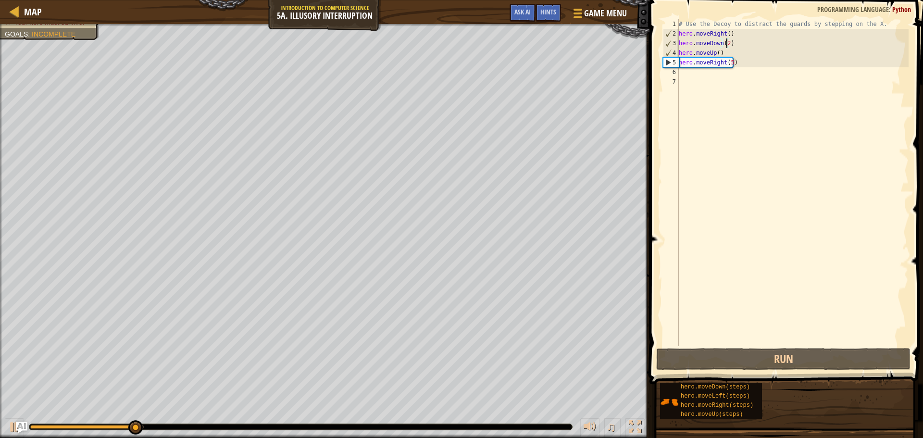
click at [717, 54] on div "# Use the Decoy to distract the guards by stepping on the X. hero . moveRight (…" at bounding box center [793, 192] width 232 height 346
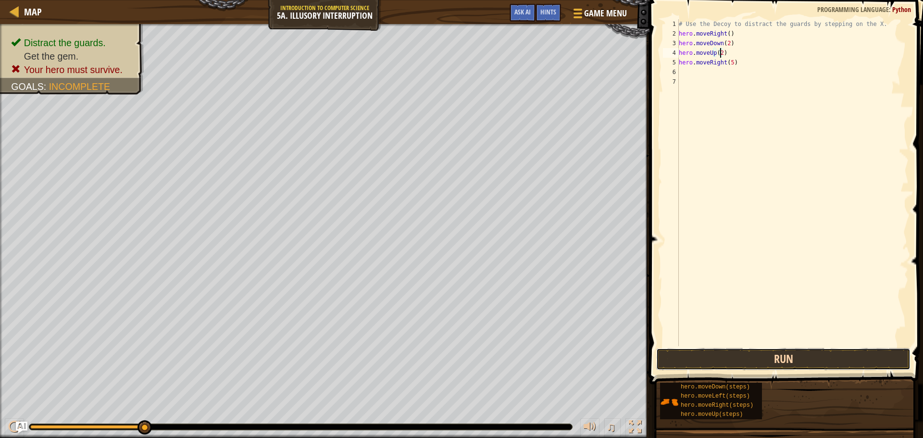
click at [814, 359] on button "Run" at bounding box center [784, 359] width 254 height 22
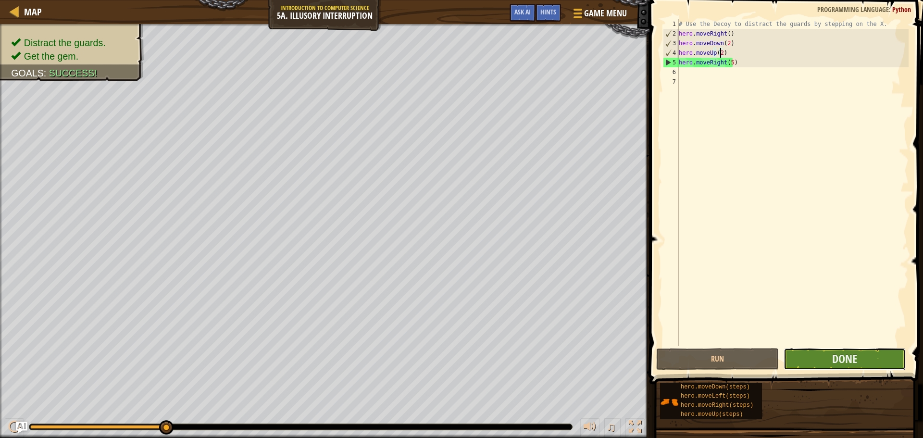
click at [869, 356] on button "Done" at bounding box center [845, 359] width 122 height 22
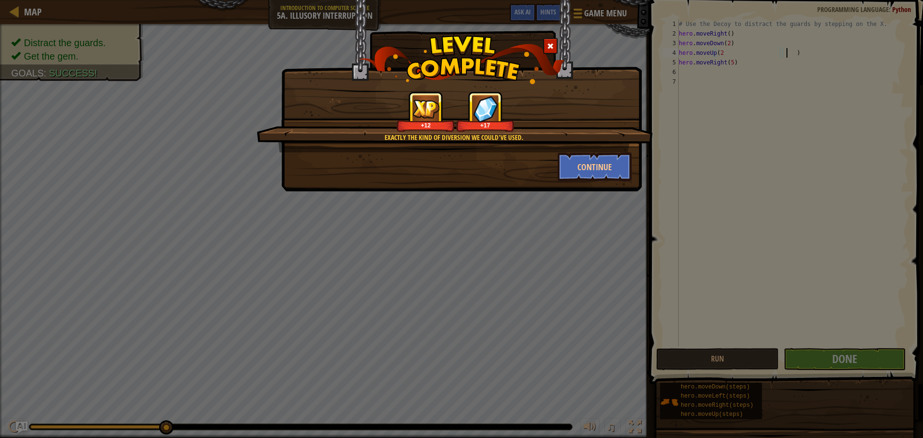
type textarea "hero.moveUp(2 )"
click at [605, 159] on button "Continue" at bounding box center [595, 166] width 75 height 29
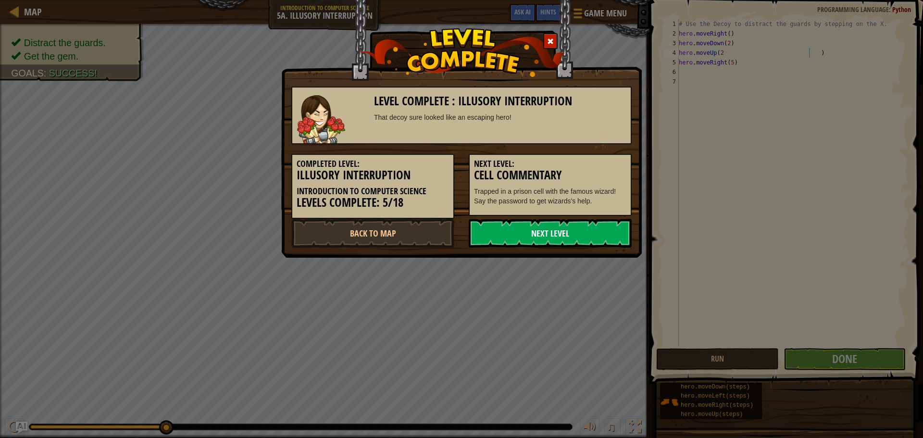
click at [509, 226] on link "Next Level" at bounding box center [550, 233] width 163 height 29
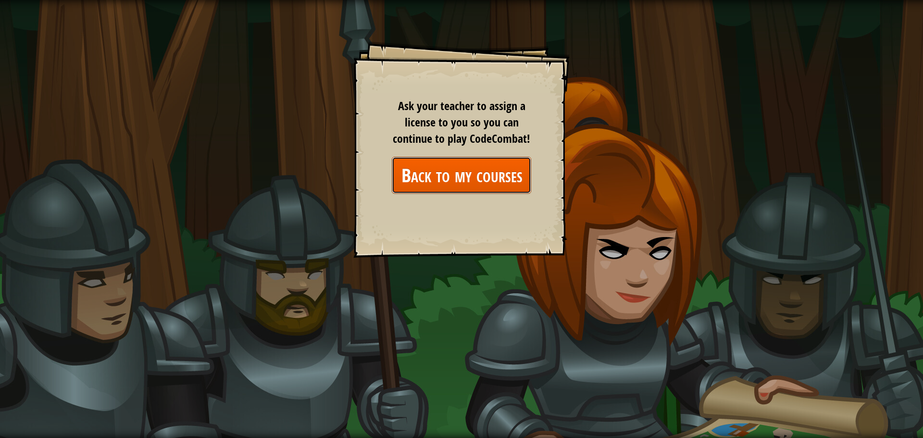
click at [457, 177] on link "Back to my courses" at bounding box center [461, 175] width 139 height 37
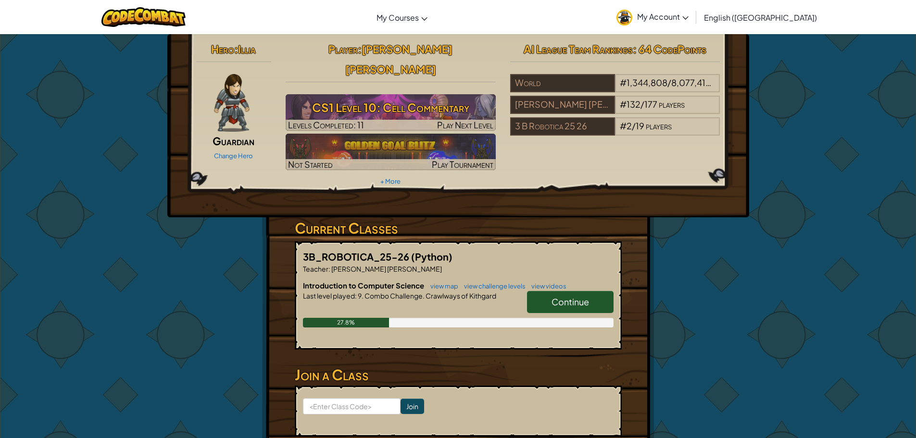
click at [599, 291] on link "Continue" at bounding box center [570, 302] width 87 height 22
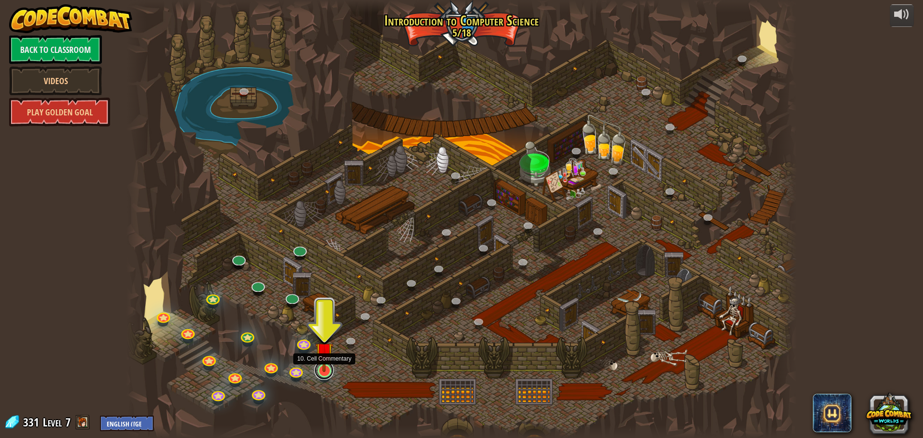
click at [316, 373] on link at bounding box center [324, 370] width 19 height 19
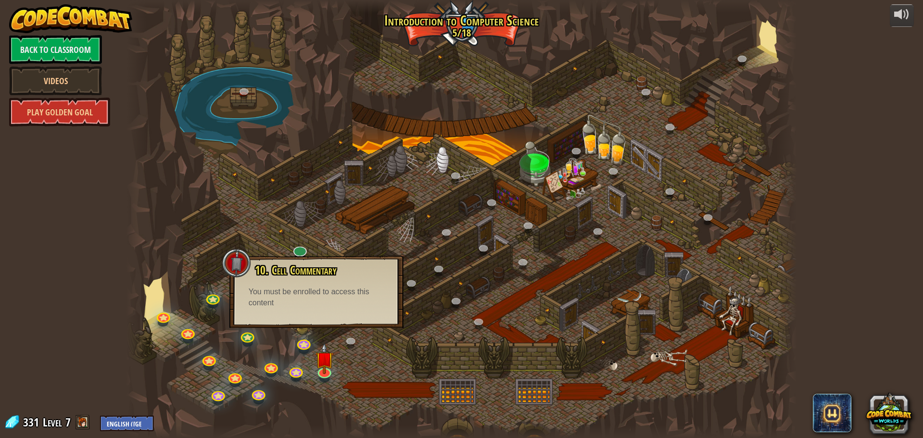
drag, startPoint x: 370, startPoint y: 235, endPoint x: 328, endPoint y: 233, distance: 42.4
click at [369, 235] on div at bounding box center [461, 219] width 670 height 438
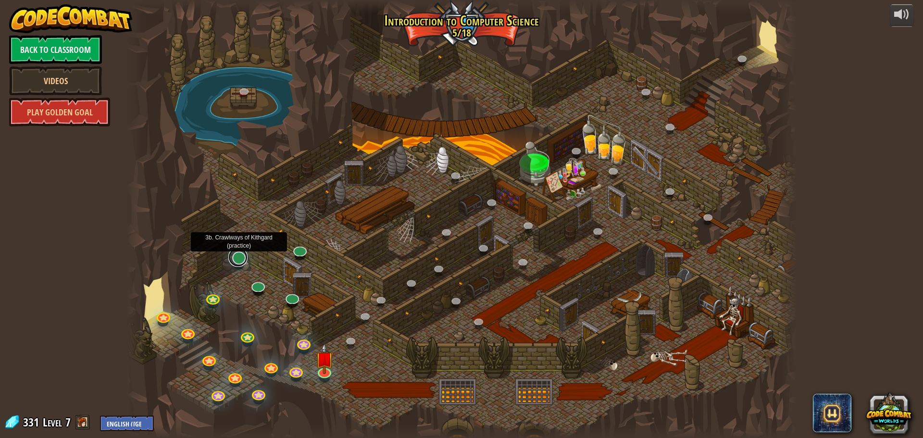
click at [240, 262] on link at bounding box center [237, 257] width 19 height 19
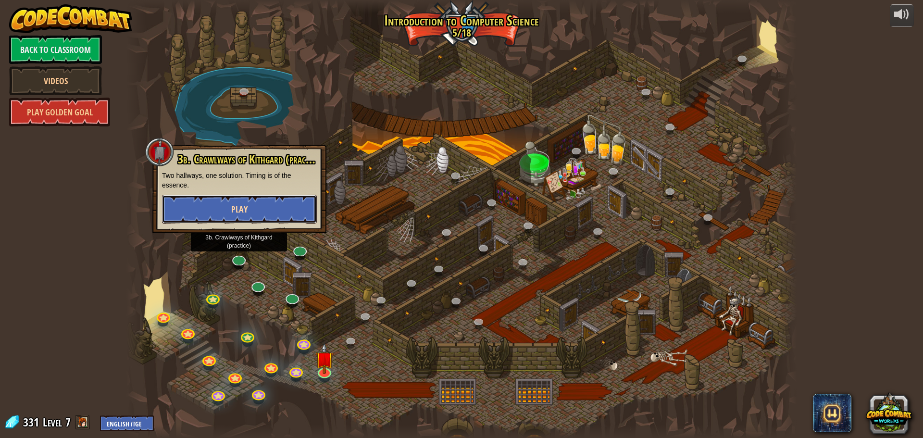
click at [287, 206] on button "Play" at bounding box center [239, 209] width 155 height 29
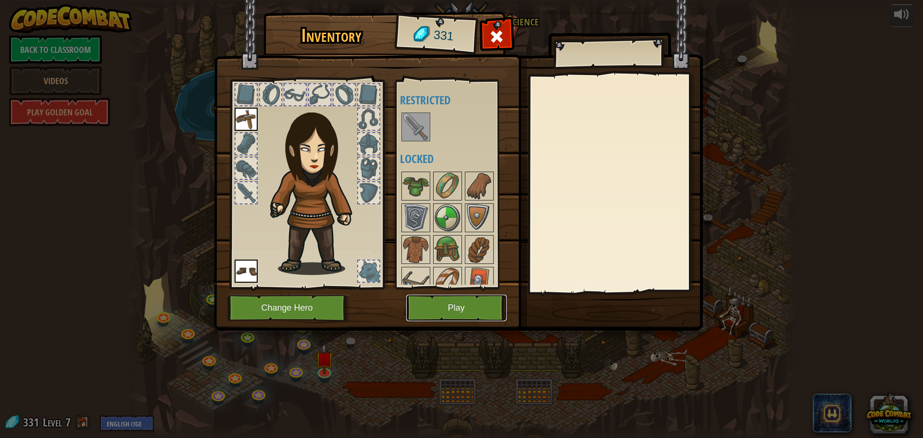
click at [442, 305] on button "Play" at bounding box center [456, 308] width 101 height 26
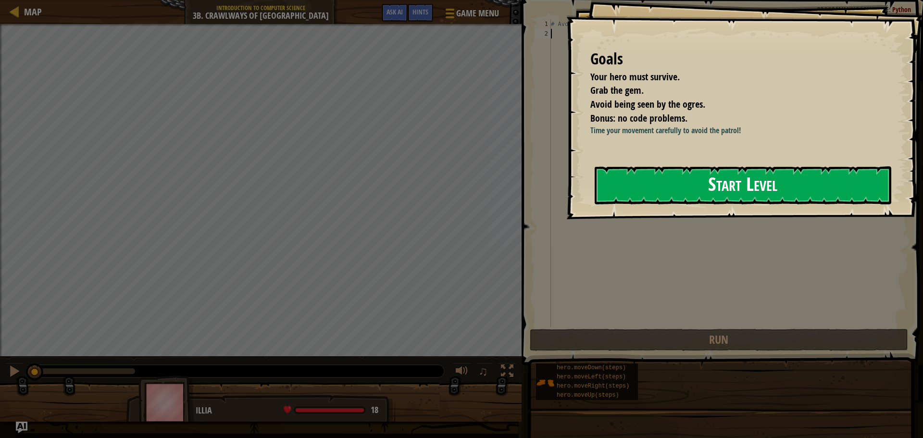
click at [627, 187] on button "Start Level" at bounding box center [743, 185] width 297 height 38
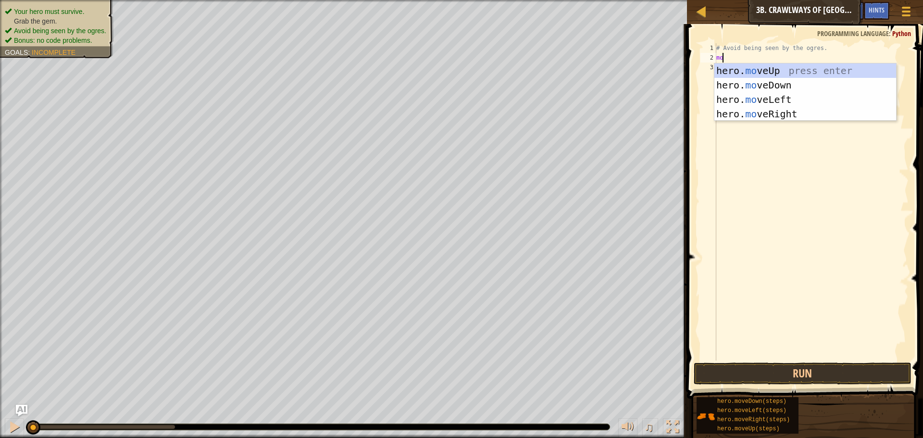
scroll to position [4, 0]
type textarea "move"
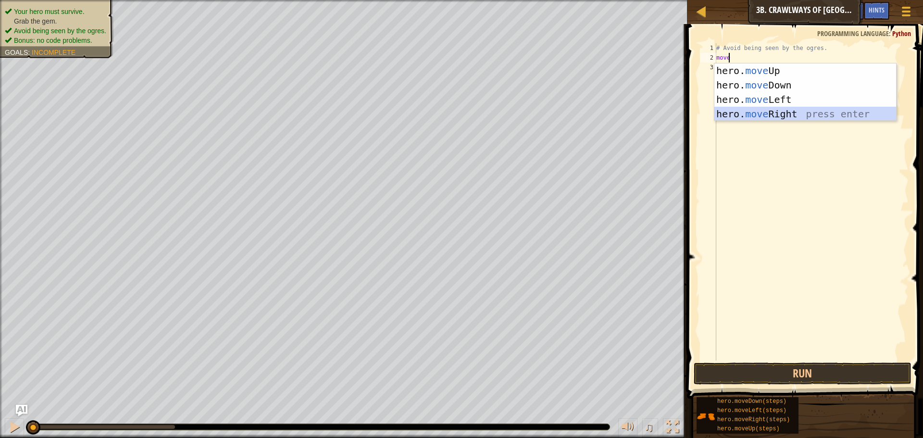
click at [770, 109] on div "hero. move Up press enter hero. move Down press enter hero. move Left press ent…" at bounding box center [806, 106] width 182 height 87
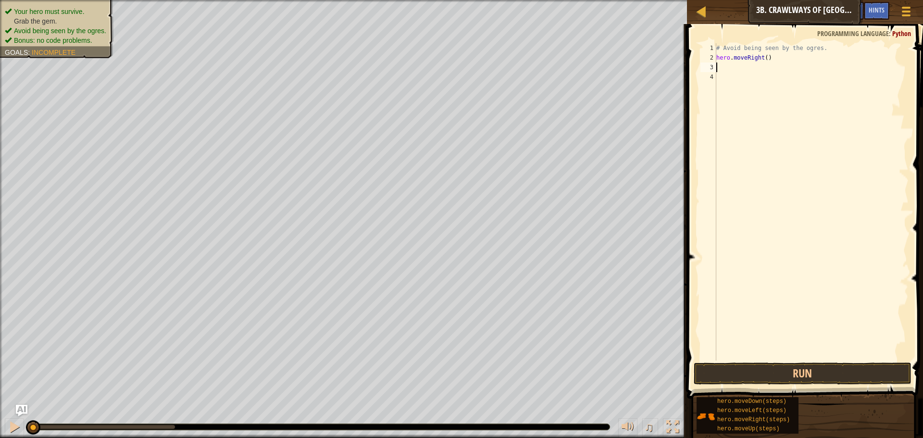
click at [763, 61] on div "# Avoid being seen by the ogres. hero . moveRight ( )" at bounding box center [812, 211] width 194 height 337
click at [863, 372] on button "Run" at bounding box center [803, 374] width 218 height 22
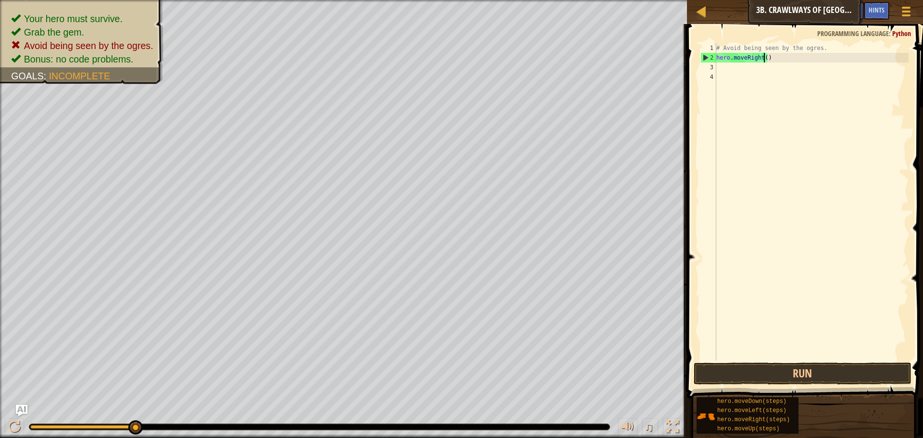
type textarea "hero.moveRight(2)"
click at [726, 62] on div "# Avoid being seen by the ogres. hero . moveRight ( 2 )" at bounding box center [812, 211] width 194 height 337
click at [726, 73] on div "# Avoid being seen by the ogres. hero . moveRight ( 2 )" at bounding box center [812, 211] width 194 height 337
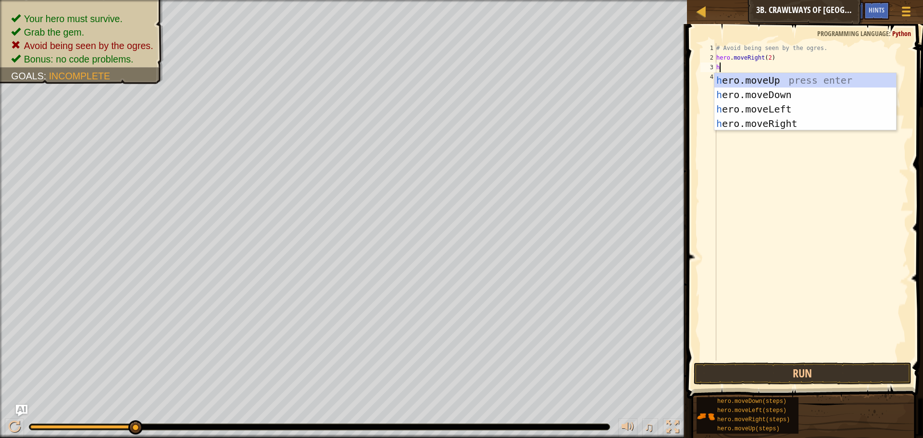
type textarea "hre"
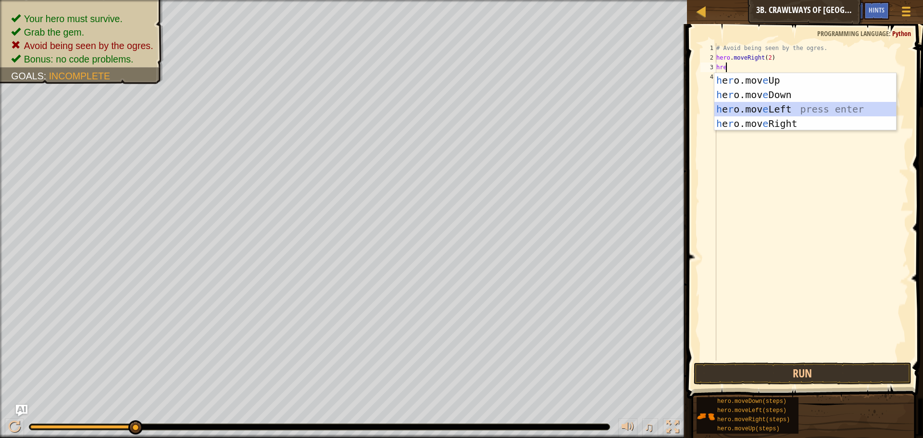
click at [766, 111] on div "h e r o.mov e Up press enter h e r o.mov e Down press enter h e r o.mov e Left …" at bounding box center [806, 116] width 182 height 87
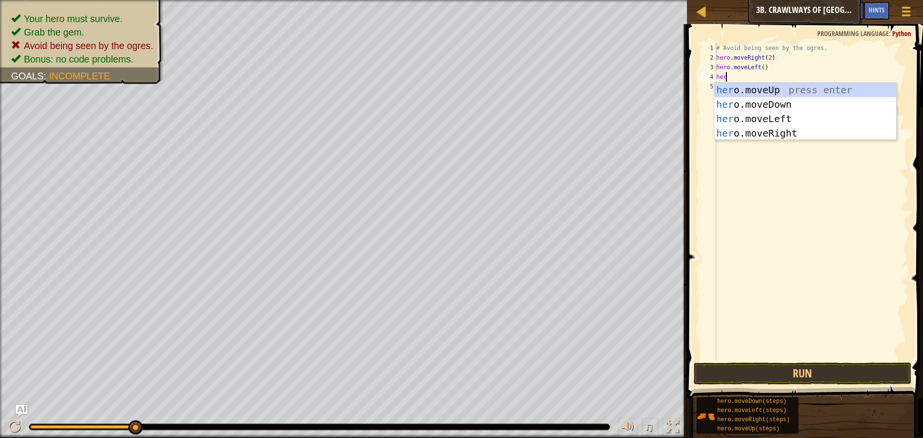
type textarea "hero"
click at [748, 104] on div "hero .moveUp press enter hero .moveDown press enter hero .moveLeft press enter …" at bounding box center [806, 126] width 182 height 87
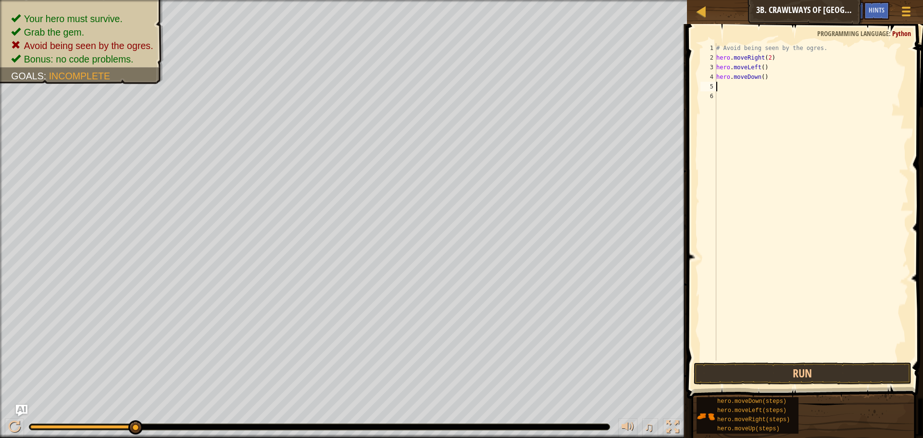
scroll to position [4, 0]
click at [853, 368] on button "Run" at bounding box center [803, 374] width 218 height 22
click at [787, 369] on button "Run" at bounding box center [803, 374] width 218 height 22
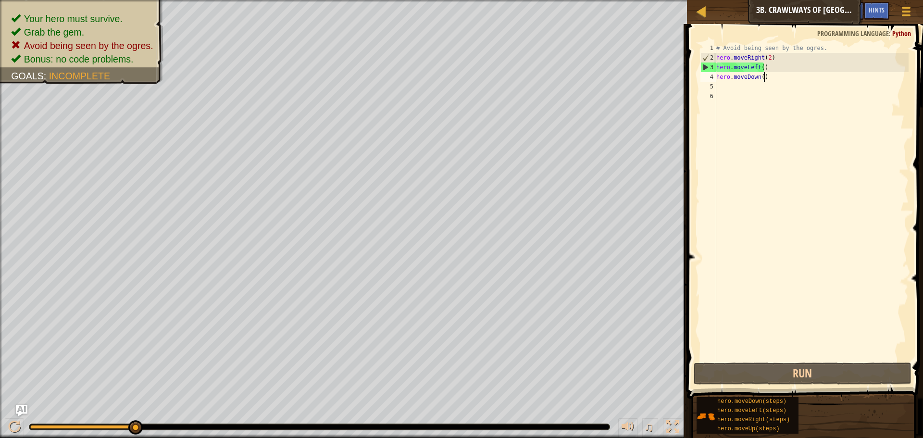
click at [770, 78] on div "# Avoid being seen by the ogres. hero . moveRight ( 2 ) hero . moveLeft ( ) her…" at bounding box center [812, 211] width 194 height 337
drag, startPoint x: 767, startPoint y: 72, endPoint x: 709, endPoint y: 66, distance: 58.0
click at [709, 66] on div "hero.moveDown() 1 2 3 4 5 6 # Avoid being seen by the ogres. hero . moveRight (…" at bounding box center [804, 201] width 210 height 317
type textarea "hero.moveLeft() hero.moveDown()"
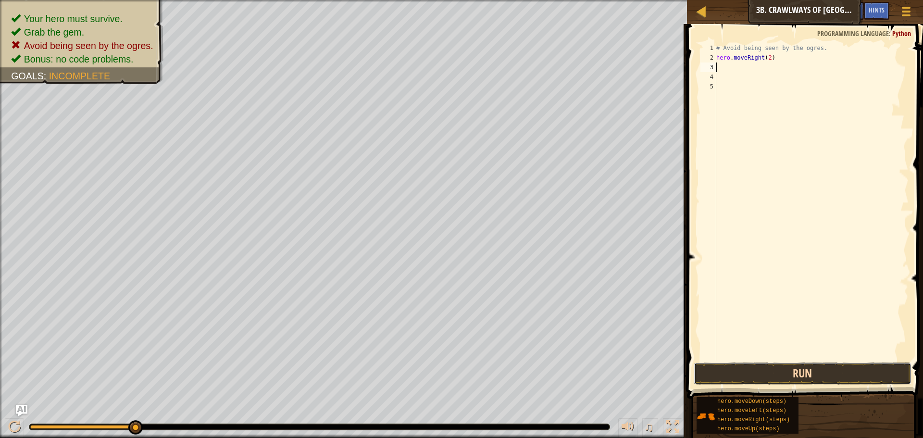
click at [786, 371] on button "Run" at bounding box center [803, 374] width 218 height 22
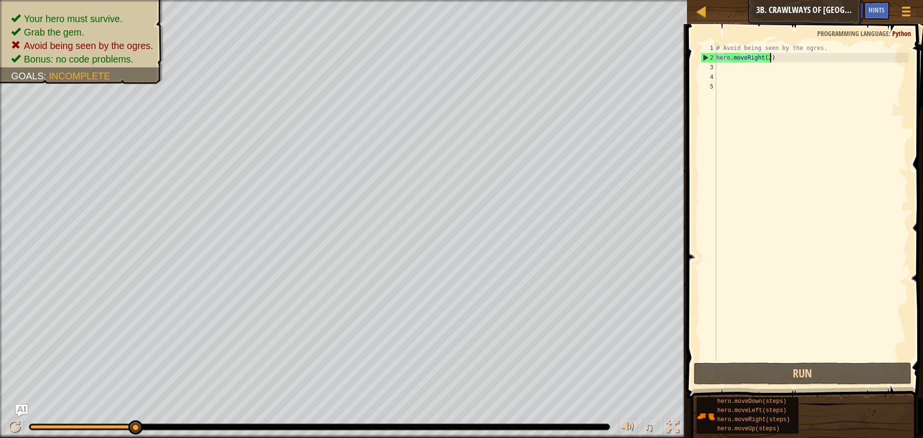
click at [771, 57] on div "# Avoid being seen by the ogres. hero . moveRight ( 2 )" at bounding box center [812, 211] width 194 height 337
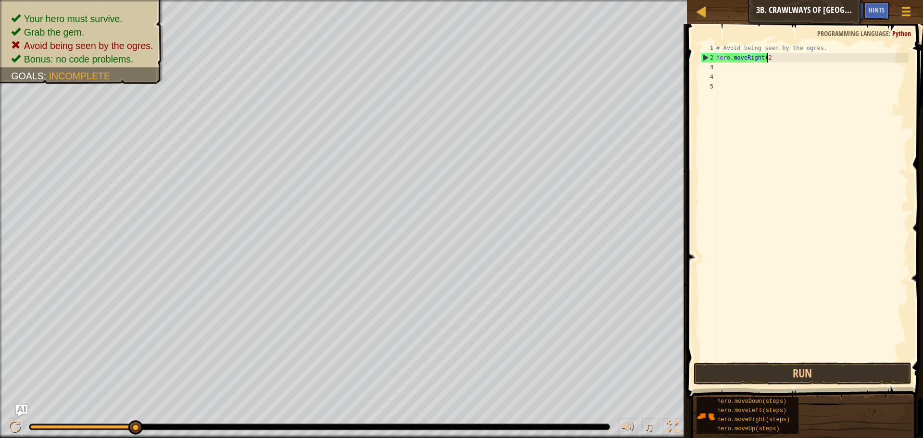
type textarea "hero.moveRight("
click at [760, 57] on div "# Avoid being seen by the ogres. hero . moveRight (" at bounding box center [812, 211] width 194 height 337
type textarea "hero.moveRight()"
click at [754, 379] on button "Run" at bounding box center [803, 374] width 218 height 22
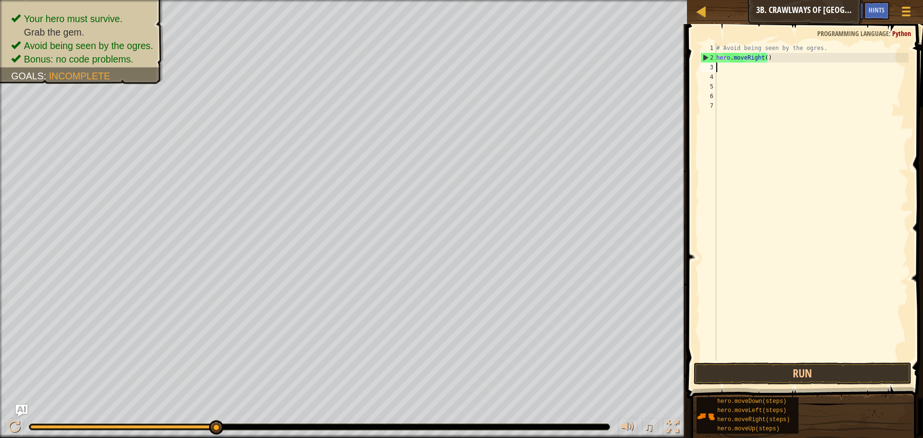
scroll to position [4, 0]
type textarea "h"
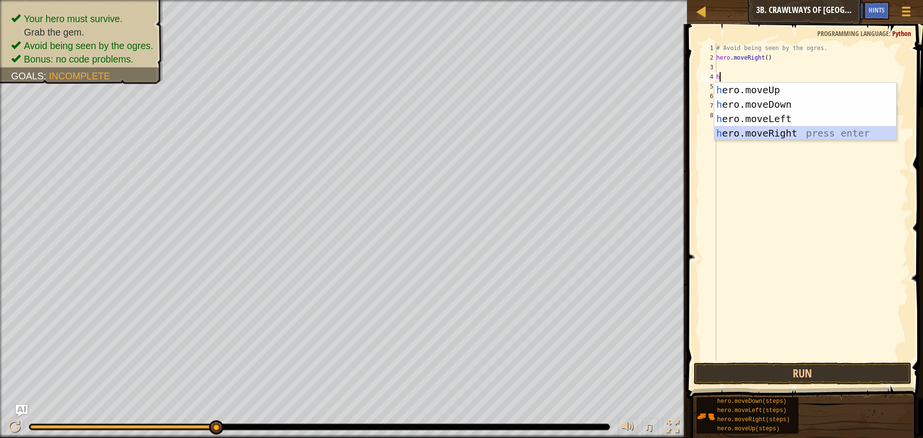
click at [801, 127] on div "h ero.moveUp press enter h ero.moveDown press enter h ero.moveLeft press enter …" at bounding box center [806, 126] width 182 height 87
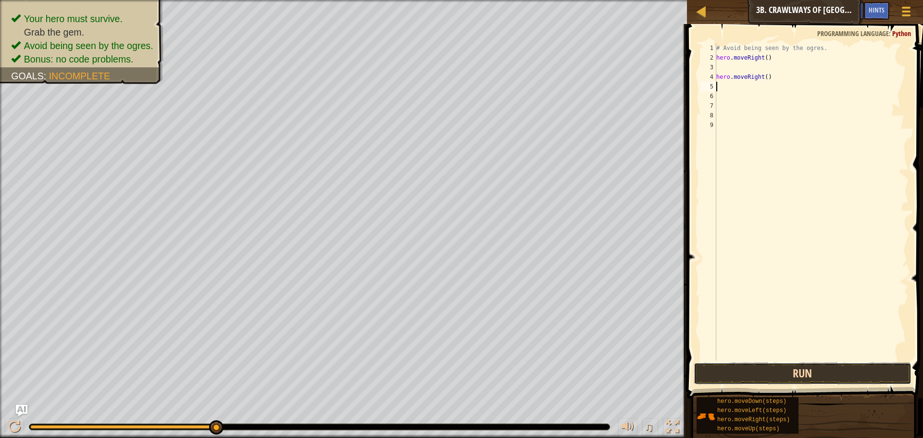
click at [717, 366] on button "Run" at bounding box center [803, 374] width 218 height 22
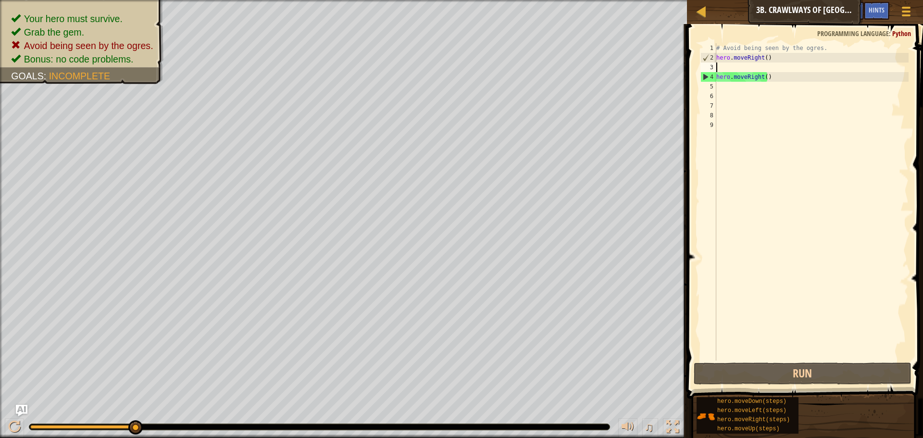
click at [732, 64] on div "# Avoid being seen by the ogres. hero . moveRight ( ) hero . moveRight ( )" at bounding box center [812, 211] width 194 height 337
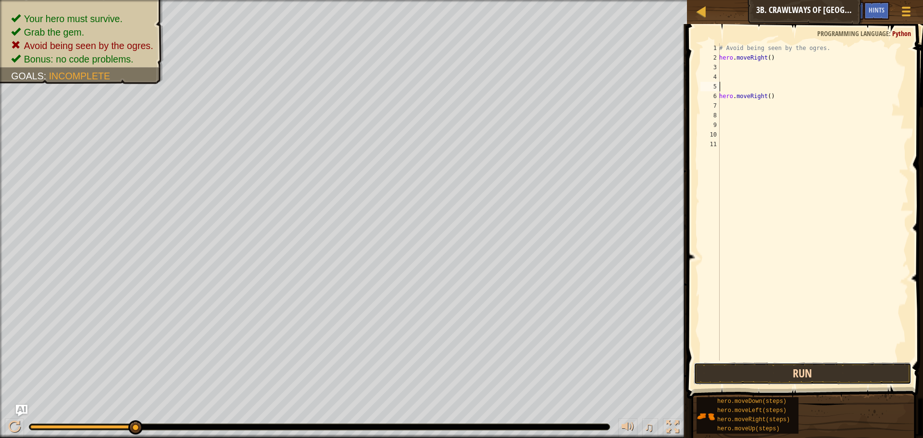
click at [784, 369] on button "Run" at bounding box center [803, 374] width 218 height 22
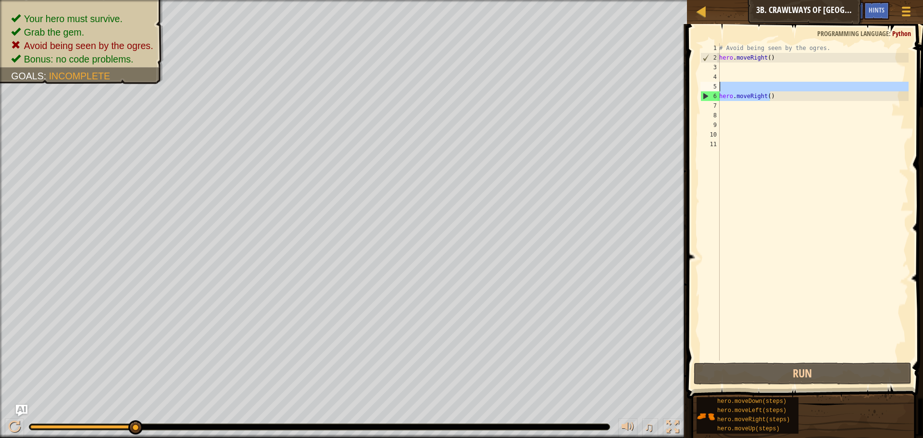
drag, startPoint x: 772, startPoint y: 98, endPoint x: 699, endPoint y: 88, distance: 73.4
click at [699, 88] on div "1 2 3 4 5 6 7 8 9 10 11 # Avoid being seen by the ogres. hero . moveRight ( ) h…" at bounding box center [804, 201] width 210 height 317
type textarea "hero.moveRight()"
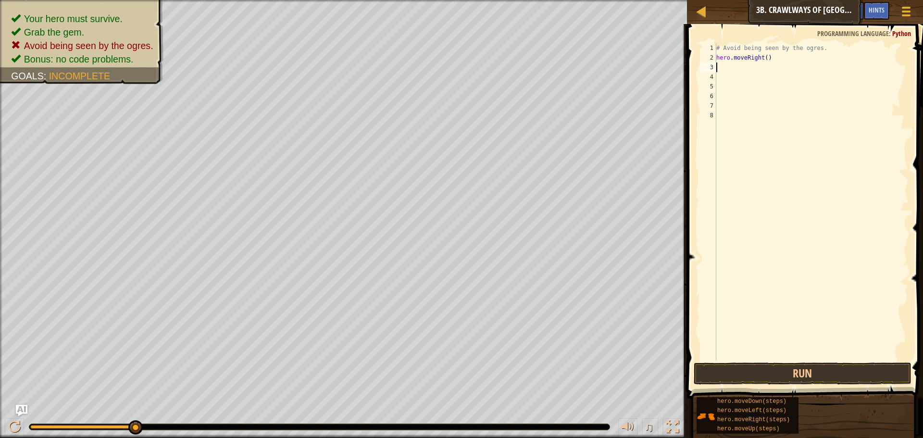
type textarea "hero.moveRight()"
click at [790, 371] on button "Run" at bounding box center [803, 374] width 218 height 22
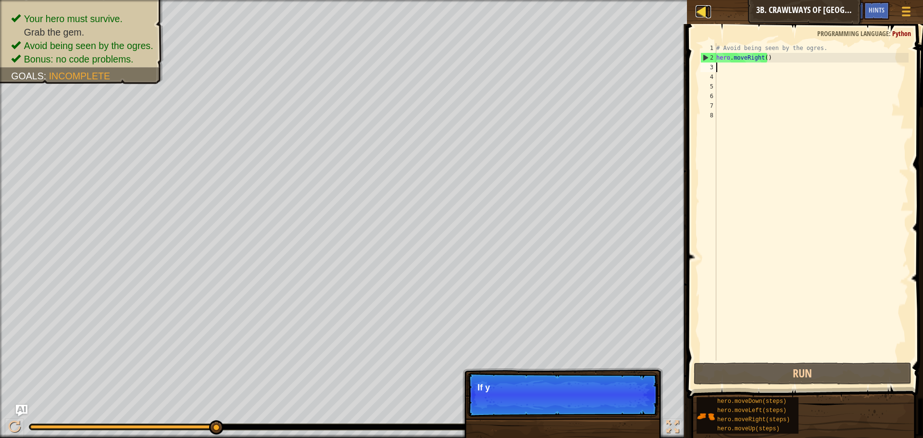
click at [707, 9] on div at bounding box center [702, 11] width 12 height 12
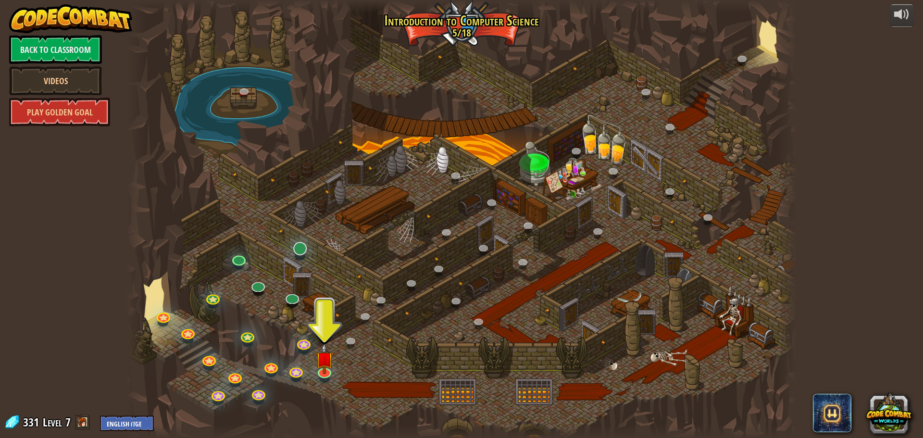
click at [300, 256] on div "25. Kithgard Gates (Locked) Escape the Kithgard dungeons, and don't let the gua…" at bounding box center [461, 219] width 670 height 438
click at [300, 250] on link at bounding box center [299, 247] width 19 height 19
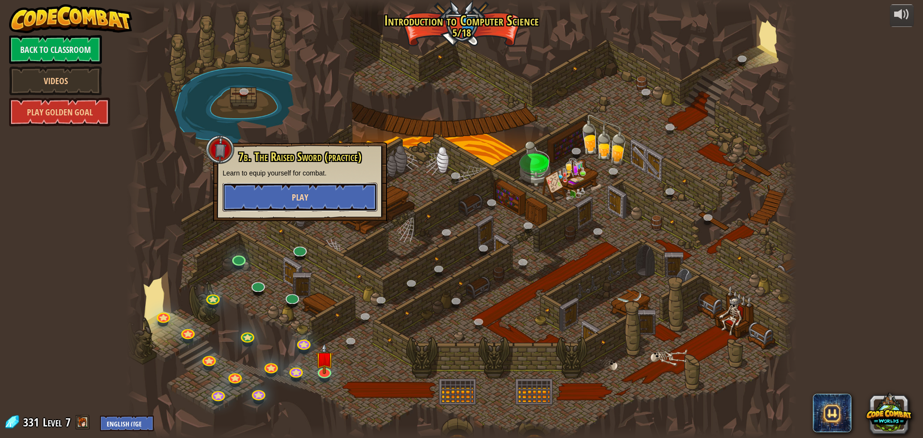
click at [312, 204] on button "Play" at bounding box center [300, 197] width 155 height 29
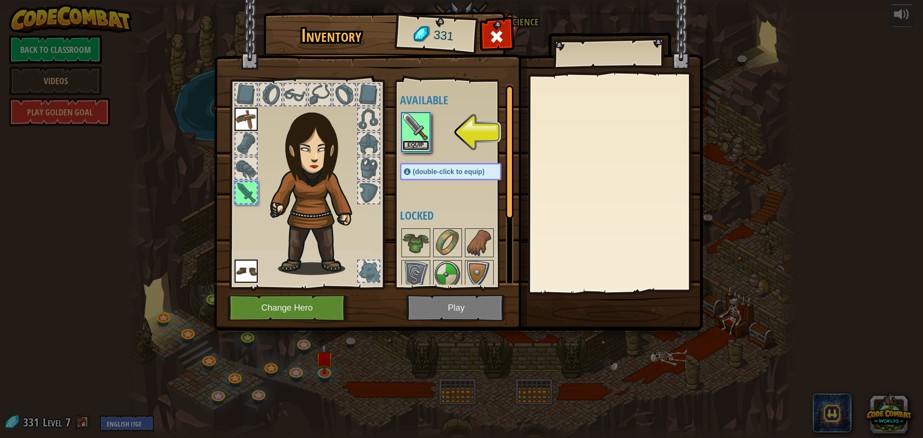
click at [403, 147] on button "Equip" at bounding box center [416, 145] width 27 height 10
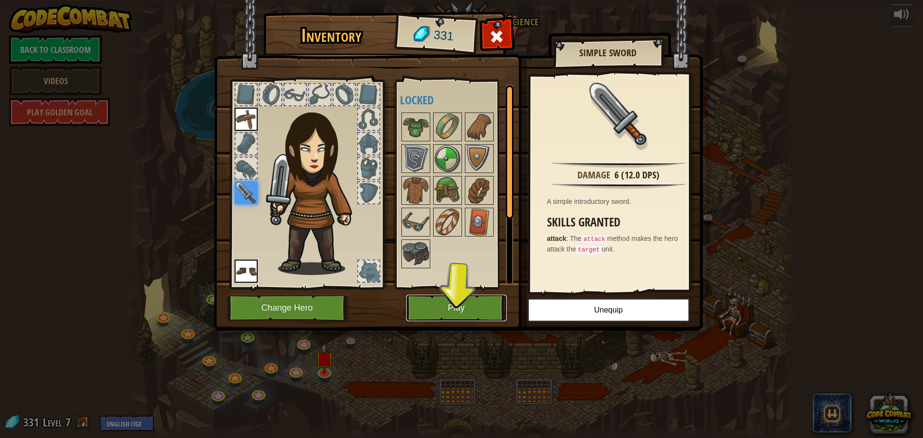
click at [424, 309] on button "Play" at bounding box center [456, 308] width 101 height 26
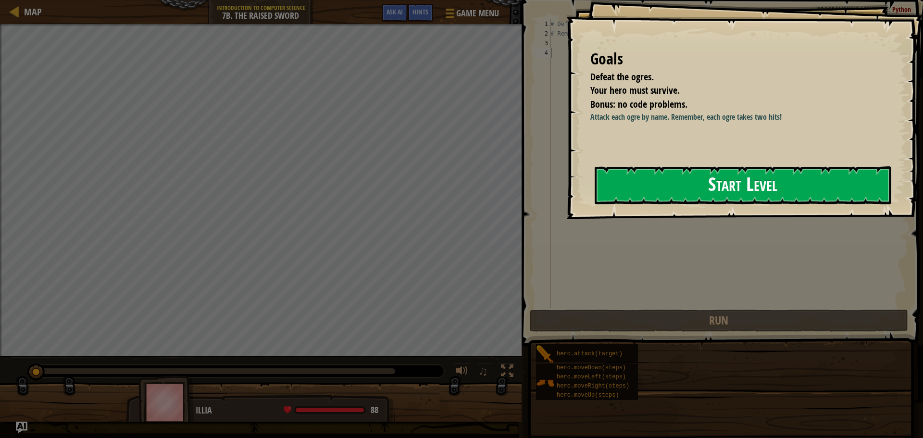
click at [775, 189] on button "Start Level" at bounding box center [743, 185] width 297 height 38
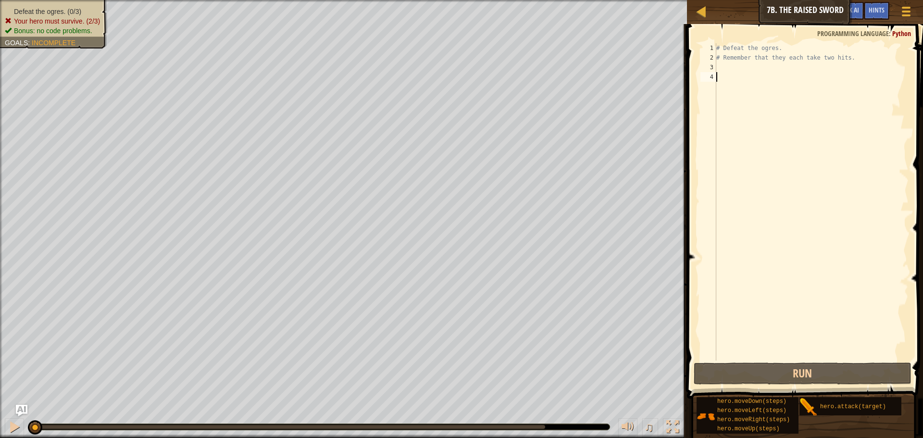
click at [732, 59] on div "# Defeat the ogres. # Remember that they each take two hits." at bounding box center [812, 211] width 194 height 337
type textarea "# Remember that they each take two hits."
click at [728, 71] on div "# Defeat the ogres. # Remember that they each take two hits." at bounding box center [812, 211] width 194 height 337
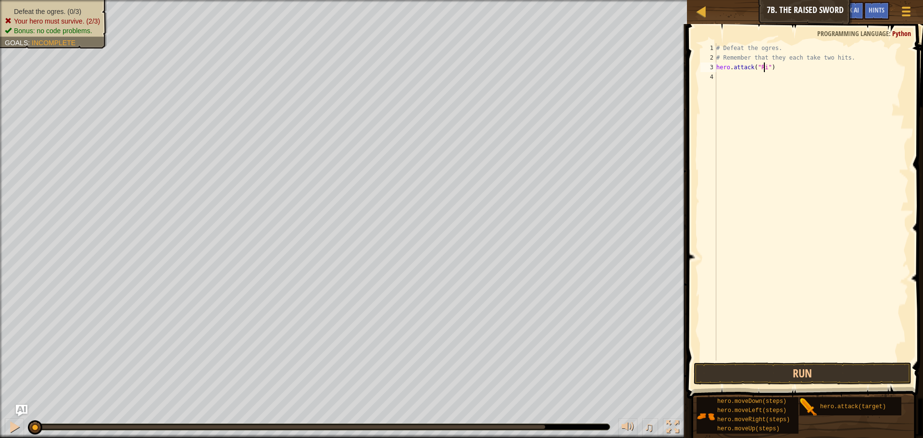
type textarea "hero.attack("Rig")"
click at [766, 75] on div "# Defeat the ogres. # Remember that they each take two hits. hero . attack ( "R…" at bounding box center [812, 211] width 194 height 337
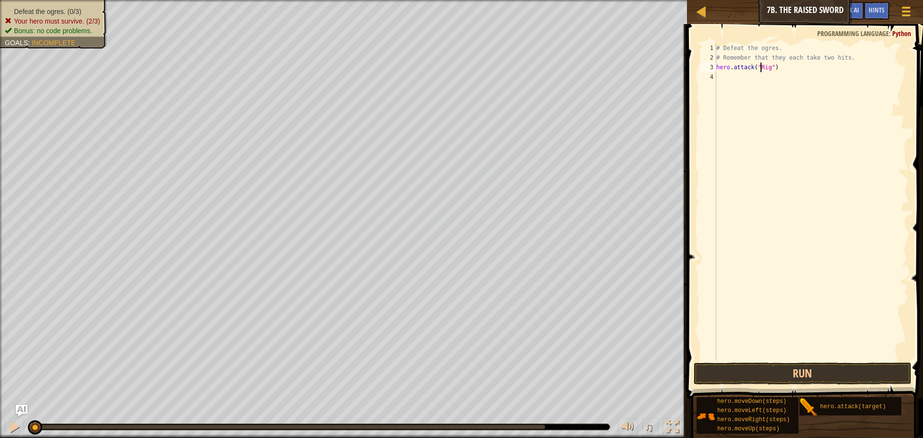
click at [761, 69] on div "# Defeat the ogres. # Remember that they each take two hits. hero . attack ( "R…" at bounding box center [812, 211] width 194 height 337
type textarea "hero.attack("Rig")"
drag, startPoint x: 783, startPoint y: 96, endPoint x: 747, endPoint y: 101, distance: 36.4
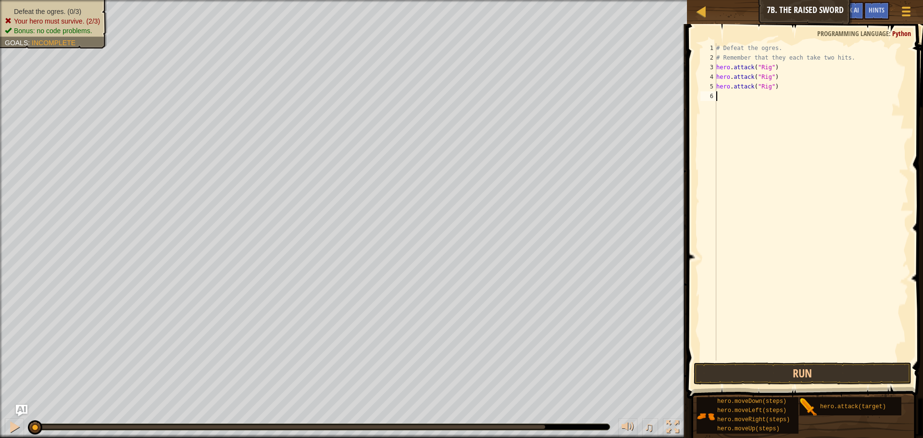
click at [747, 101] on div "# Defeat the ogres. # Remember that they each take two hits. hero . attack ( "R…" at bounding box center [812, 211] width 194 height 337
click at [766, 87] on div "# Defeat the ogres. # Remember that they each take two hits. hero . attack ( "R…" at bounding box center [812, 211] width 194 height 337
type textarea "hero.attack("Gurt")"
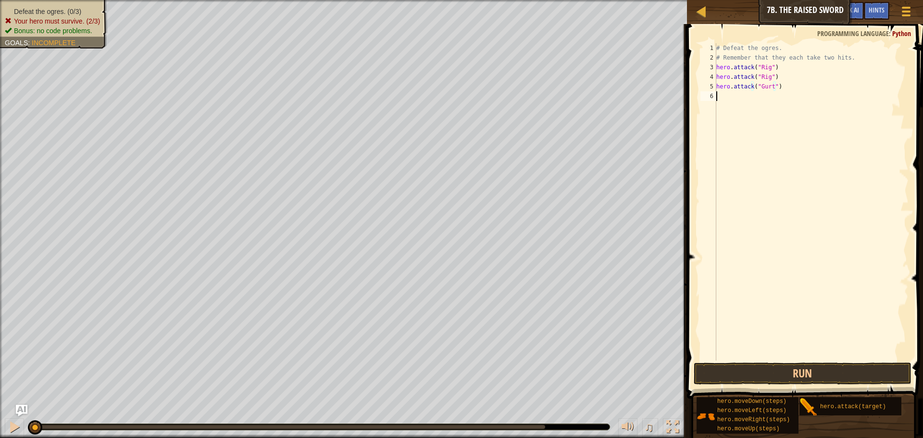
click at [751, 101] on div "# Defeat the ogres. # Remember that they each take two hits. hero . attack ( "R…" at bounding box center [812, 211] width 194 height 337
click at [759, 84] on div "# Defeat the ogres. # Remember that they each take two hits. hero . attack ( "R…" at bounding box center [812, 211] width 194 height 337
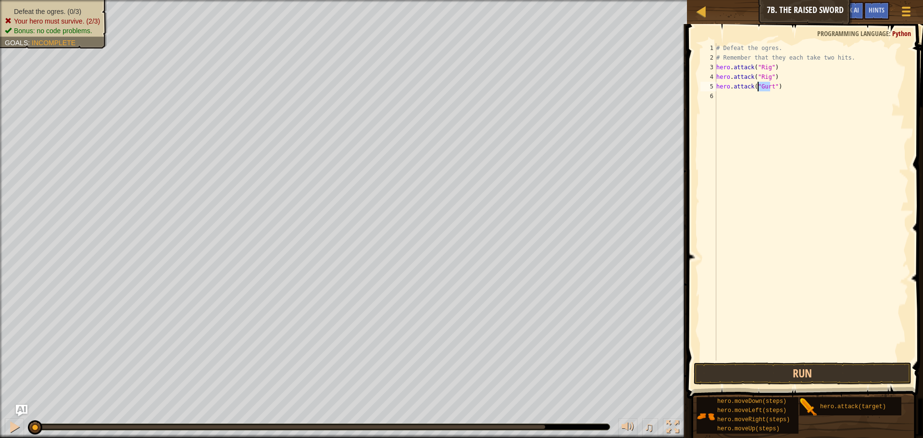
click at [747, 86] on div "# Defeat the ogres. # Remember that they each take two hits. hero . attack ( "R…" at bounding box center [812, 211] width 194 height 337
click at [746, 86] on div "# Defeat the ogres. # Remember that they each take two hits. hero . attack ( "R…" at bounding box center [812, 211] width 194 height 337
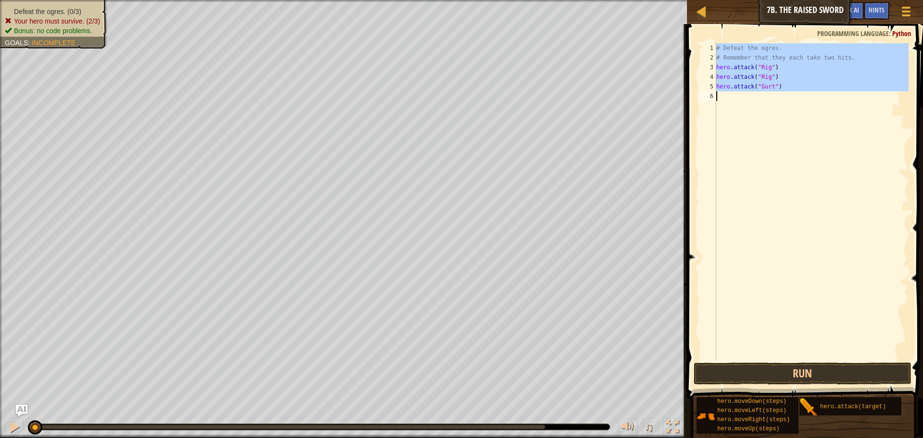
click at [746, 86] on div "# Defeat the ogres. # Remember that they each take two hits. hero . attack ( "R…" at bounding box center [812, 211] width 194 height 337
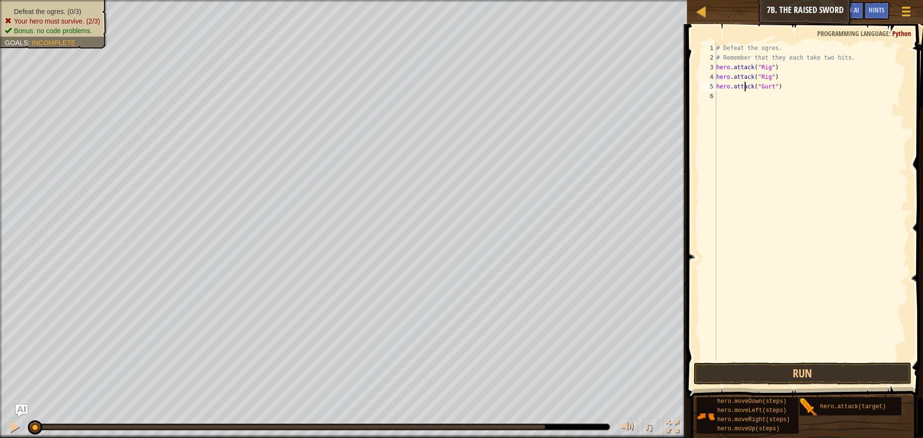
click at [746, 86] on div "# Defeat the ogres. # Remember that they each take two hits. hero . attack ( "R…" at bounding box center [812, 211] width 194 height 337
type textarea "hero.attack("Gurt")"
click at [729, 121] on div "# Defeat the ogres. # Remember that they each take two hits. hero . attack ( "R…" at bounding box center [812, 201] width 194 height 317
paste textarea "hero.attack("Gurt")"
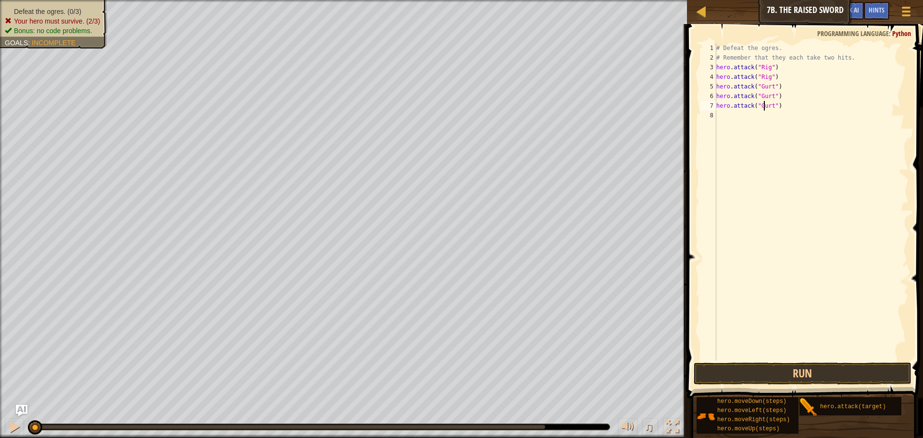
click at [766, 109] on div "# Defeat the ogres. # Remember that they each take two hits. hero . attack ( "R…" at bounding box center [812, 211] width 194 height 337
click at [808, 370] on button "Run" at bounding box center [803, 374] width 218 height 22
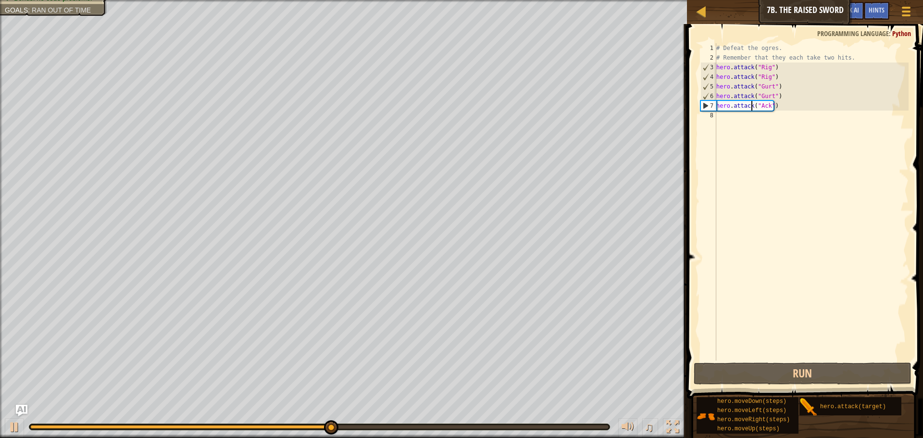
click at [752, 104] on div "# Defeat the ogres. # Remember that they each take two hits. hero . attack ( "R…" at bounding box center [812, 211] width 194 height 337
type textarea "hero.attack("Ack")"
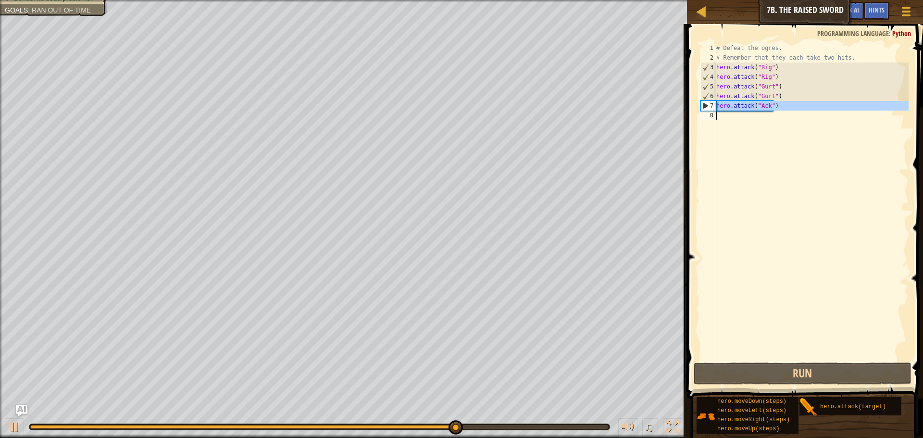
paste textarea
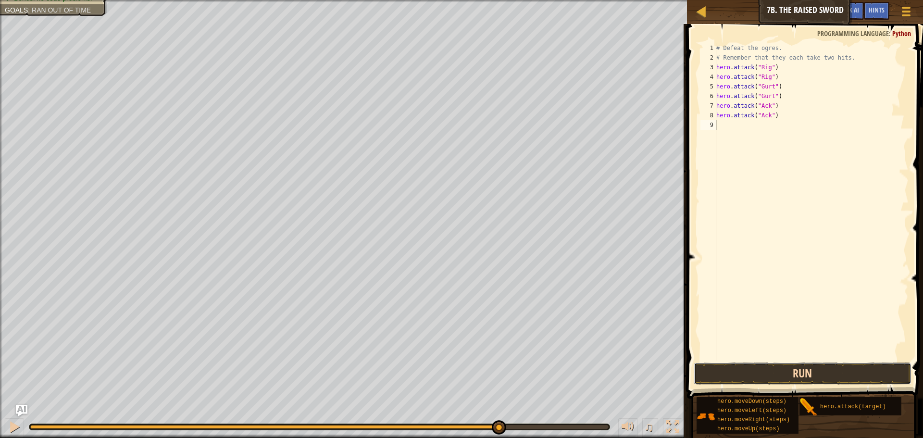
click at [796, 379] on button "Run" at bounding box center [803, 374] width 218 height 22
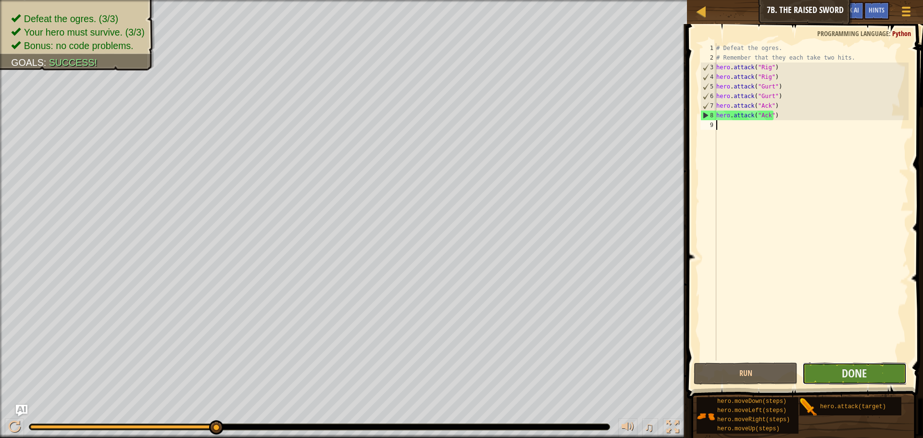
click at [829, 375] on button "Done" at bounding box center [855, 374] width 104 height 22
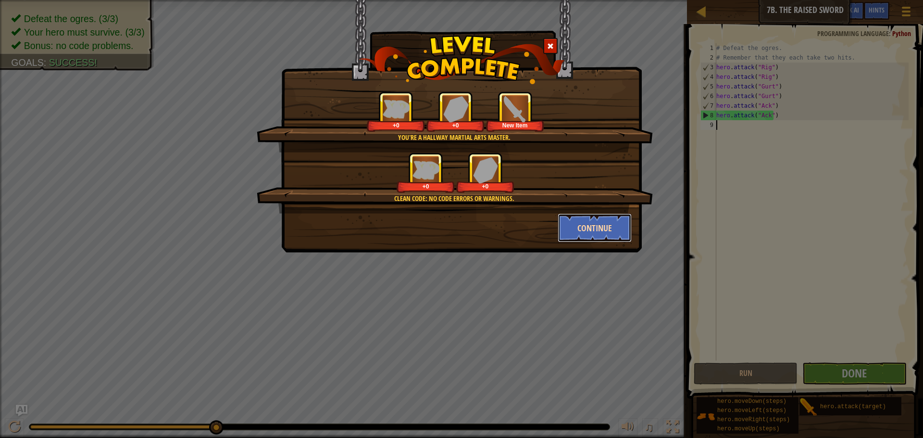
click at [579, 225] on button "Continue" at bounding box center [595, 228] width 75 height 29
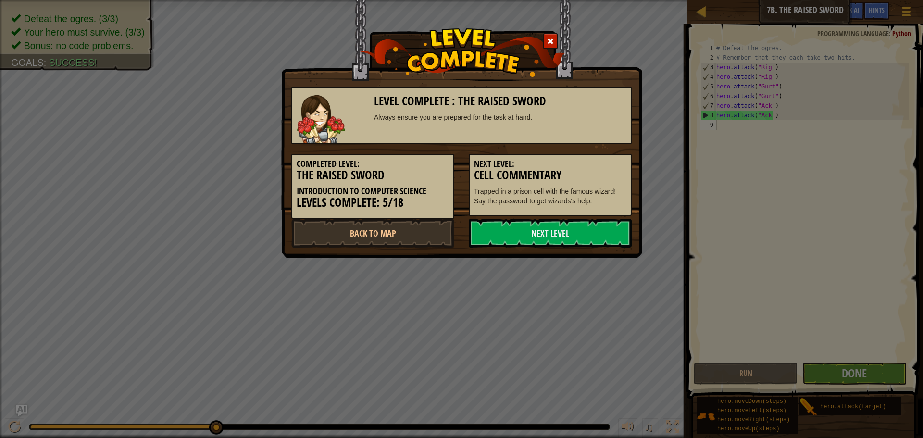
click at [579, 225] on link "Next Level" at bounding box center [550, 233] width 163 height 29
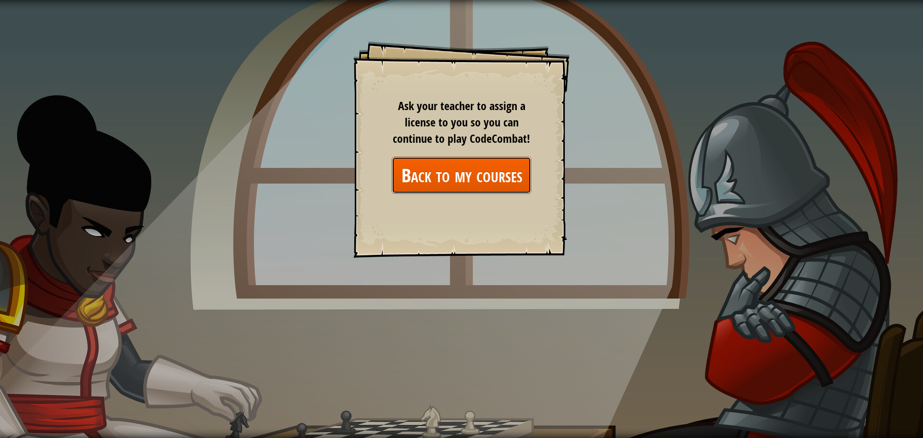
click at [493, 170] on link "Back to my courses" at bounding box center [461, 175] width 139 height 37
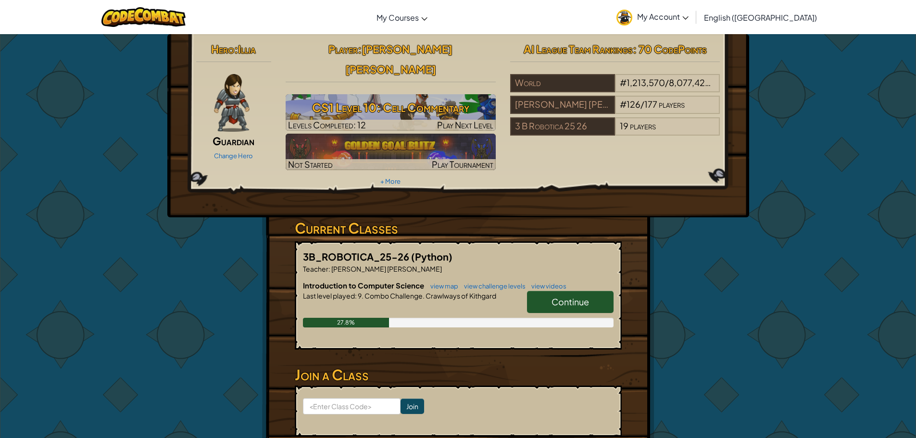
click at [536, 291] on link "Continue" at bounding box center [570, 302] width 87 height 22
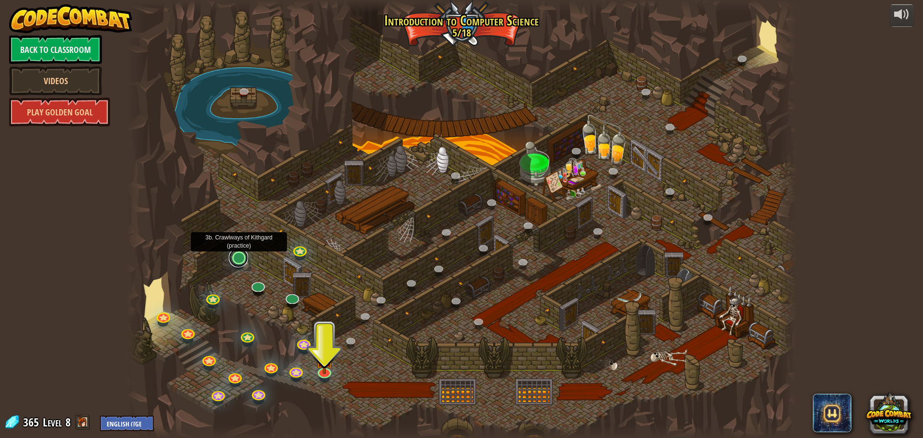
click at [241, 260] on link at bounding box center [238, 257] width 19 height 19
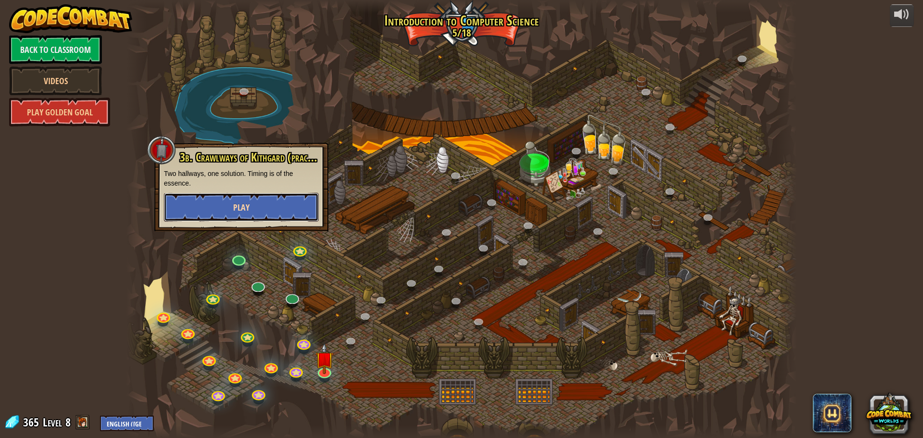
click at [262, 193] on button "Play" at bounding box center [241, 207] width 155 height 29
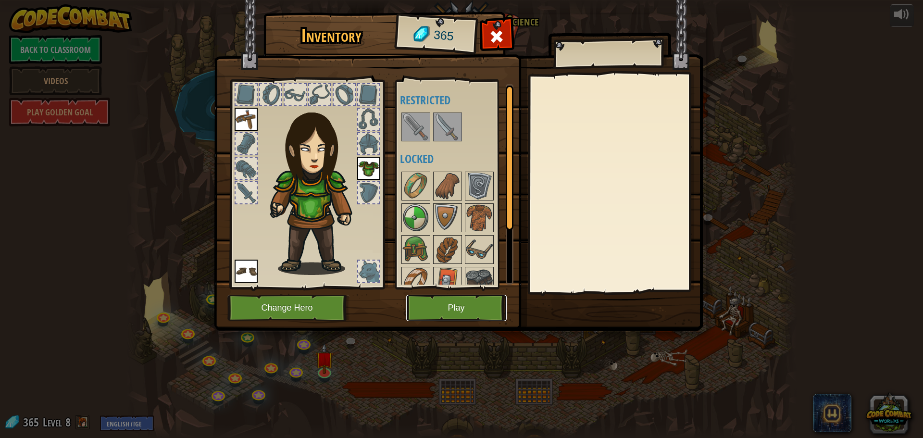
click at [451, 311] on button "Play" at bounding box center [456, 308] width 101 height 26
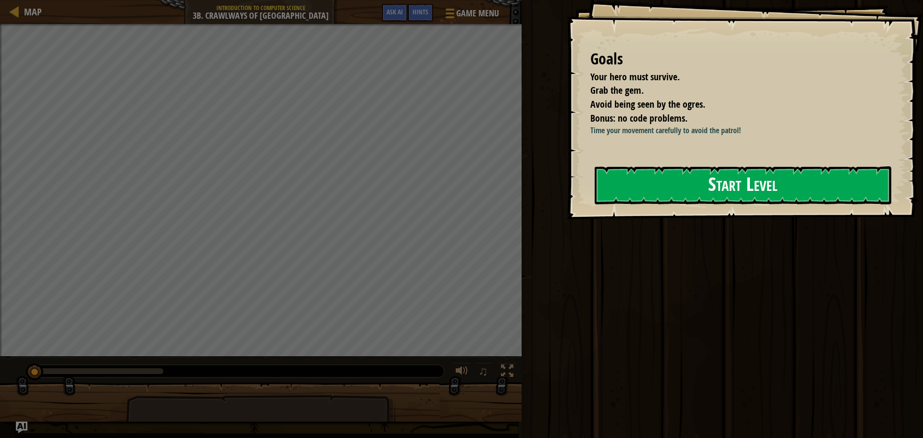
click at [693, 176] on button "Start Level" at bounding box center [743, 185] width 297 height 38
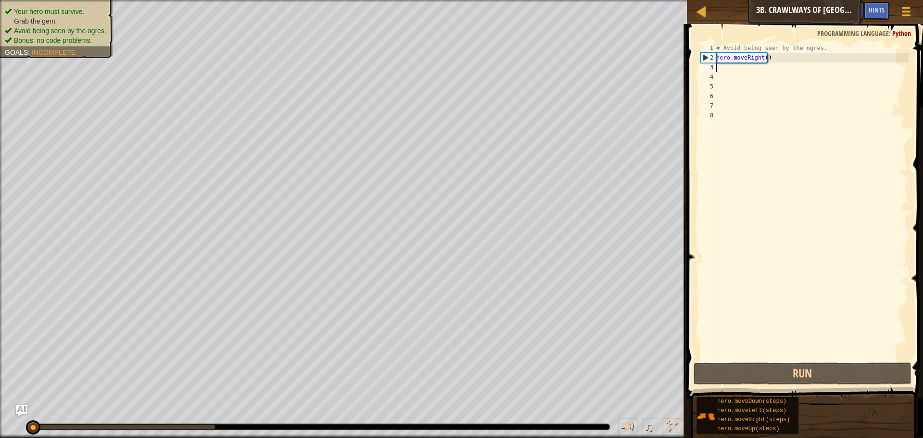
click at [719, 65] on div "# Avoid being seen by the ogres. hero . moveRight ( )" at bounding box center [812, 211] width 194 height 337
click at [705, 17] on div at bounding box center [702, 11] width 12 height 12
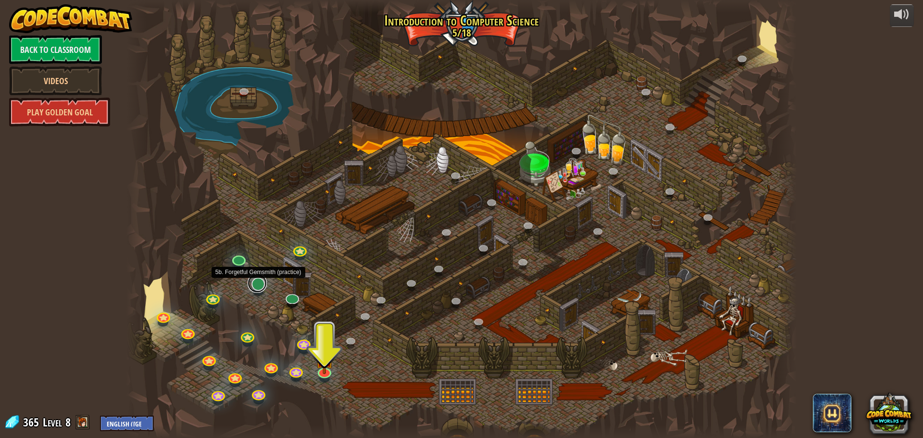
click at [253, 289] on link at bounding box center [257, 283] width 19 height 19
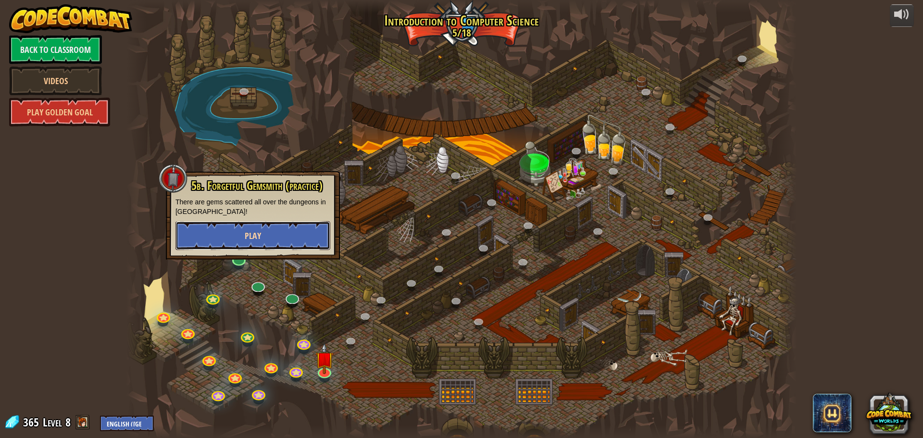
click at [272, 236] on button "Play" at bounding box center [253, 235] width 155 height 29
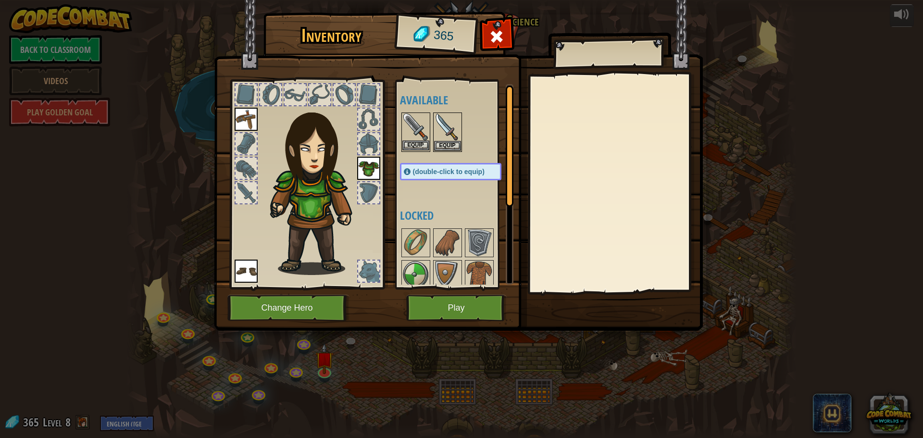
click at [416, 139] on img at bounding box center [416, 127] width 27 height 27
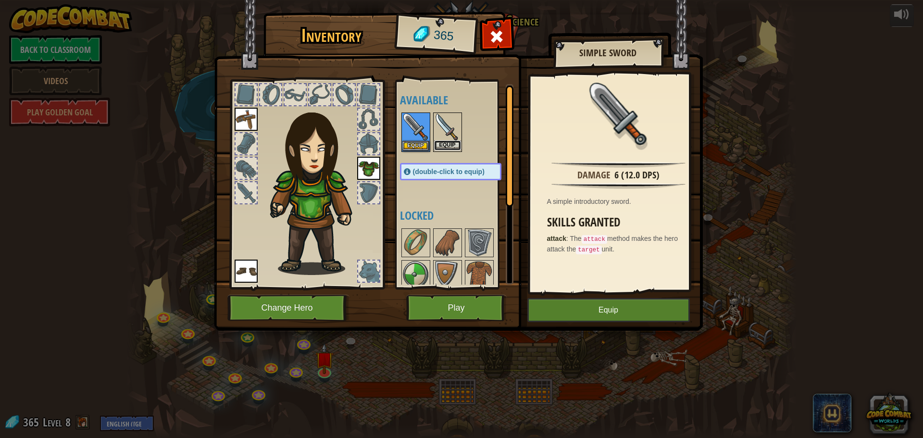
click at [443, 144] on button "Equip" at bounding box center [447, 145] width 27 height 10
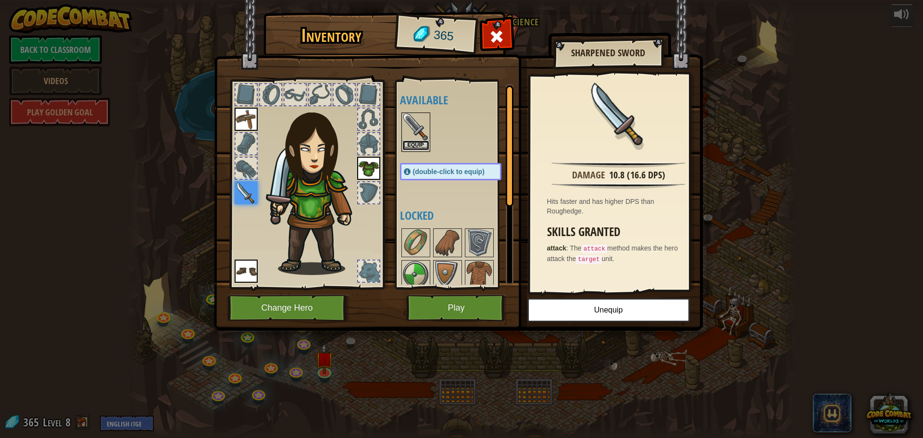
click at [416, 147] on button "Equip" at bounding box center [416, 145] width 27 height 10
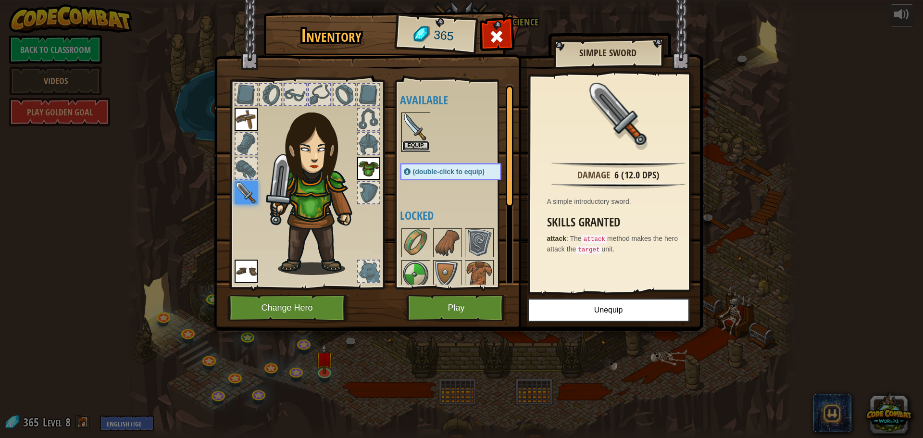
click at [416, 147] on button "Equip" at bounding box center [416, 146] width 27 height 10
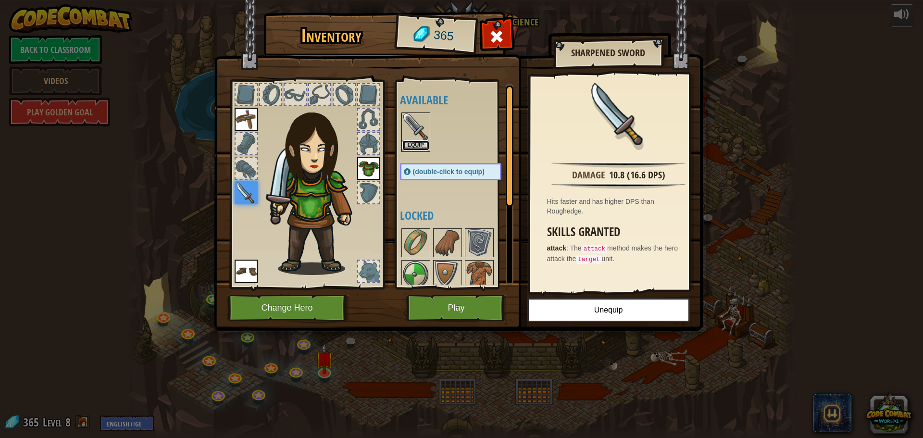
click at [425, 151] on button "Equip" at bounding box center [416, 145] width 27 height 10
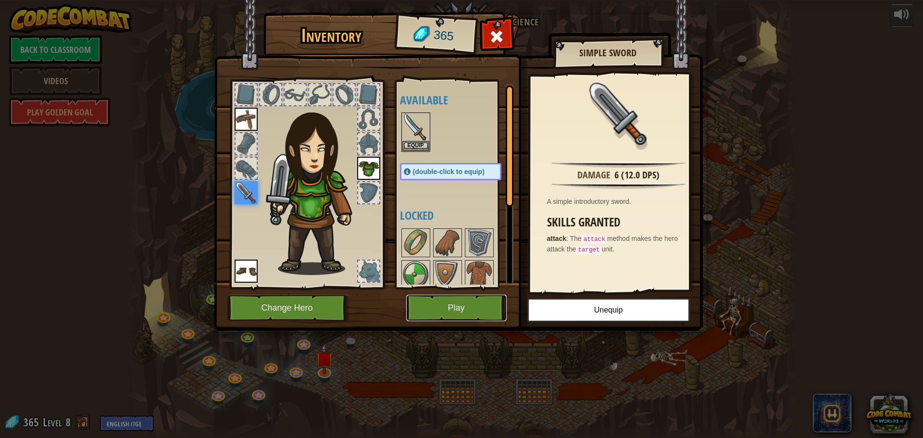
click at [473, 305] on button "Play" at bounding box center [456, 308] width 101 height 26
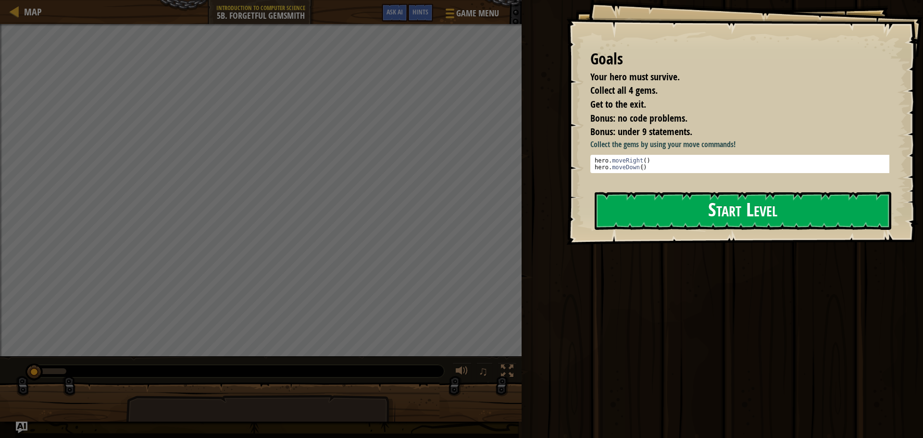
click at [757, 201] on button "Start Level" at bounding box center [743, 211] width 297 height 38
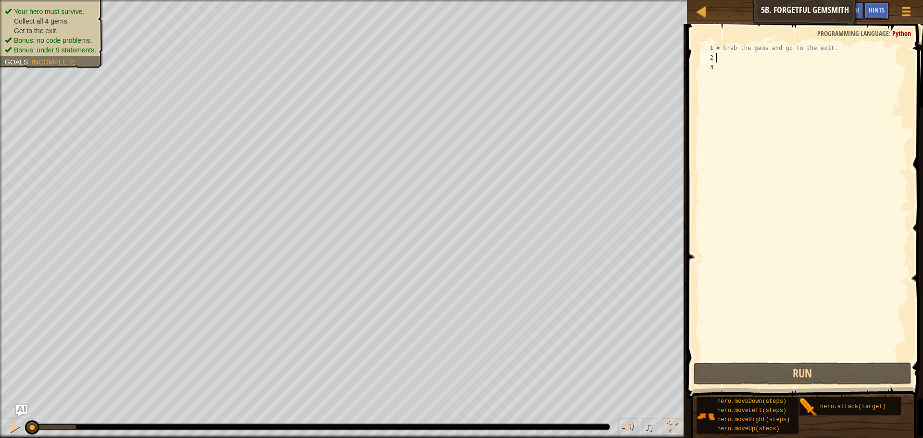
click at [728, 54] on div "# Grab the gems and go to the exit." at bounding box center [812, 211] width 194 height 337
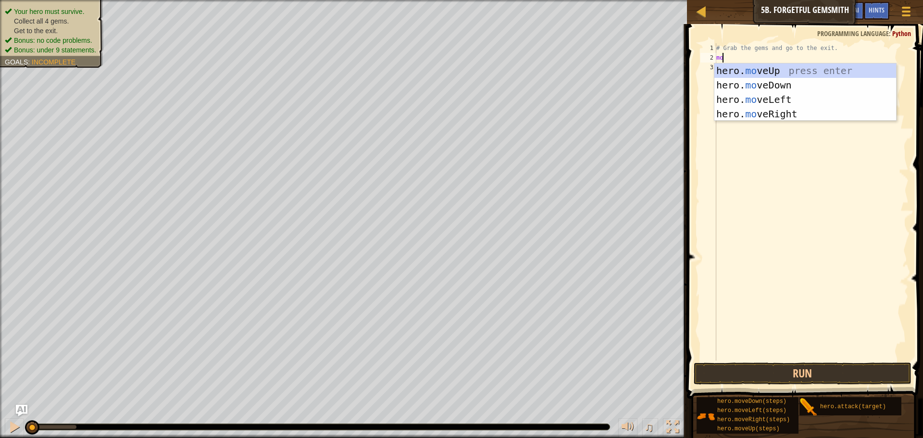
type textarea "mov"
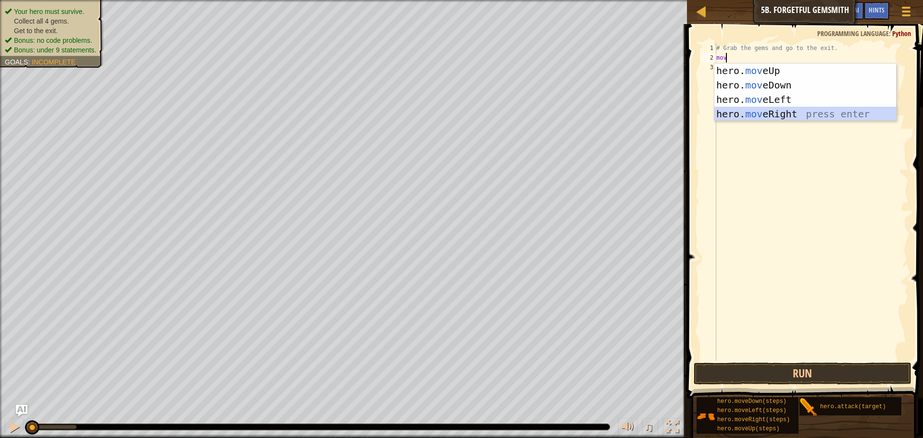
click at [779, 115] on div "hero. mov eUp press enter hero. mov eDown press enter hero. mov eLeft press ent…" at bounding box center [806, 106] width 182 height 87
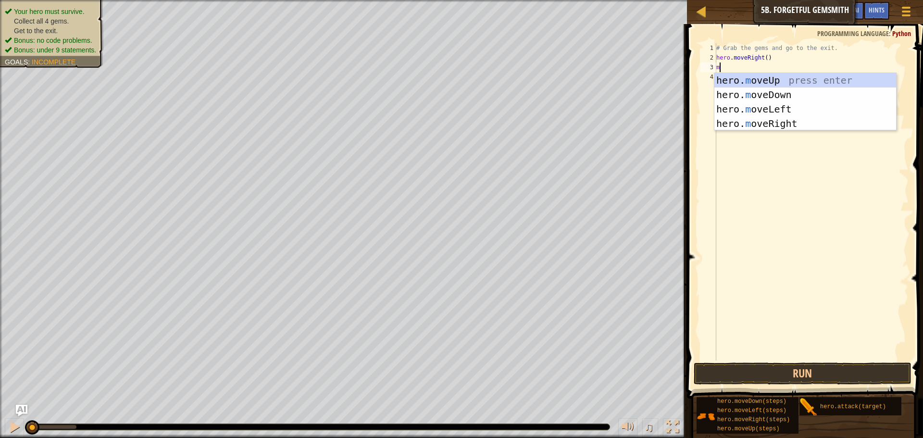
type textarea "mo"
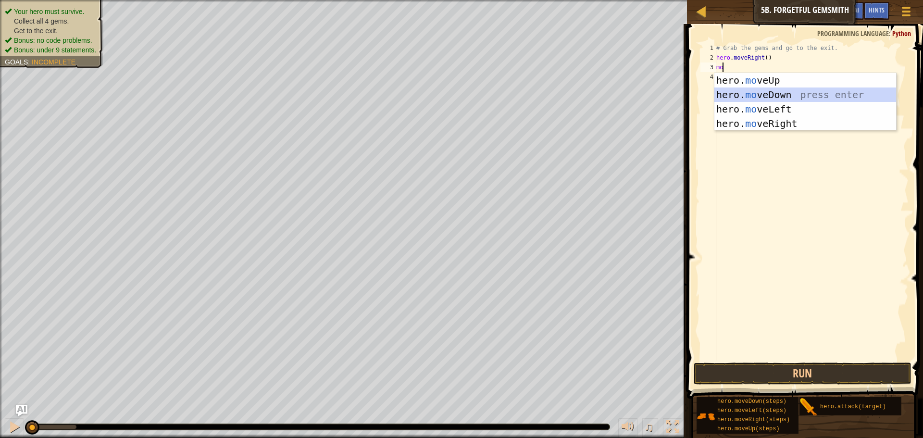
click at [752, 96] on div "hero. mo veUp press enter hero. mo veDown press enter hero. mo veLeft press ent…" at bounding box center [806, 116] width 182 height 87
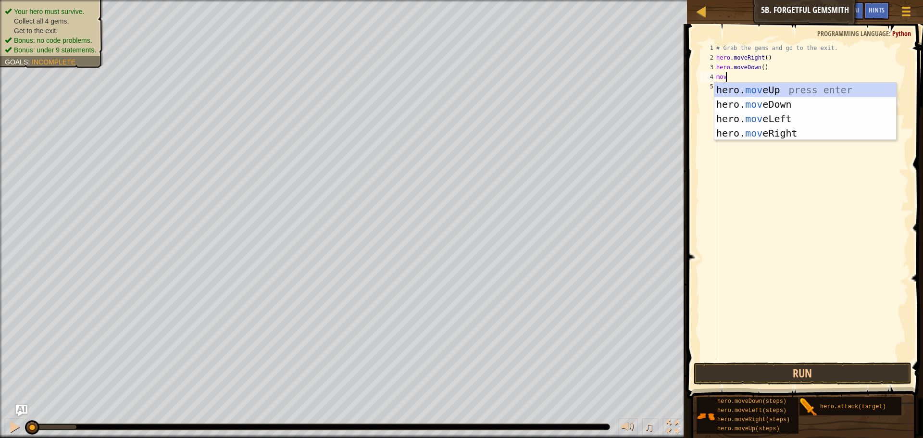
scroll to position [4, 0]
type textarea "move"
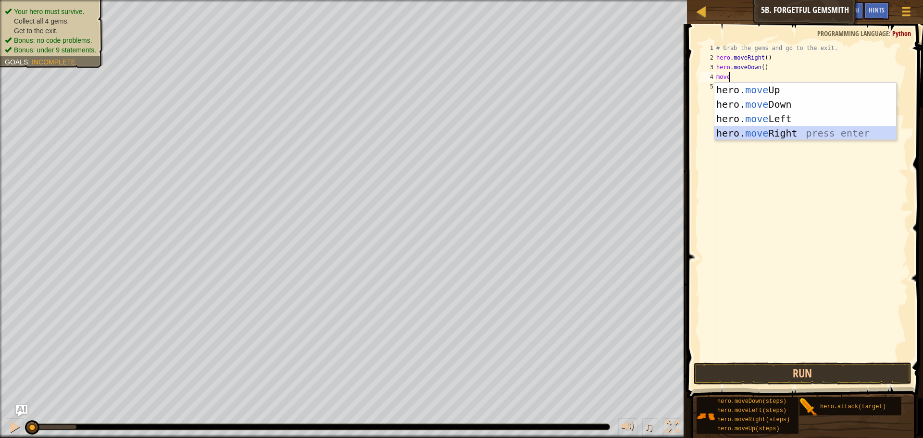
click at [766, 136] on div "hero. move Up press enter hero. move Down press enter hero. move Left press ent…" at bounding box center [806, 126] width 182 height 87
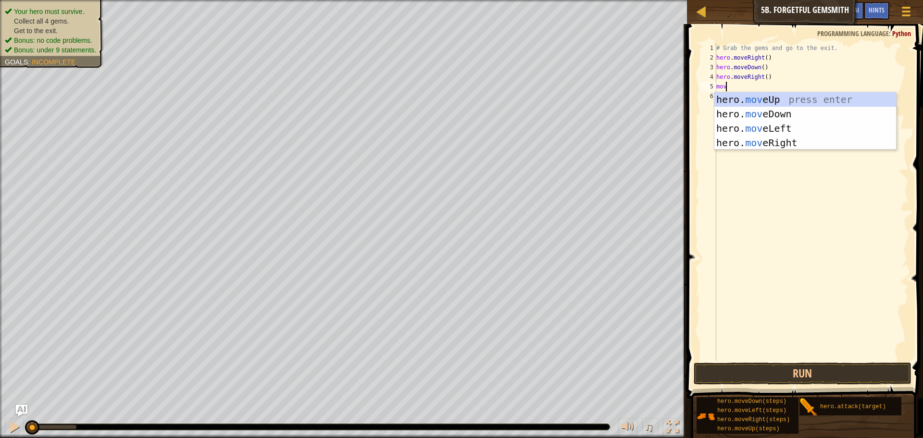
type textarea "move"
click at [770, 142] on div "hero. move Up press enter hero. move Down press enter hero. move Left press ent…" at bounding box center [806, 135] width 182 height 87
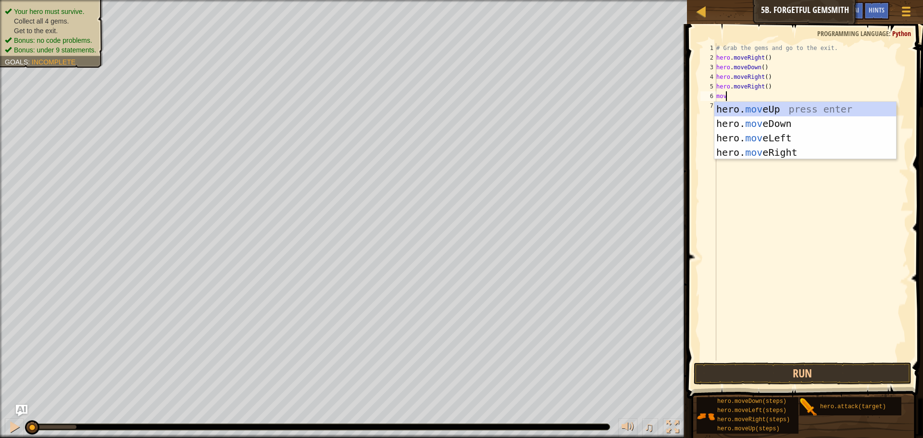
type textarea "move"
click at [779, 104] on div "hero. move Up press enter hero. move Down press enter hero. move Left press ent…" at bounding box center [806, 145] width 182 height 87
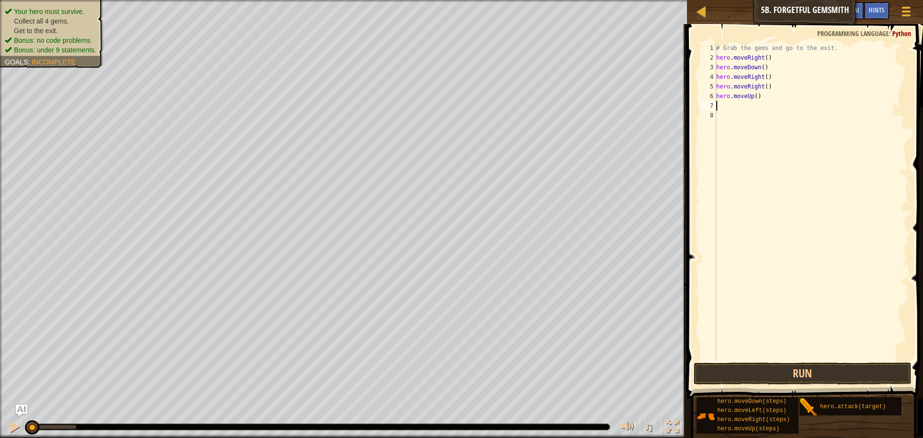
type textarea "m"
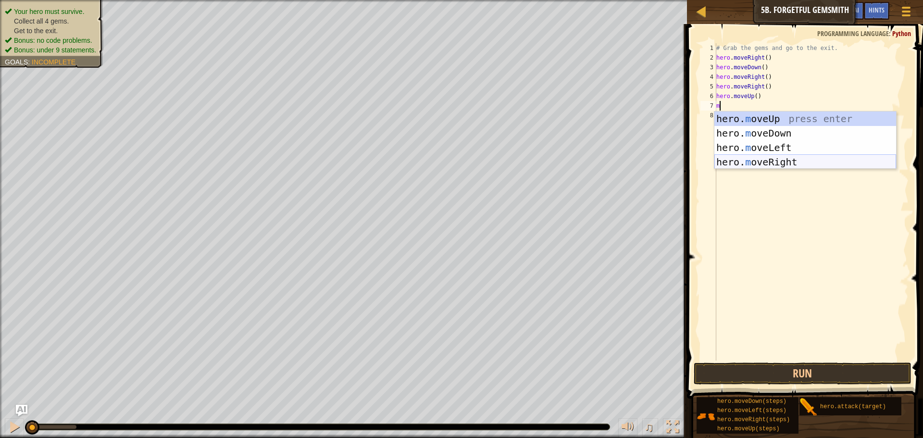
click at [806, 166] on div "hero. m oveUp press enter hero. m oveDown press enter hero. m oveLeft press ent…" at bounding box center [806, 155] width 182 height 87
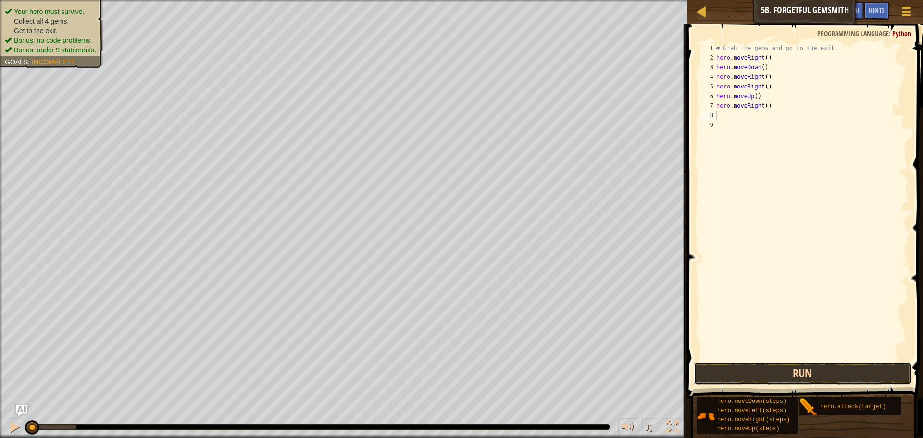
click at [722, 369] on button "Run" at bounding box center [803, 374] width 218 height 22
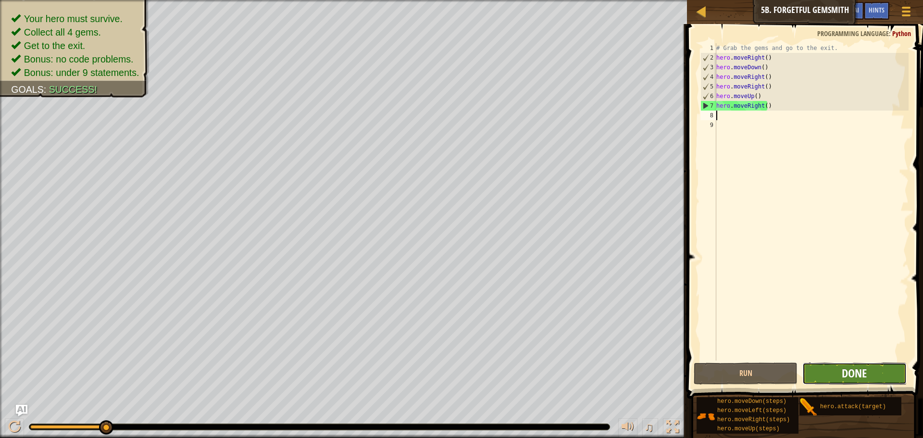
click at [854, 373] on span "Done" at bounding box center [854, 373] width 25 height 15
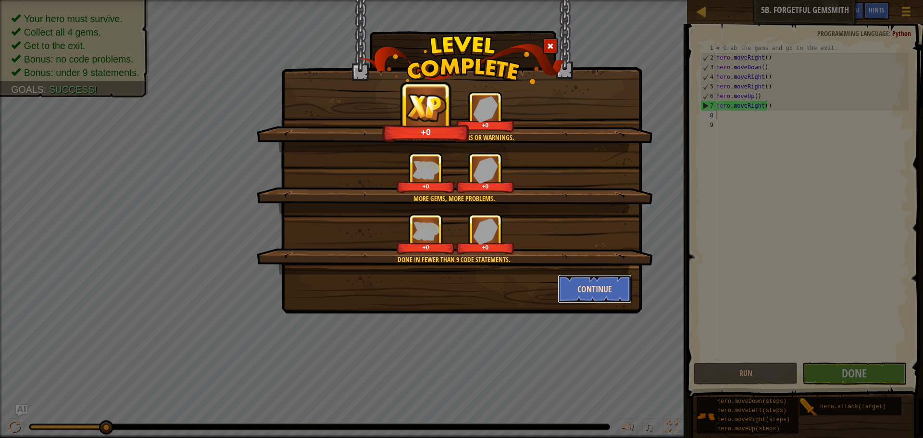
click at [608, 281] on button "Continue" at bounding box center [595, 289] width 75 height 29
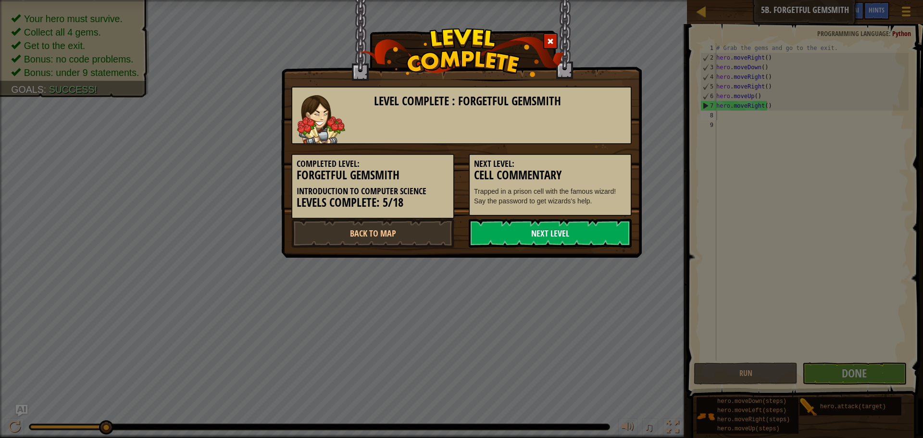
click at [603, 237] on link "Next Level" at bounding box center [550, 233] width 163 height 29
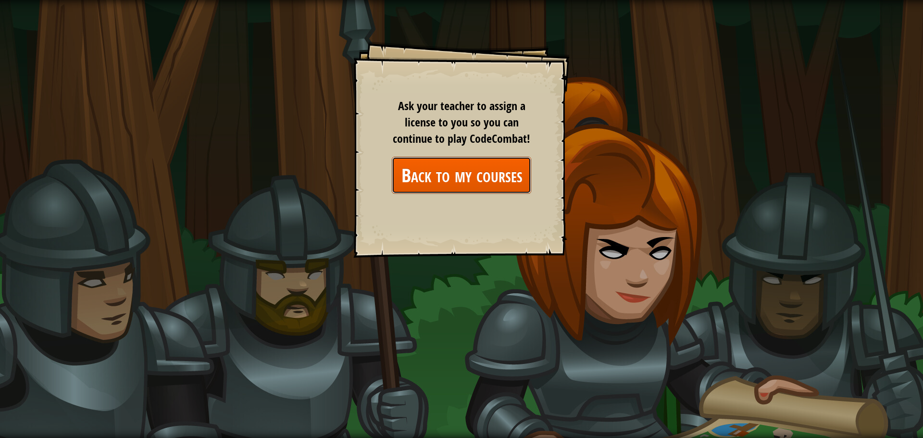
click at [488, 173] on link "Back to my courses" at bounding box center [461, 175] width 139 height 37
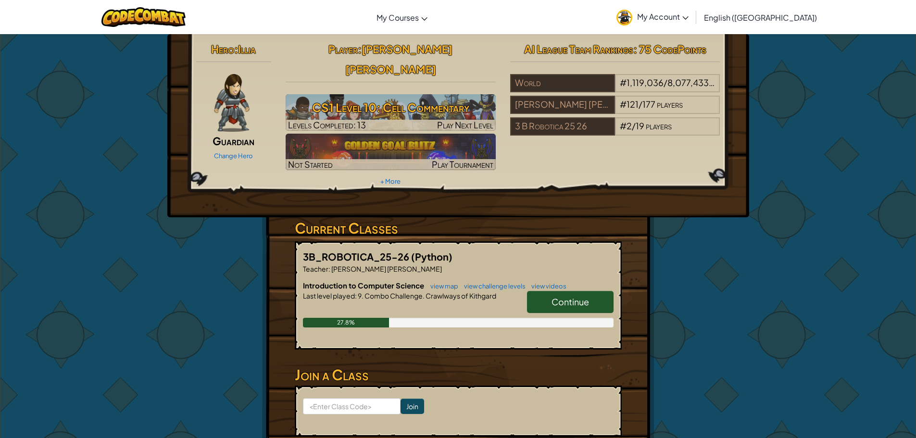
click at [573, 296] on span "Continue" at bounding box center [571, 301] width 38 height 11
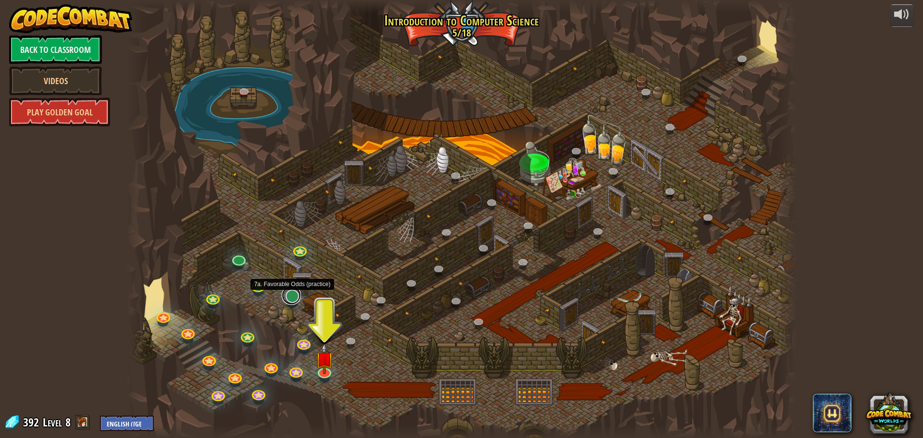
click at [292, 297] on link at bounding box center [291, 295] width 19 height 19
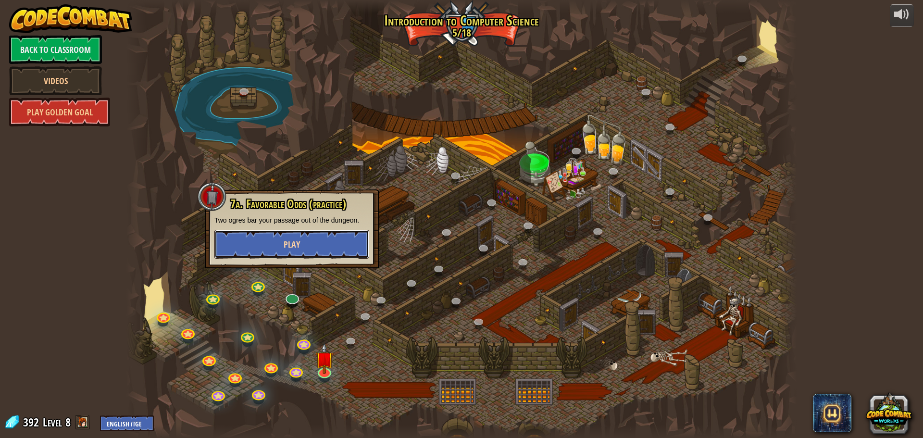
click at [324, 240] on button "Play" at bounding box center [292, 244] width 155 height 29
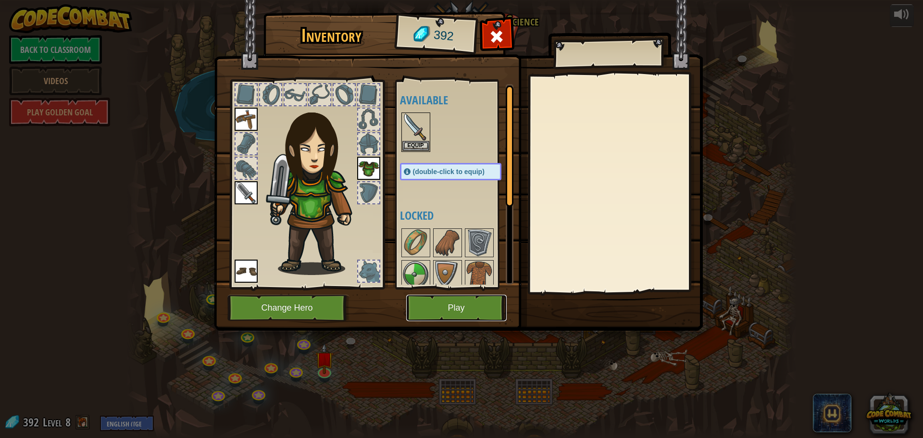
click at [444, 300] on button "Play" at bounding box center [456, 308] width 101 height 26
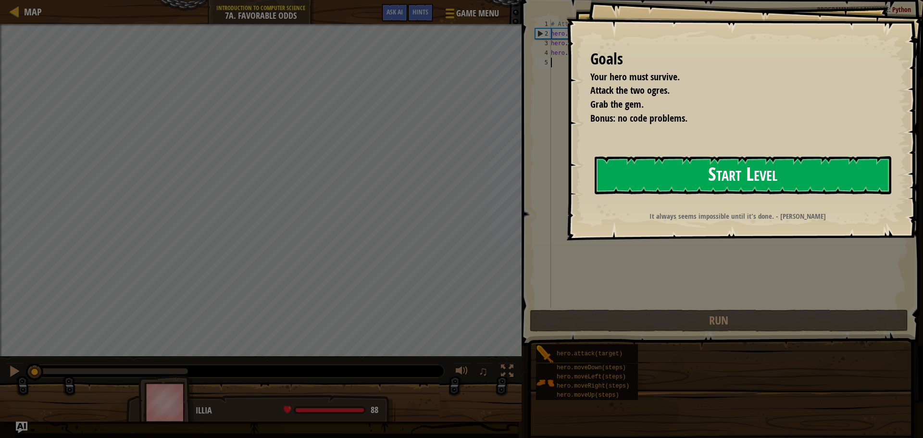
click at [664, 168] on button "Start Level" at bounding box center [743, 175] width 297 height 38
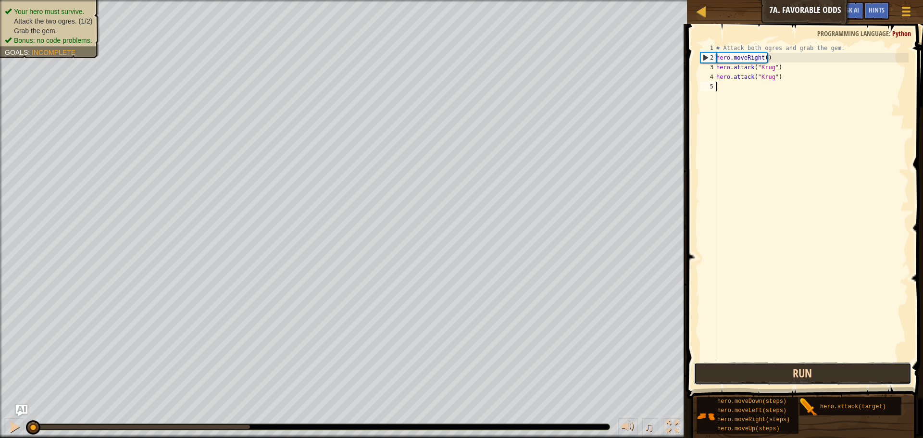
click at [784, 370] on button "Run" at bounding box center [803, 374] width 218 height 22
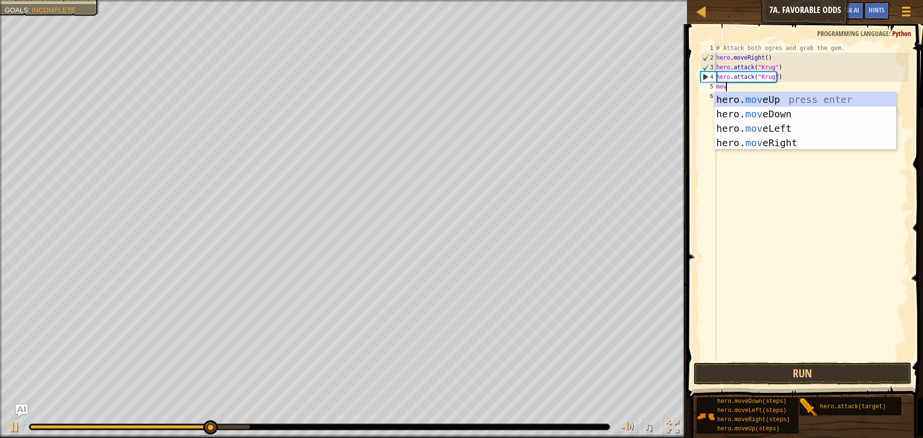
scroll to position [4, 0]
type textarea "move"
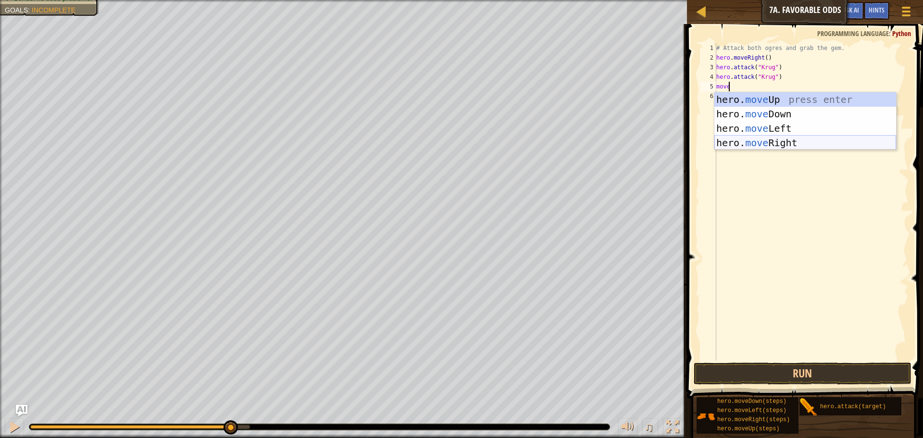
click at [744, 141] on div "hero. move Up press enter hero. move Down press enter hero. move Left press ent…" at bounding box center [806, 135] width 182 height 87
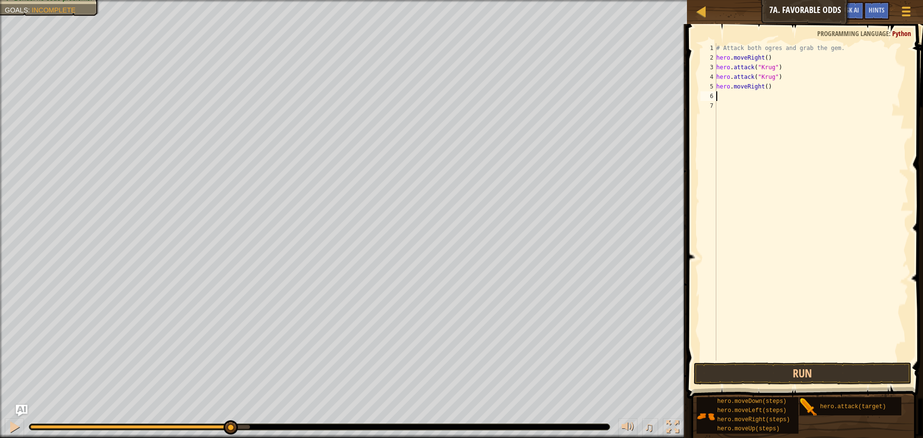
scroll to position [4, 0]
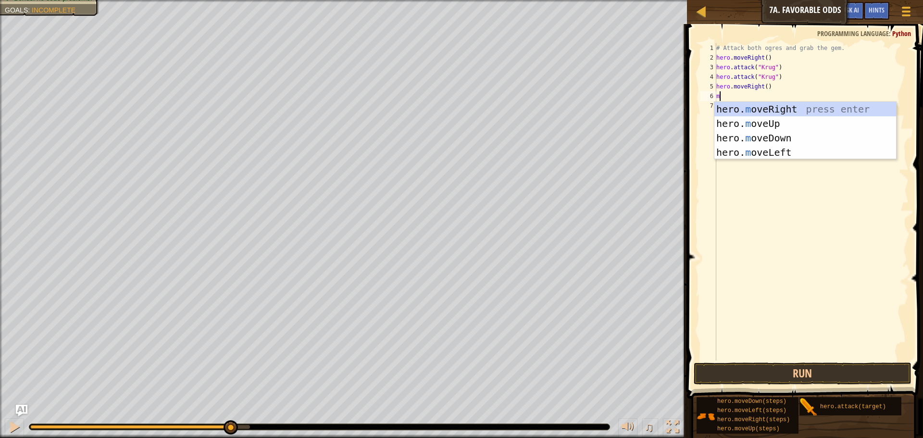
type textarea "mo"
click at [769, 107] on div "hero. mo veUp press enter hero. mo veDown press enter hero. mo veLeft press ent…" at bounding box center [806, 145] width 182 height 87
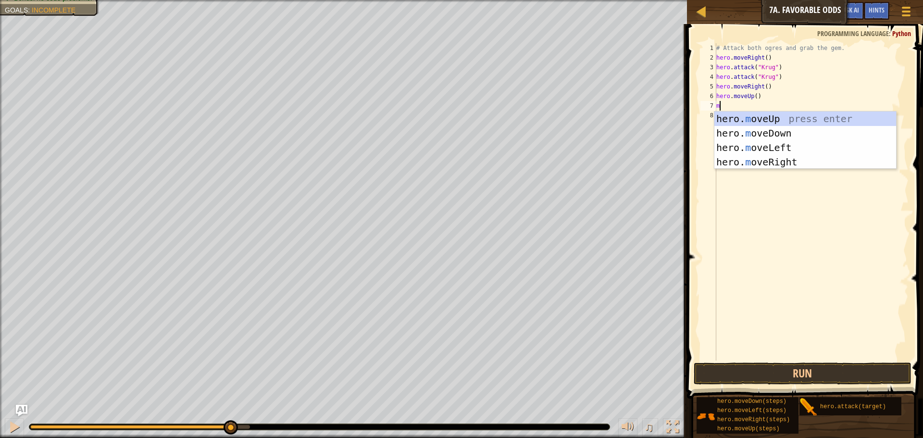
type textarea "ml"
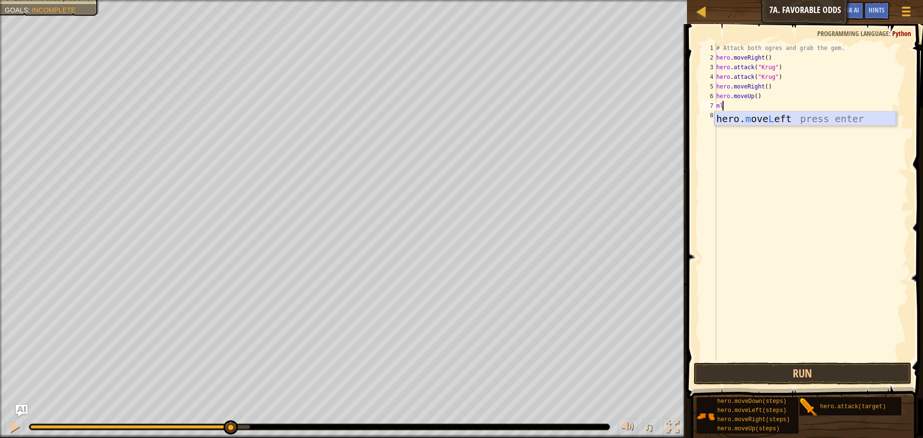
click at [807, 119] on div "hero. m ove L eft press enter" at bounding box center [806, 133] width 182 height 43
click at [760, 372] on button "Run" at bounding box center [803, 374] width 218 height 22
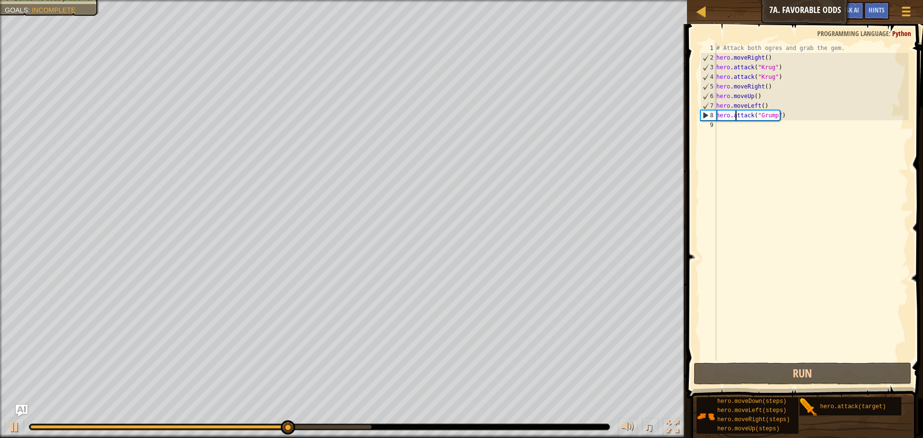
click at [736, 114] on div "# Attack both ogres and grab the gem. hero . moveRight ( ) hero . attack ( "[PE…" at bounding box center [812, 211] width 194 height 337
click at [758, 118] on div "# Attack both ogres and grab the gem. hero . moveRight ( ) hero . attack ( "[PE…" at bounding box center [812, 211] width 194 height 337
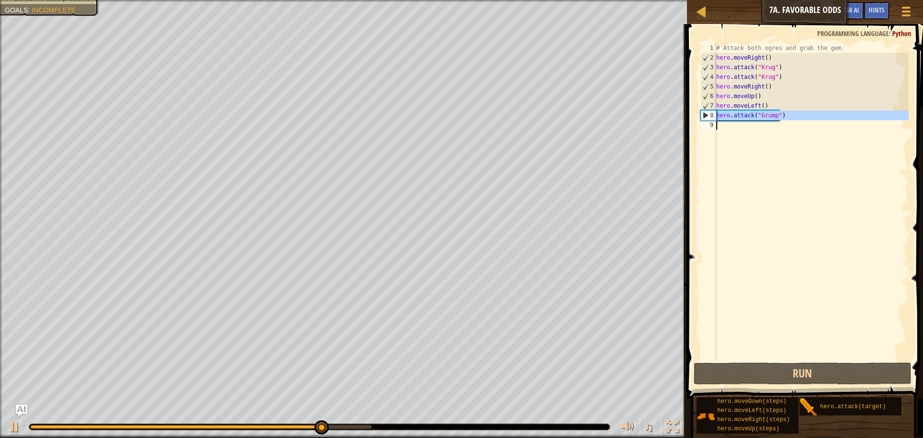
type textarea "hero.attack("Grump")"
click at [738, 132] on div "# Attack both ogres and grab the gem. hero . moveRight ( ) hero . attack ( "[PE…" at bounding box center [812, 201] width 194 height 317
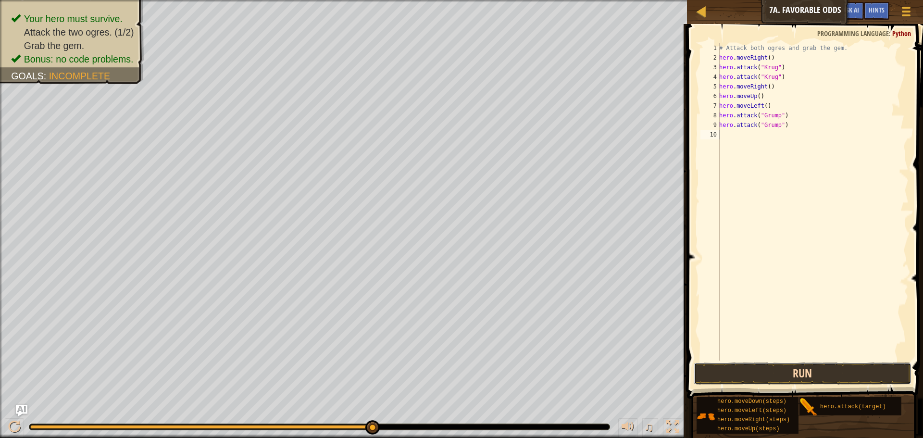
click at [834, 373] on button "Run" at bounding box center [803, 374] width 218 height 22
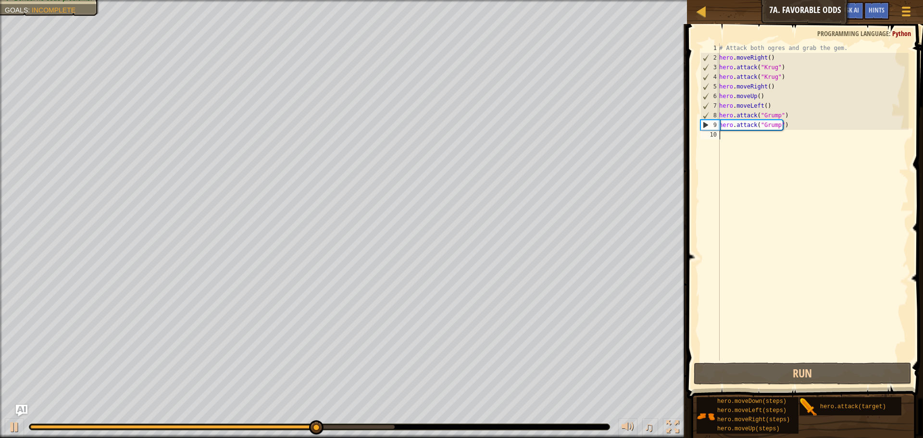
type textarea "b"
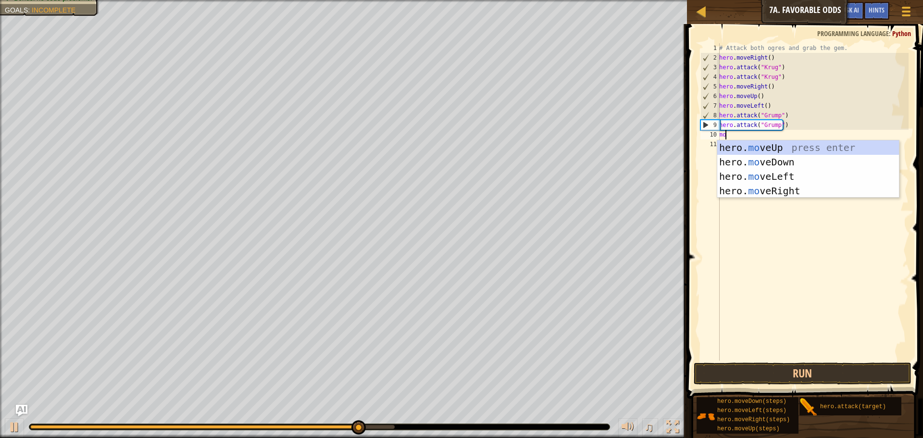
scroll to position [4, 0]
type textarea "move"
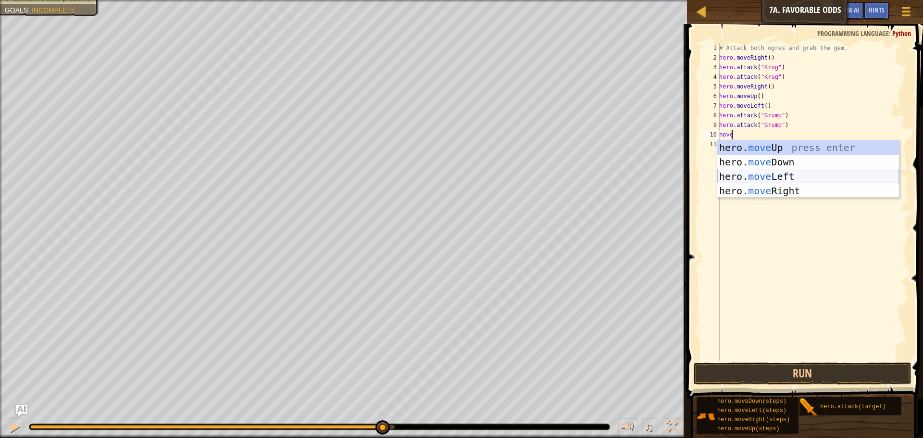
click at [833, 178] on div "hero. move Up press enter hero. move Down press enter hero. move Left press ent…" at bounding box center [809, 183] width 182 height 87
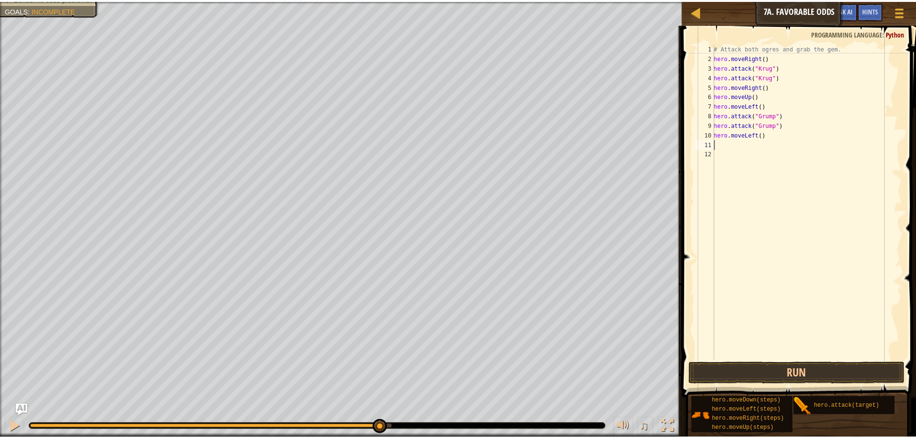
scroll to position [4, 0]
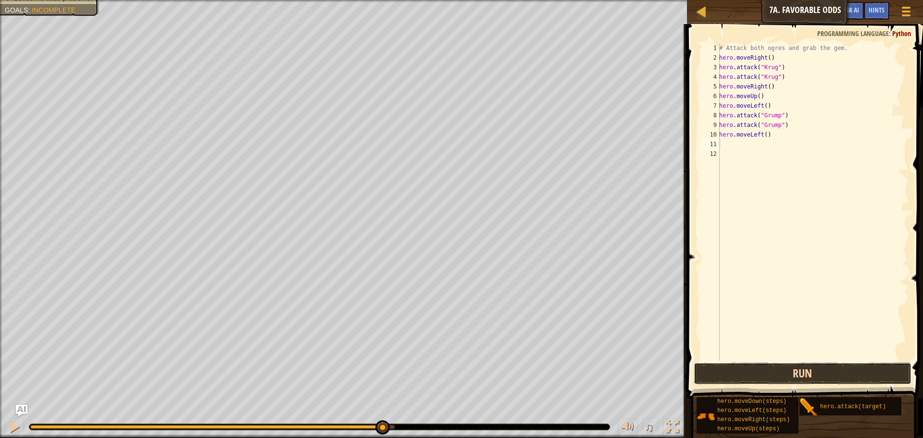
click at [780, 366] on button "Run" at bounding box center [803, 374] width 218 height 22
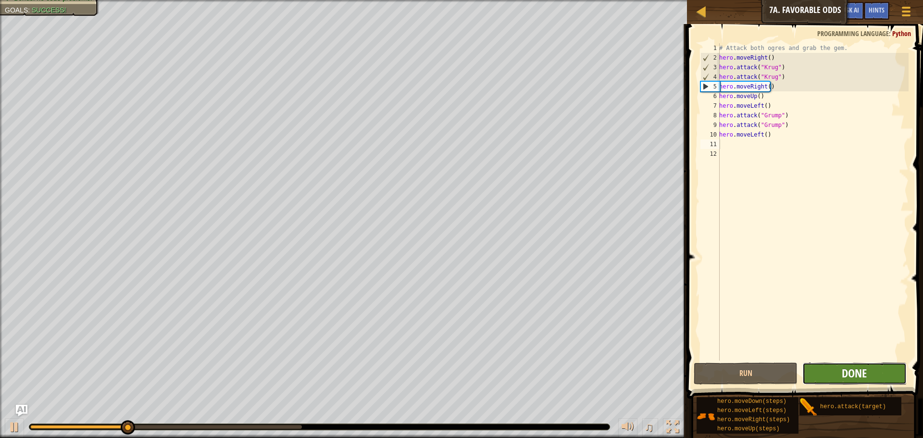
click at [855, 375] on span "Done" at bounding box center [854, 373] width 25 height 15
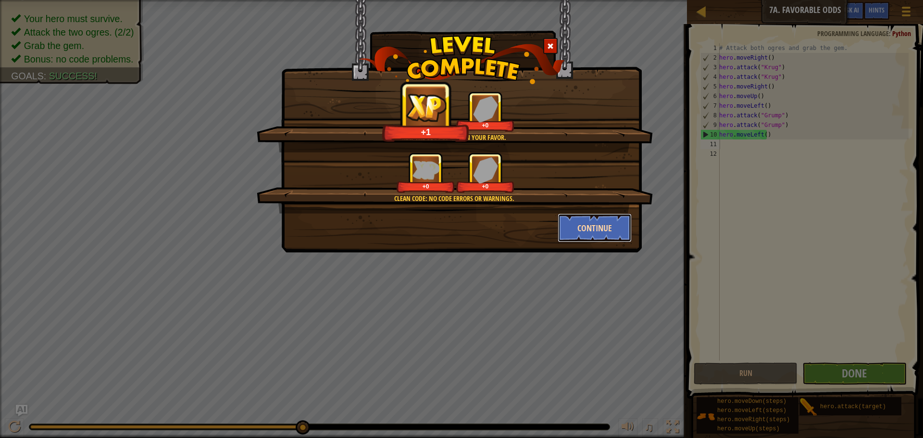
click at [599, 229] on button "Continue" at bounding box center [595, 228] width 75 height 29
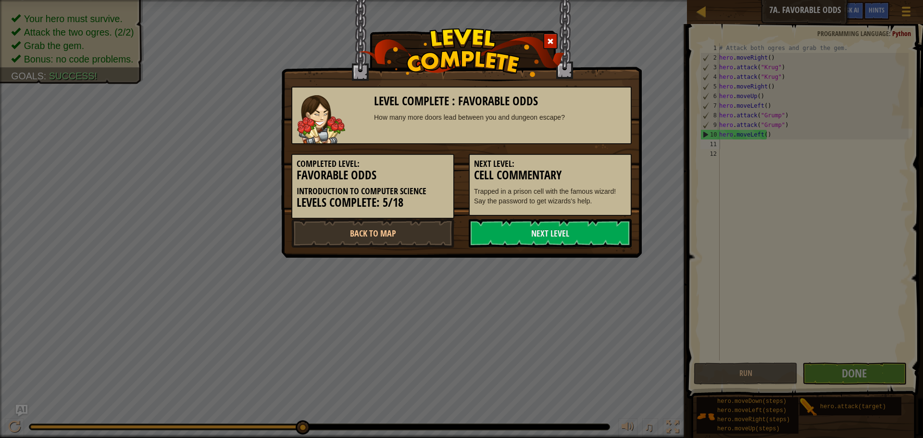
click at [599, 229] on link "Next Level" at bounding box center [550, 233] width 163 height 29
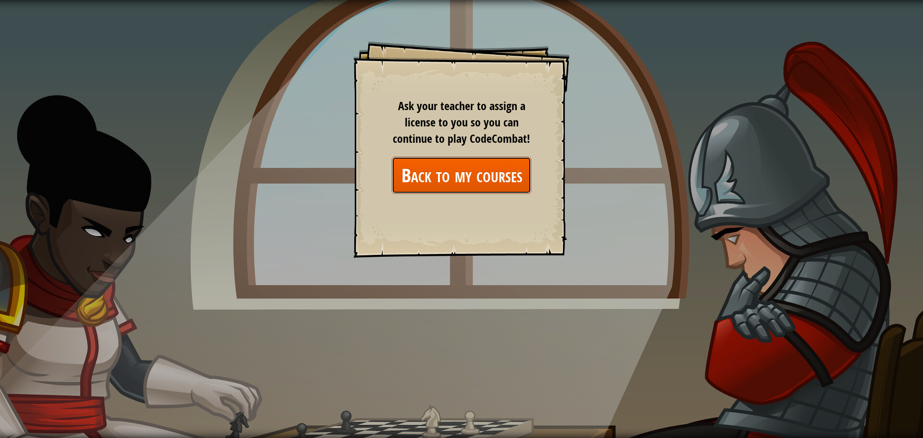
click at [479, 165] on link "Back to my courses" at bounding box center [461, 175] width 139 height 37
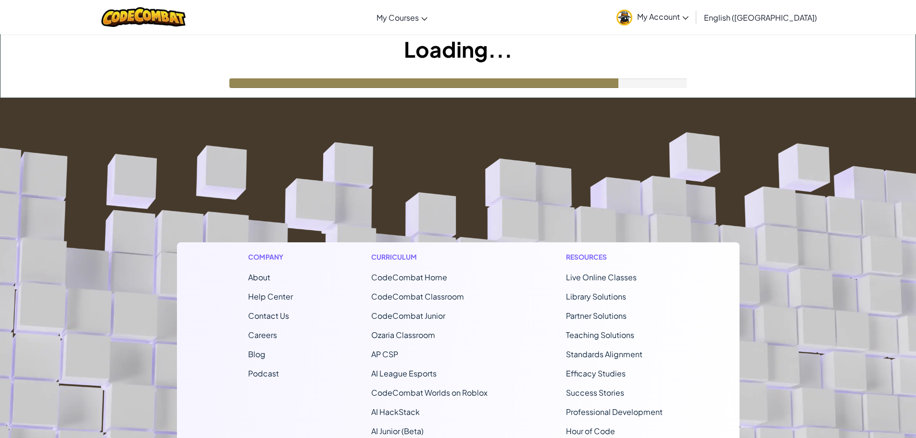
click at [800, 14] on span "English ([GEOGRAPHIC_DATA])" at bounding box center [760, 18] width 113 height 10
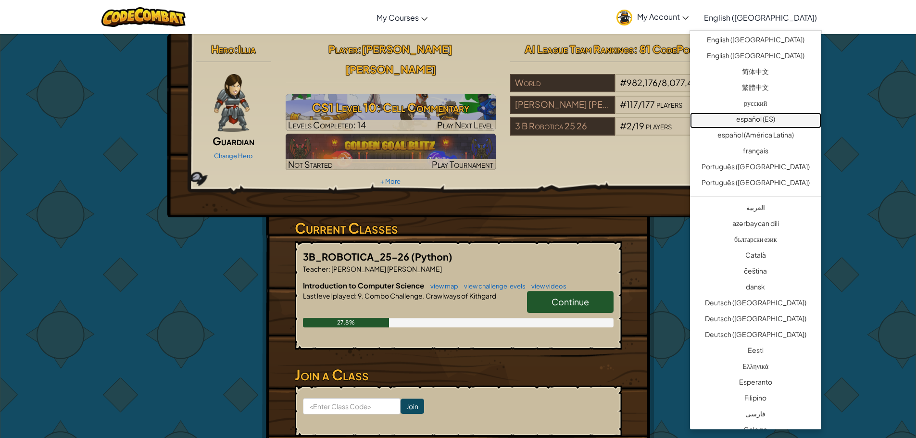
click at [764, 118] on link "español (ES)" at bounding box center [755, 121] width 131 height 16
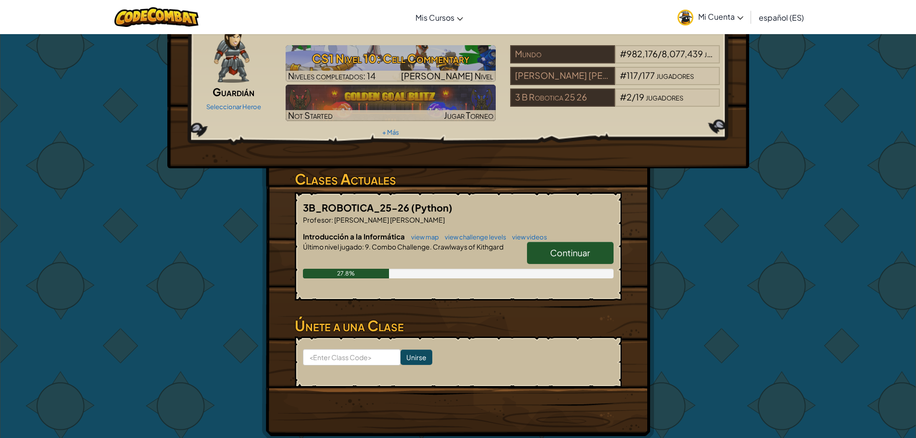
scroll to position [96, 0]
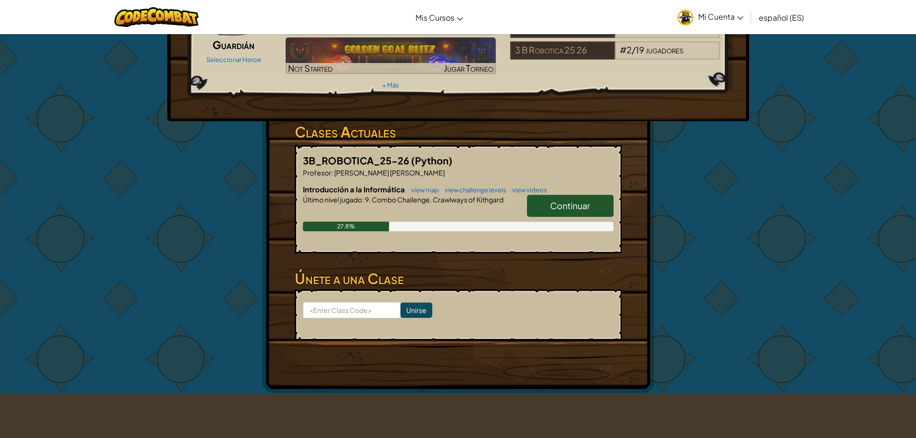
click at [573, 200] on span "Continuar" at bounding box center [570, 205] width 40 height 11
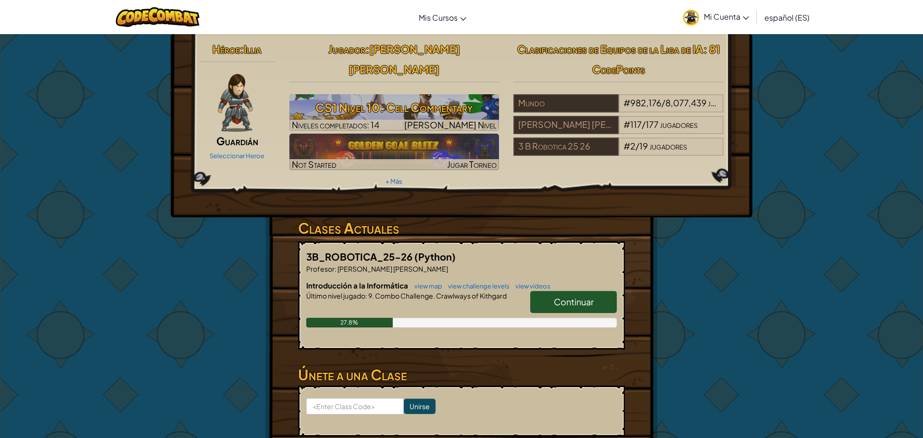
select select "es-ES"
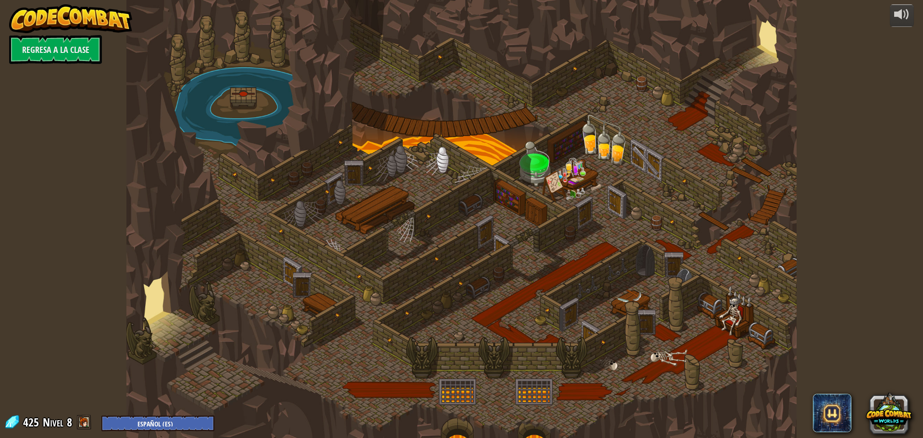
select select "es-ES"
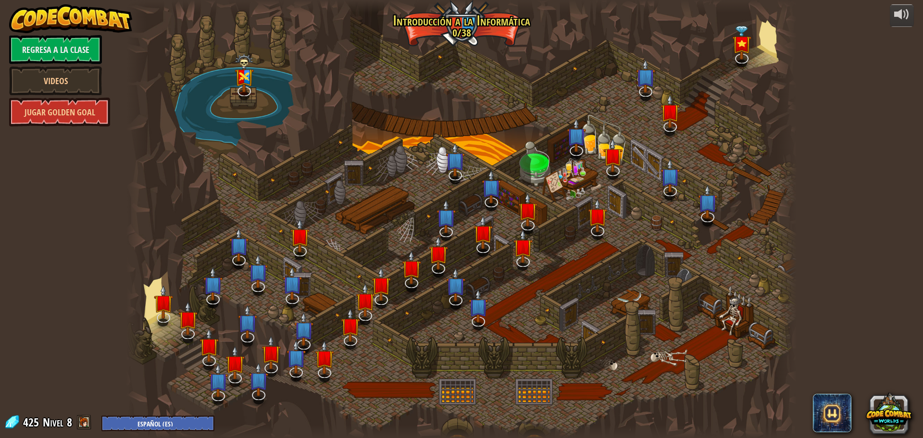
select select "es-ES"
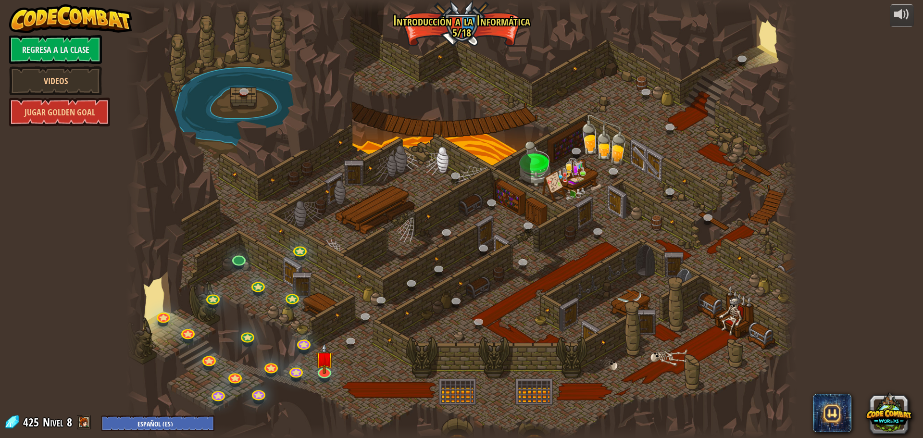
select select "es-ES"
click at [318, 364] on img at bounding box center [325, 351] width 18 height 41
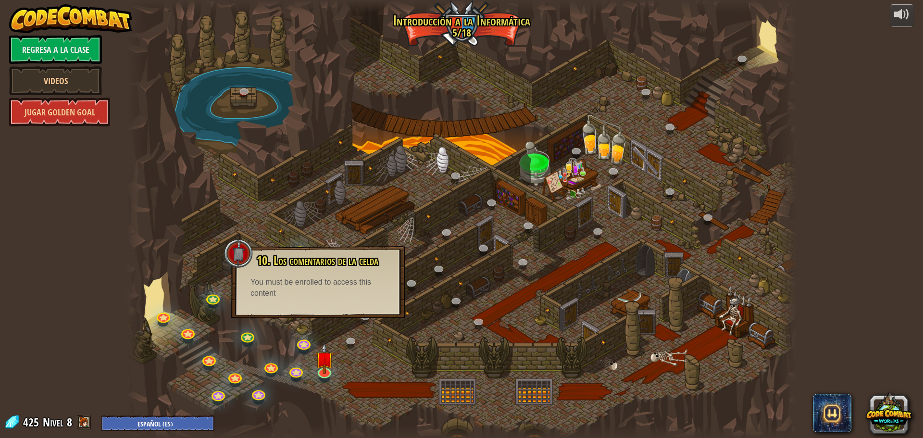
click at [347, 375] on div at bounding box center [461, 219] width 670 height 438
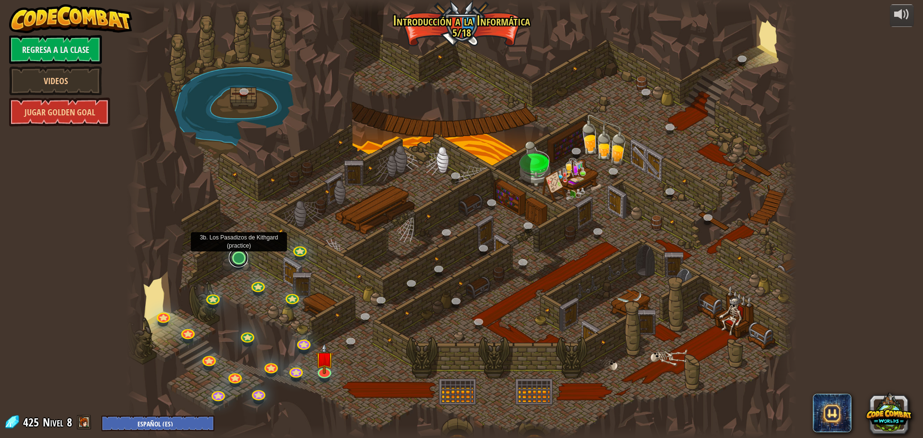
click at [244, 254] on link at bounding box center [238, 257] width 19 height 19
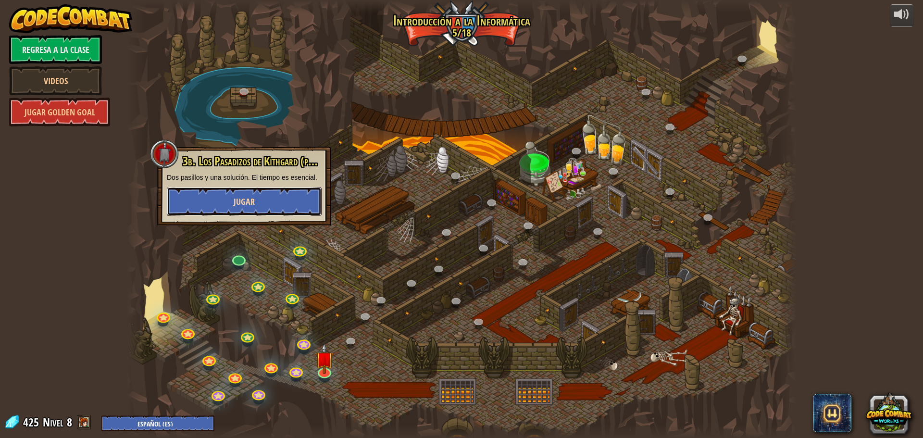
click at [257, 201] on button "Jugar" at bounding box center [244, 201] width 155 height 29
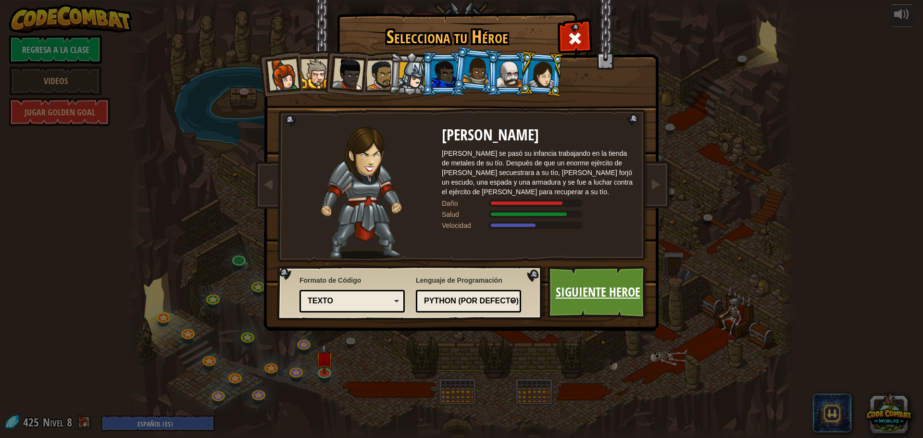
click at [556, 274] on link "Siguiente Heroe" at bounding box center [598, 292] width 101 height 53
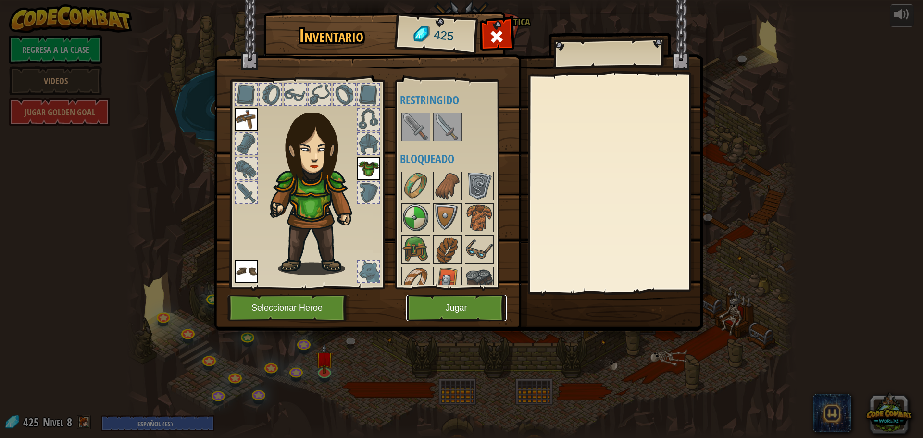
click at [458, 306] on button "Jugar" at bounding box center [456, 308] width 101 height 26
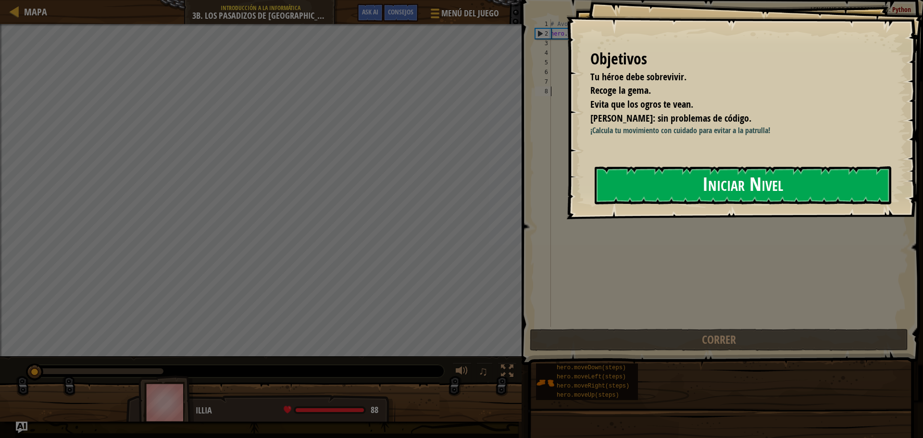
click at [693, 201] on button "Iniciar Nivel" at bounding box center [743, 185] width 297 height 38
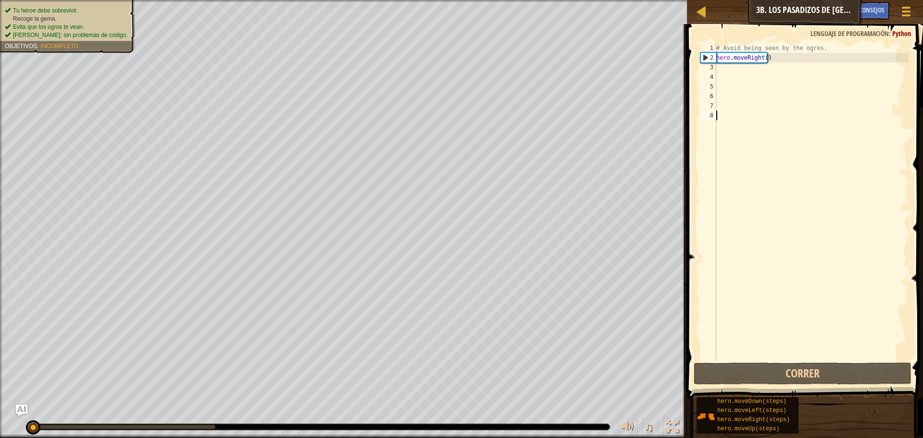
click at [732, 75] on div "# Avoid being seen by the ogres. hero . moveRight ( )" at bounding box center [812, 211] width 194 height 337
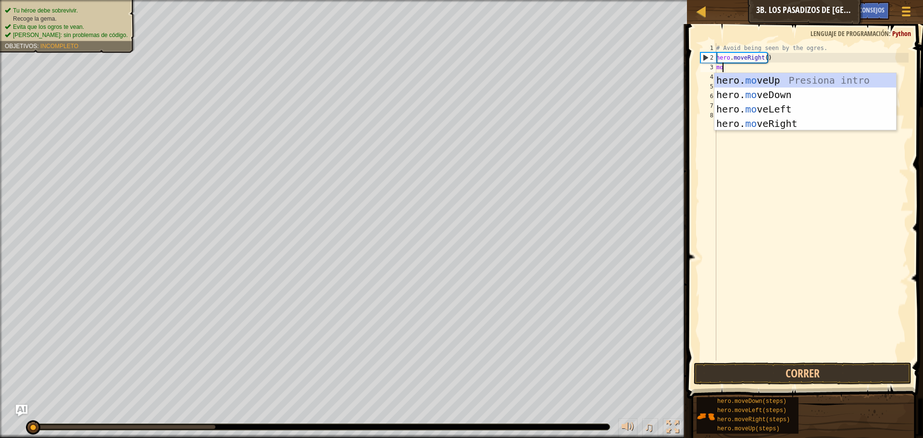
scroll to position [4, 0]
type textarea "move"
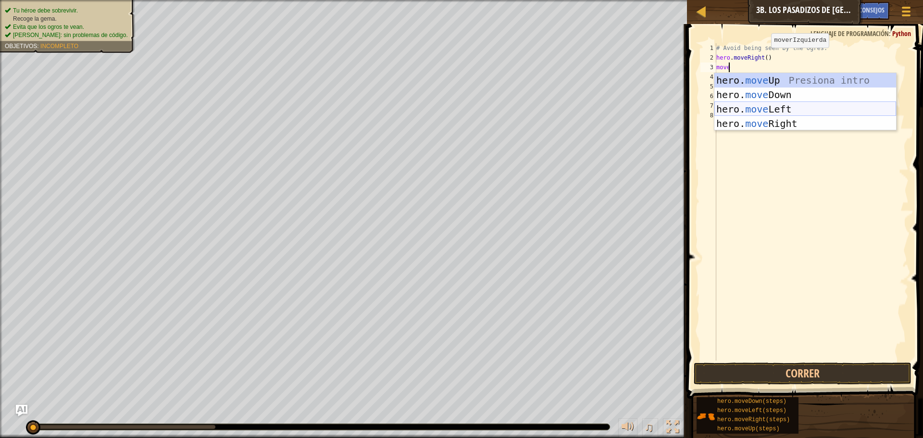
click at [755, 108] on div "hero. move Up Presiona intro hero. move Down Presiona intro hero. move Left Pre…" at bounding box center [806, 116] width 182 height 87
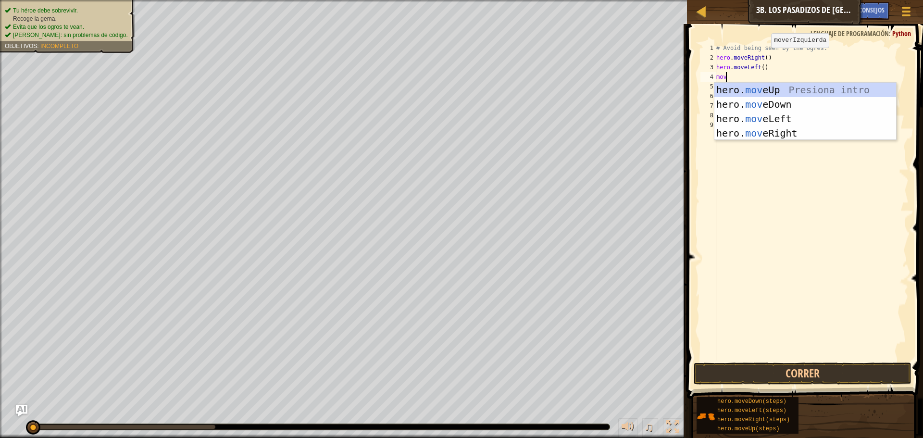
type textarea "move"
click at [769, 130] on div "hero. move Up Presiona intro hero. move Down Presiona intro hero. move Left Pre…" at bounding box center [806, 126] width 182 height 87
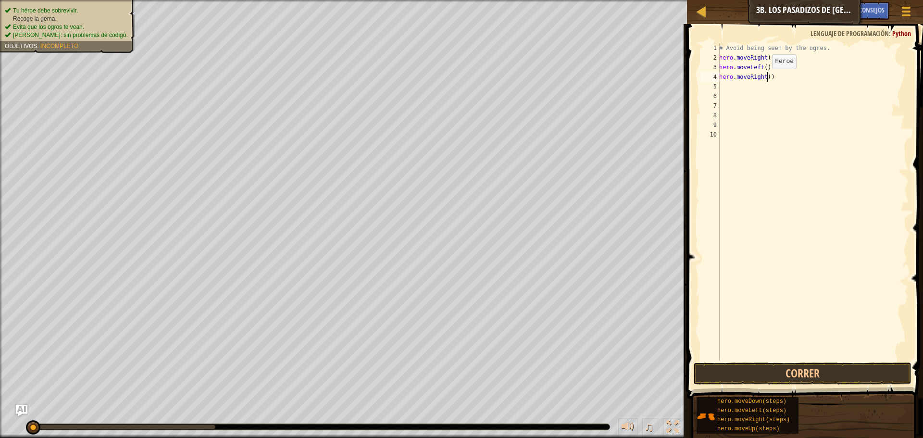
click at [767, 78] on div "# Avoid being seen by the ogres. hero . moveRight ( ) hero . moveLeft ( ) hero …" at bounding box center [813, 211] width 191 height 337
type textarea "hero.moveRight(2)"
click at [735, 375] on button "Correr" at bounding box center [803, 374] width 218 height 22
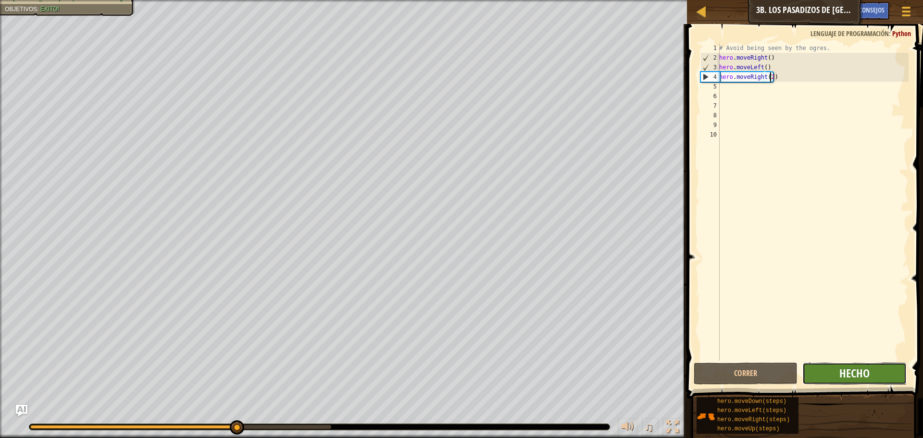
click at [841, 367] on span "Hecho" at bounding box center [855, 373] width 30 height 15
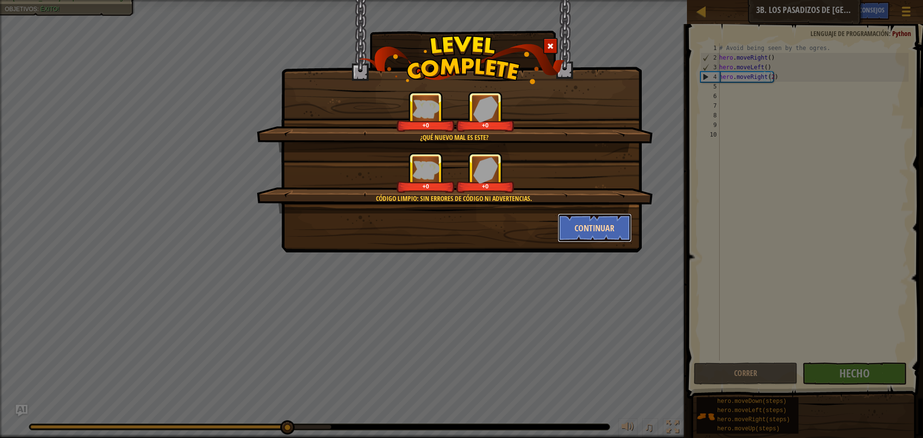
click at [589, 221] on button "Continuar" at bounding box center [595, 228] width 75 height 29
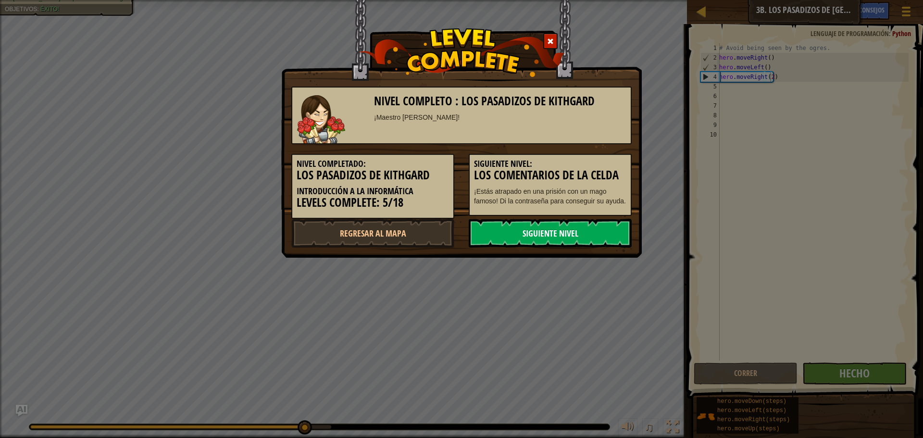
click at [545, 230] on link "Siguiente nivel" at bounding box center [550, 233] width 163 height 29
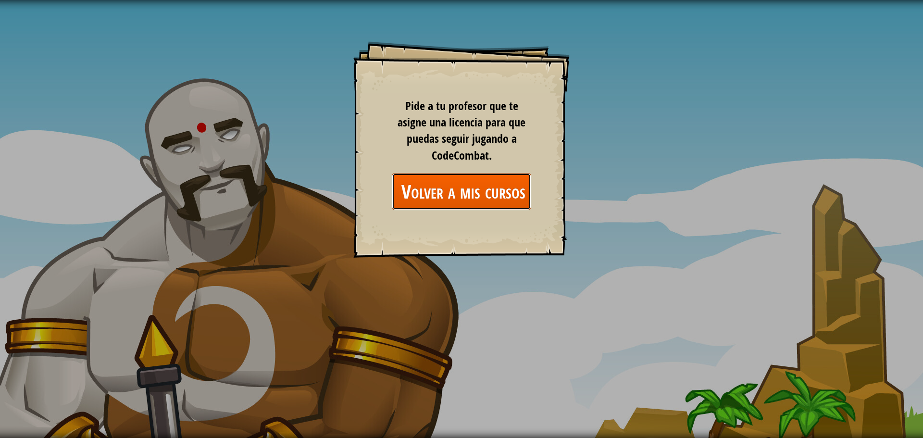
click at [527, 180] on link "Volver a mis cursos" at bounding box center [461, 191] width 139 height 37
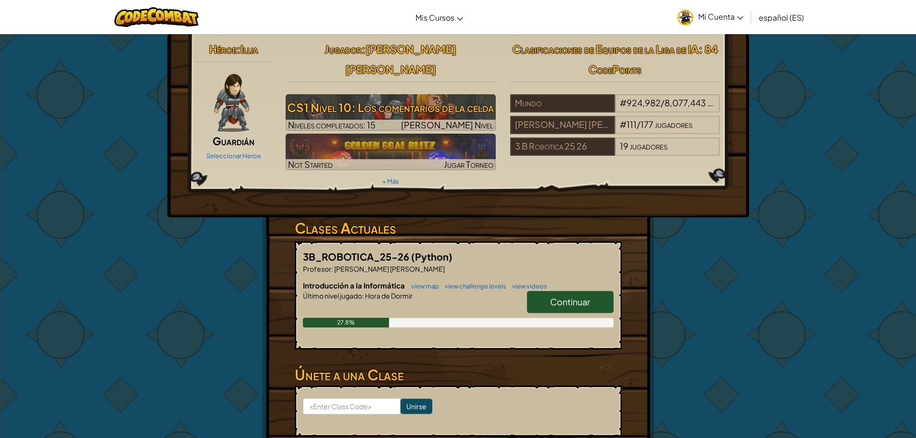
click at [587, 296] on span "Continuar" at bounding box center [570, 301] width 40 height 11
select select "es-ES"
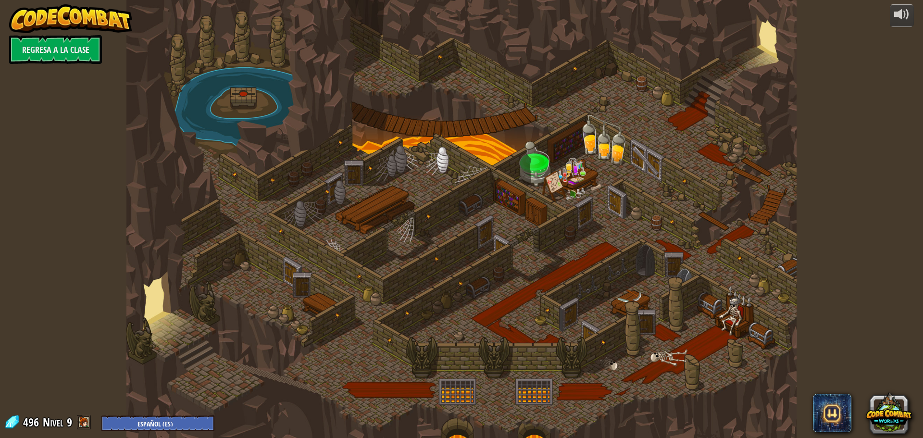
select select "es-ES"
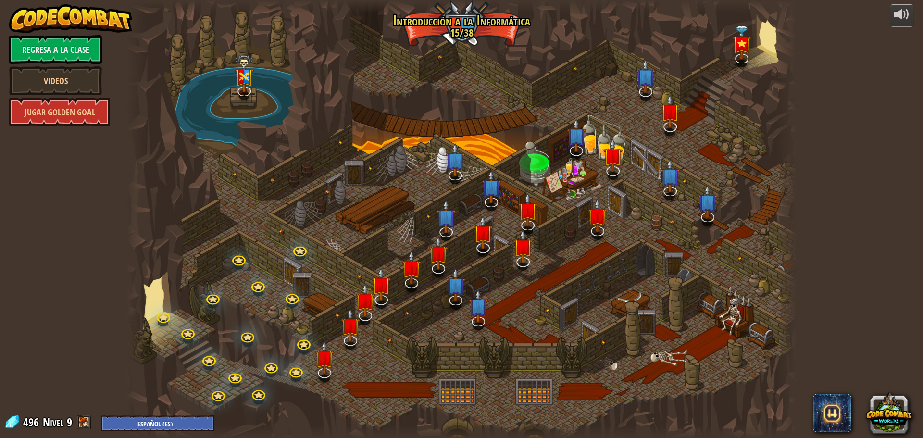
select select "es-ES"
